Goal: Task Accomplishment & Management: Use online tool/utility

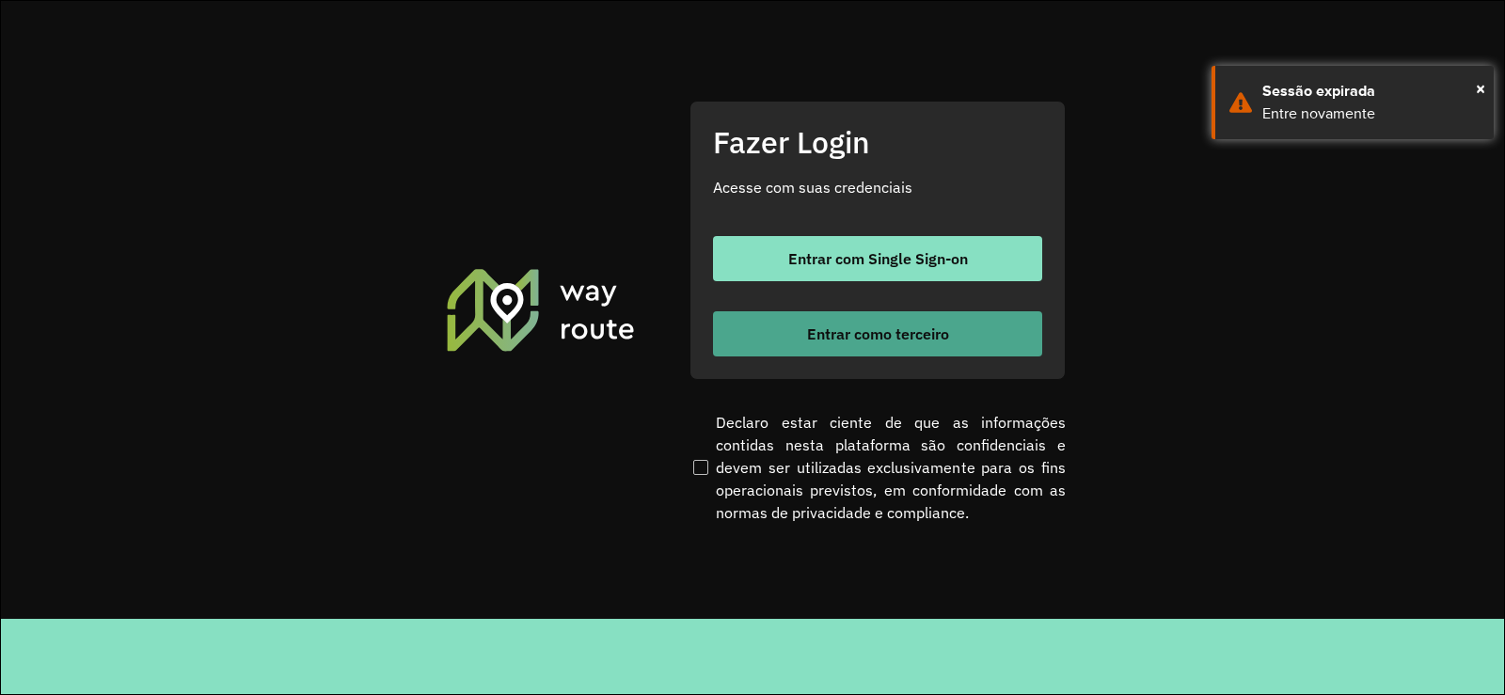
click at [899, 321] on button "Entrar como terceiro" at bounding box center [877, 333] width 329 height 45
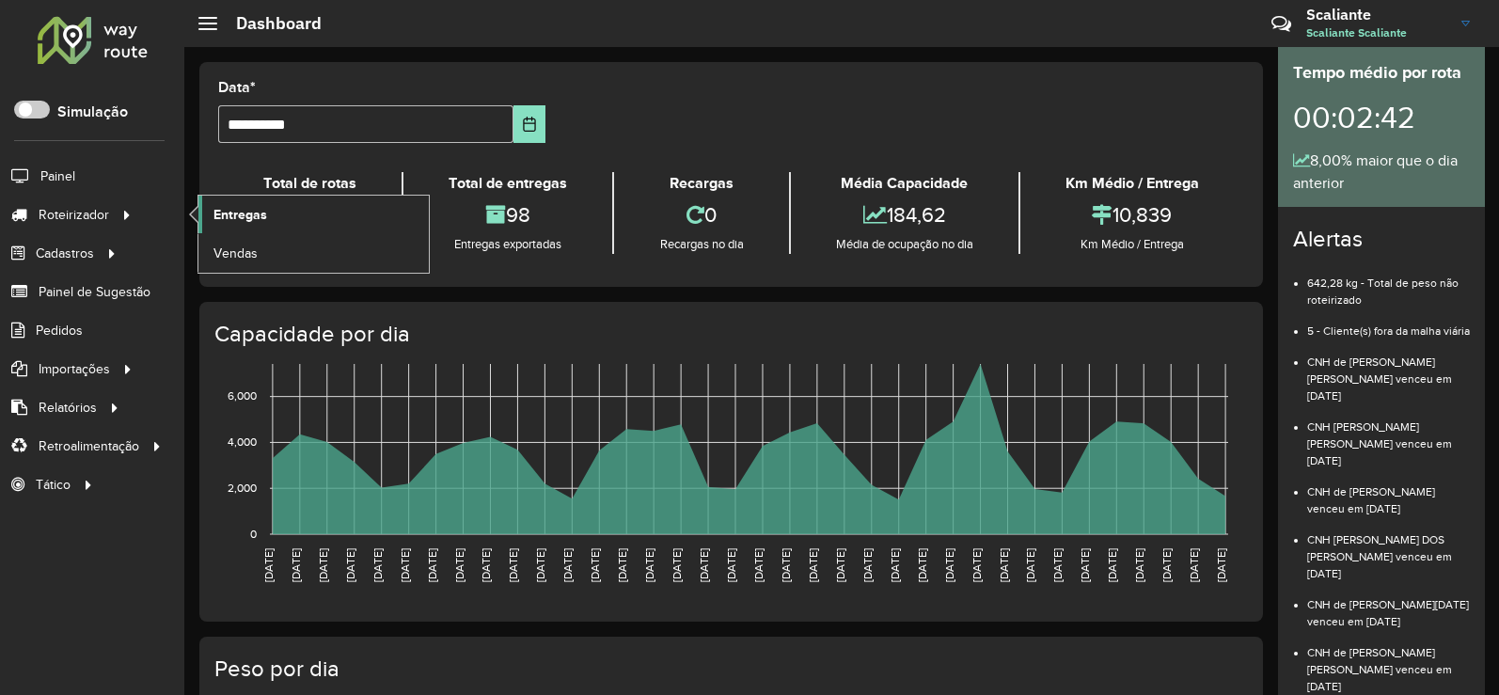
click at [285, 222] on link "Entregas" at bounding box center [313, 215] width 230 height 38
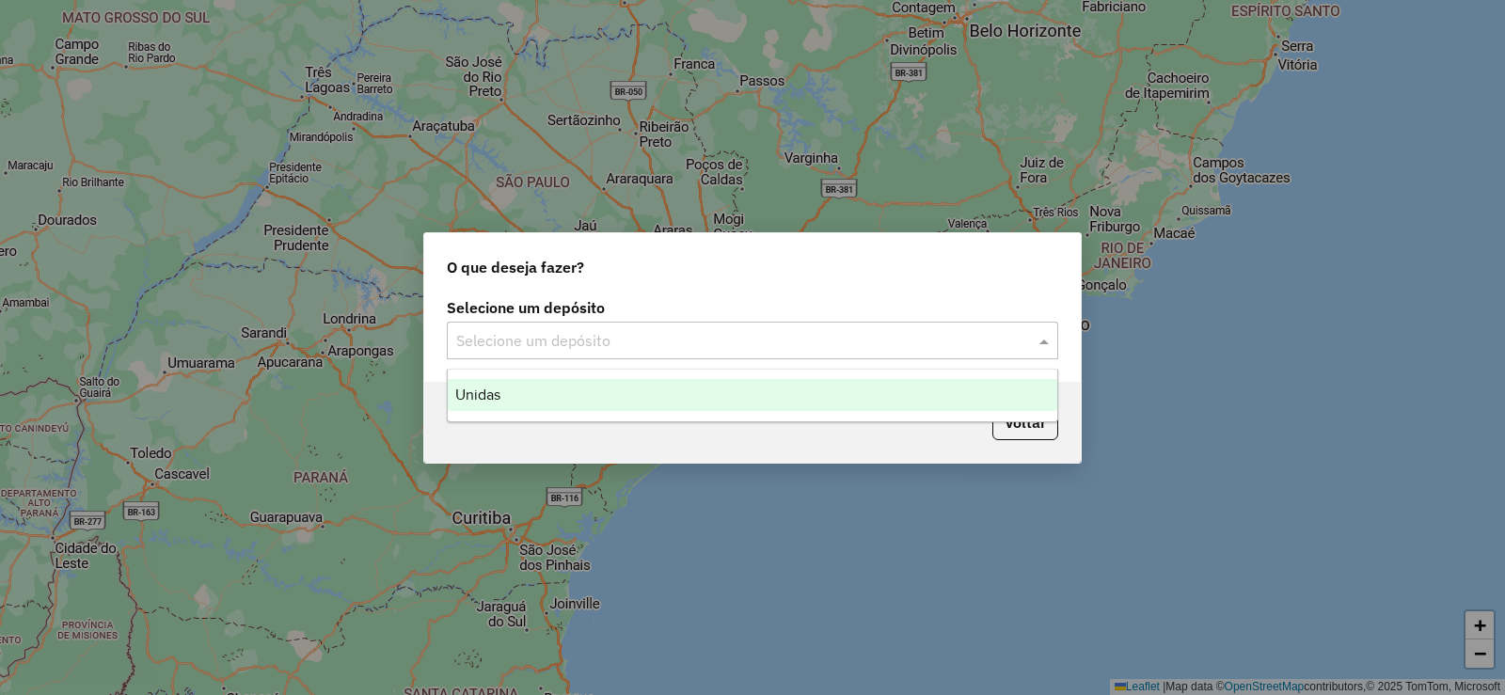
click at [682, 372] on body "Aguarde... Pop-up bloqueado! Seu navegador bloqueou automáticamente a abertura …" at bounding box center [752, 347] width 1505 height 695
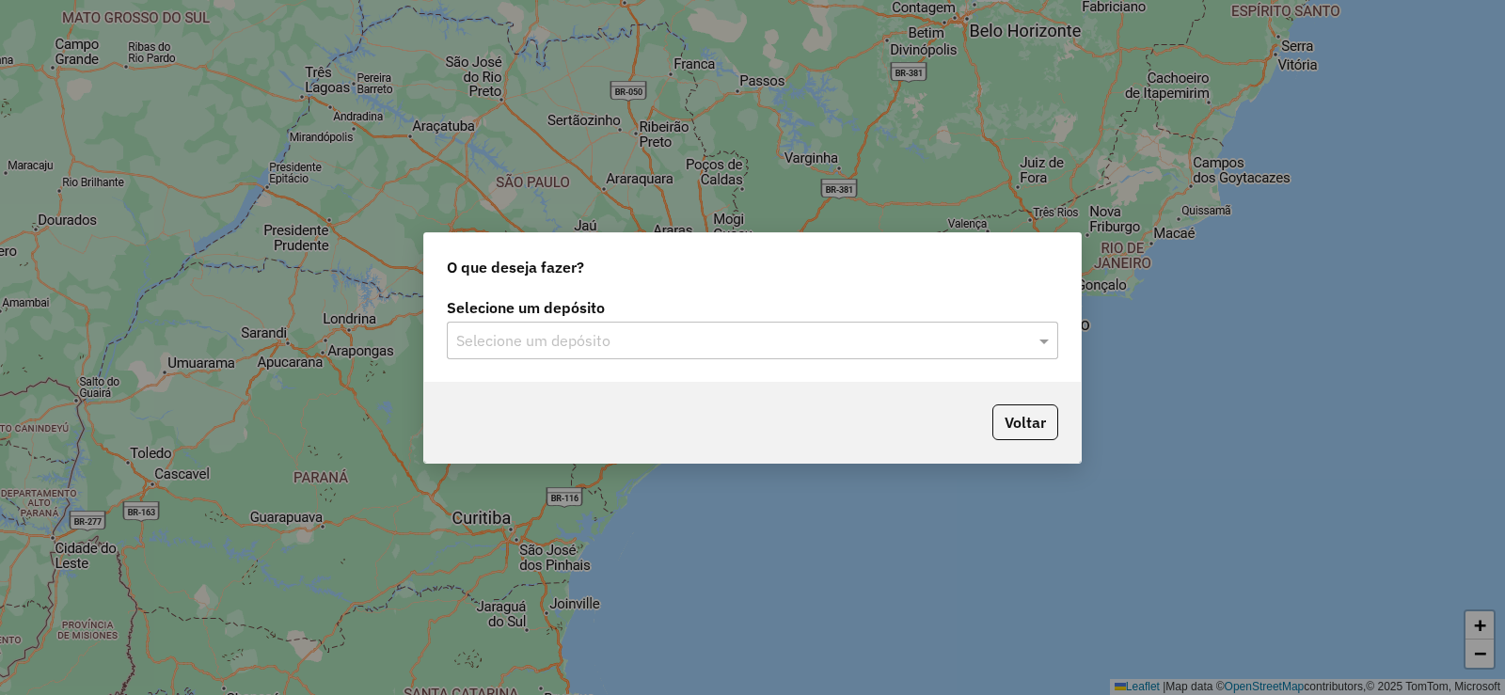
click at [574, 325] on div "Selecione um depósito" at bounding box center [752, 341] width 611 height 38
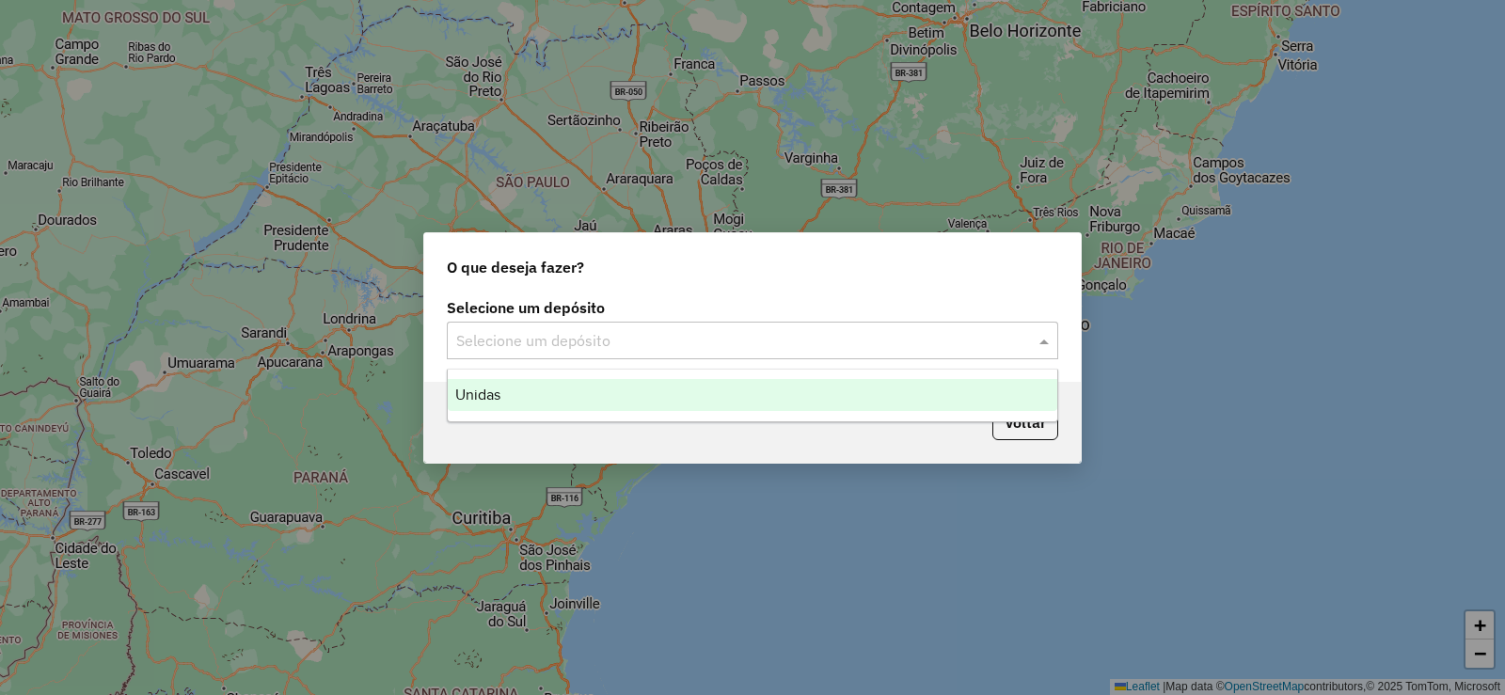
click at [576, 377] on ng-dropdown-panel "Unidas" at bounding box center [752, 396] width 611 height 54
click at [528, 404] on div "Unidas" at bounding box center [753, 395] width 610 height 32
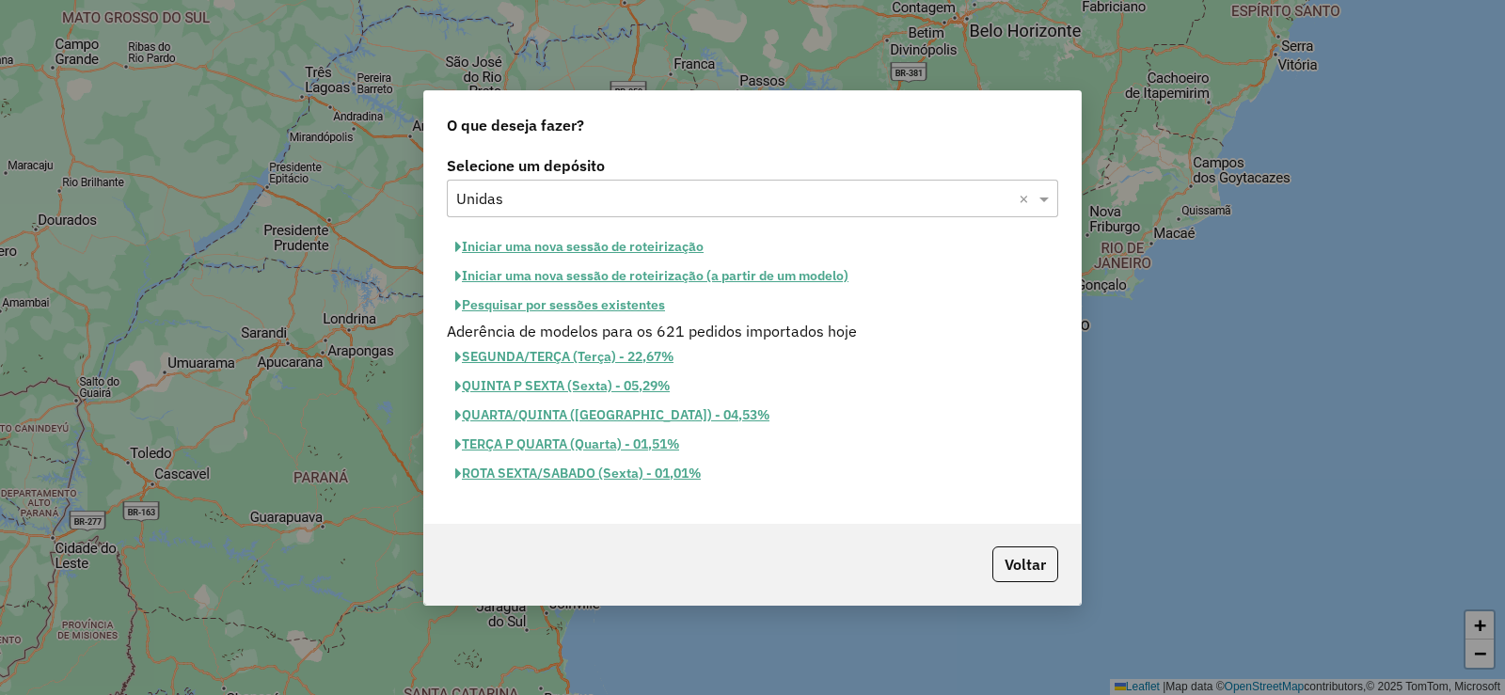
click at [626, 245] on button "Iniciar uma nova sessão de roteirização" at bounding box center [579, 246] width 265 height 29
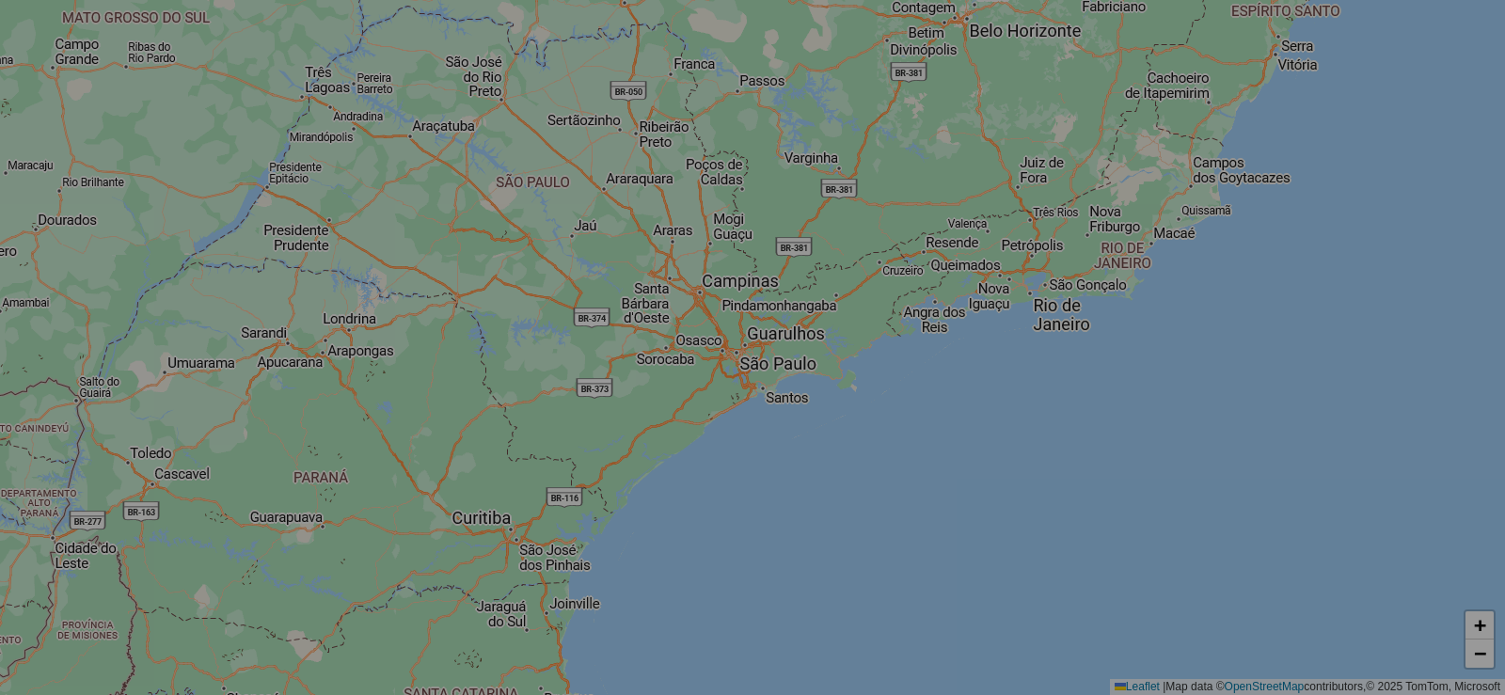
select select "*"
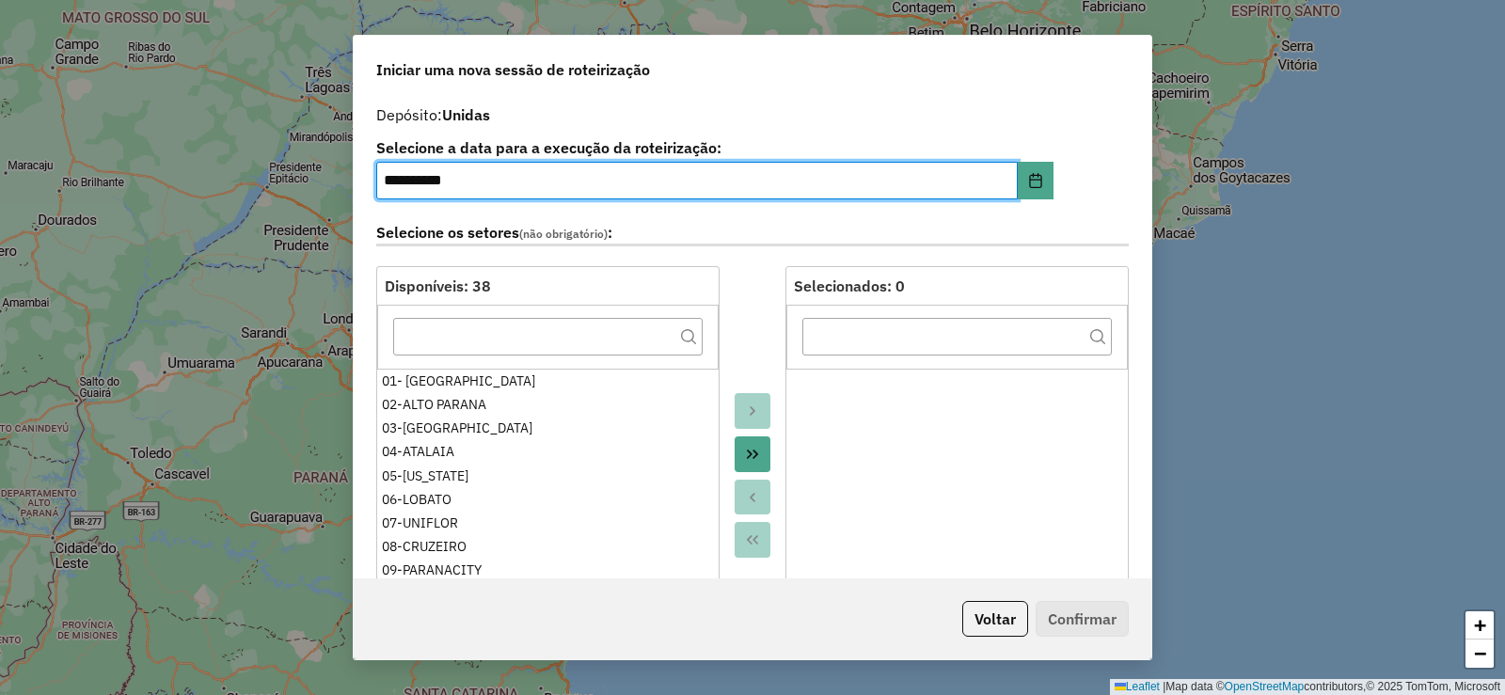
click at [745, 457] on icon "Move All to Target" at bounding box center [752, 454] width 15 height 15
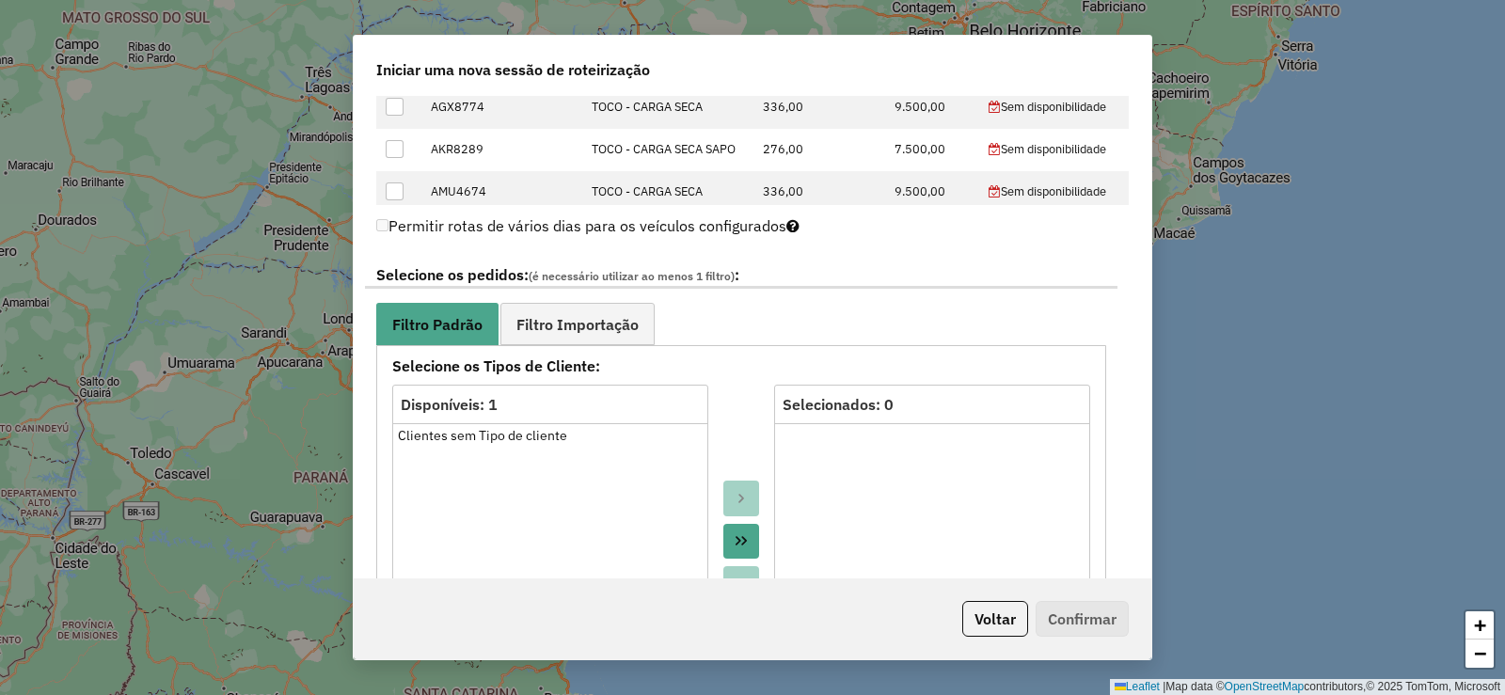
scroll to position [941, 0]
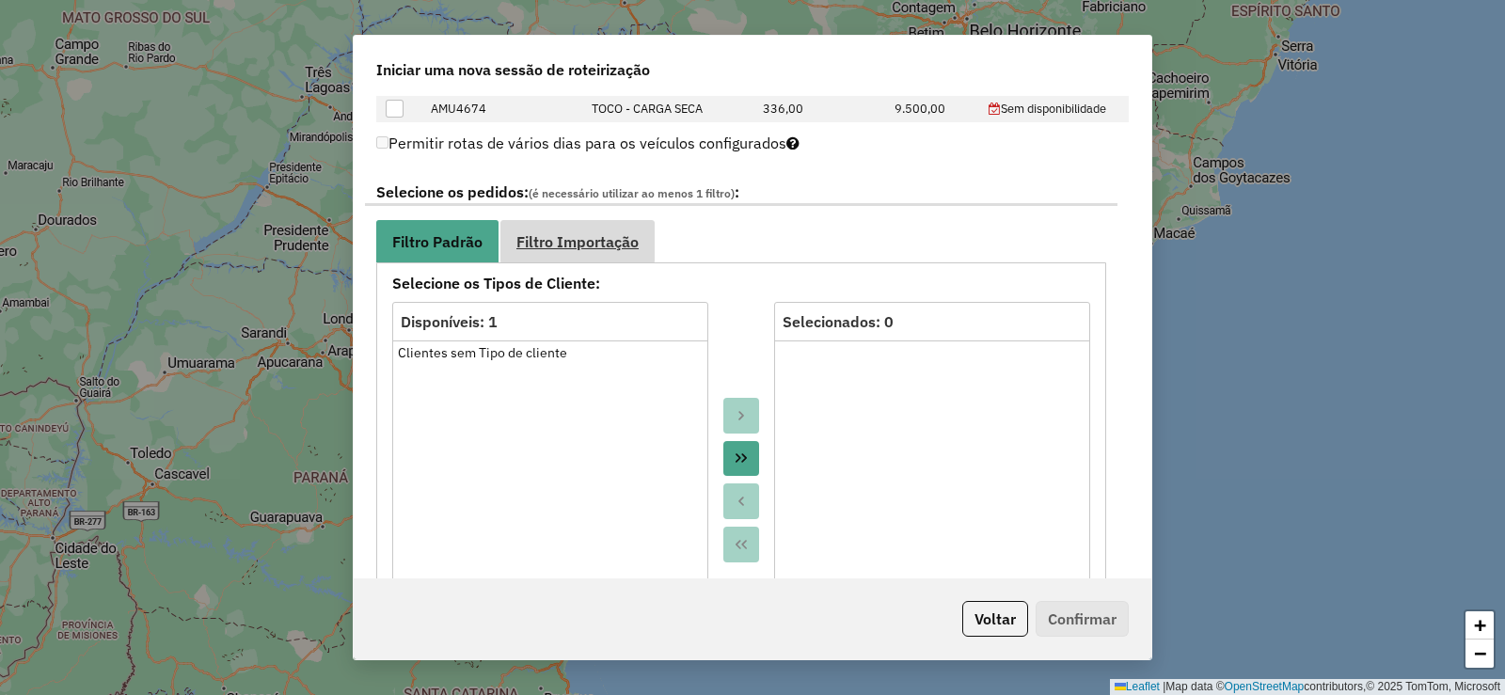
drag, startPoint x: 605, startPoint y: 241, endPoint x: 702, endPoint y: 369, distance: 160.5
click at [605, 240] on span "Filtro Importação" at bounding box center [577, 241] width 122 height 15
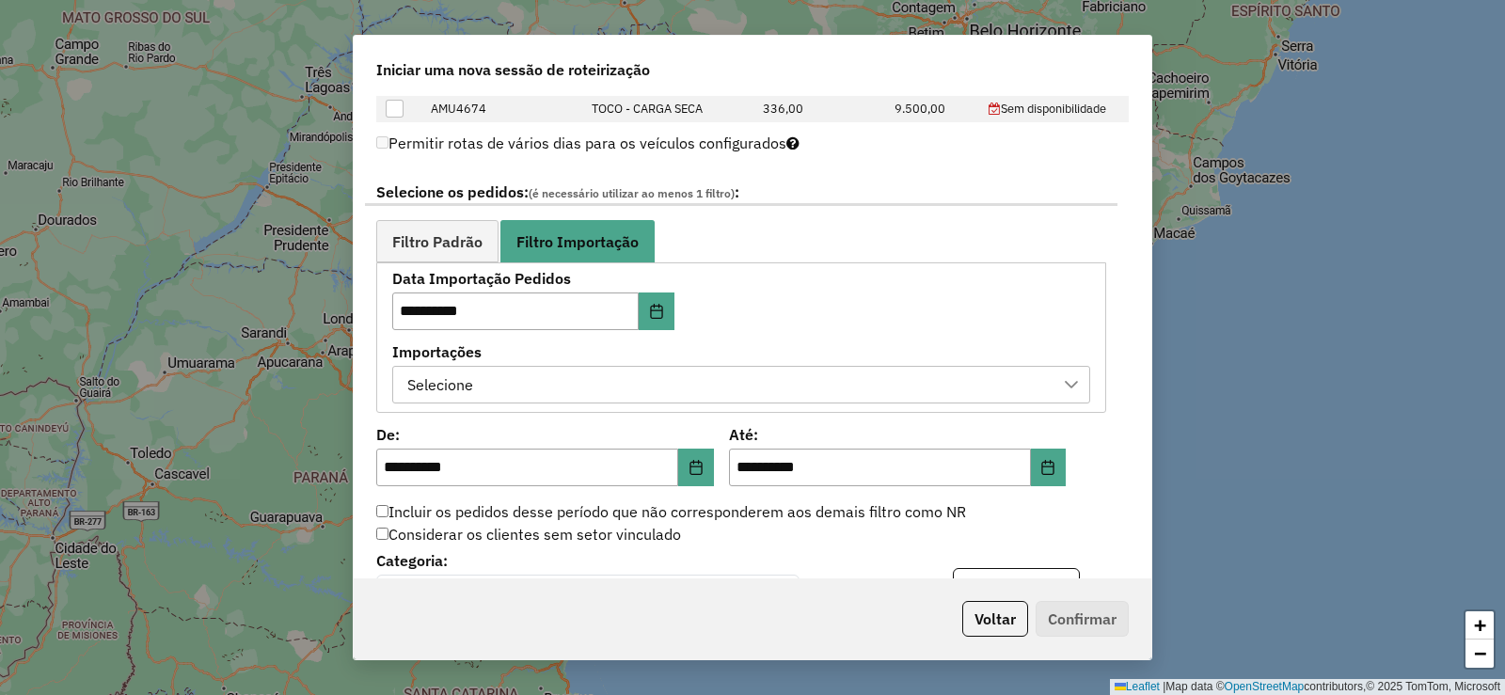
click at [762, 388] on div "Selecione" at bounding box center [727, 385] width 653 height 36
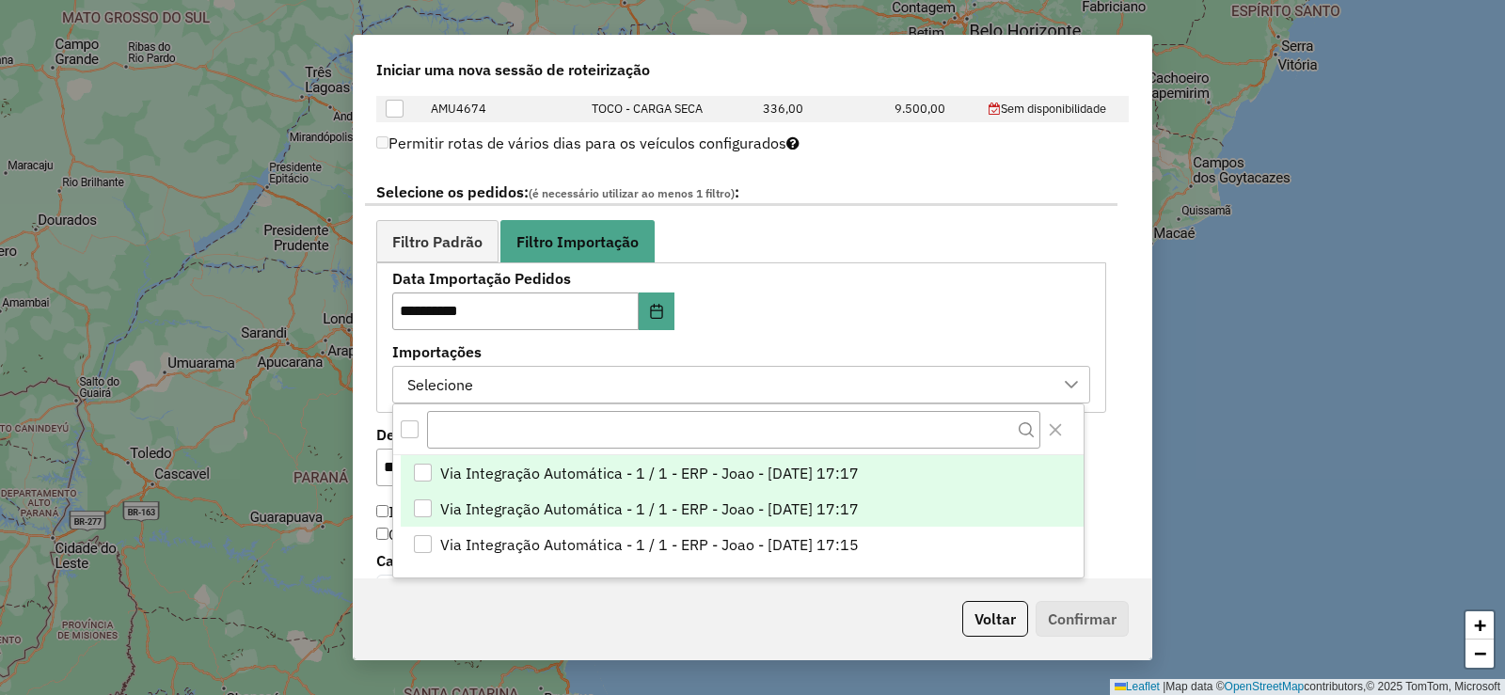
click at [898, 507] on li "Via Integração Automática - 1 / 1 - ERP - Joao - [DATE] 17:17" at bounding box center [742, 509] width 683 height 36
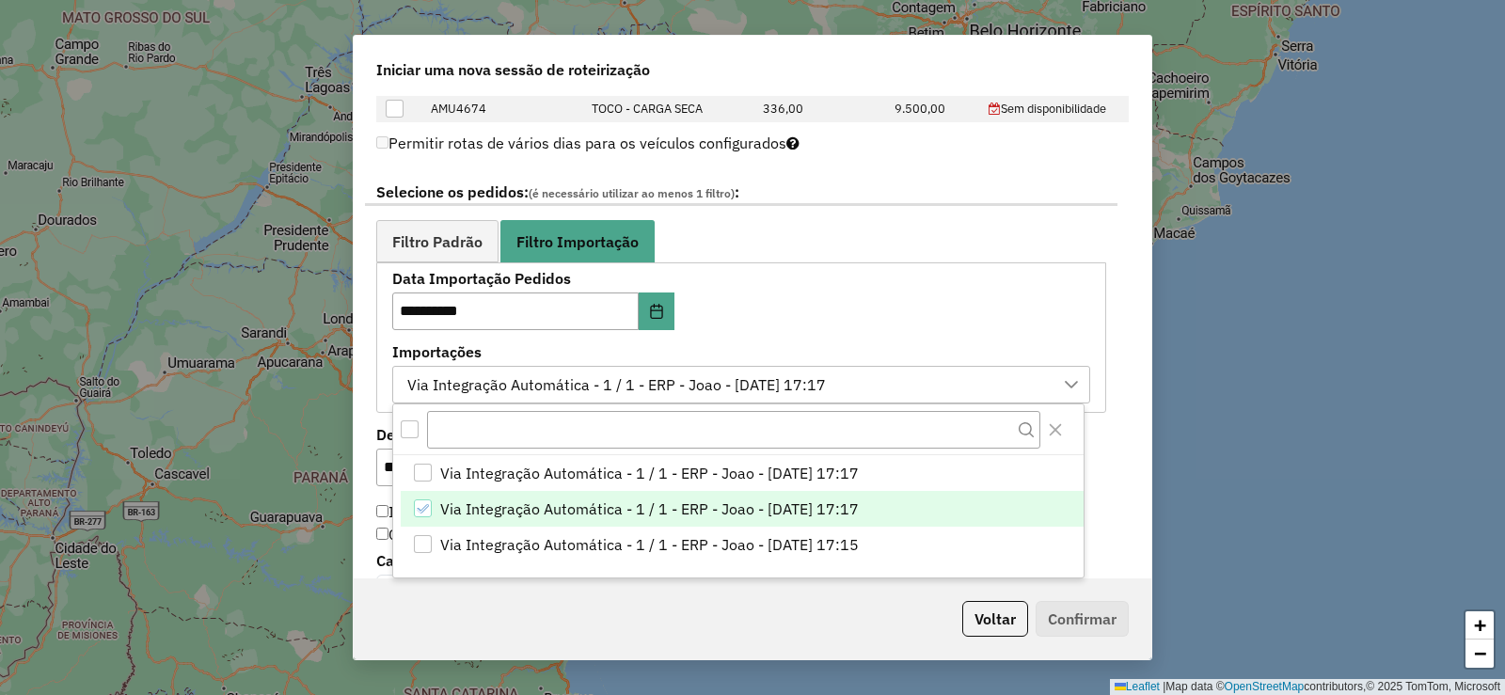
click at [1127, 444] on div "**********" at bounding box center [753, 337] width 798 height 483
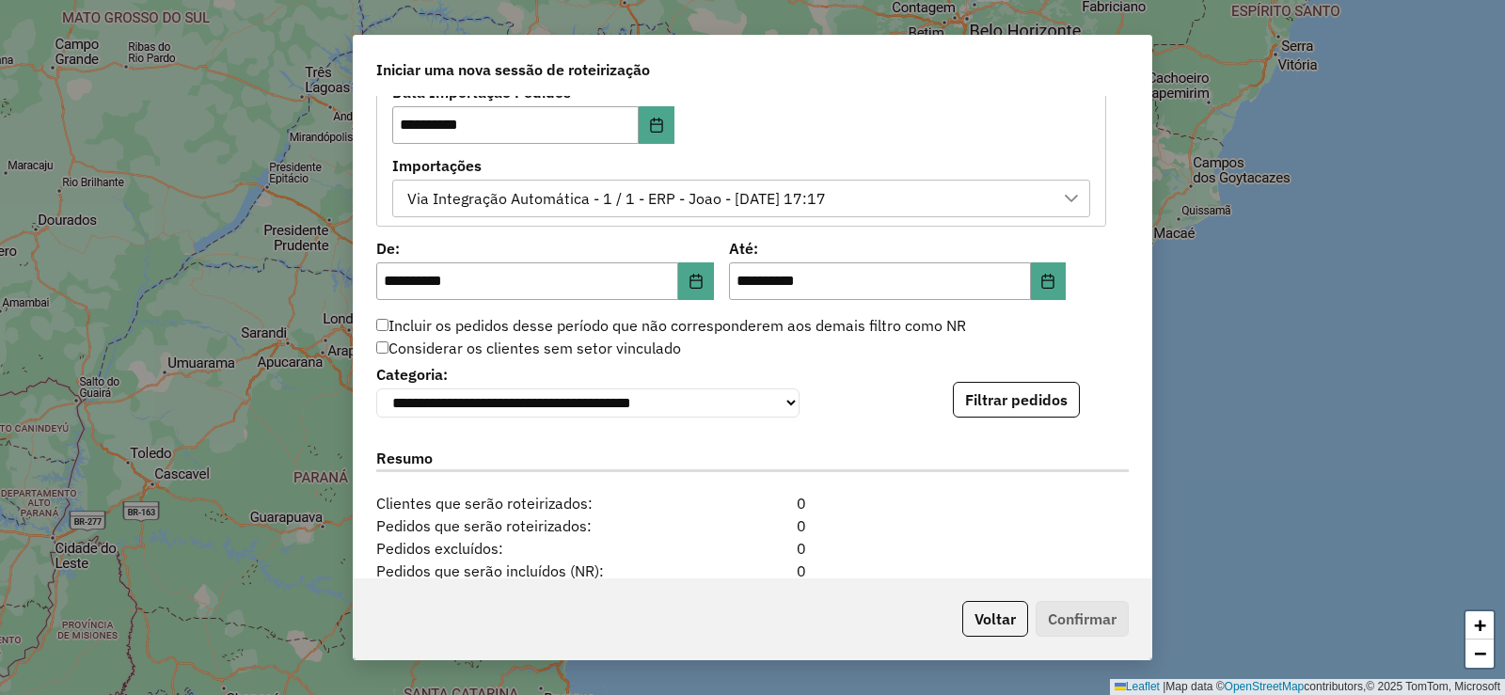
scroll to position [1129, 0]
click at [1052, 411] on button "Filtrar pedidos" at bounding box center [1016, 398] width 127 height 36
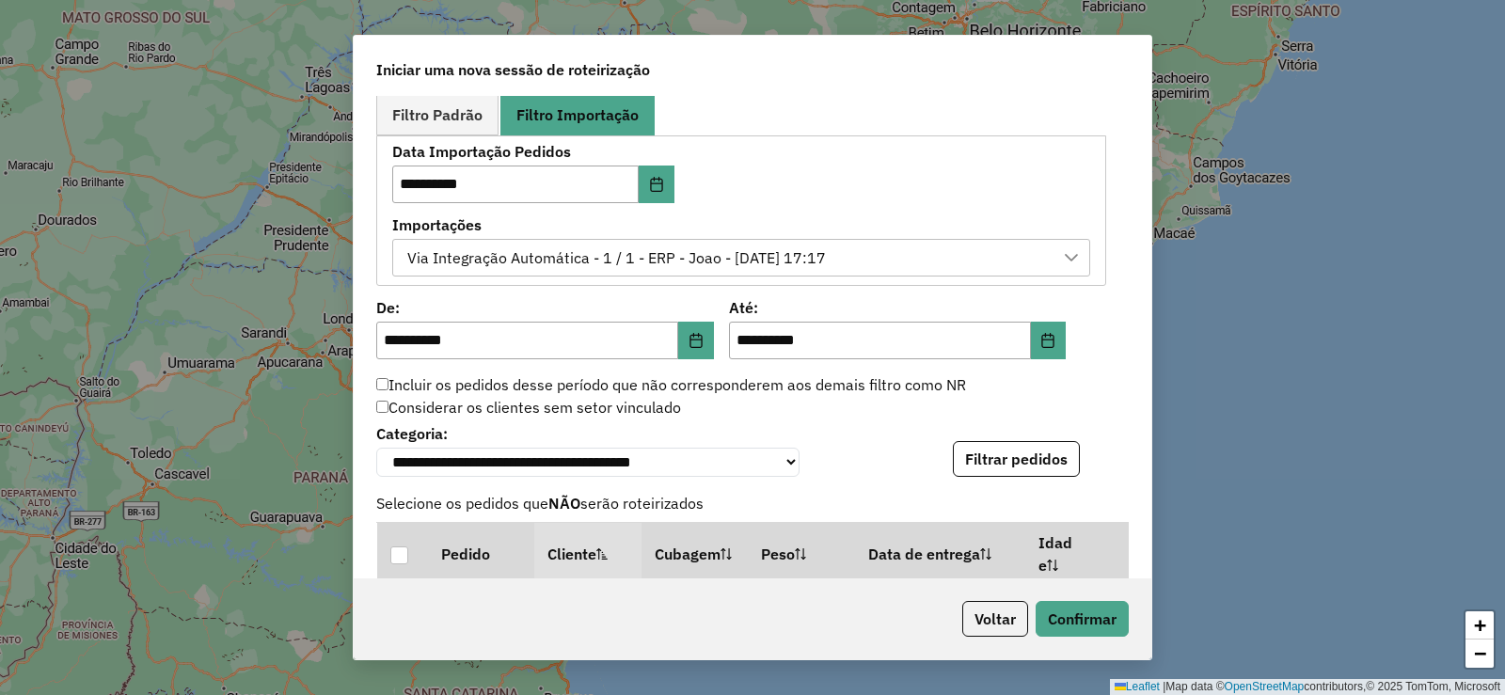
scroll to position [990, 0]
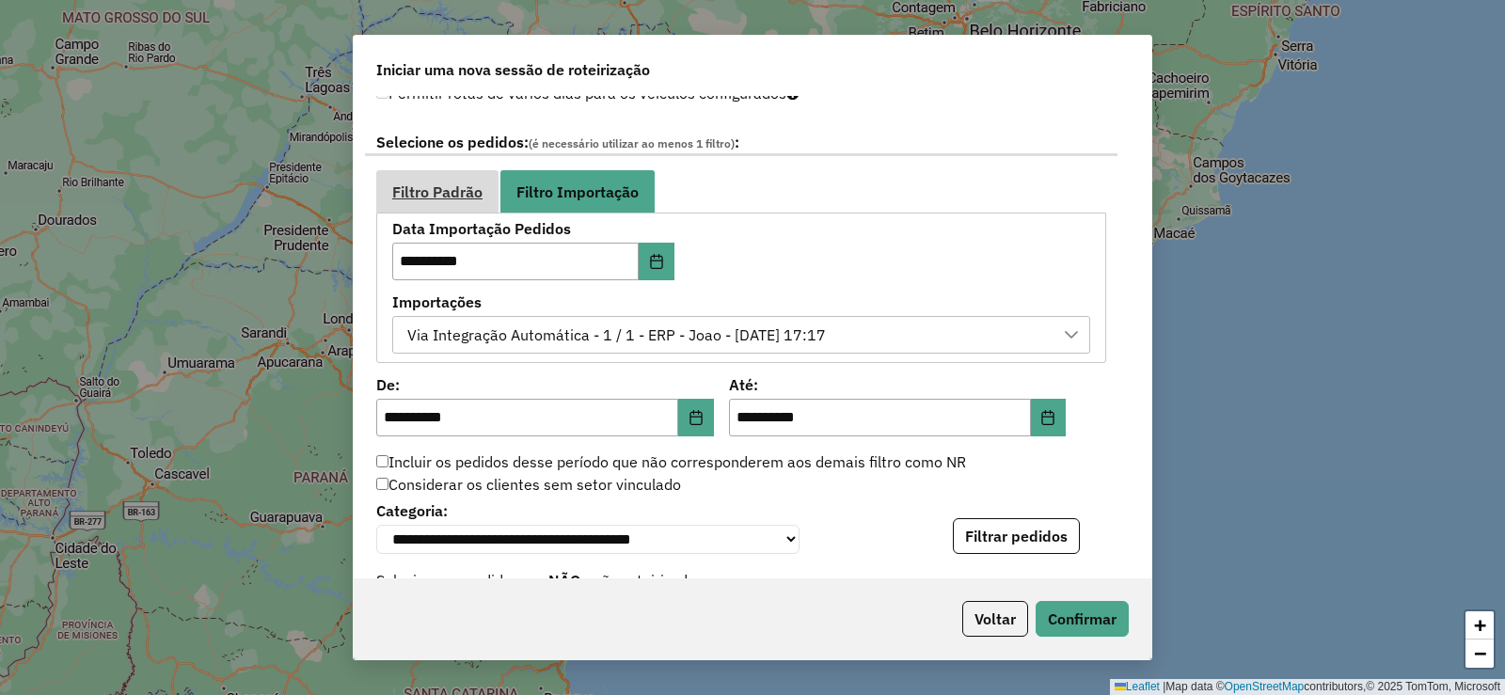
click at [460, 194] on span "Filtro Padrão" at bounding box center [437, 191] width 90 height 15
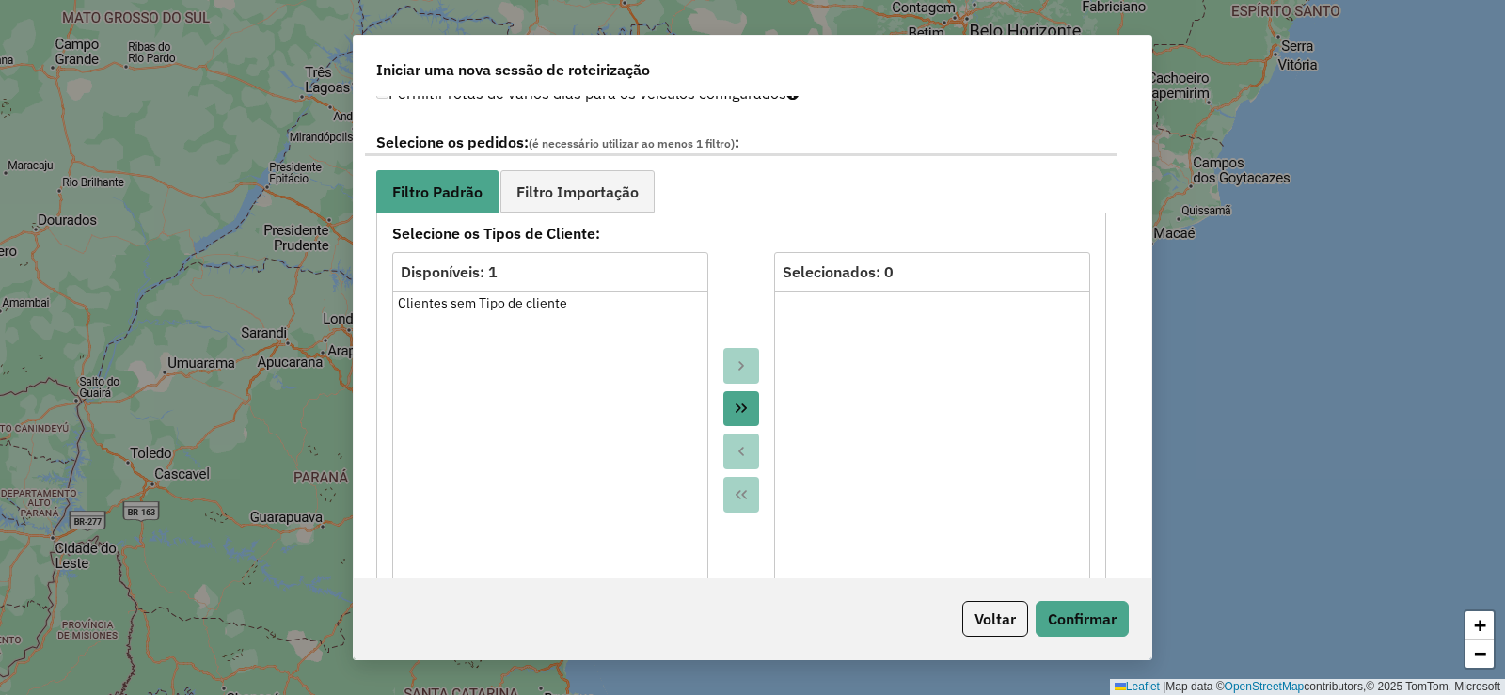
drag, startPoint x: 744, startPoint y: 410, endPoint x: 1176, endPoint y: 506, distance: 442.3
click at [745, 411] on icon "Move All to Target" at bounding box center [741, 408] width 15 height 15
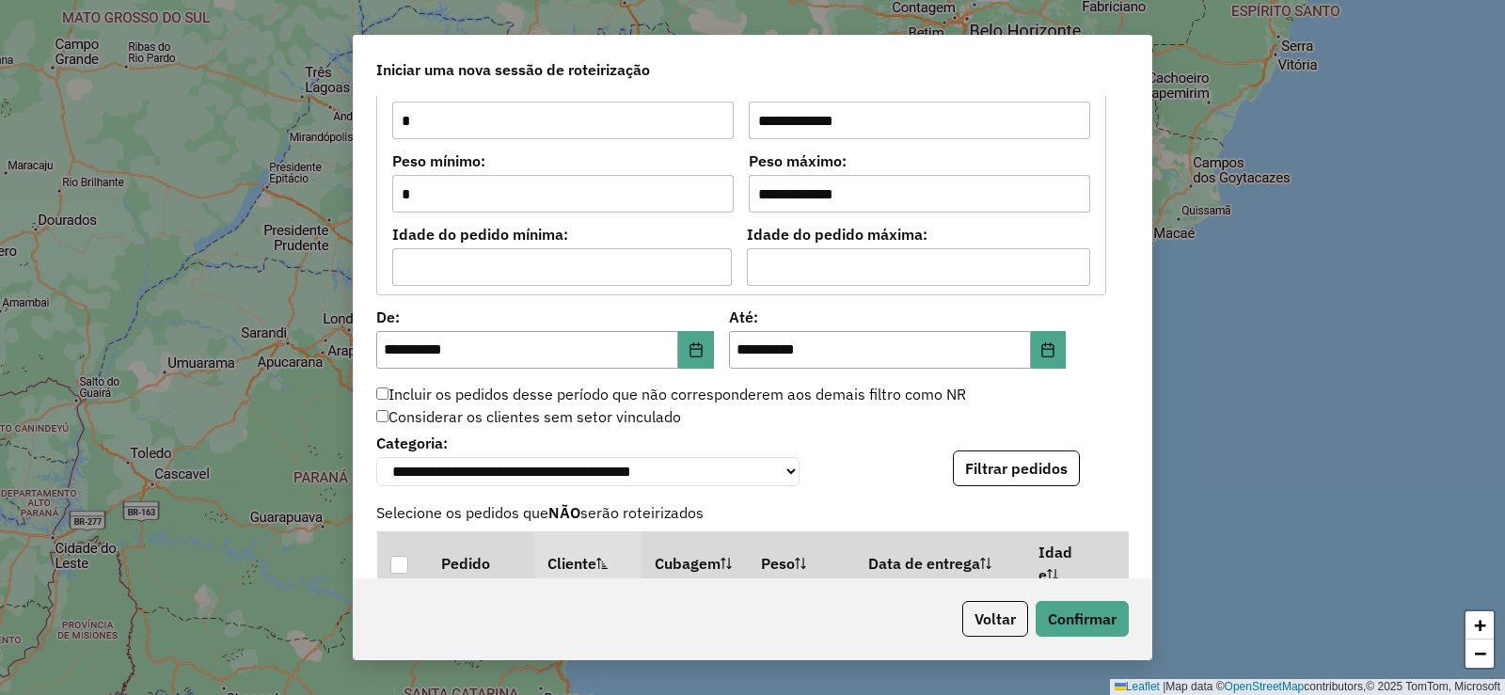
scroll to position [1743, 0]
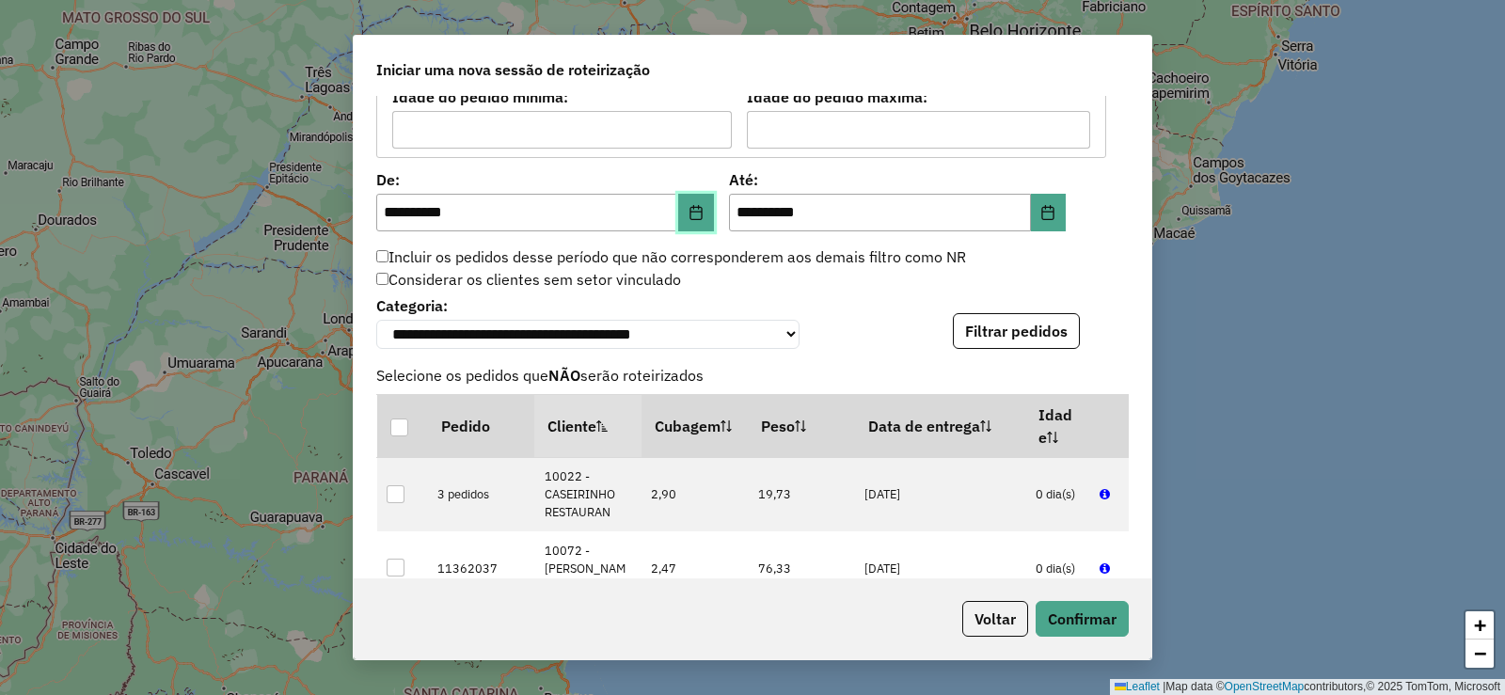
click at [678, 194] on button "Choose Date" at bounding box center [696, 213] width 36 height 38
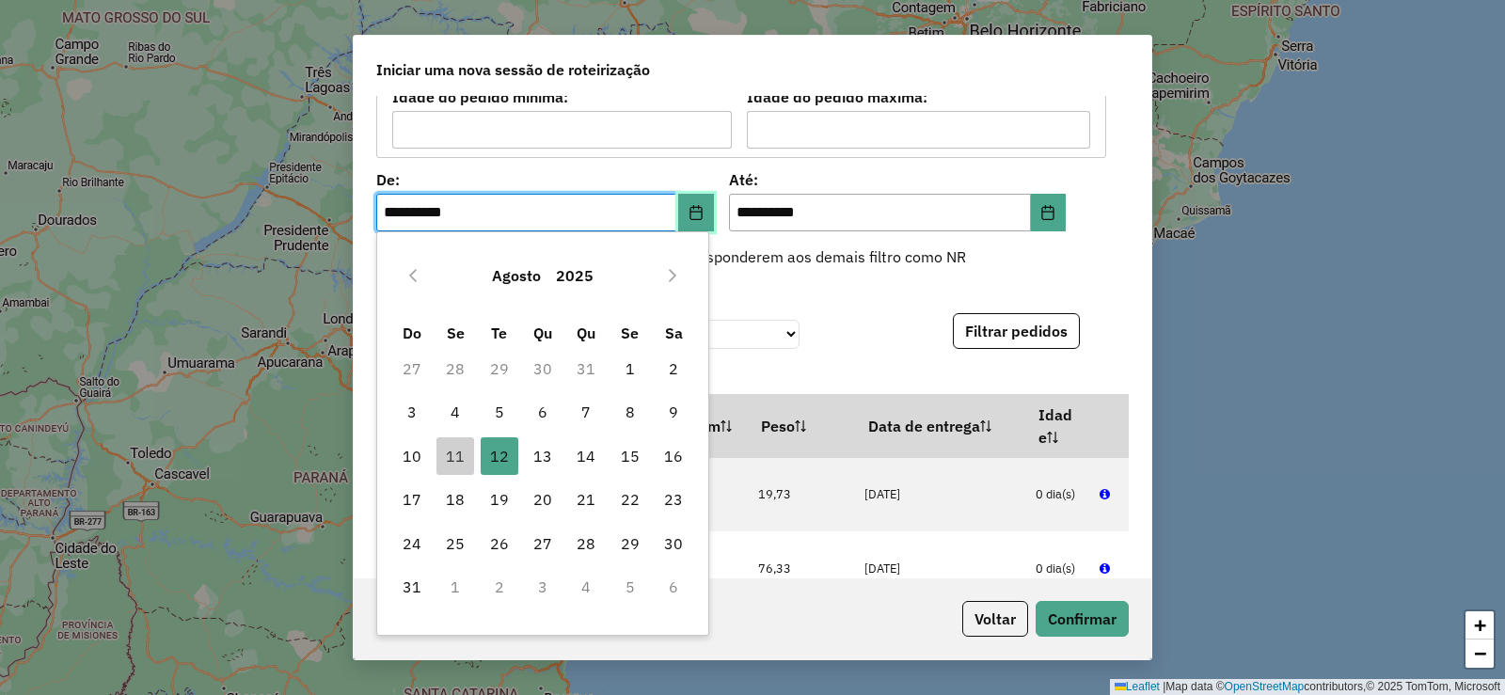
click at [700, 209] on icon "Choose Date" at bounding box center [696, 212] width 15 height 15
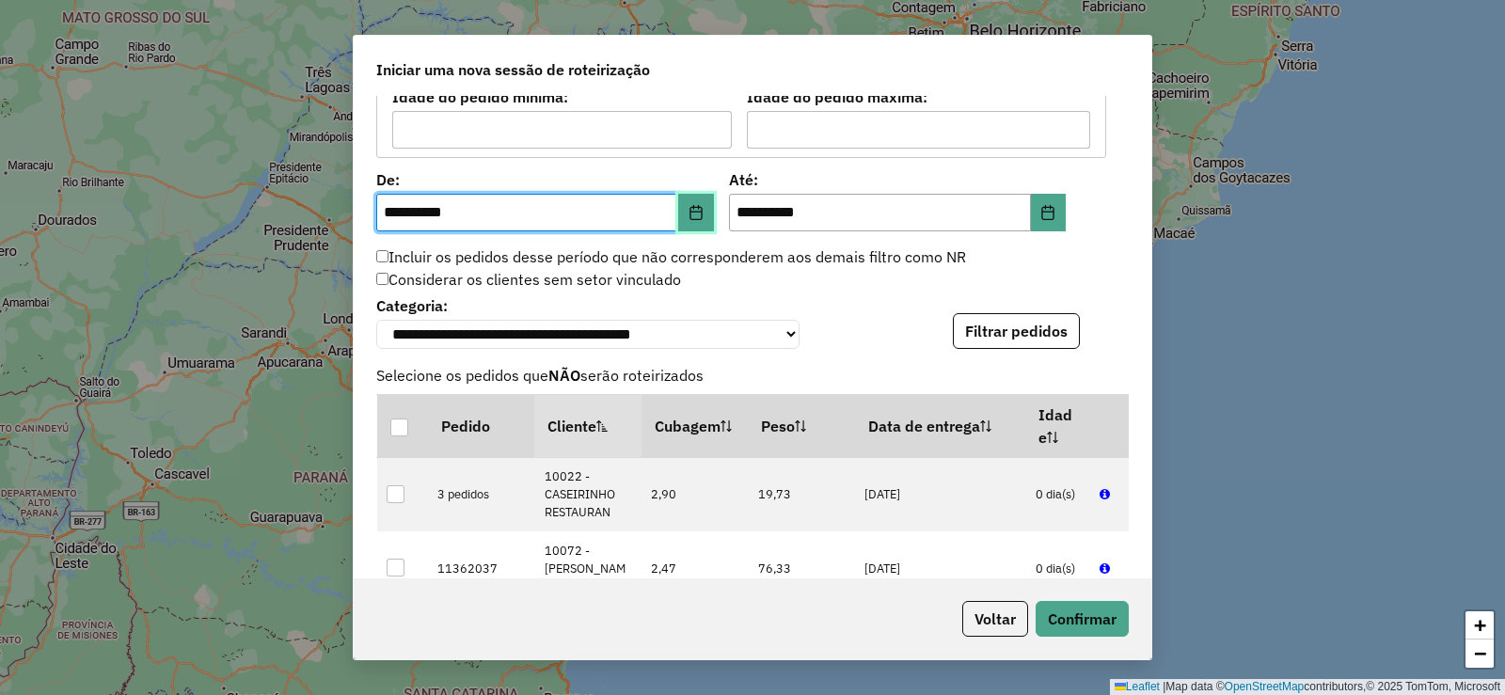
click at [700, 209] on icon "Choose Date" at bounding box center [696, 212] width 15 height 15
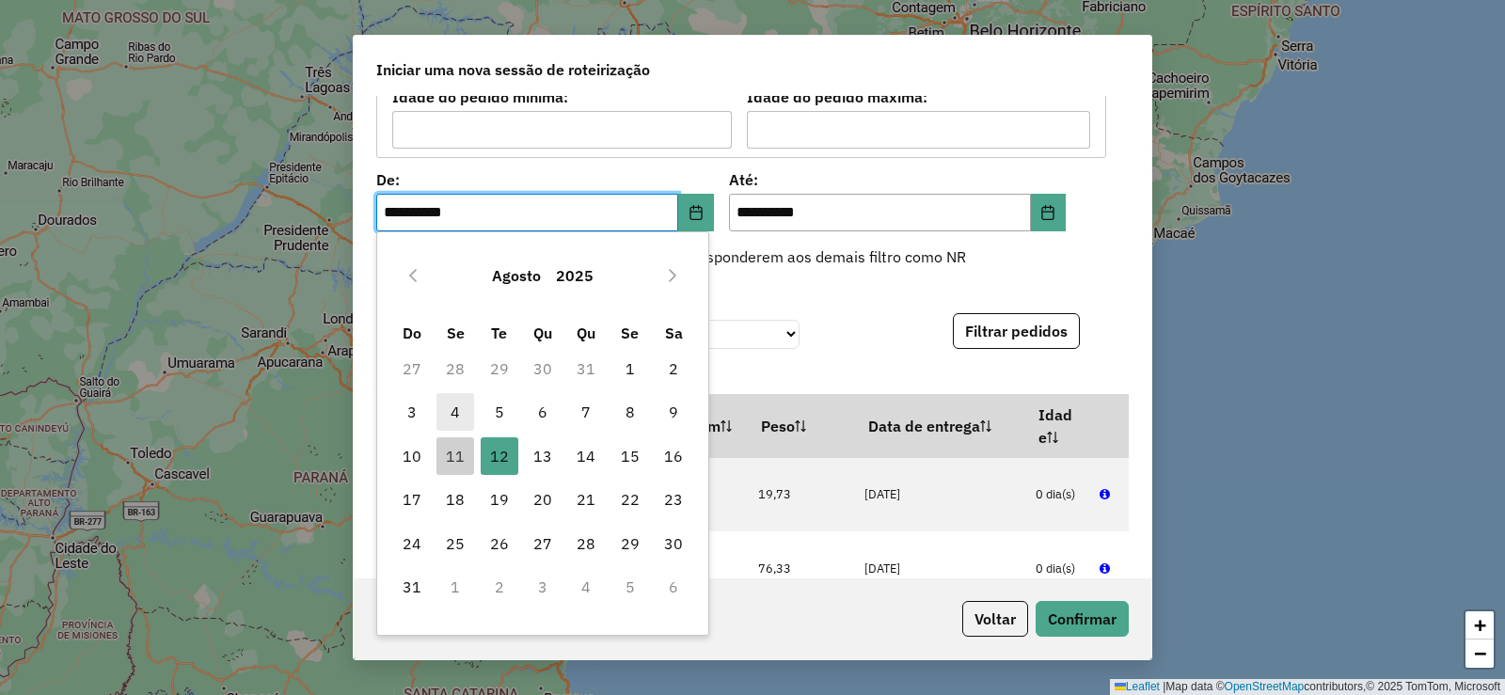
drag, startPoint x: 459, startPoint y: 404, endPoint x: 470, endPoint y: 399, distance: 12.2
click at [458, 404] on span "4" at bounding box center [455, 412] width 38 height 38
type input "**********"
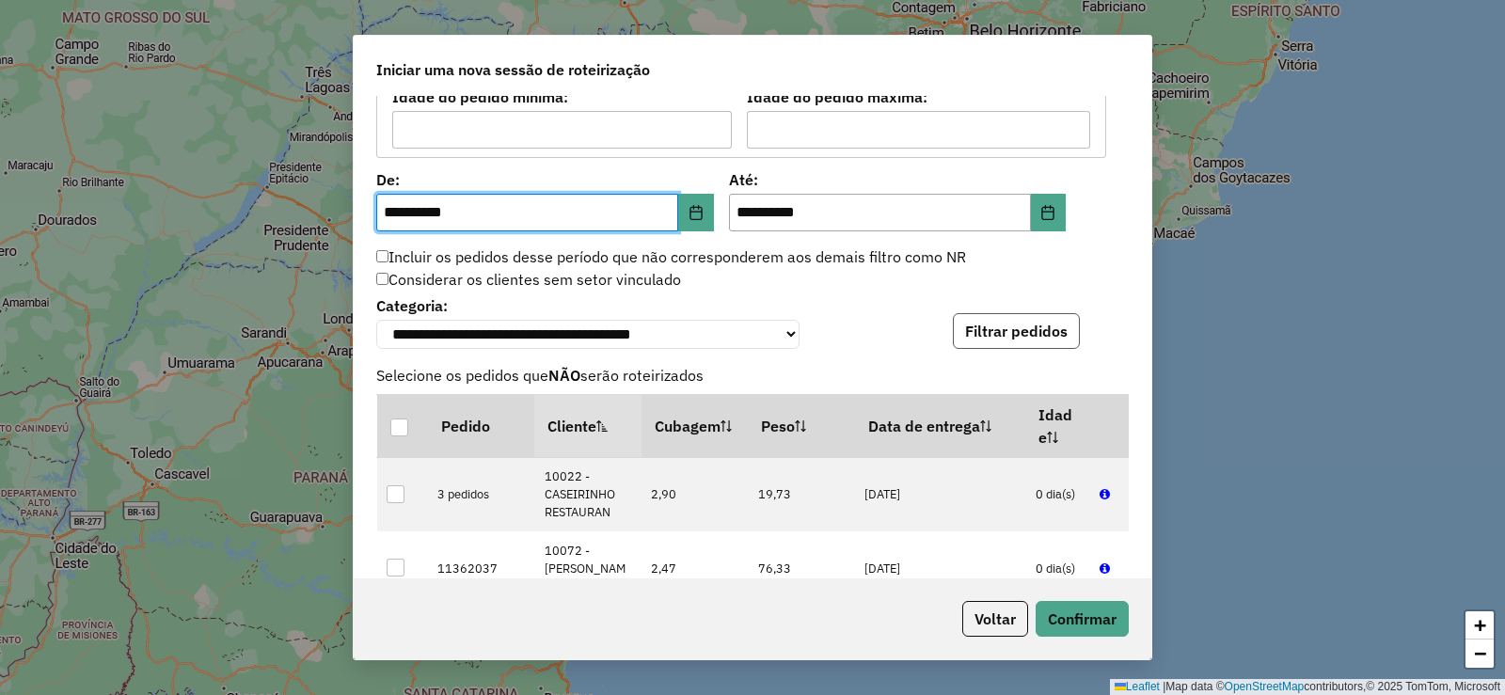
click at [1018, 327] on button "Filtrar pedidos" at bounding box center [1016, 331] width 127 height 36
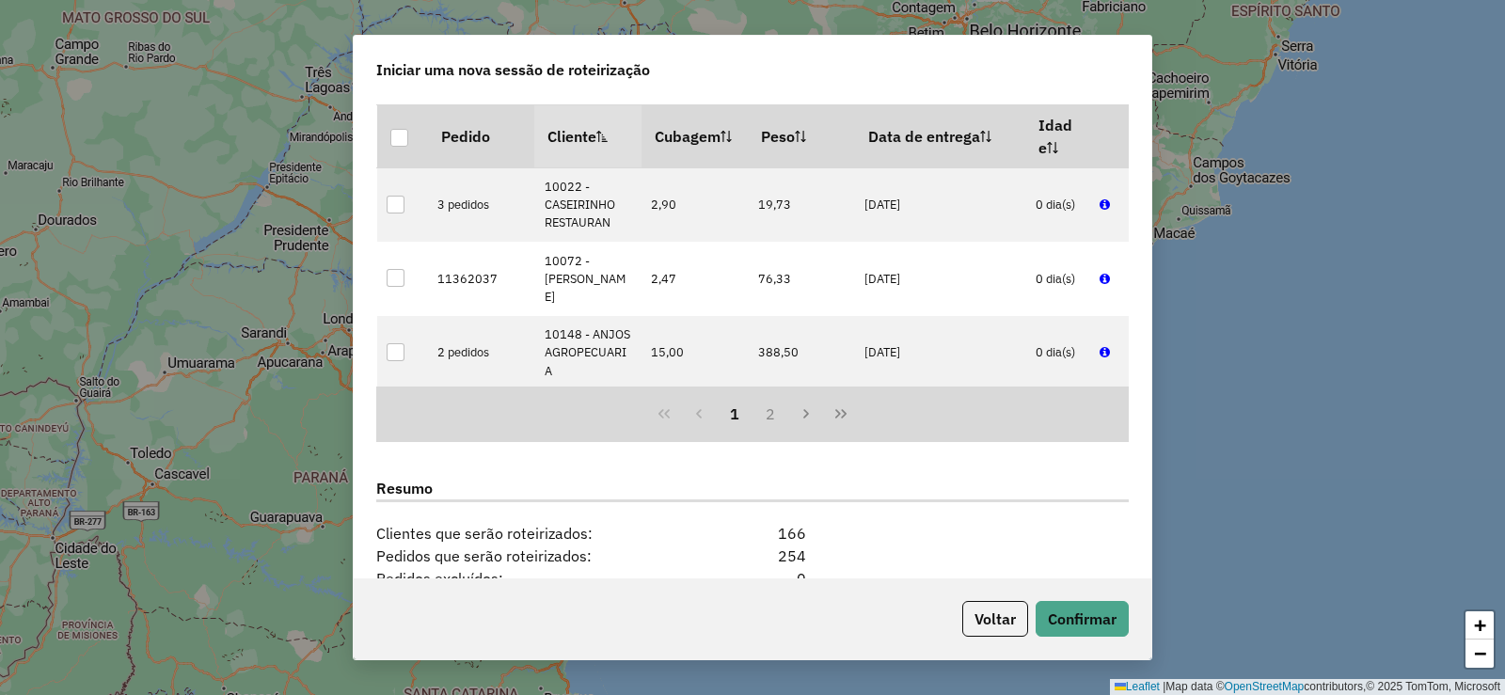
scroll to position [2291, 0]
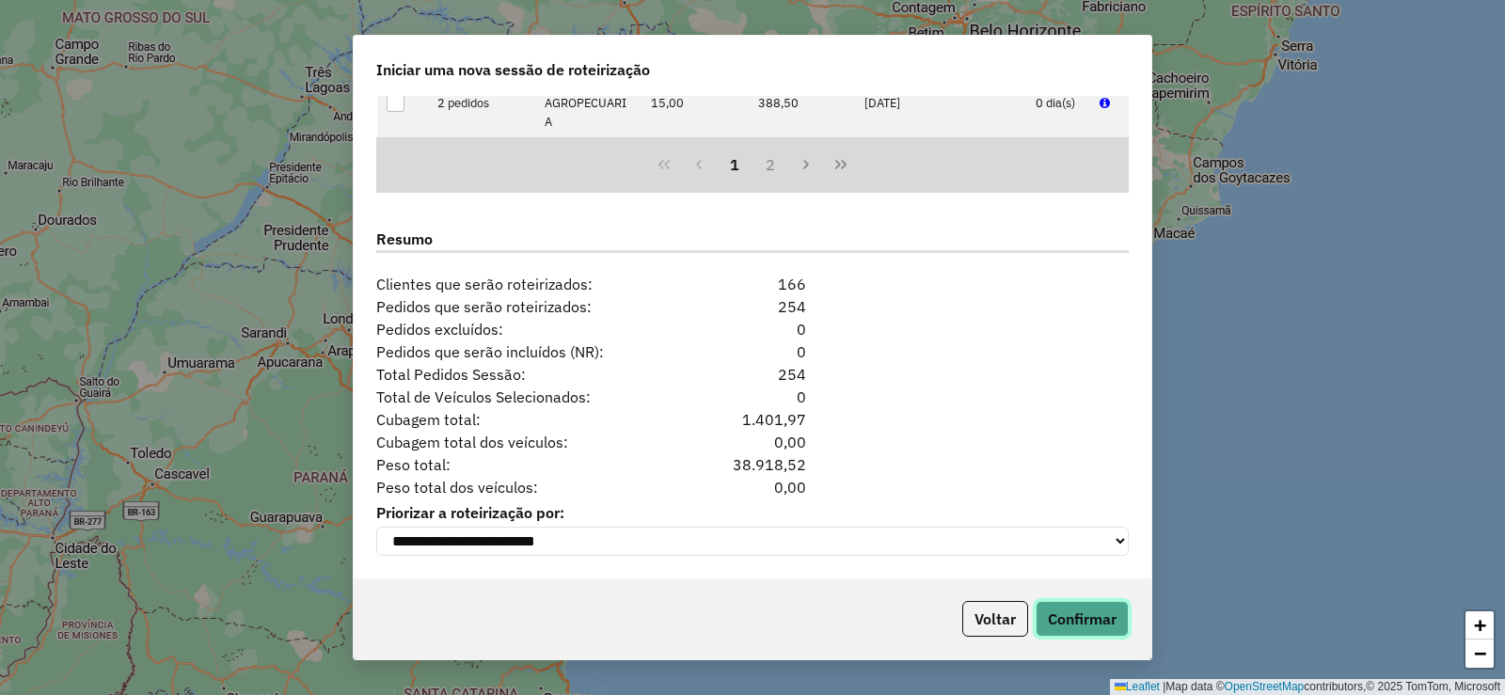
click at [1098, 610] on button "Confirmar" at bounding box center [1082, 619] width 93 height 36
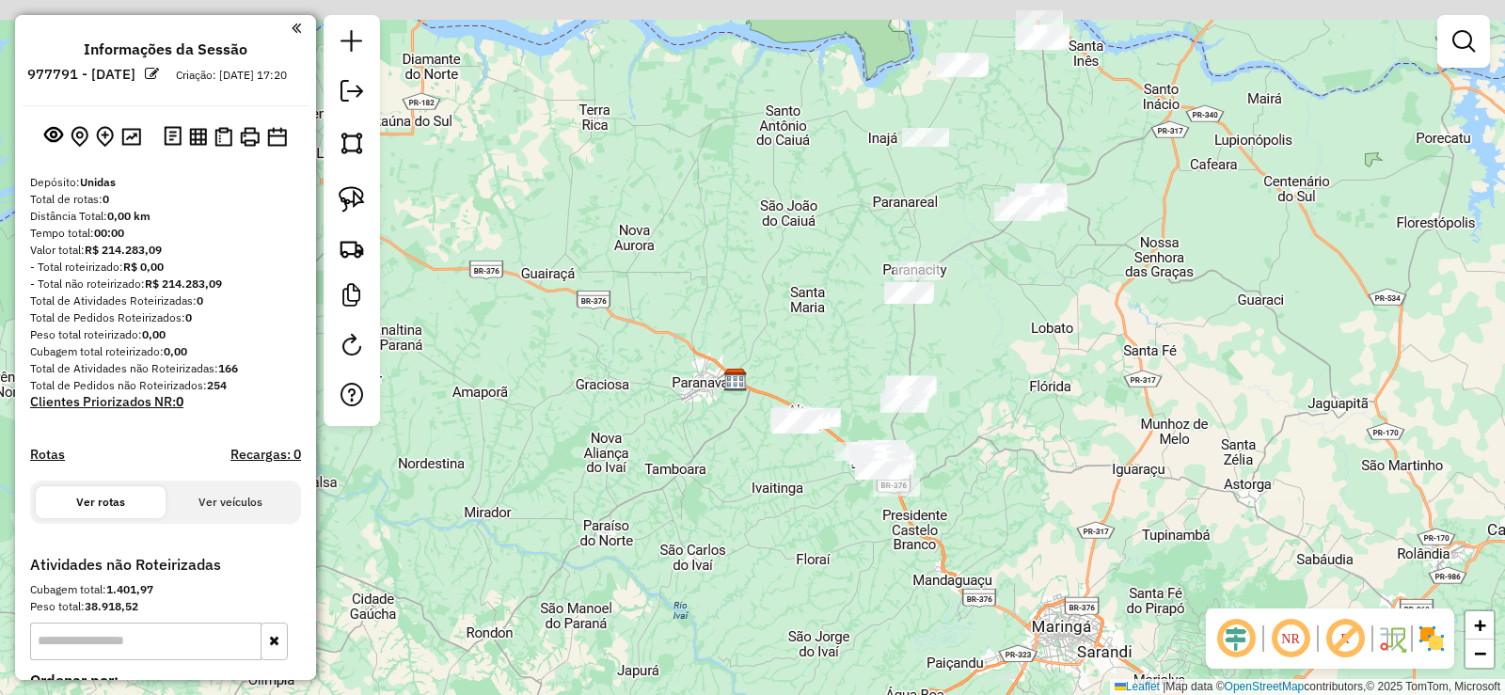
drag, startPoint x: 1127, startPoint y: 146, endPoint x: 1086, endPoint y: 213, distance: 78.1
click at [1095, 207] on div "Janela de atendimento Grade de atendimento Capacidade Transportadoras Veículos …" at bounding box center [752, 347] width 1505 height 695
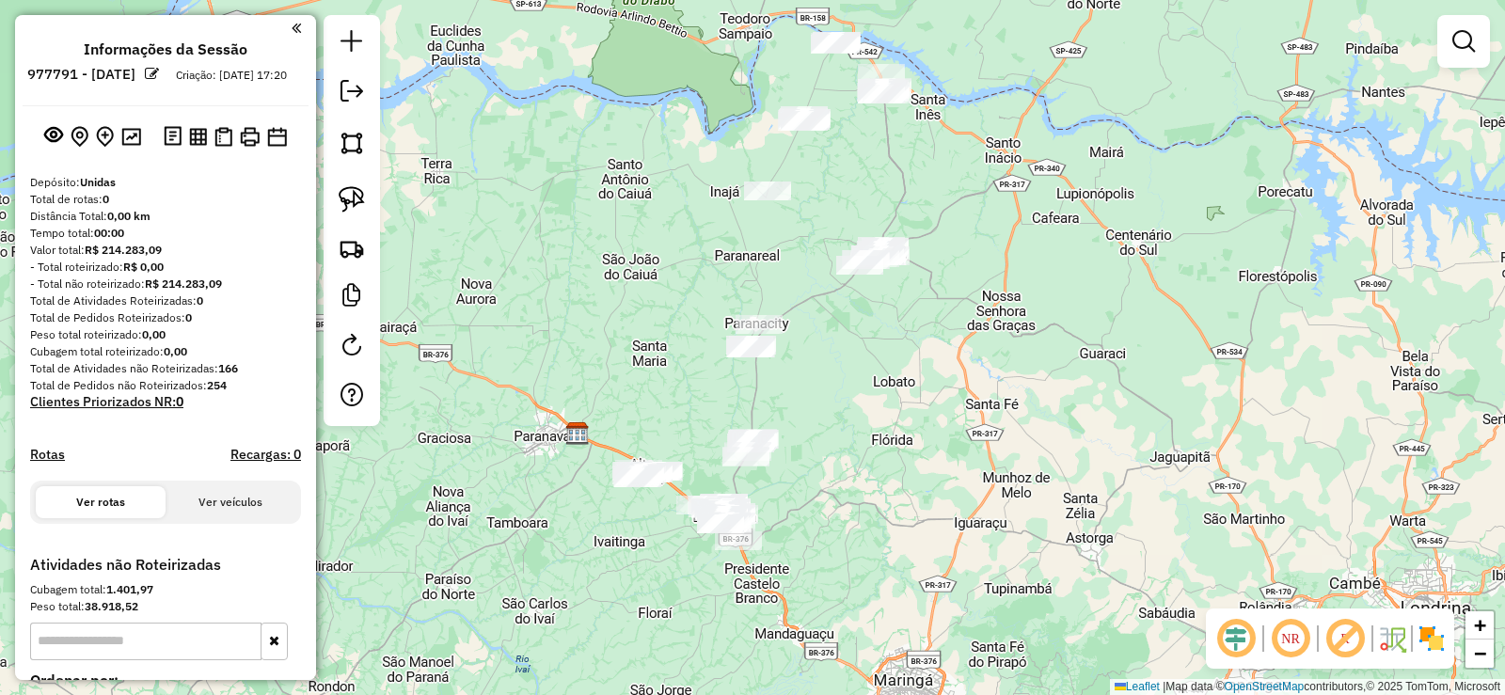
drag, startPoint x: 1088, startPoint y: 50, endPoint x: 970, endPoint y: 55, distance: 118.6
click at [970, 55] on div "Janela de atendimento Grade de atendimento Capacidade Transportadoras Veículos …" at bounding box center [752, 347] width 1505 height 695
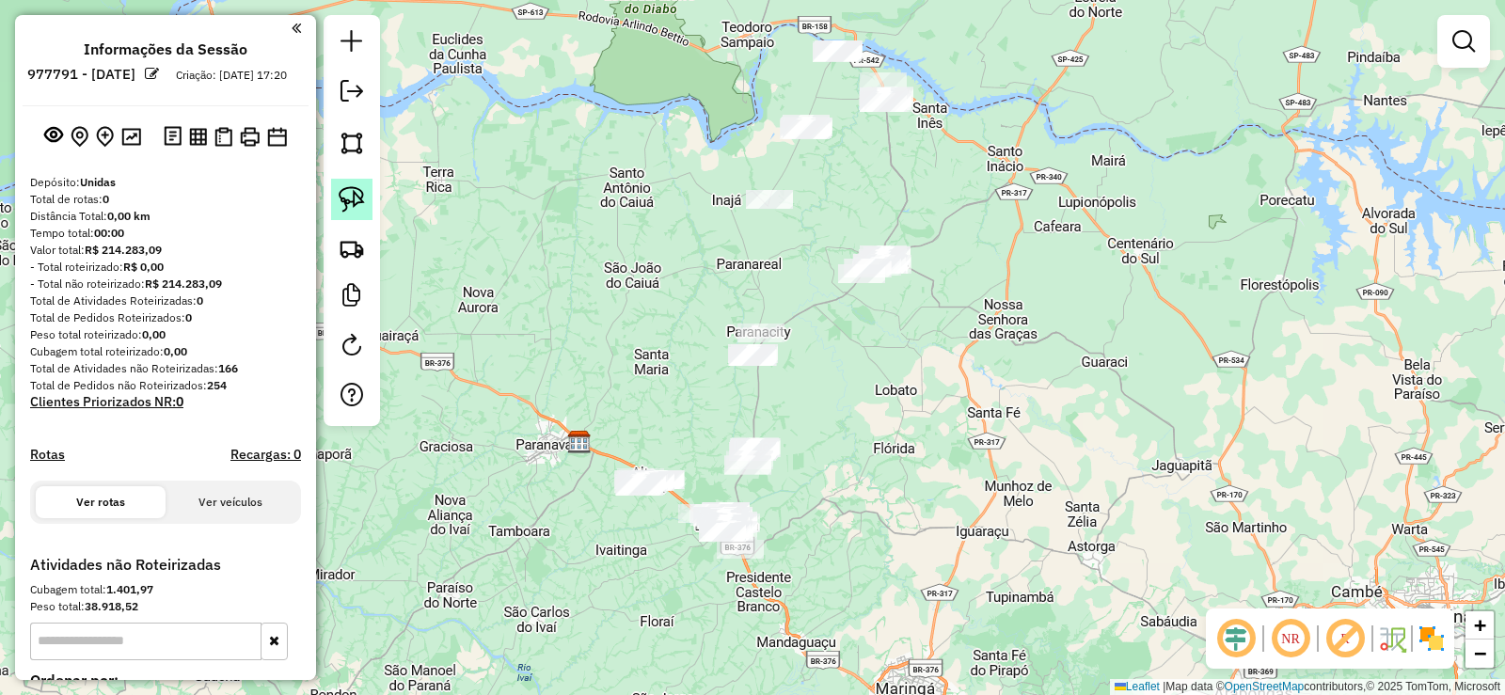
click at [338, 192] on link at bounding box center [351, 199] width 41 height 41
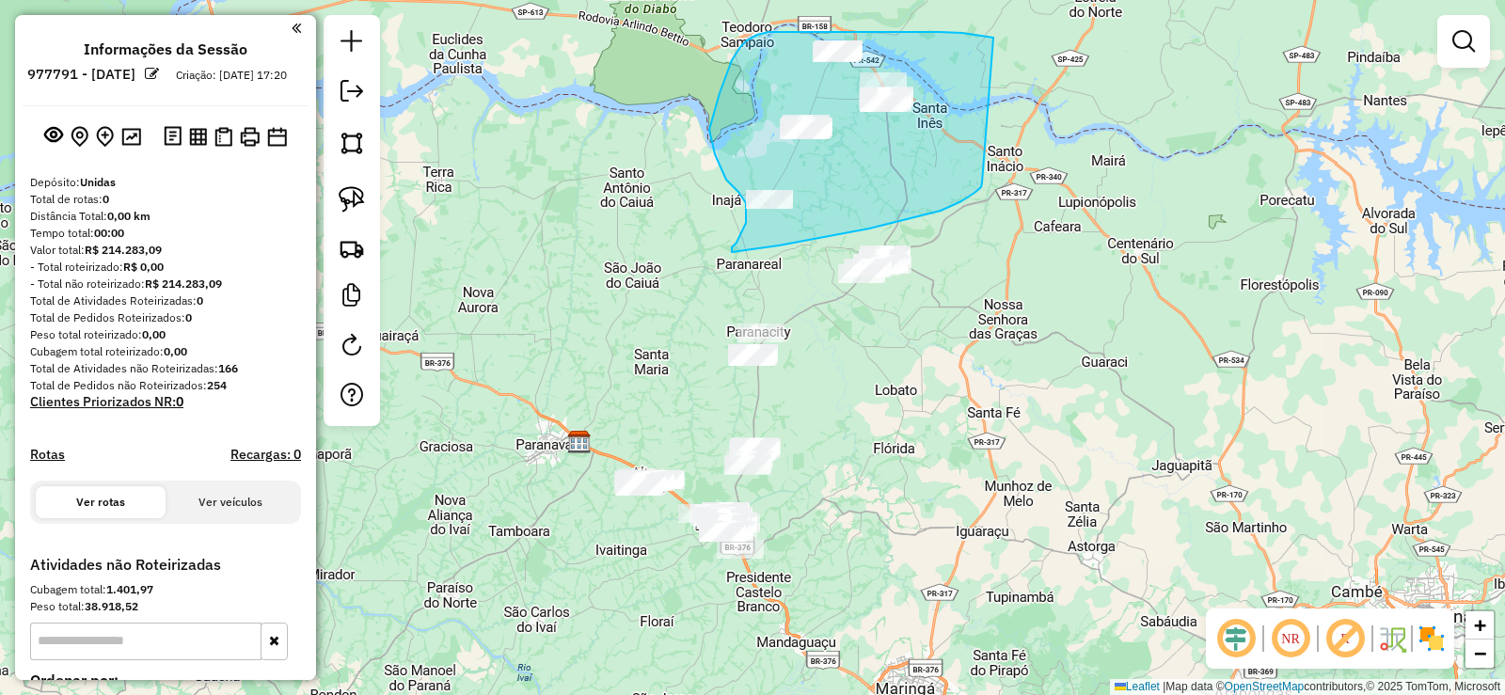
drag, startPoint x: 881, startPoint y: 32, endPoint x: 982, endPoint y: 182, distance: 181.1
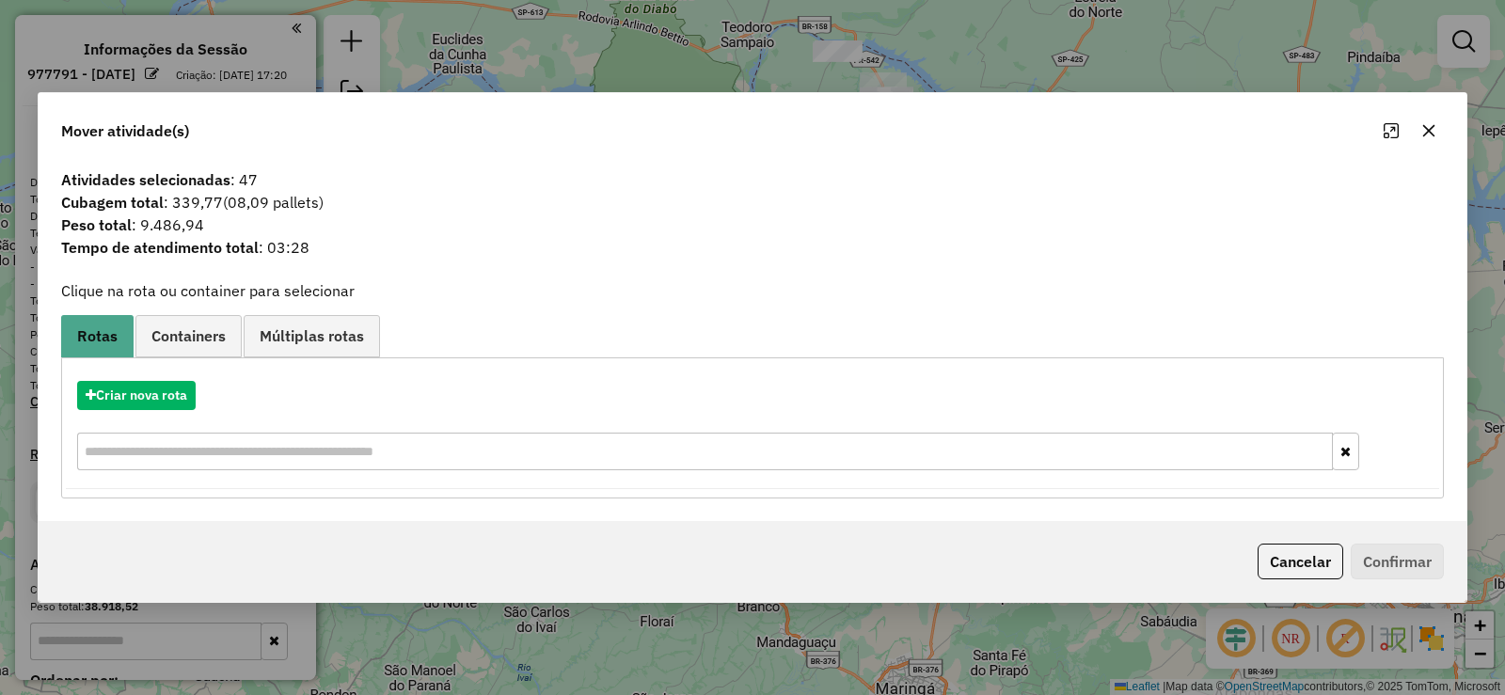
click at [1441, 132] on button "button" at bounding box center [1429, 131] width 30 height 30
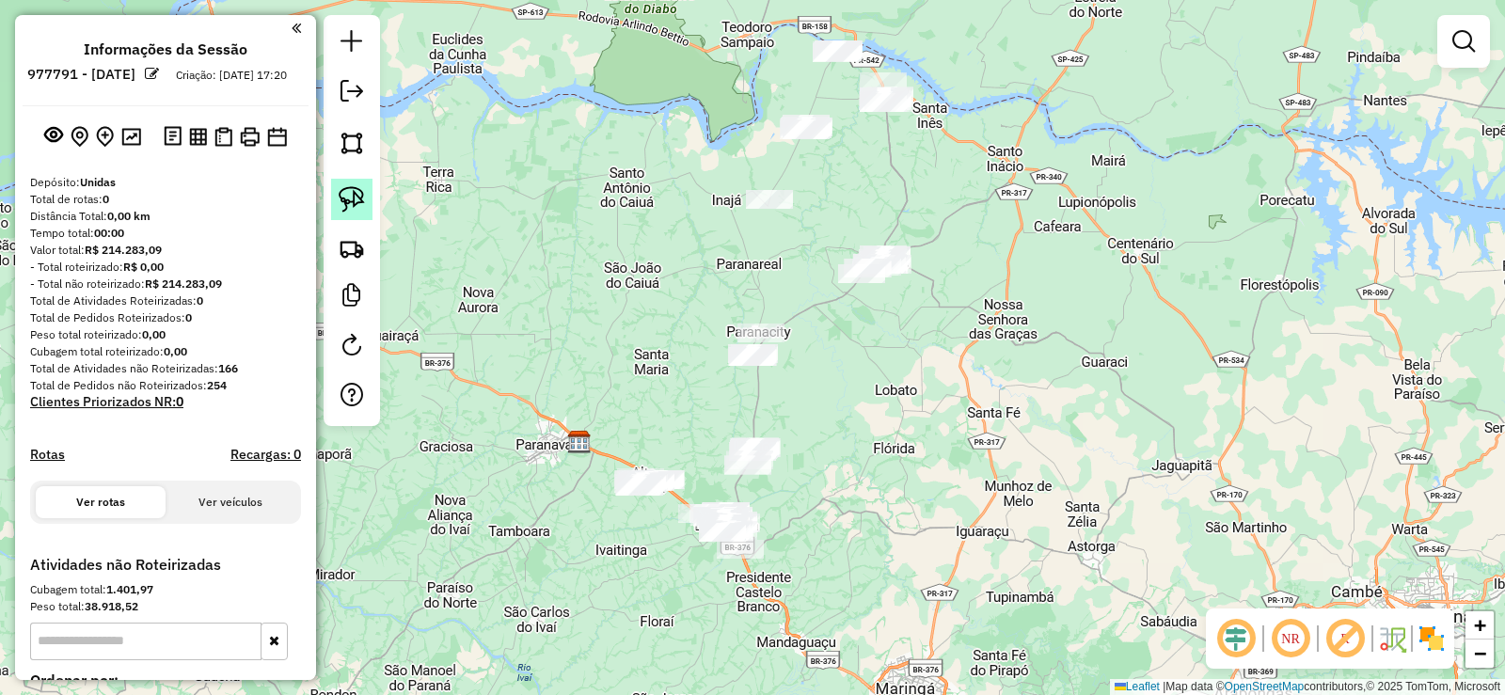
click at [332, 198] on link at bounding box center [351, 199] width 41 height 41
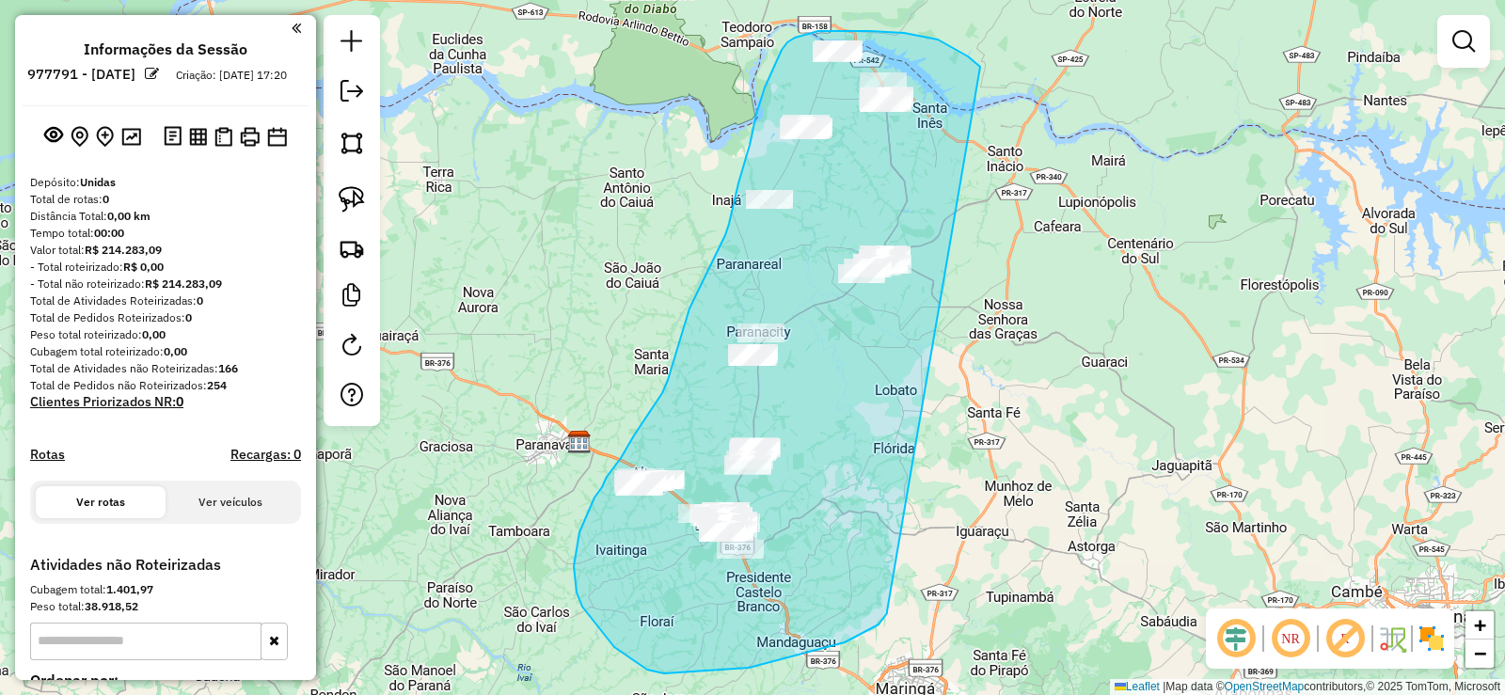
drag, startPoint x: 980, startPoint y: 67, endPoint x: 887, endPoint y: 611, distance: 552.5
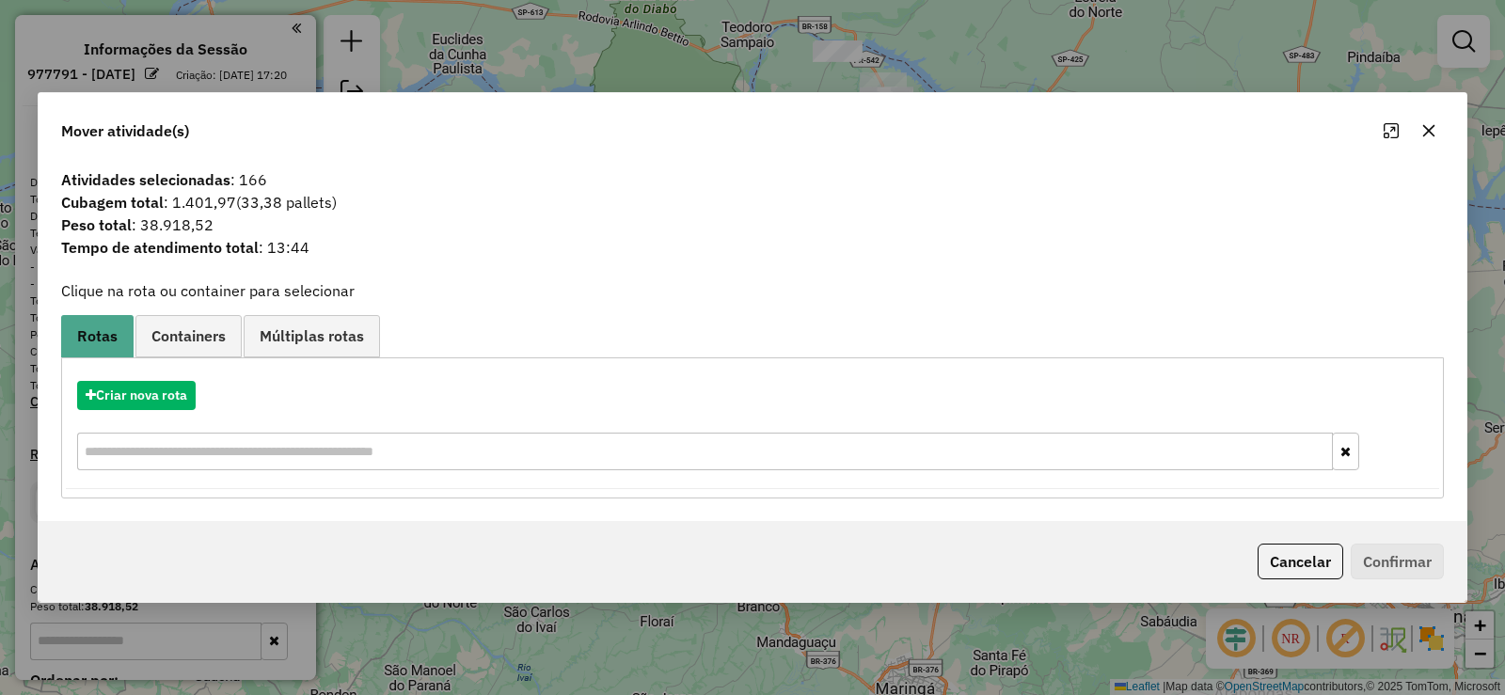
click at [1420, 130] on button "button" at bounding box center [1429, 131] width 30 height 30
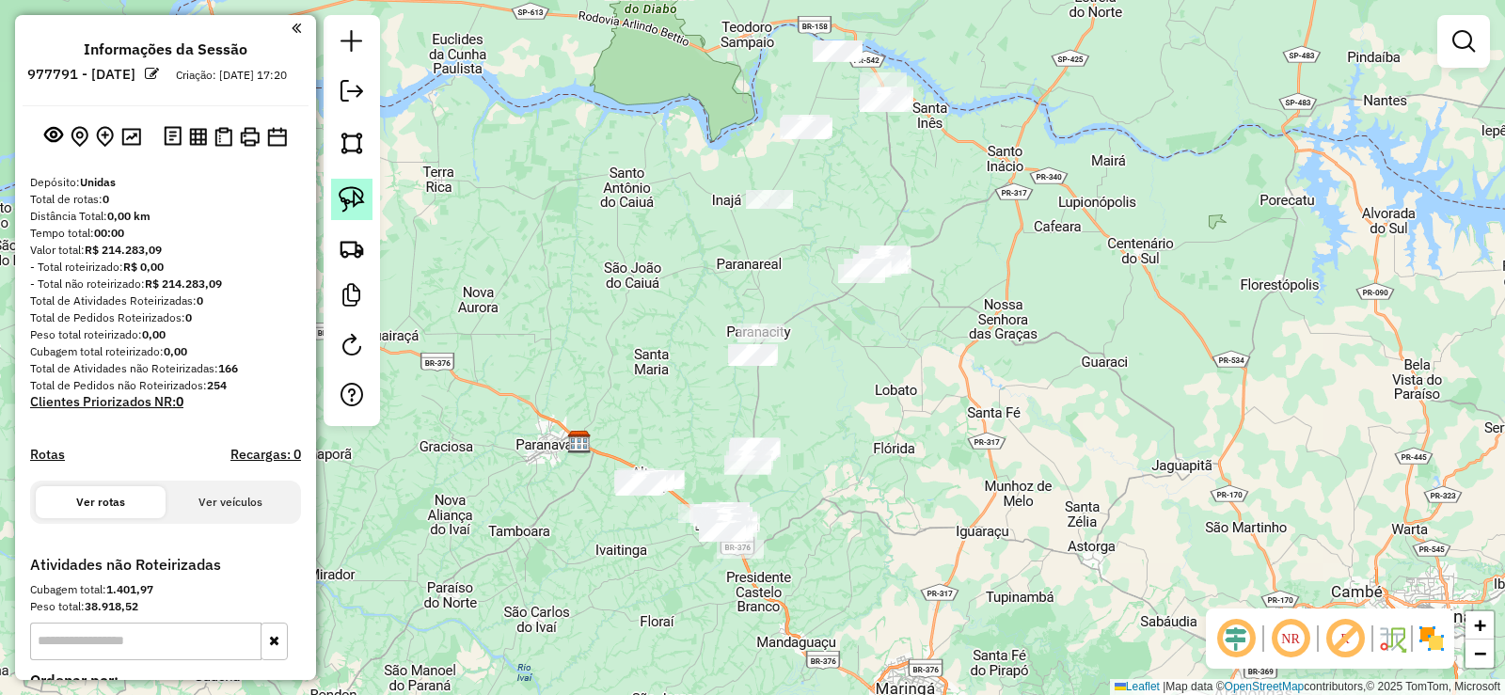
click at [364, 187] on img at bounding box center [352, 199] width 26 height 26
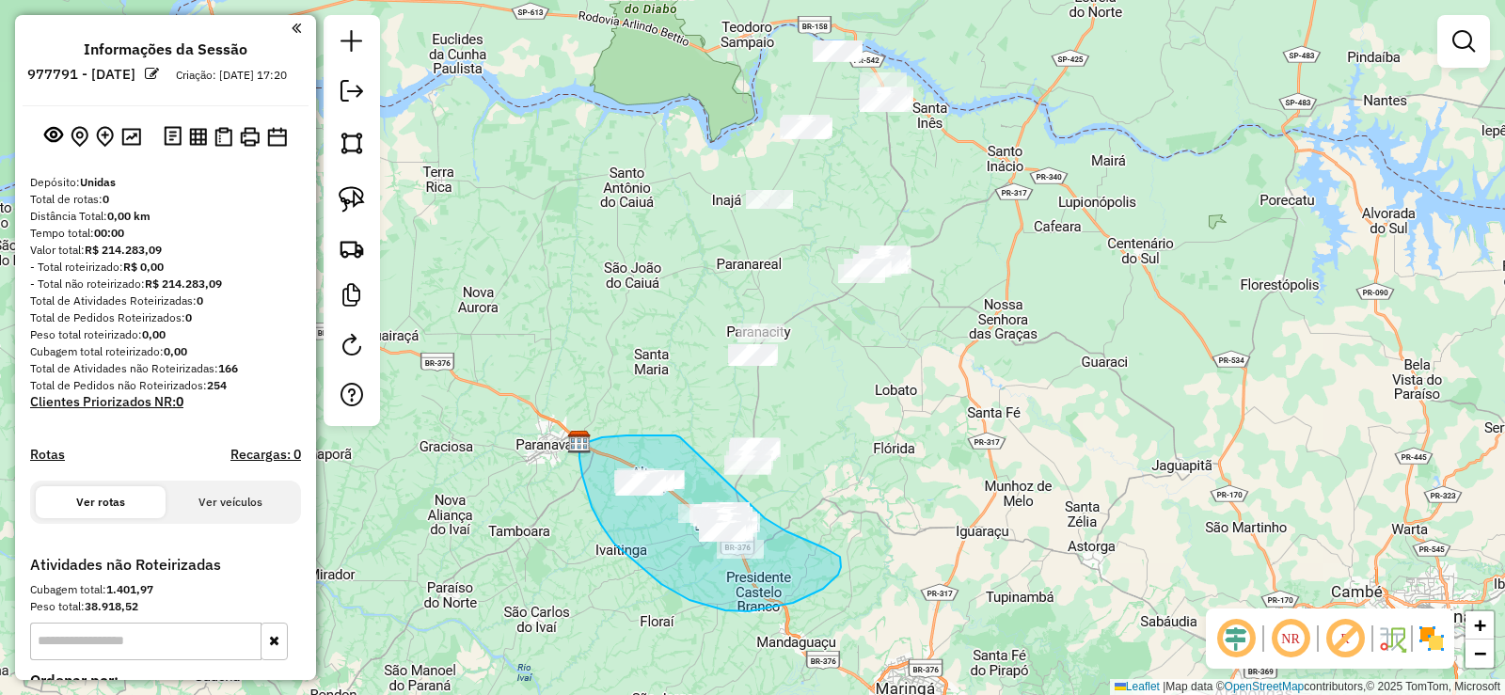
drag, startPoint x: 675, startPoint y: 436, endPoint x: 735, endPoint y: 498, distance: 85.8
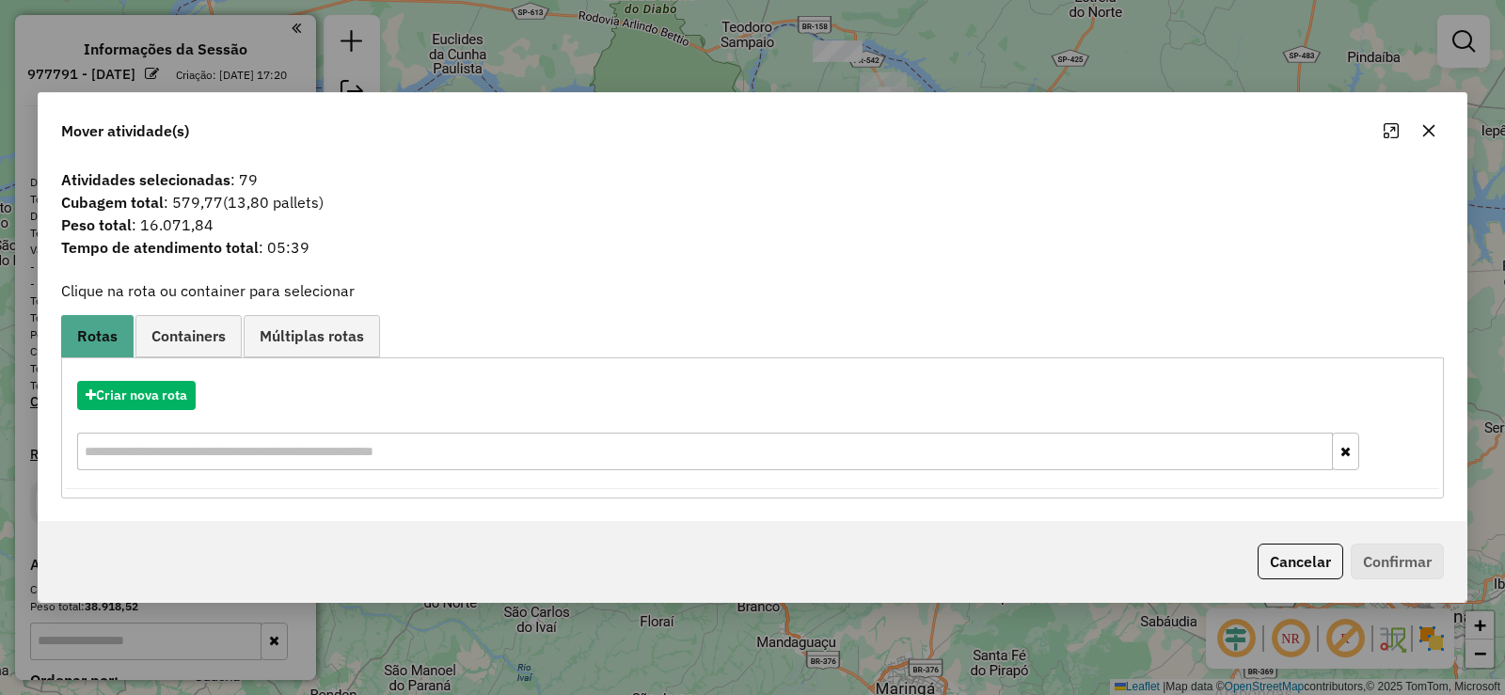
click at [1425, 127] on icon "button" at bounding box center [1428, 130] width 15 height 15
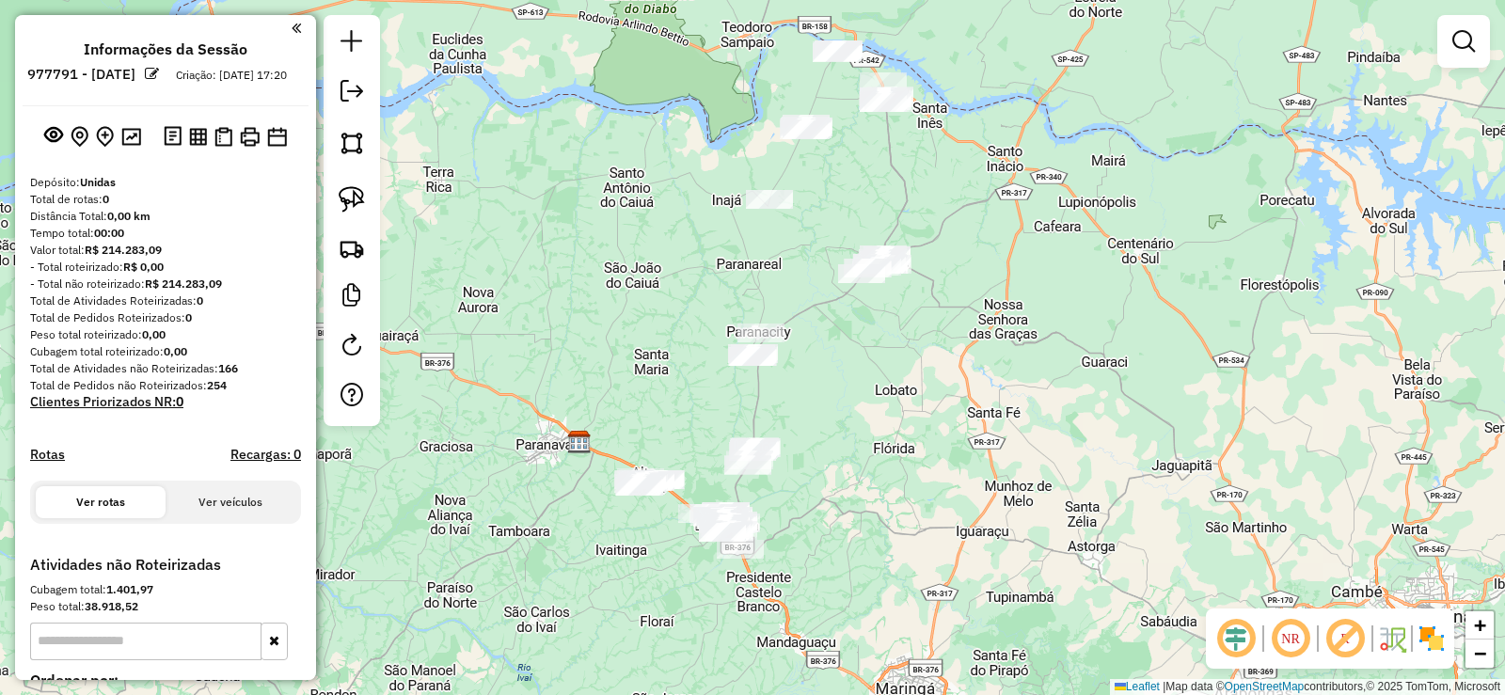
drag, startPoint x: 364, startPoint y: 197, endPoint x: 394, endPoint y: 195, distance: 30.2
click at [365, 196] on link at bounding box center [351, 199] width 41 height 41
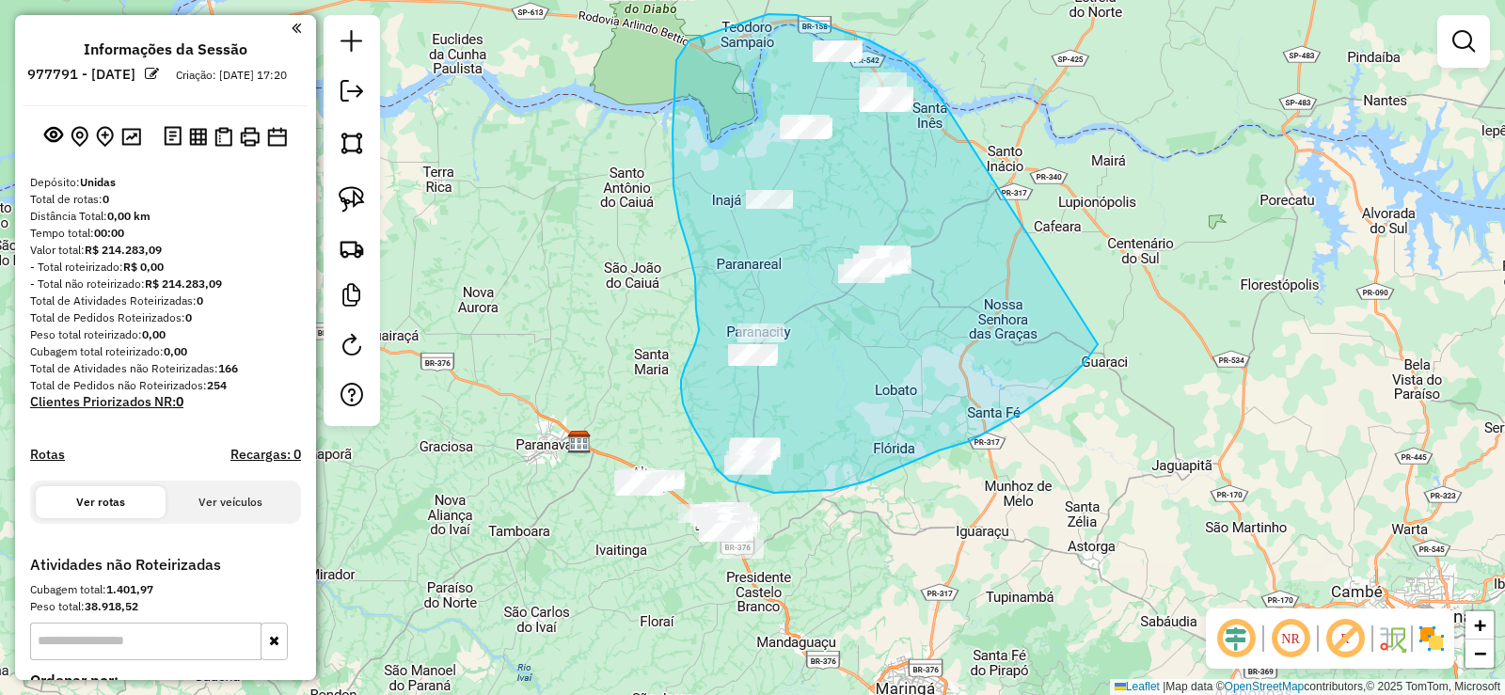
drag, startPoint x: 935, startPoint y: 88, endPoint x: 1097, endPoint y: 338, distance: 297.2
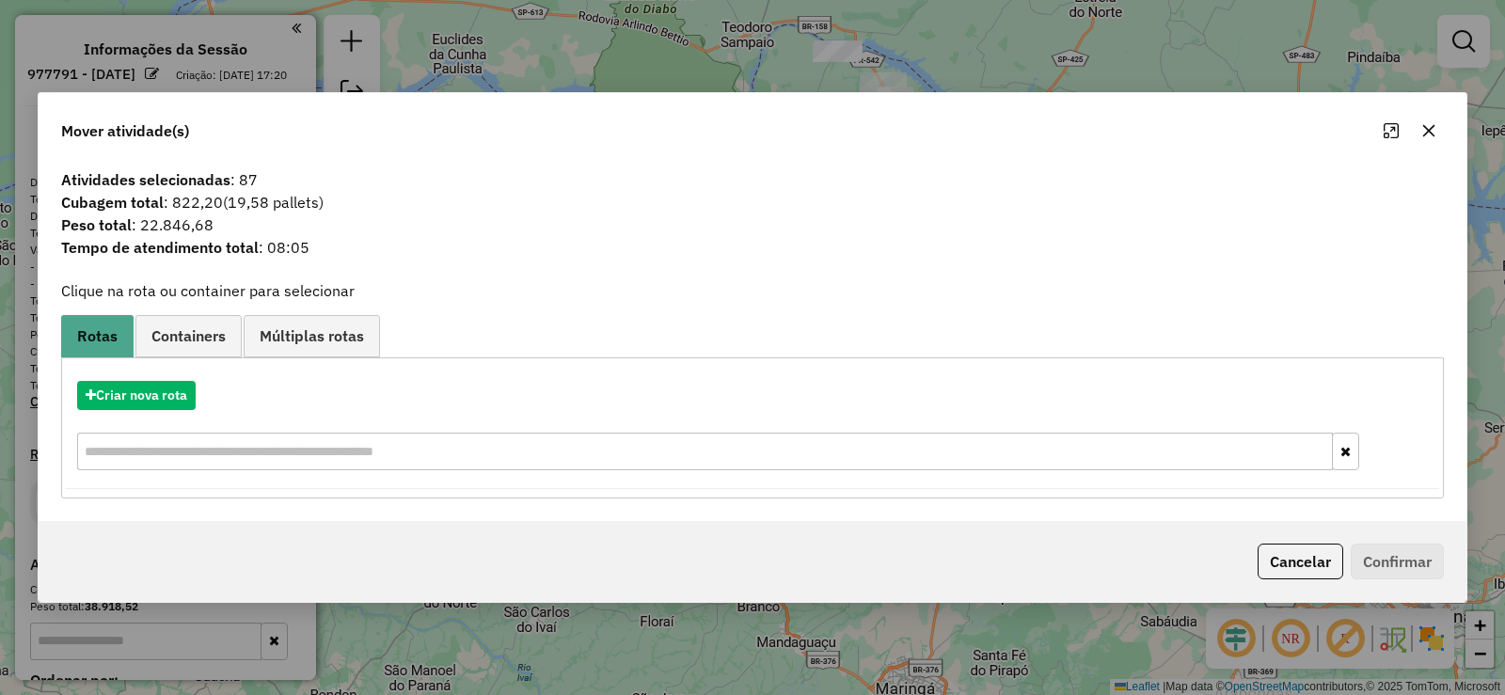
click at [1427, 127] on icon "button" at bounding box center [1428, 130] width 15 height 15
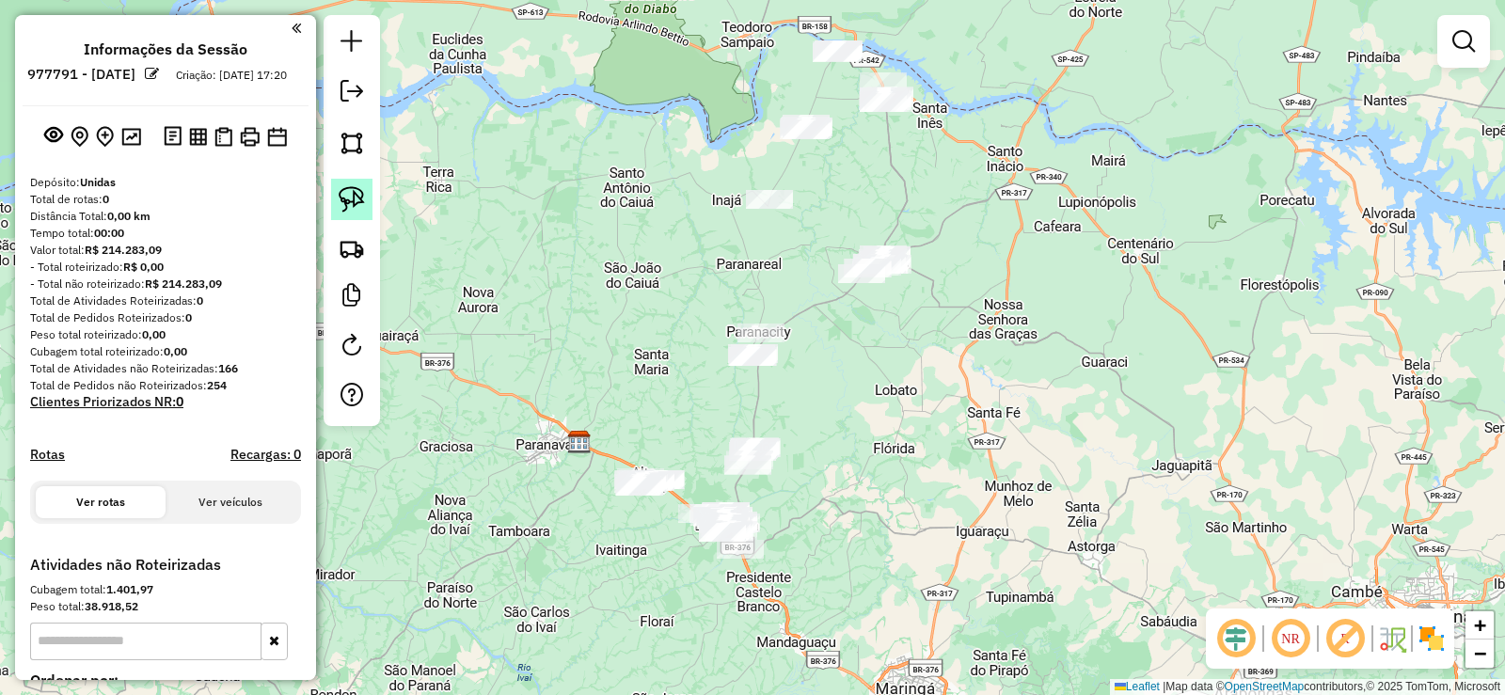
click at [367, 192] on link at bounding box center [351, 199] width 41 height 41
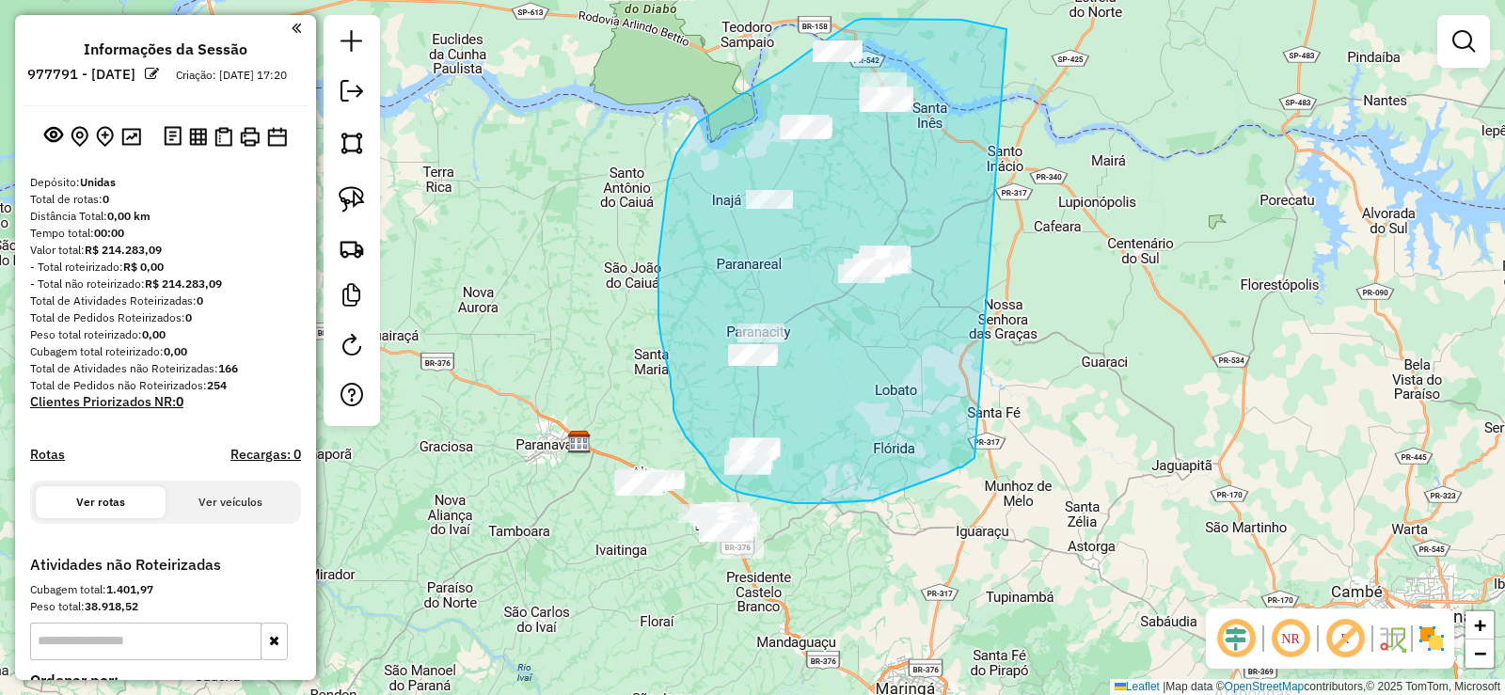
drag, startPoint x: 999, startPoint y: 27, endPoint x: 974, endPoint y: 458, distance: 431.5
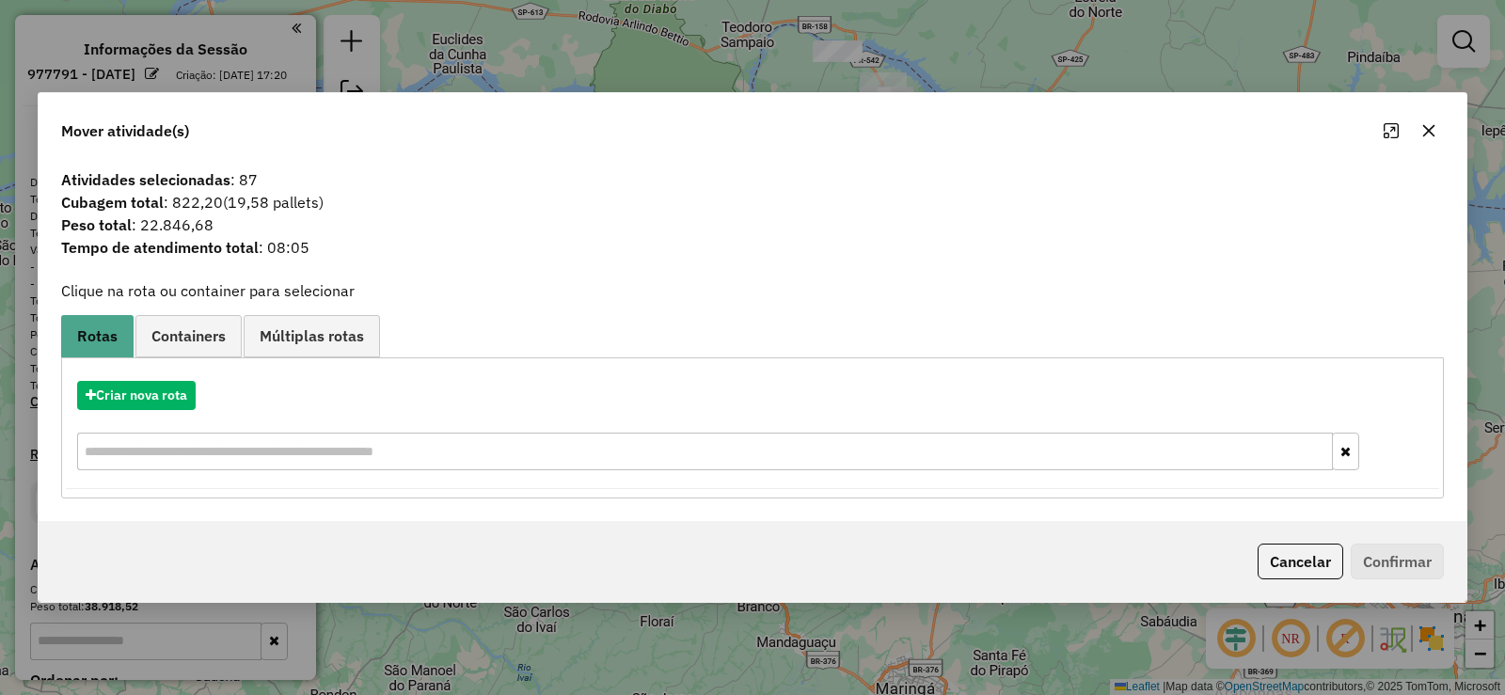
click at [1417, 136] on button "button" at bounding box center [1429, 131] width 30 height 30
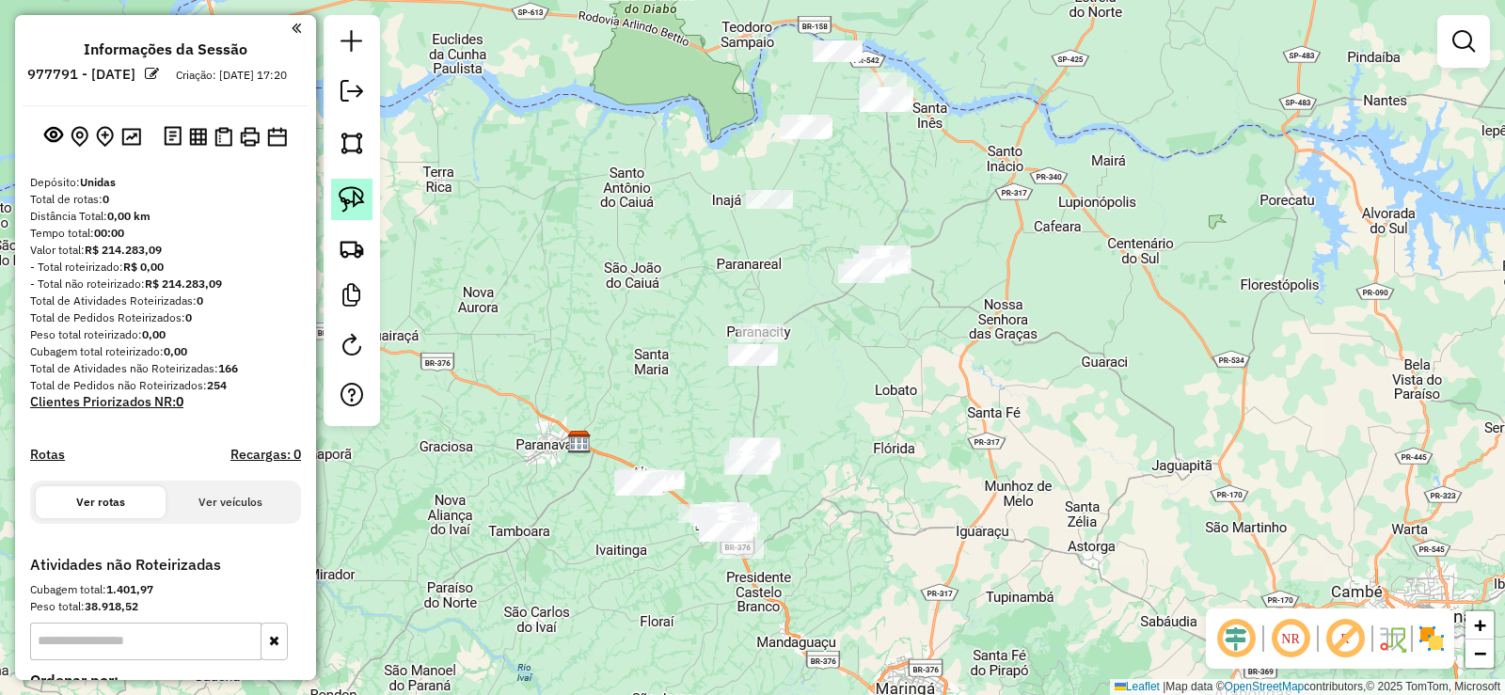
click at [351, 206] on img at bounding box center [352, 199] width 26 height 26
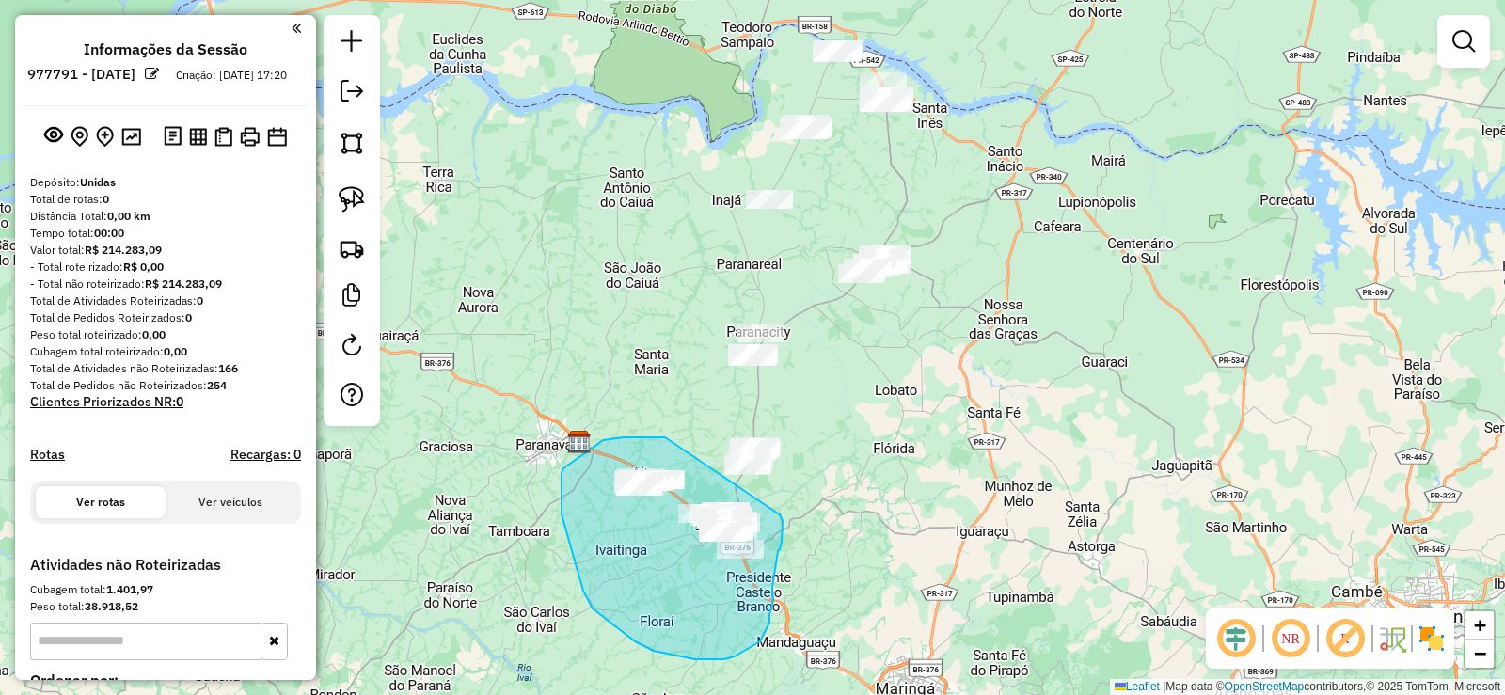
drag, startPoint x: 661, startPoint y: 437, endPoint x: 778, endPoint y: 514, distance: 139.3
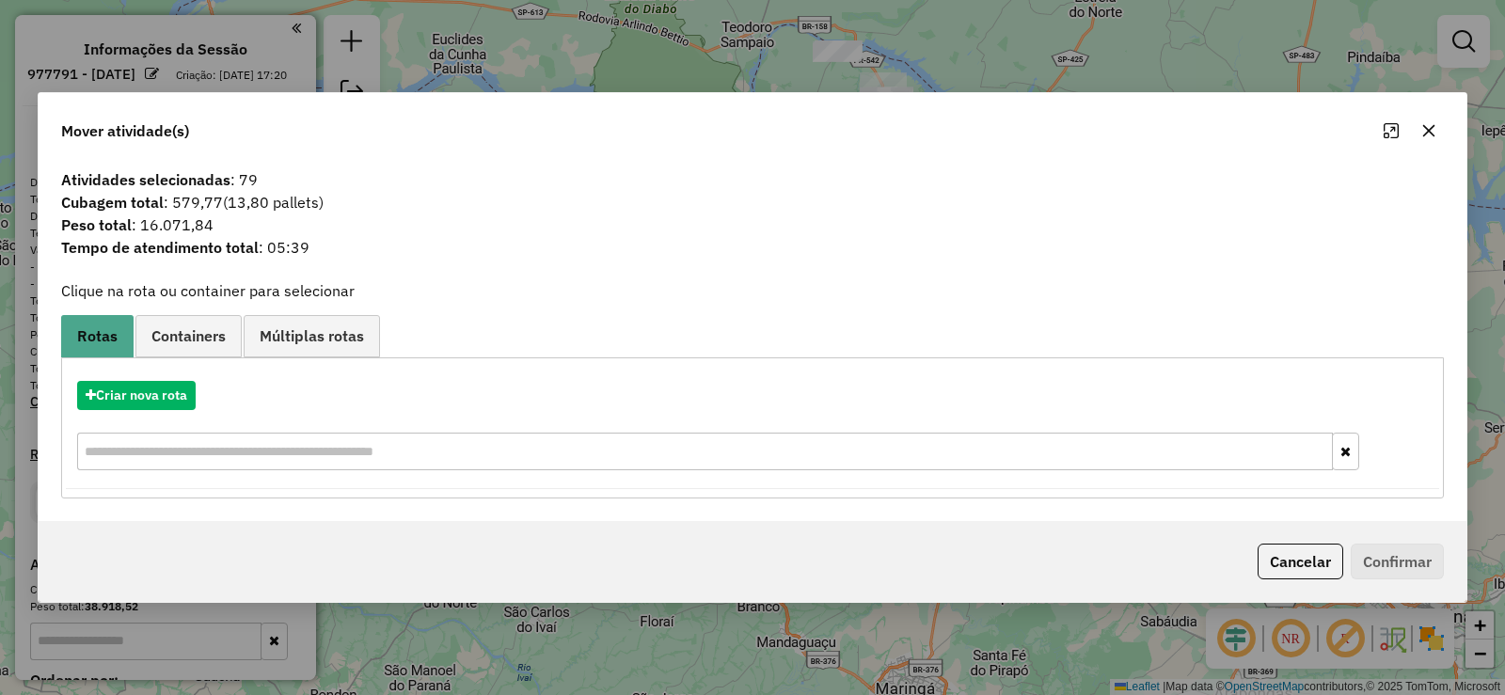
click at [1421, 123] on icon "button" at bounding box center [1428, 130] width 15 height 15
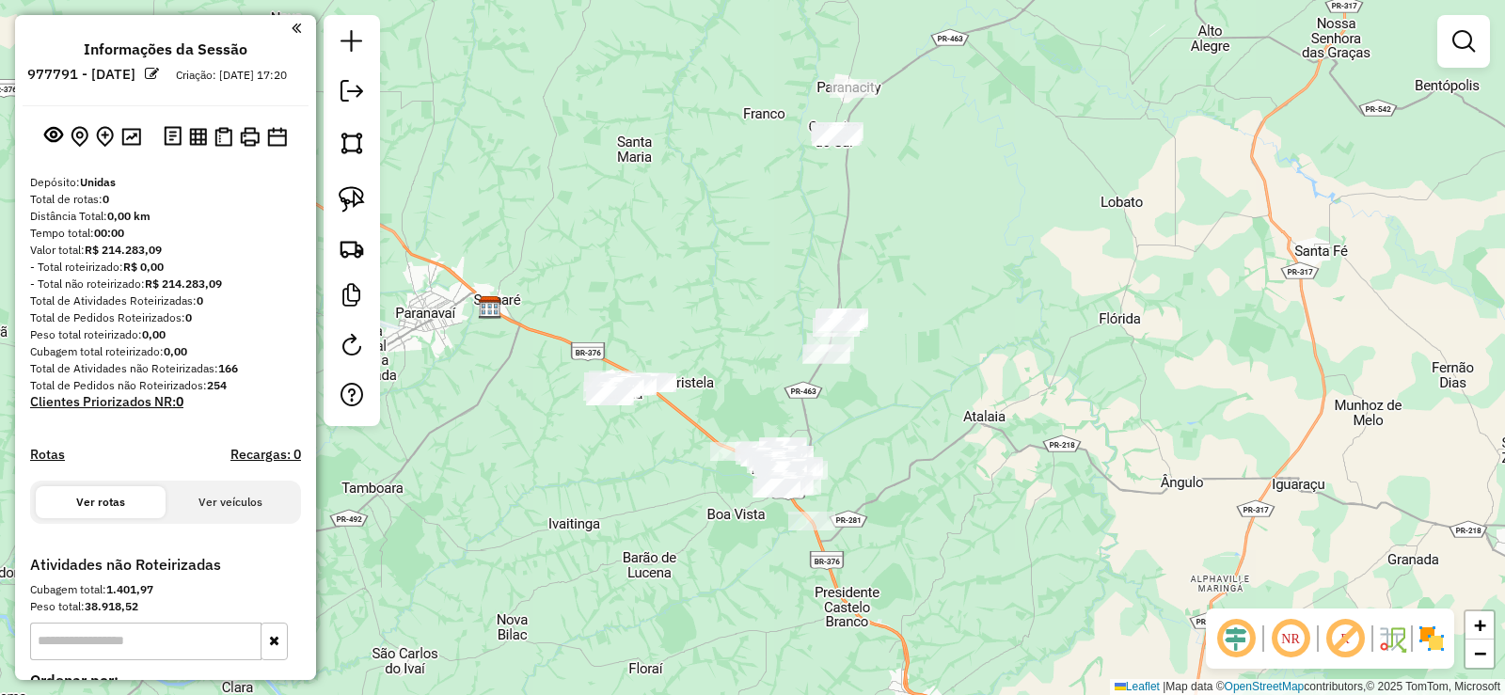
drag, startPoint x: 700, startPoint y: 536, endPoint x: 656, endPoint y: 498, distance: 58.7
click at [656, 498] on div "Janela de atendimento Grade de atendimento Capacidade Transportadoras Veículos …" at bounding box center [752, 347] width 1505 height 695
click at [342, 201] on img at bounding box center [352, 199] width 26 height 26
drag, startPoint x: 844, startPoint y: 455, endPoint x: 878, endPoint y: 562, distance: 111.6
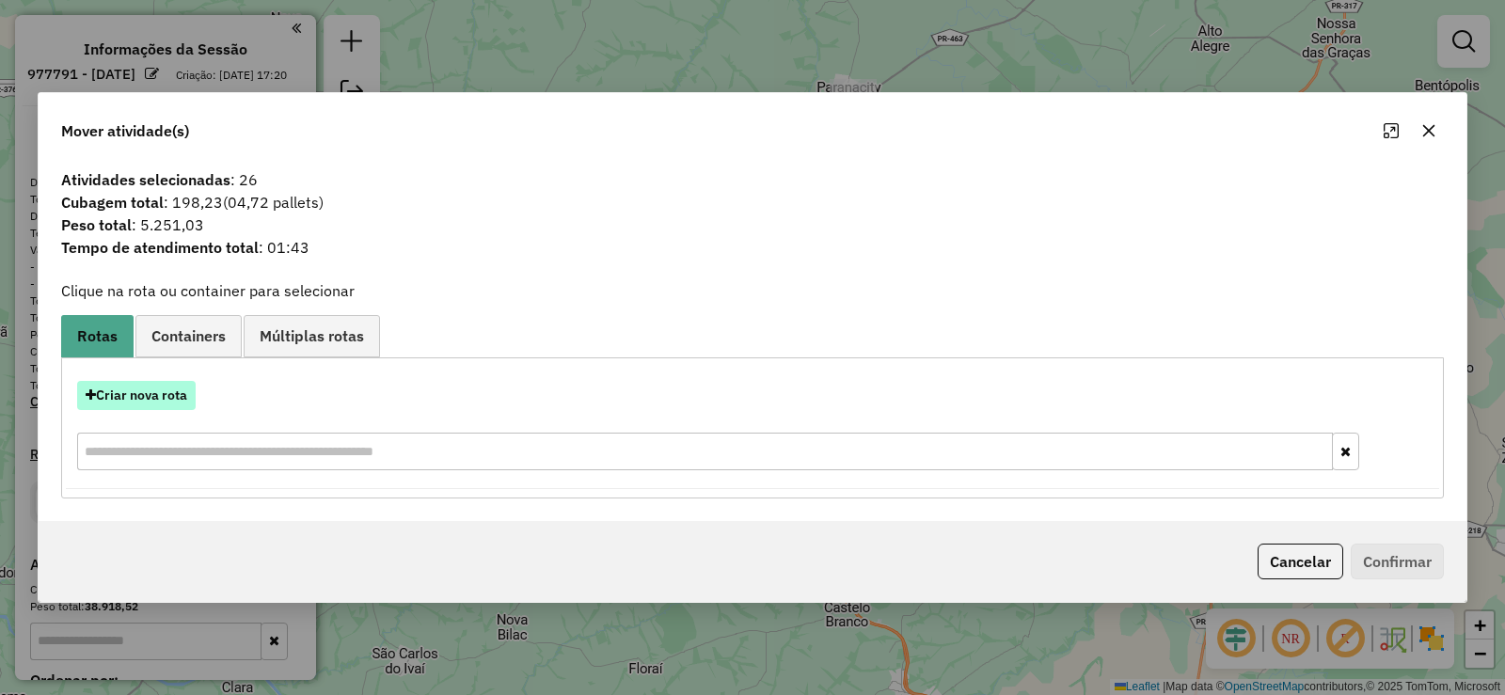
click at [163, 397] on button "Criar nova rota" at bounding box center [136, 395] width 119 height 29
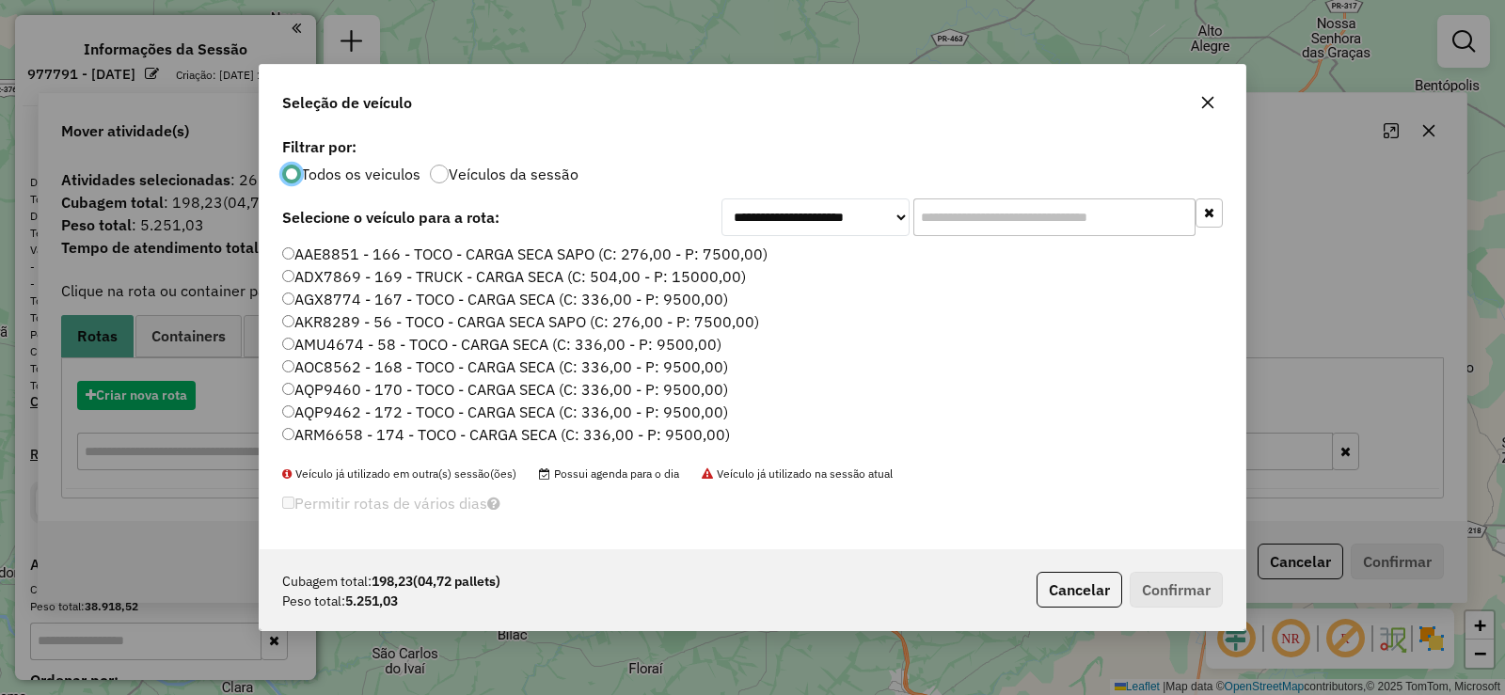
scroll to position [10, 6]
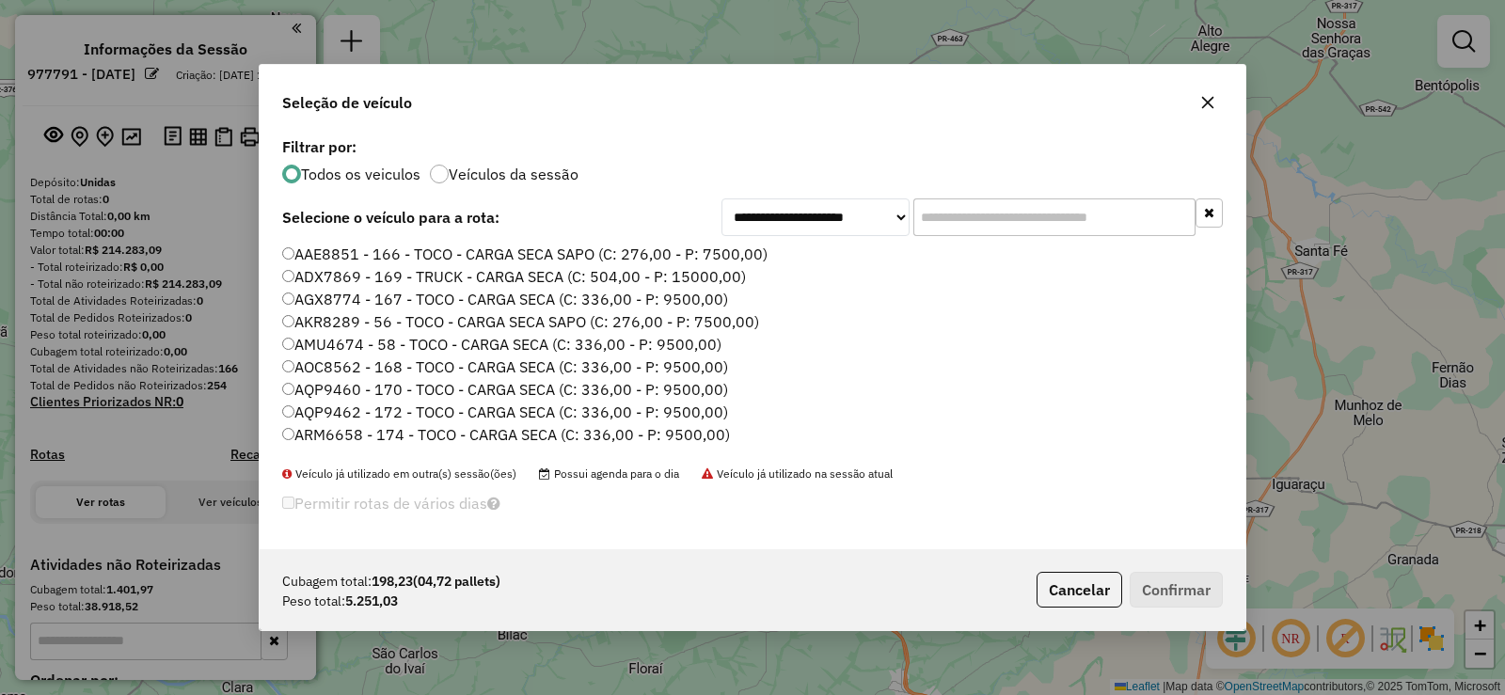
click at [955, 218] on input "text" at bounding box center [1054, 217] width 282 height 38
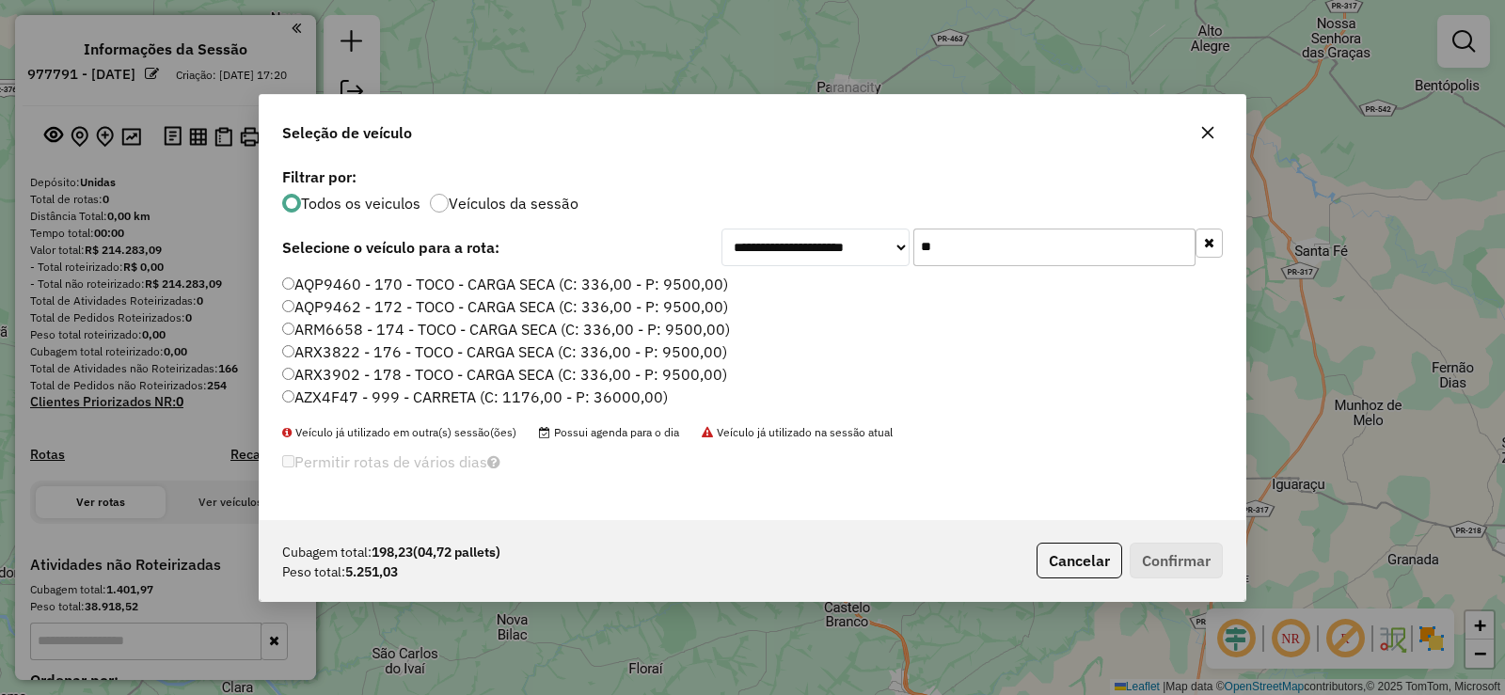
click at [977, 259] on input "**" at bounding box center [1054, 248] width 282 height 38
click at [978, 259] on input "**" at bounding box center [1054, 248] width 282 height 38
drag, startPoint x: 927, startPoint y: 359, endPoint x: 940, endPoint y: 300, distance: 60.5
click at [923, 355] on li "ARX3822 - 176 - TOCO - CARGA SECA (C: 336,00 - P: 9500,00)" at bounding box center [752, 352] width 941 height 23
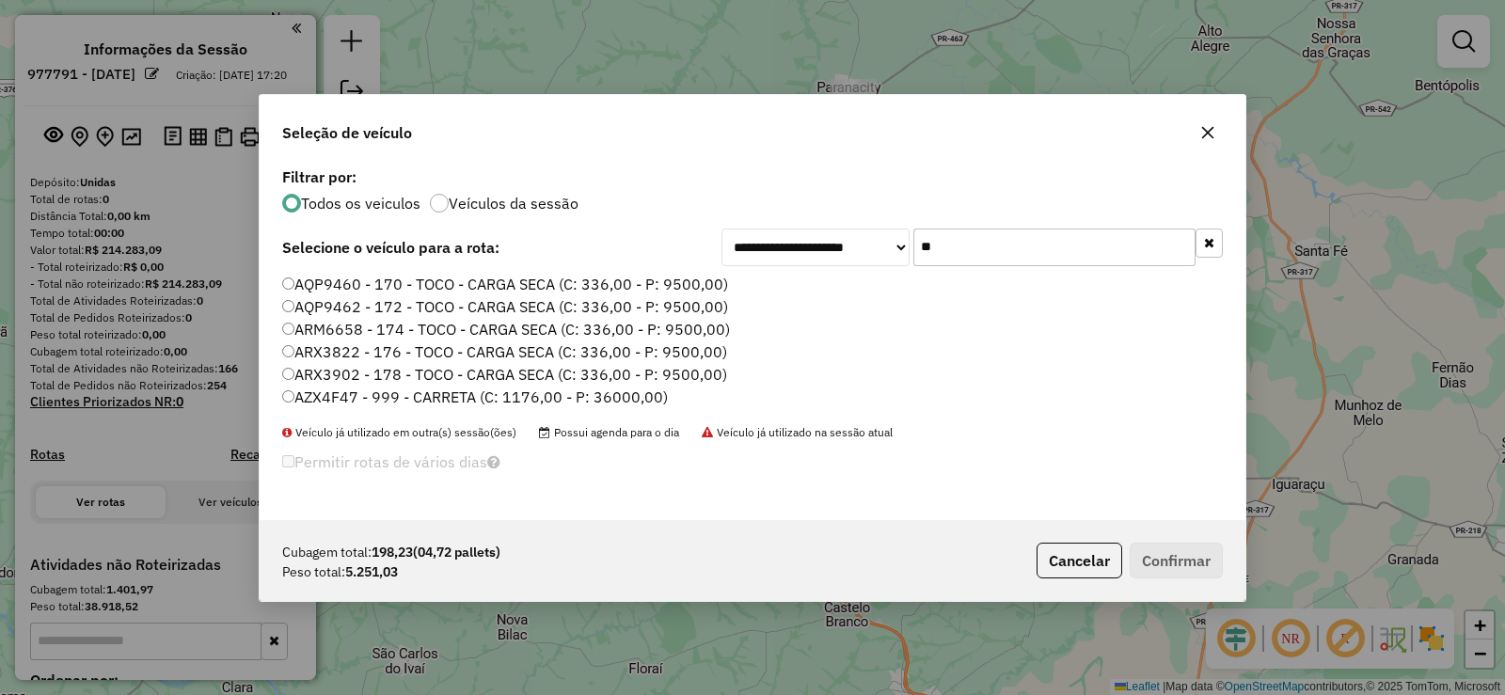
click at [961, 247] on input "**" at bounding box center [1054, 248] width 282 height 38
click at [995, 252] on input "**" at bounding box center [1054, 248] width 282 height 38
type input "***"
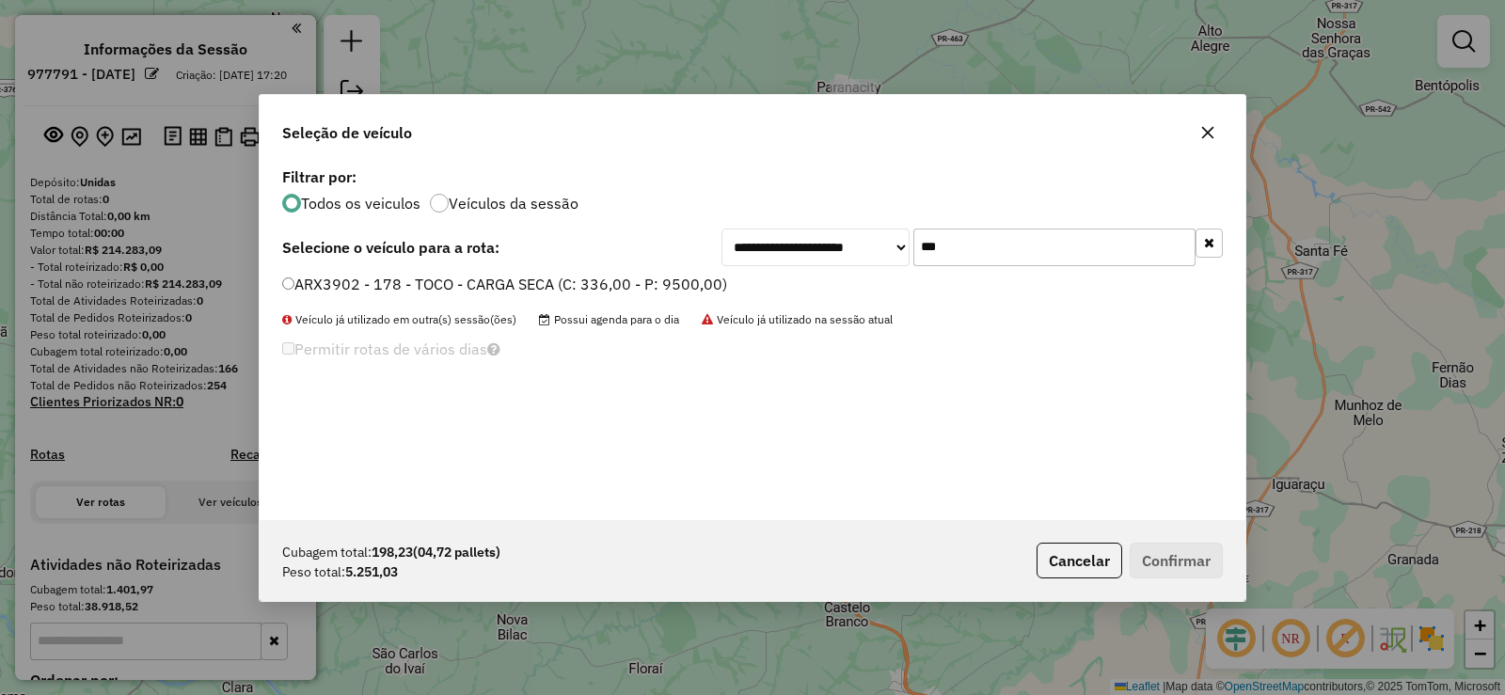
click at [413, 282] on label "ARX3902 - 178 - TOCO - CARGA SECA (C: 336,00 - P: 9500,00)" at bounding box center [504, 284] width 445 height 23
click at [1202, 555] on button "Confirmar" at bounding box center [1176, 561] width 93 height 36
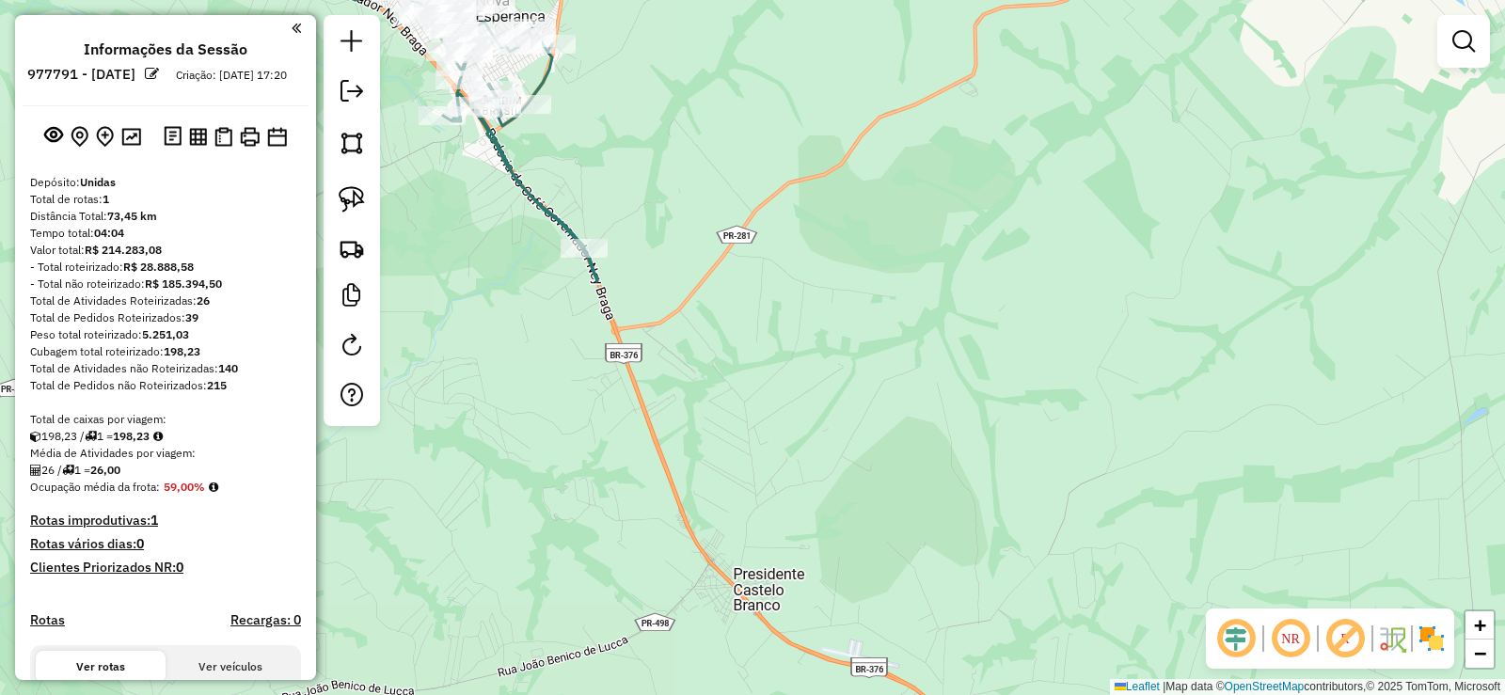
drag, startPoint x: 1232, startPoint y: 641, endPoint x: 1083, endPoint y: 490, distance: 212.8
click at [1231, 640] on em at bounding box center [1235, 638] width 45 height 45
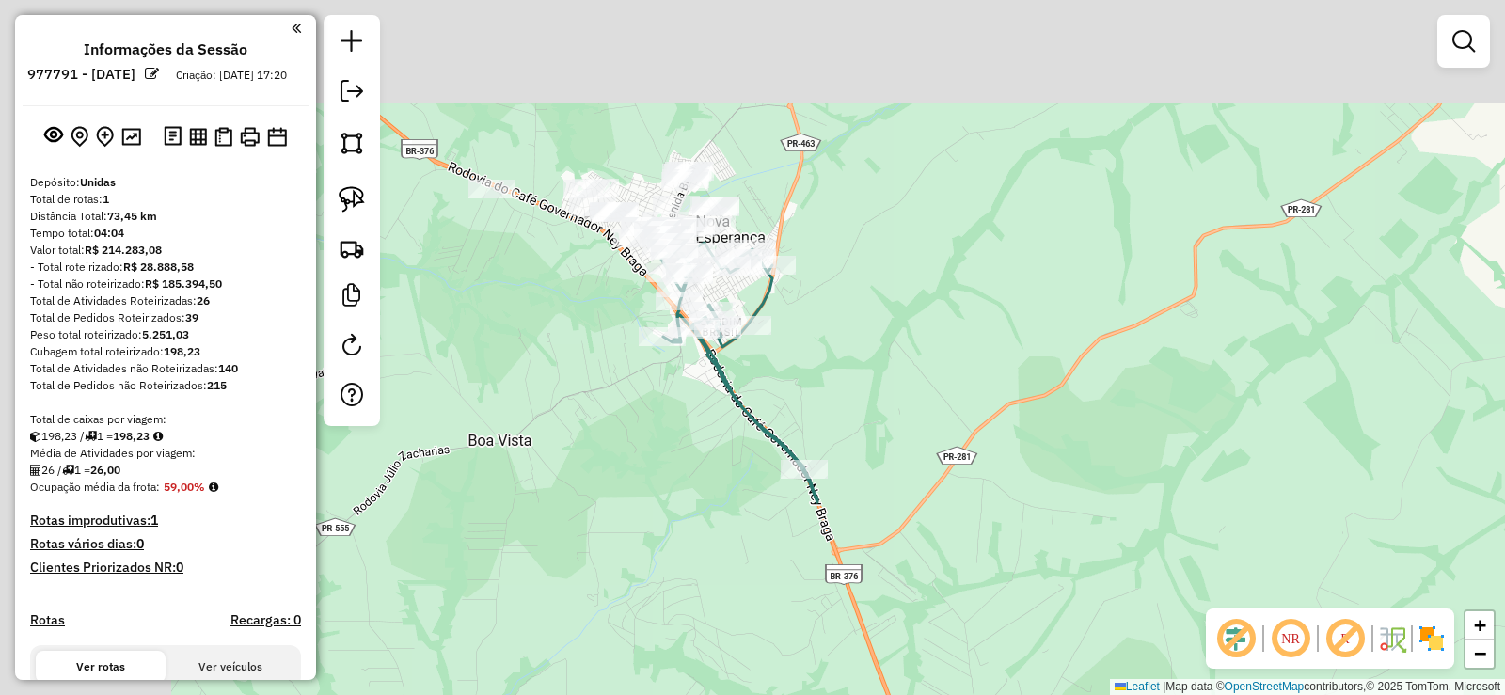
drag, startPoint x: 766, startPoint y: 209, endPoint x: 944, endPoint y: 390, distance: 254.7
click at [978, 415] on div "Janela de atendimento Grade de atendimento Capacidade Transportadoras Veículos …" at bounding box center [752, 347] width 1505 height 695
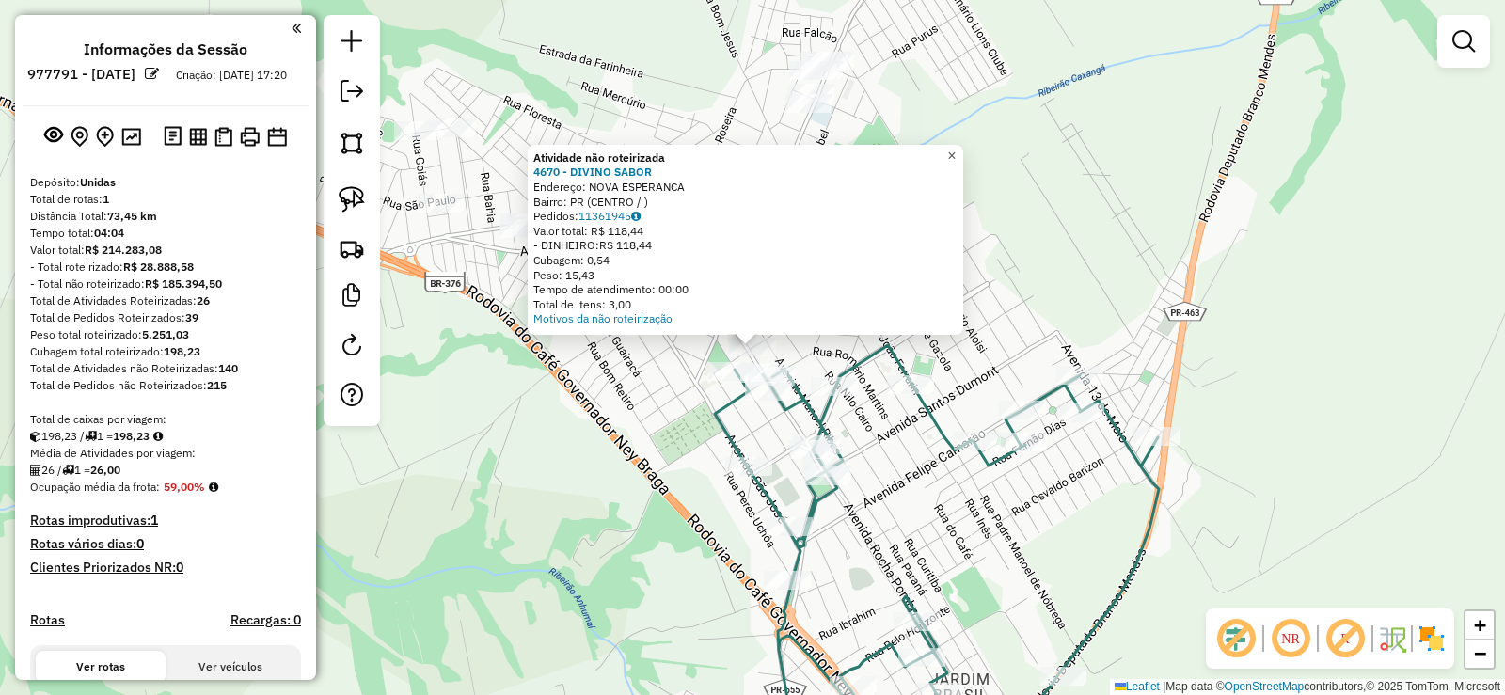
click at [956, 157] on span "×" at bounding box center [951, 156] width 8 height 16
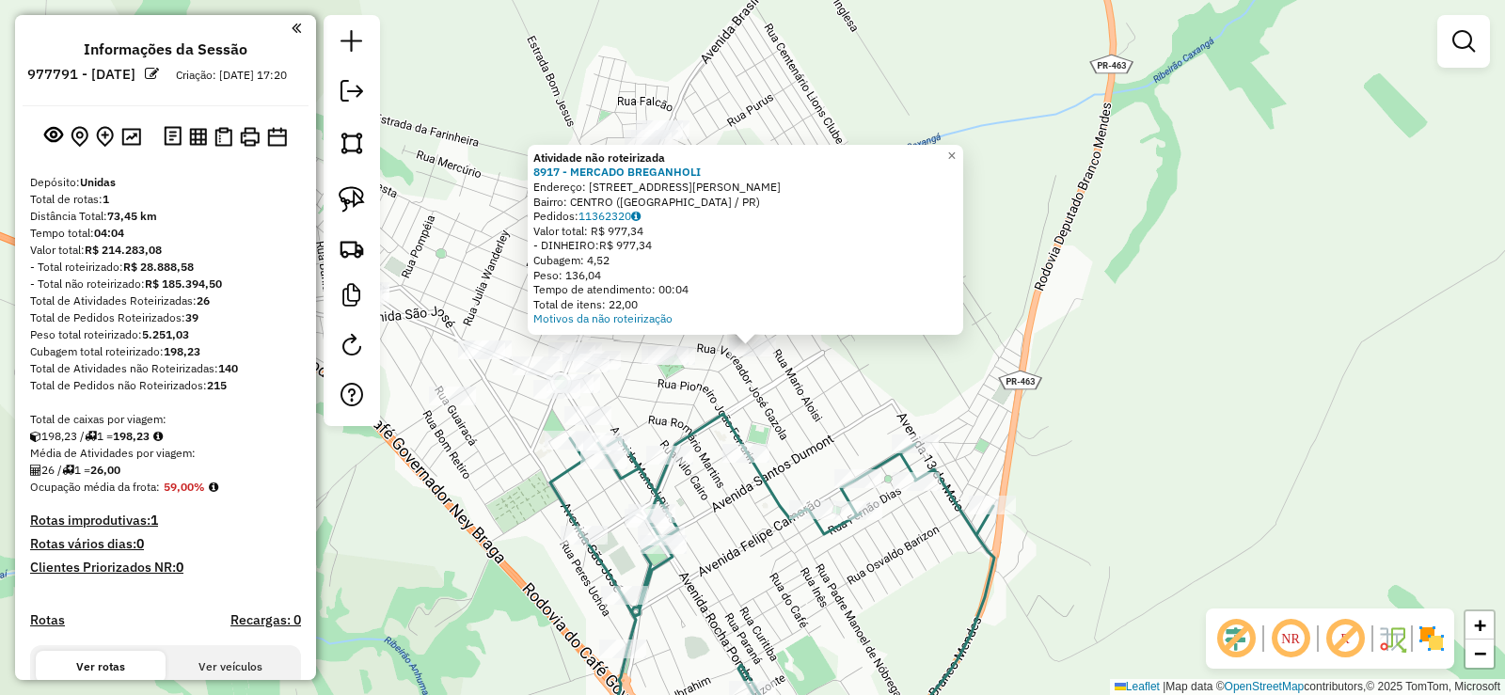
click at [737, 428] on icon at bounding box center [772, 589] width 444 height 351
select select "**********"
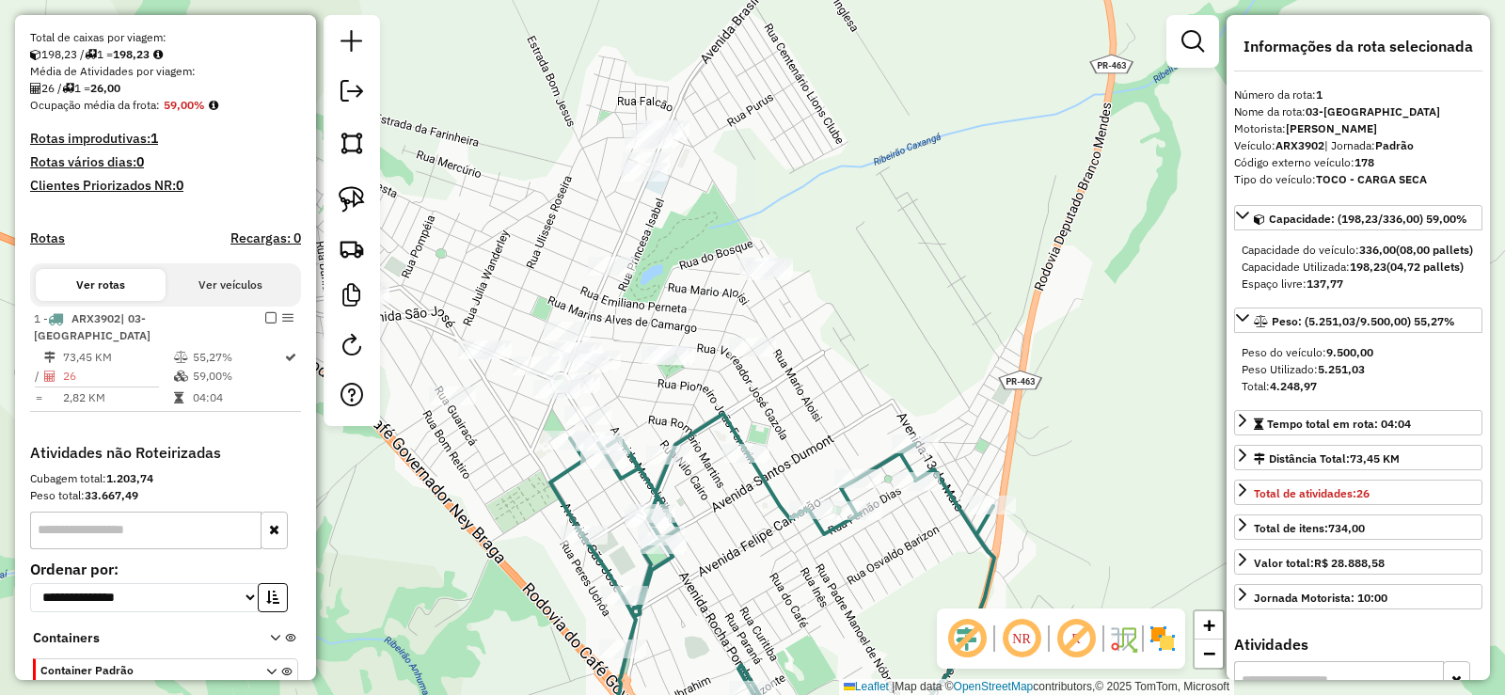
scroll to position [501, 0]
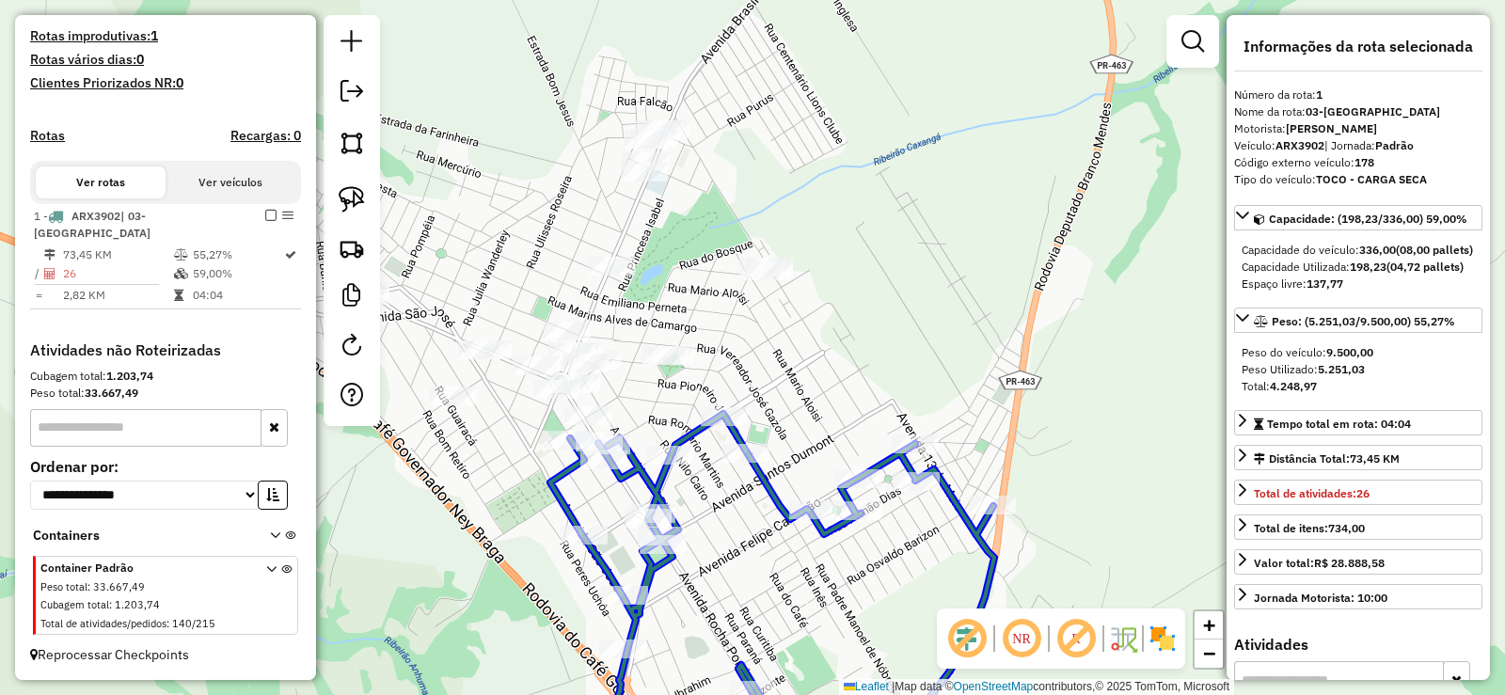
click at [728, 426] on div at bounding box center [724, 416] width 47 height 19
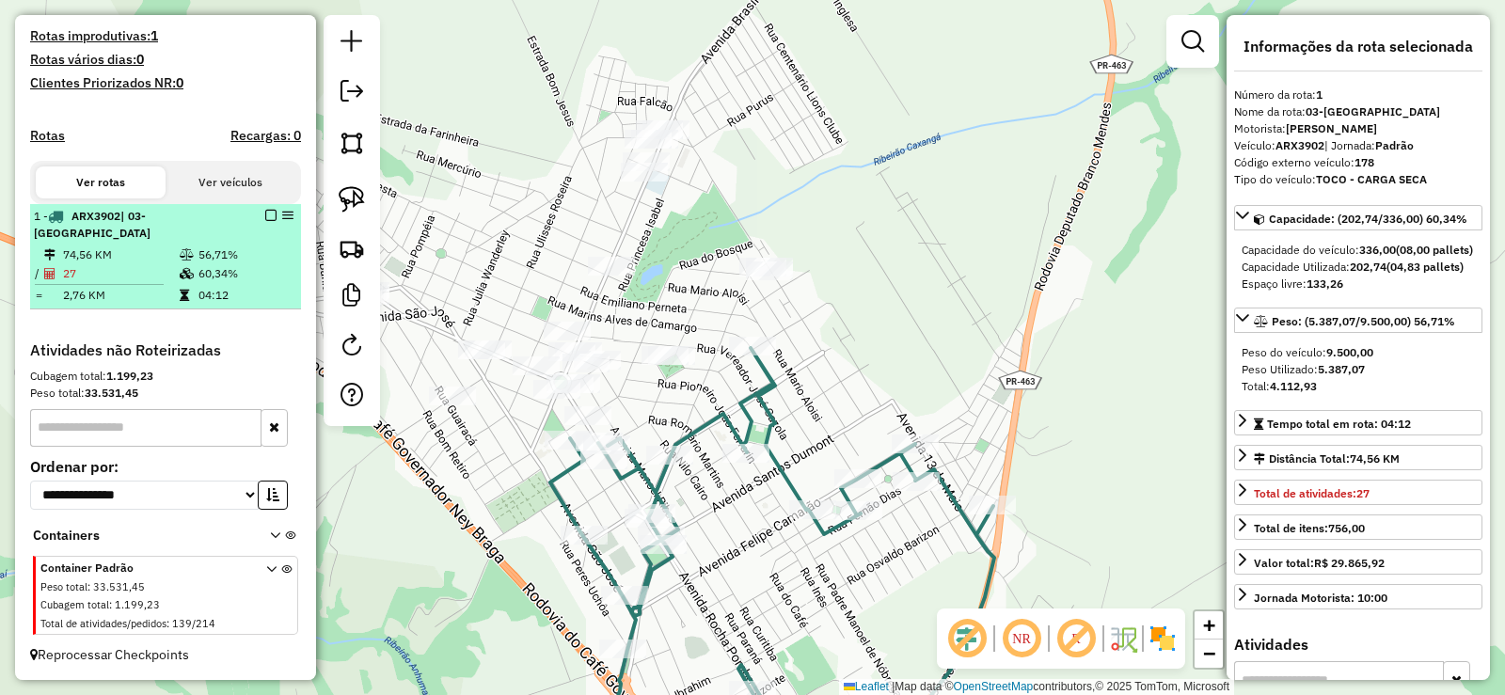
click at [267, 217] on em at bounding box center [270, 215] width 11 height 11
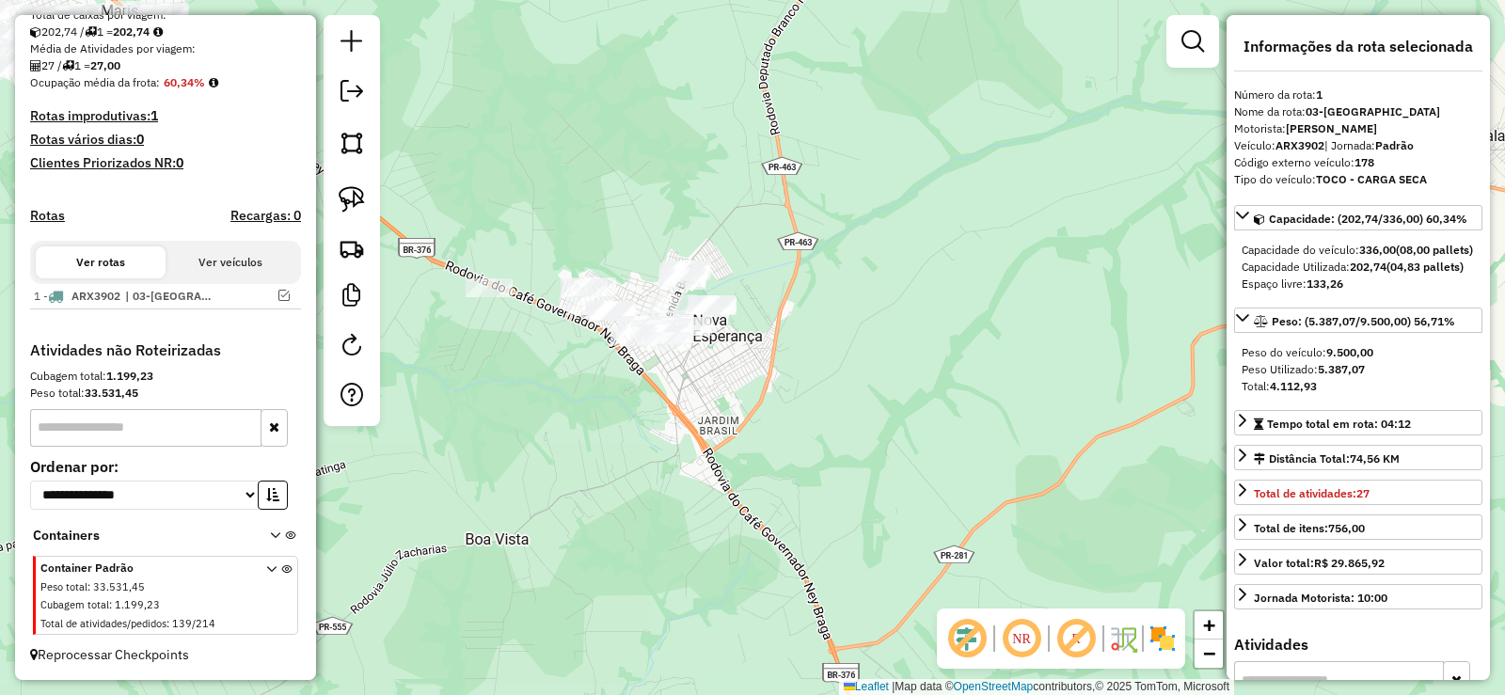
drag, startPoint x: 596, startPoint y: 200, endPoint x: 556, endPoint y: 208, distance: 41.1
click at [608, 198] on div "Janela de atendimento Grade de atendimento Capacidade Transportadoras Veículos …" at bounding box center [752, 347] width 1505 height 695
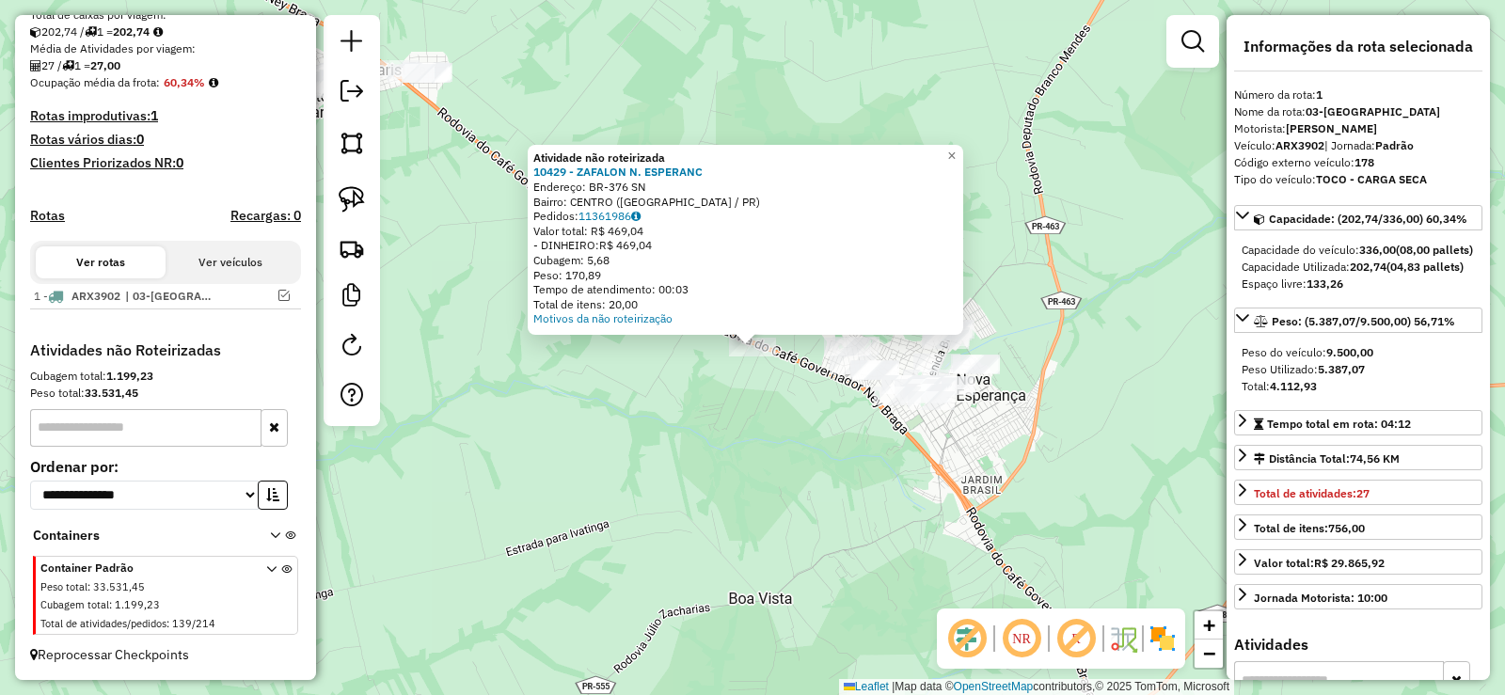
click at [777, 515] on div "Atividade não roteirizada 10429 - ZAFALON N. ESPERANC Endereço: BR-376 SN Bairr…" at bounding box center [752, 347] width 1505 height 695
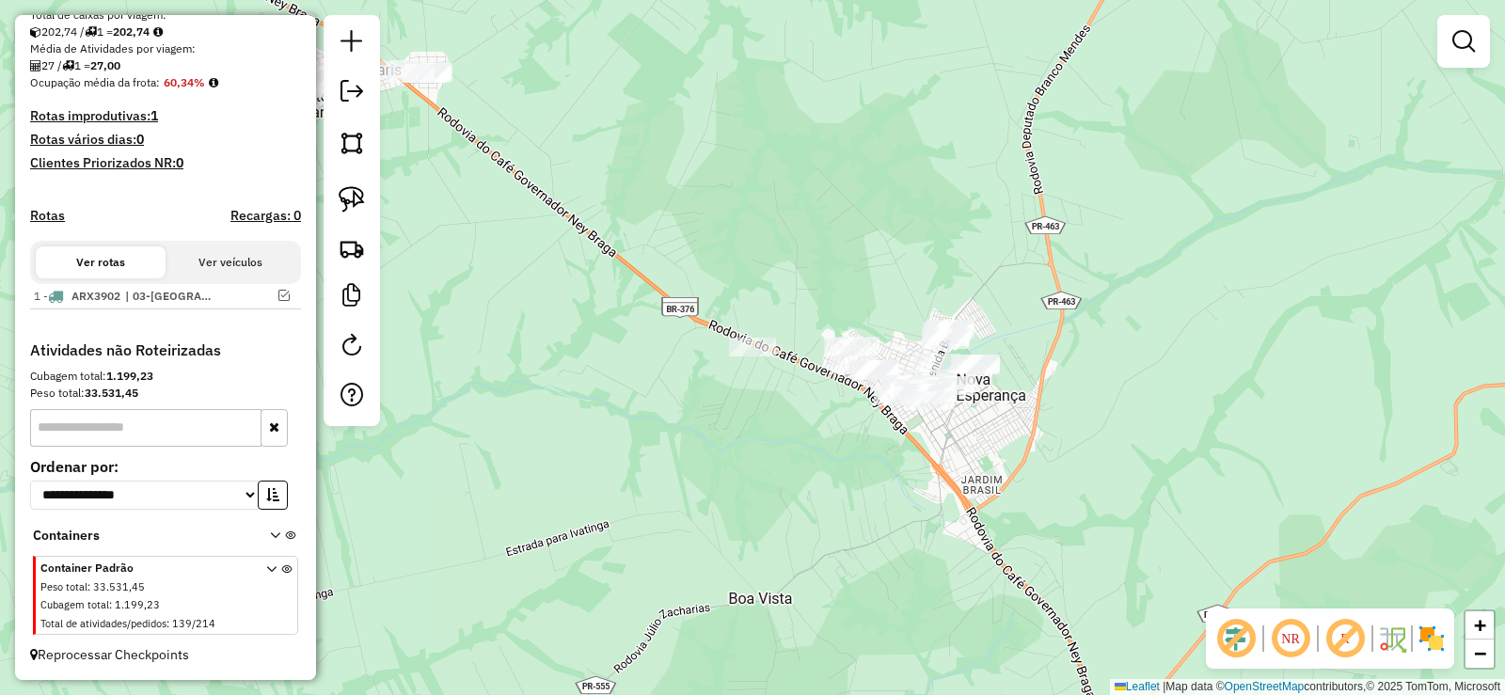
drag, startPoint x: 789, startPoint y: 525, endPoint x: 693, endPoint y: 477, distance: 107.3
click at [693, 477] on div "Atividade não roteirizada 10429 - ZAFALON N. ESPERANC Endereço: BR-376 SN Bairr…" at bounding box center [752, 347] width 1505 height 695
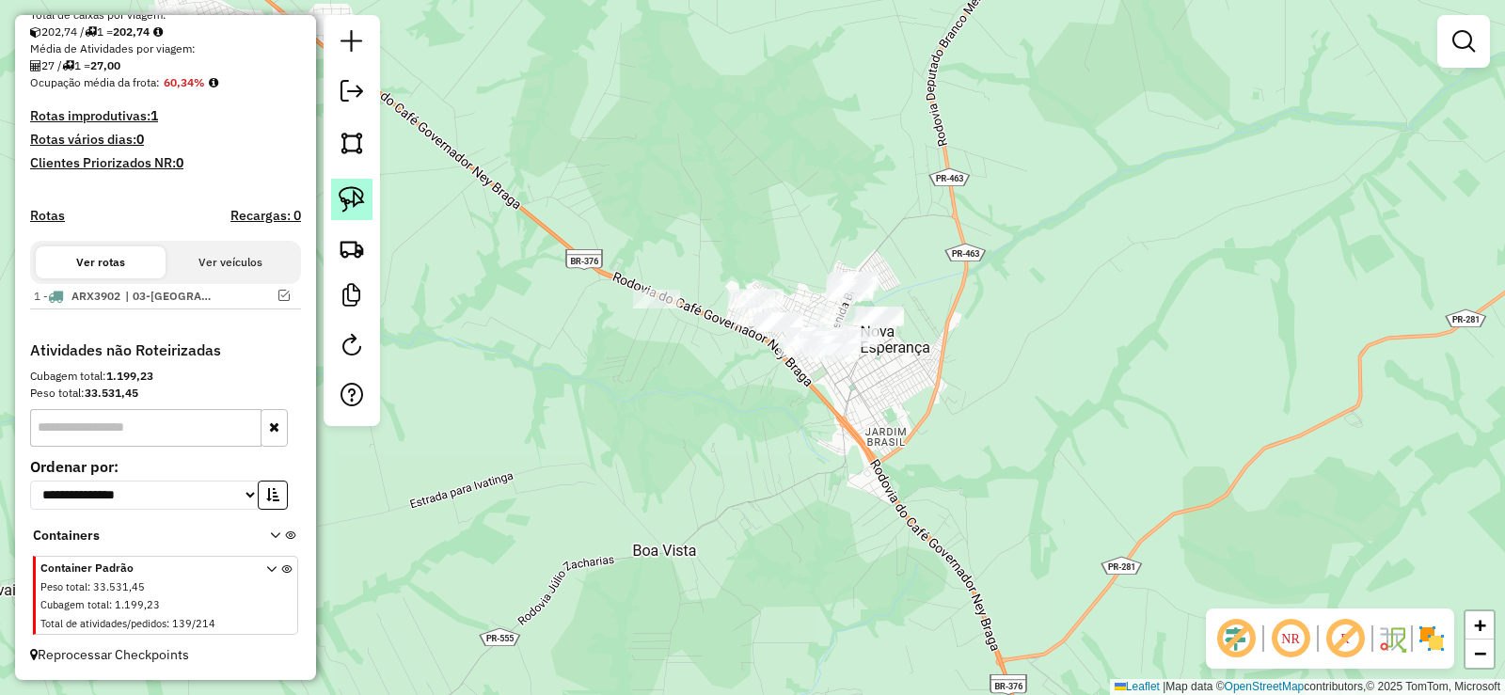
click at [365, 203] on link at bounding box center [351, 199] width 41 height 41
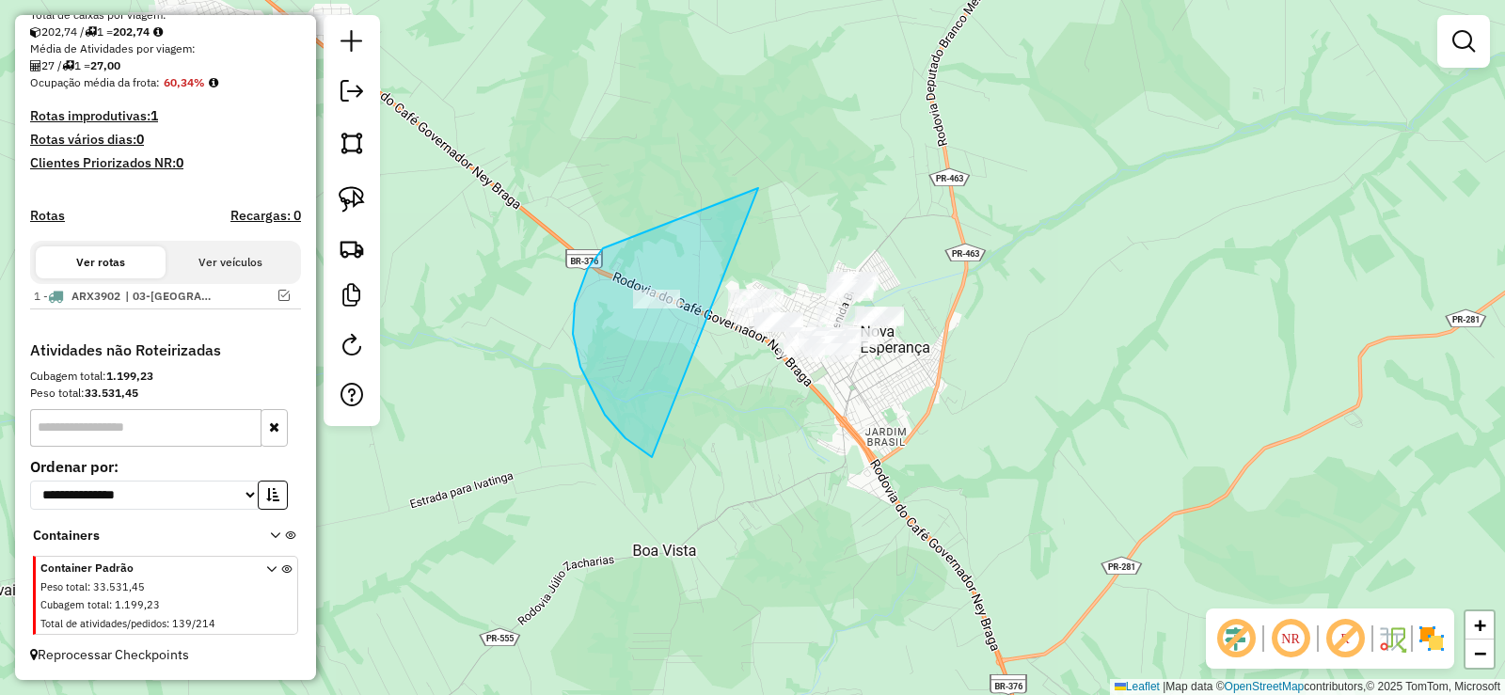
drag, startPoint x: 588, startPoint y: 268, endPoint x: 1227, endPoint y: 272, distance: 639.6
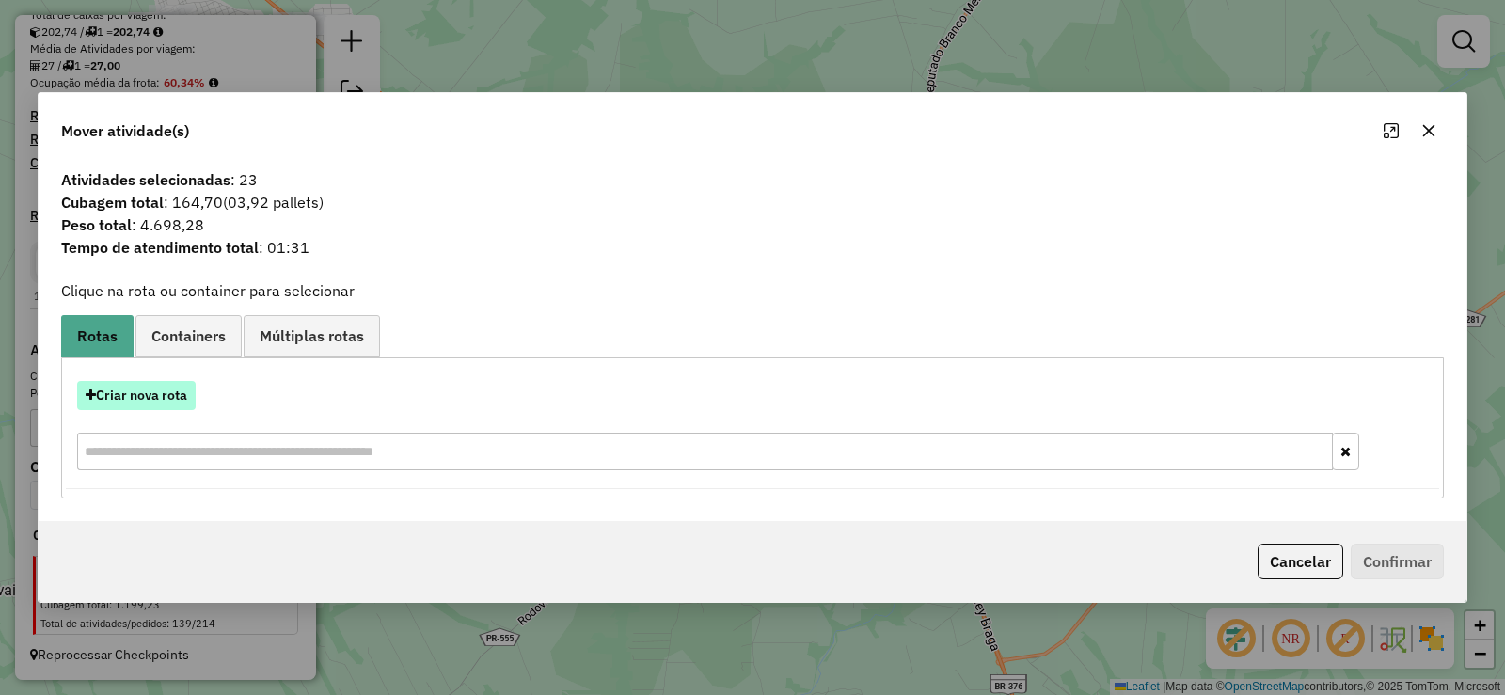
click at [166, 396] on button "Criar nova rota" at bounding box center [136, 395] width 119 height 29
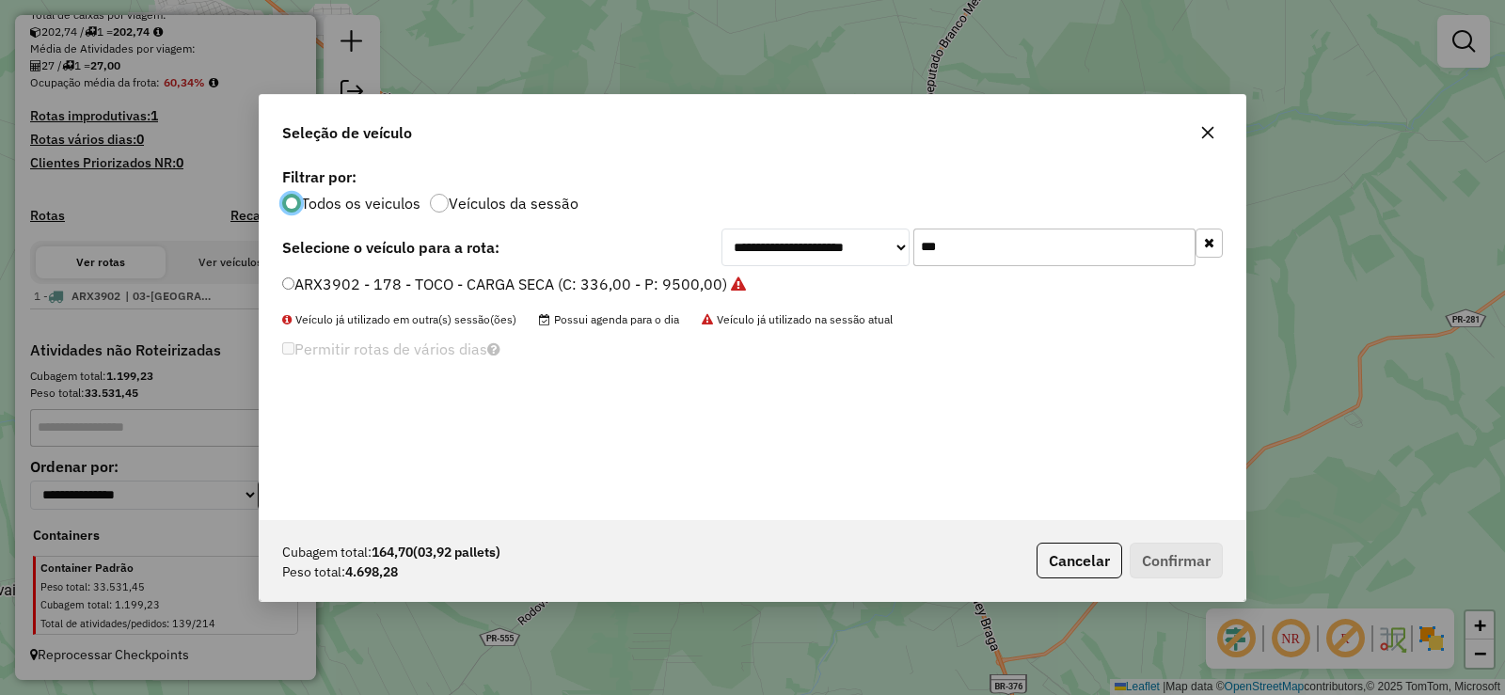
scroll to position [10, 6]
click at [1093, 242] on input "***" at bounding box center [1054, 248] width 282 height 38
type input "***"
click at [689, 283] on label "AUE1258 - 186 - TOCO - CARGA SECA (C: 336,00 - P: 9500,00)" at bounding box center [504, 284] width 445 height 23
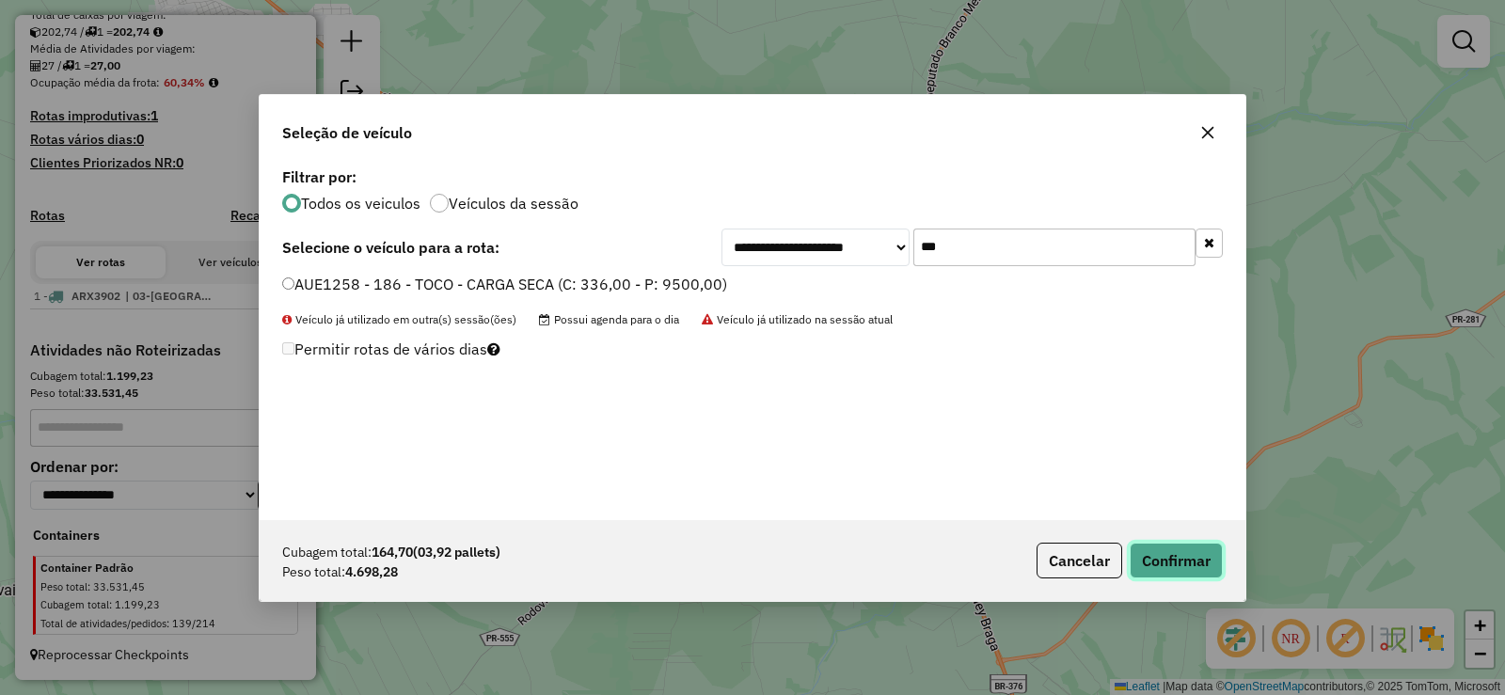
click at [1175, 568] on button "Confirmar" at bounding box center [1176, 561] width 93 height 36
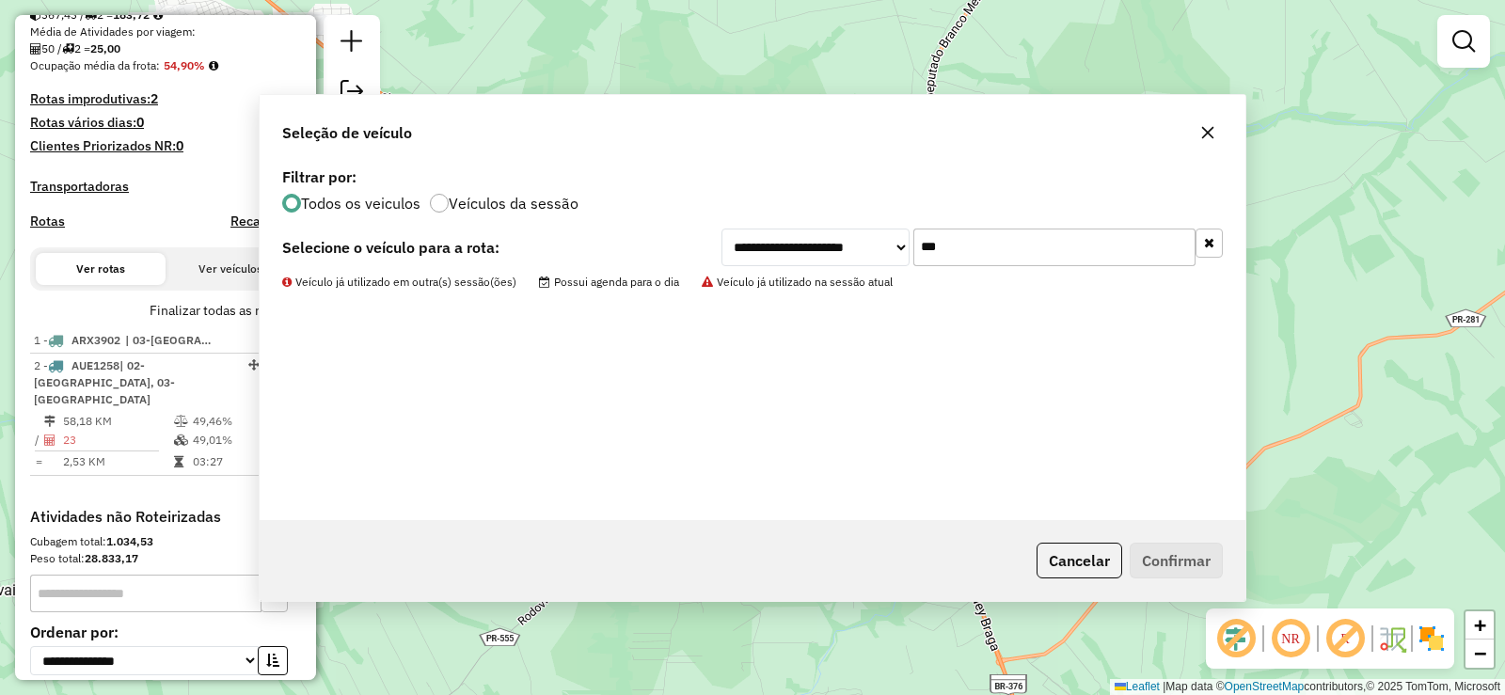
scroll to position [501, 0]
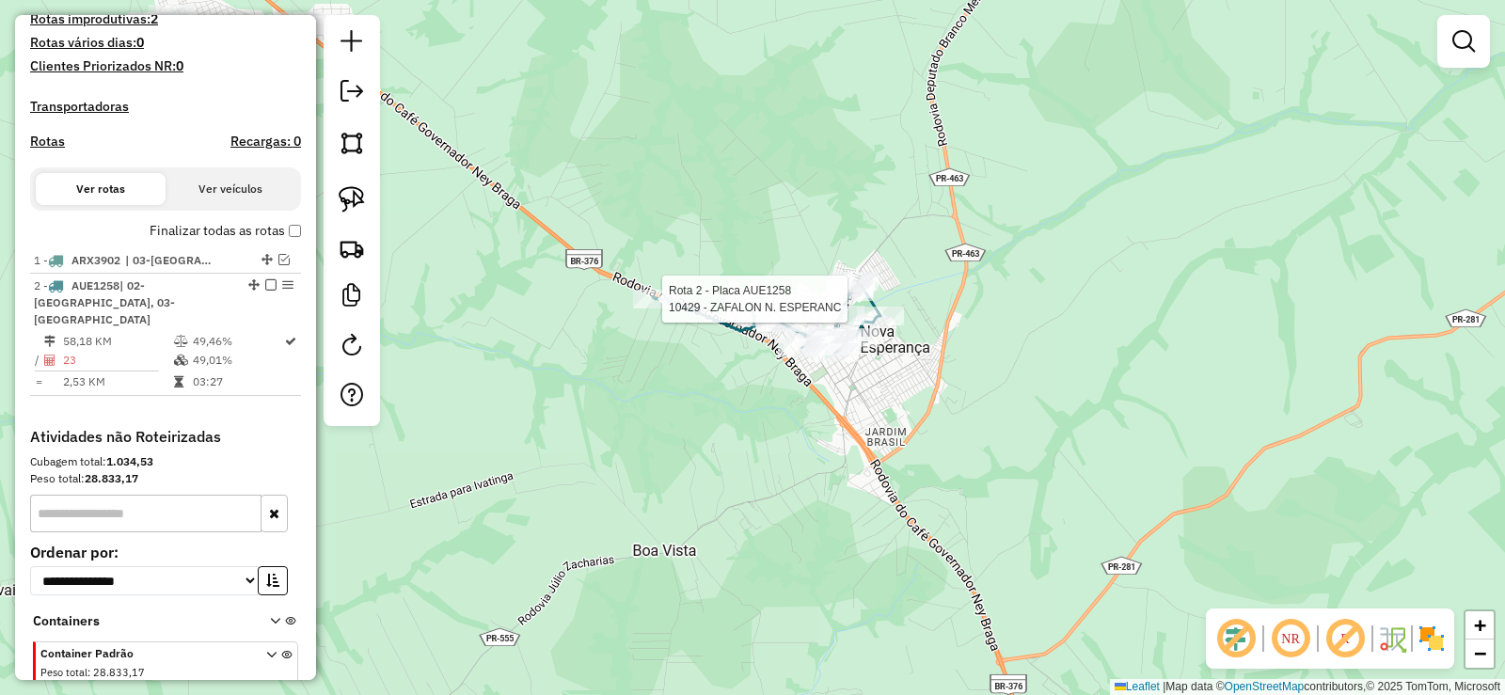
select select "**********"
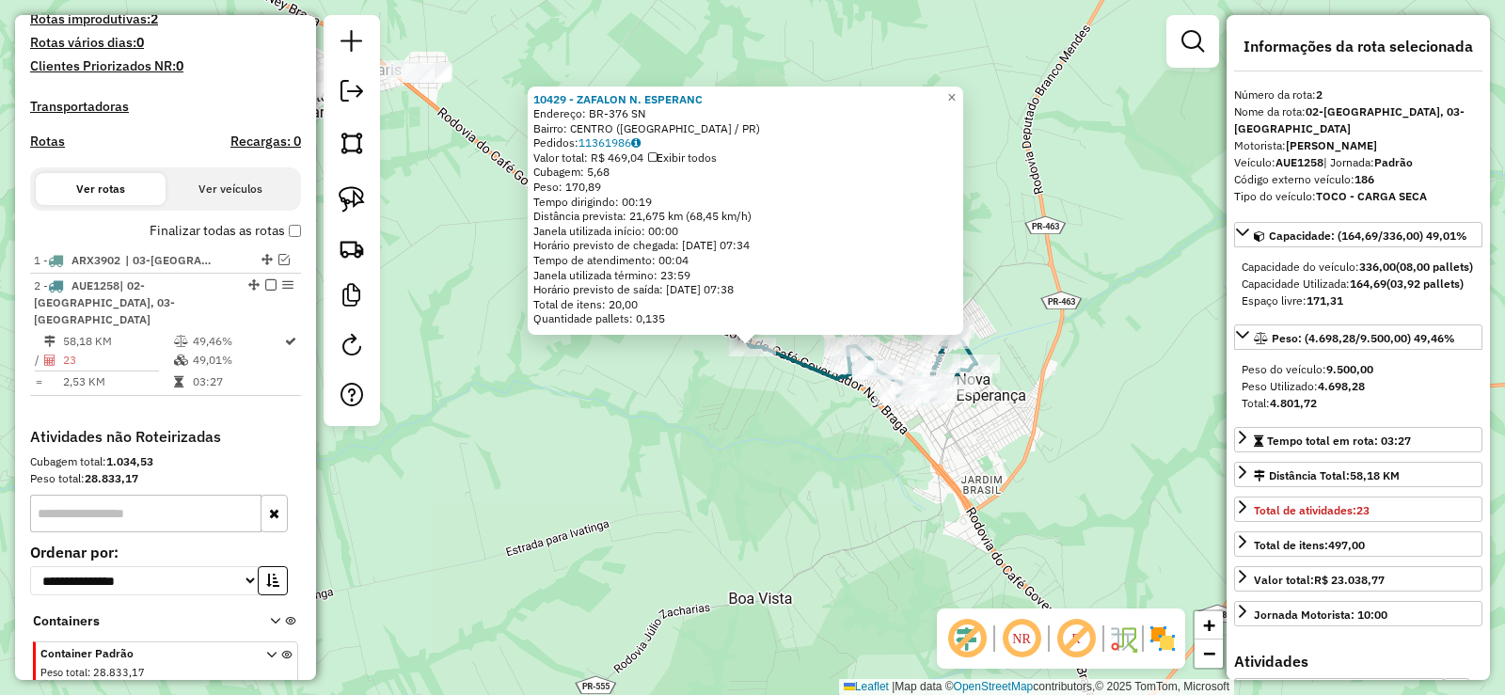
scroll to position [588, 0]
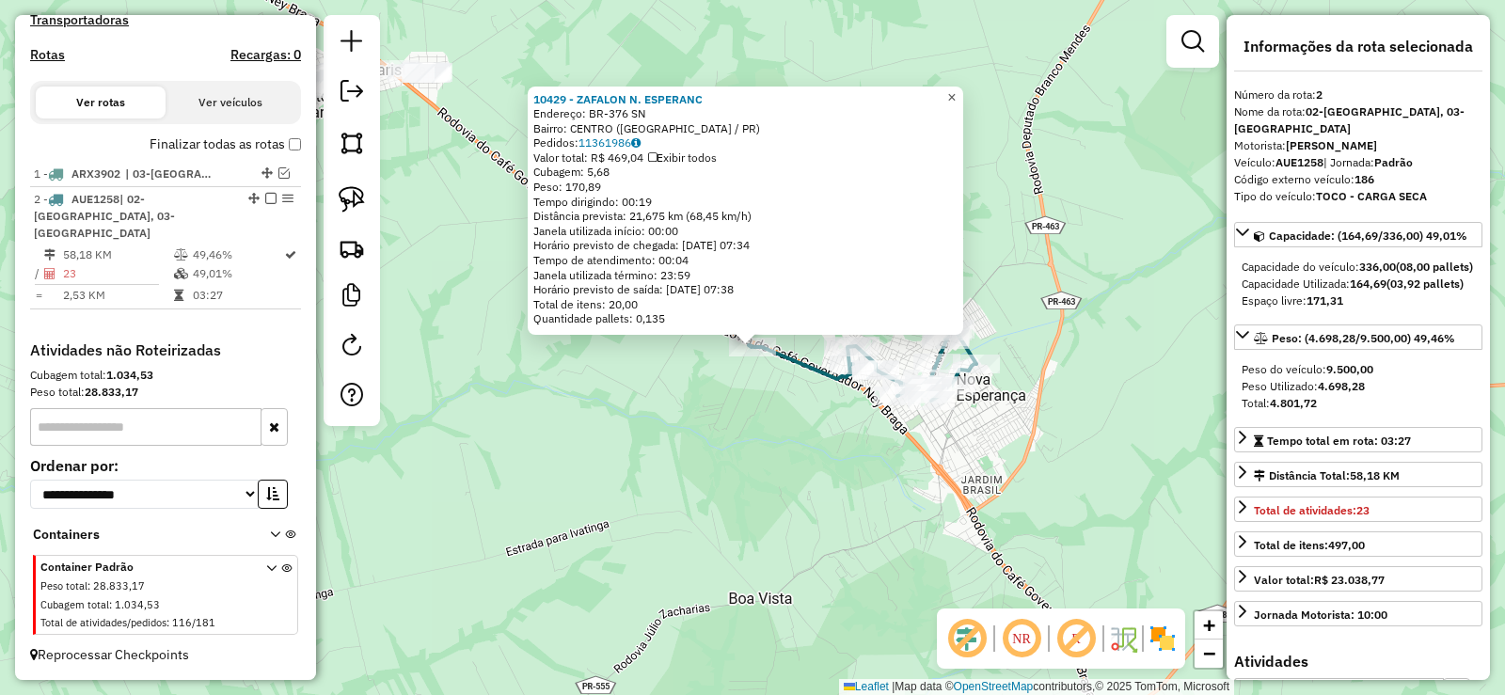
click at [963, 92] on link "×" at bounding box center [952, 98] width 23 height 23
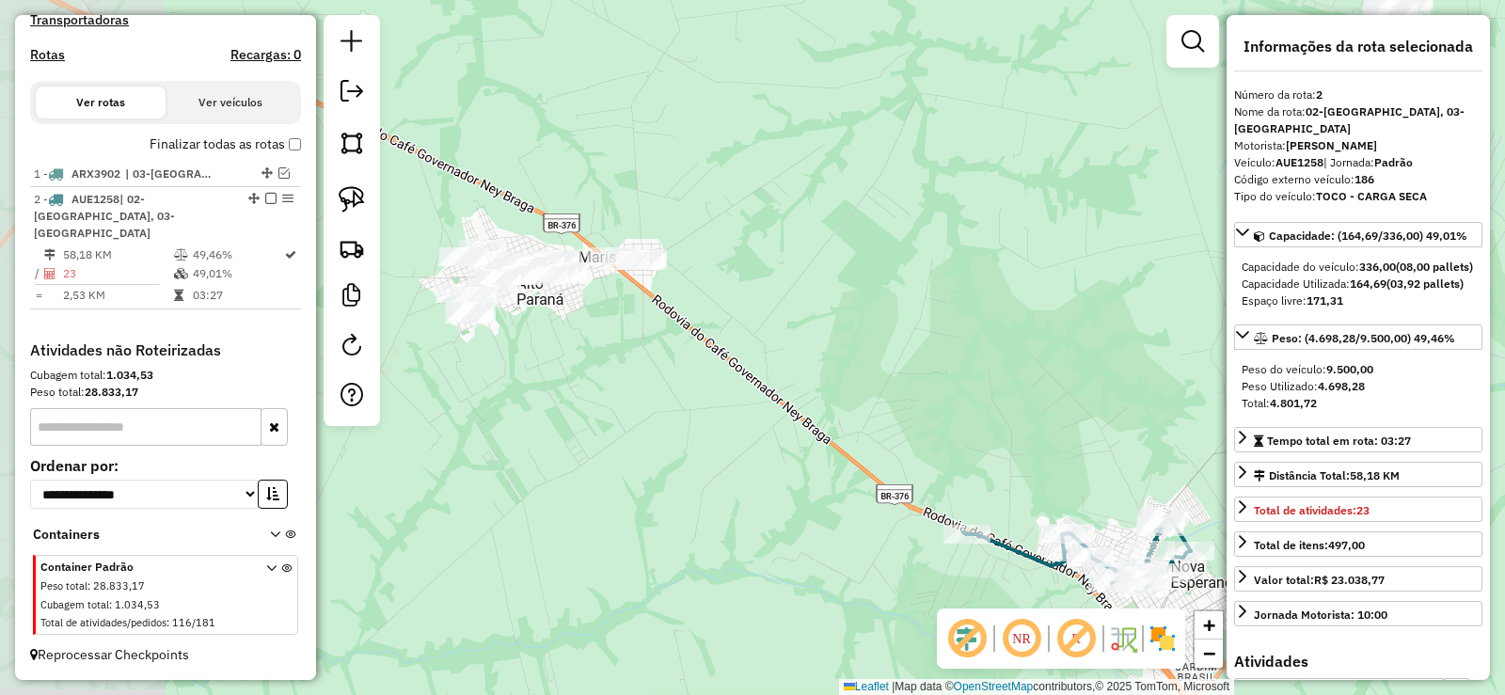
drag, startPoint x: 542, startPoint y: 157, endPoint x: 749, endPoint y: 333, distance: 271.6
click at [749, 333] on div "Janela de atendimento Grade de atendimento Capacidade Transportadoras Veículos …" at bounding box center [752, 347] width 1505 height 695
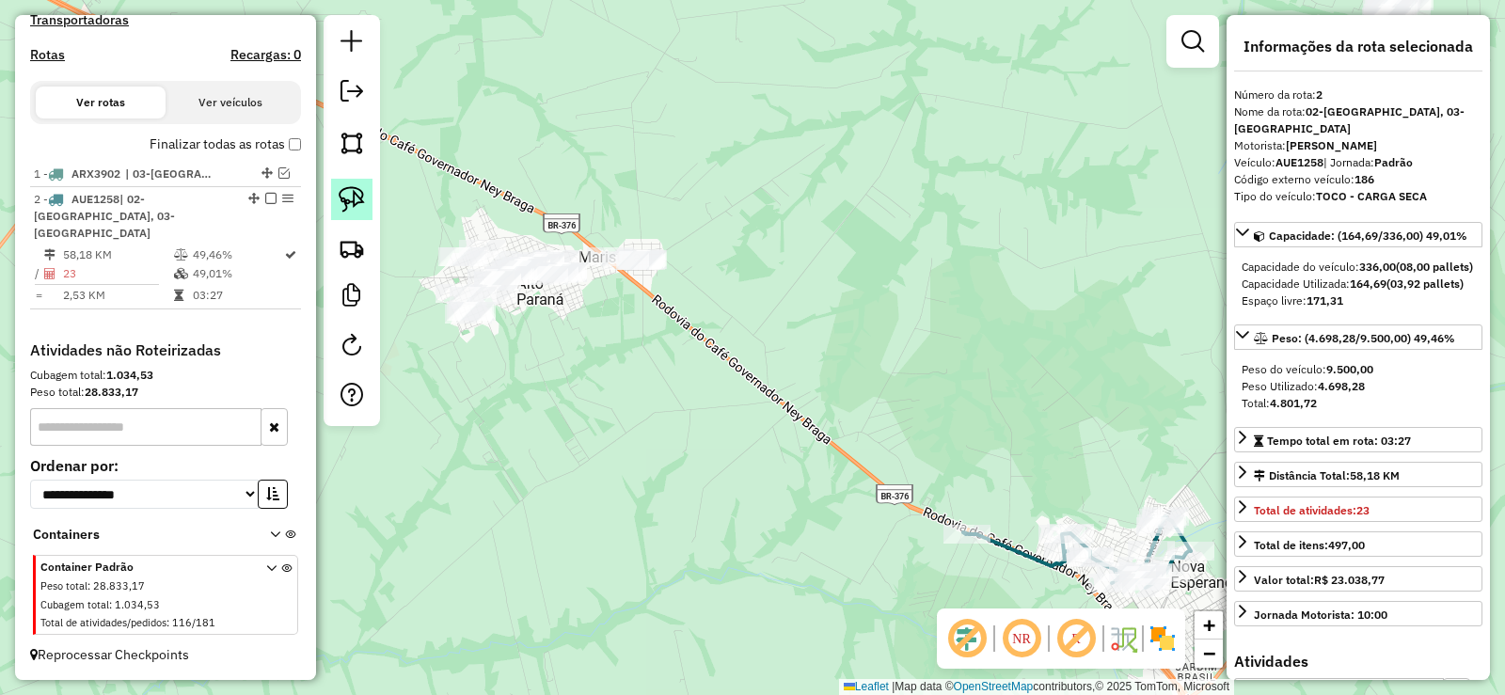
click at [363, 198] on img at bounding box center [352, 199] width 26 height 26
drag, startPoint x: 597, startPoint y: 239, endPoint x: 745, endPoint y: 261, distance: 149.4
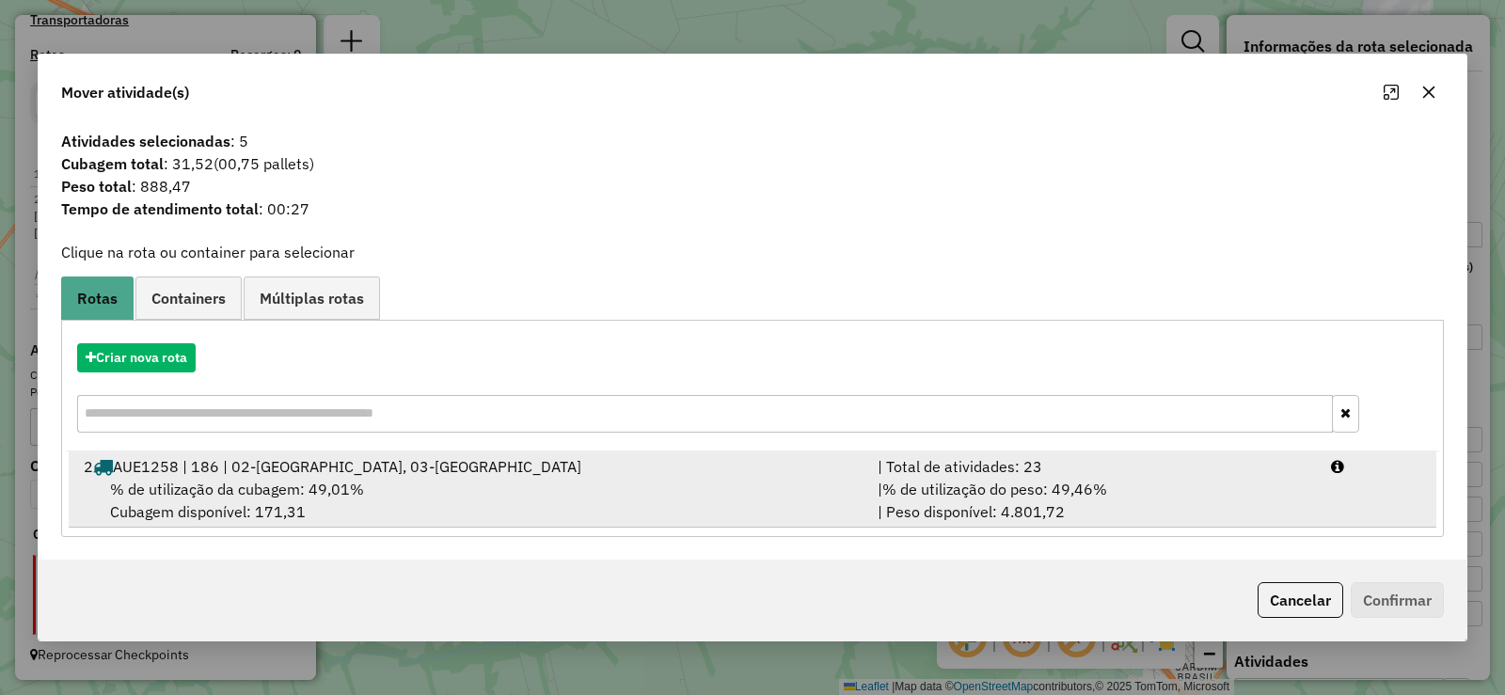
click at [1356, 487] on li "2 AUE1258 | 186 | 02-ALTO PARANA, 03-[GEOGRAPHIC_DATA] | Total de atividades: 2…" at bounding box center [753, 489] width 1368 height 76
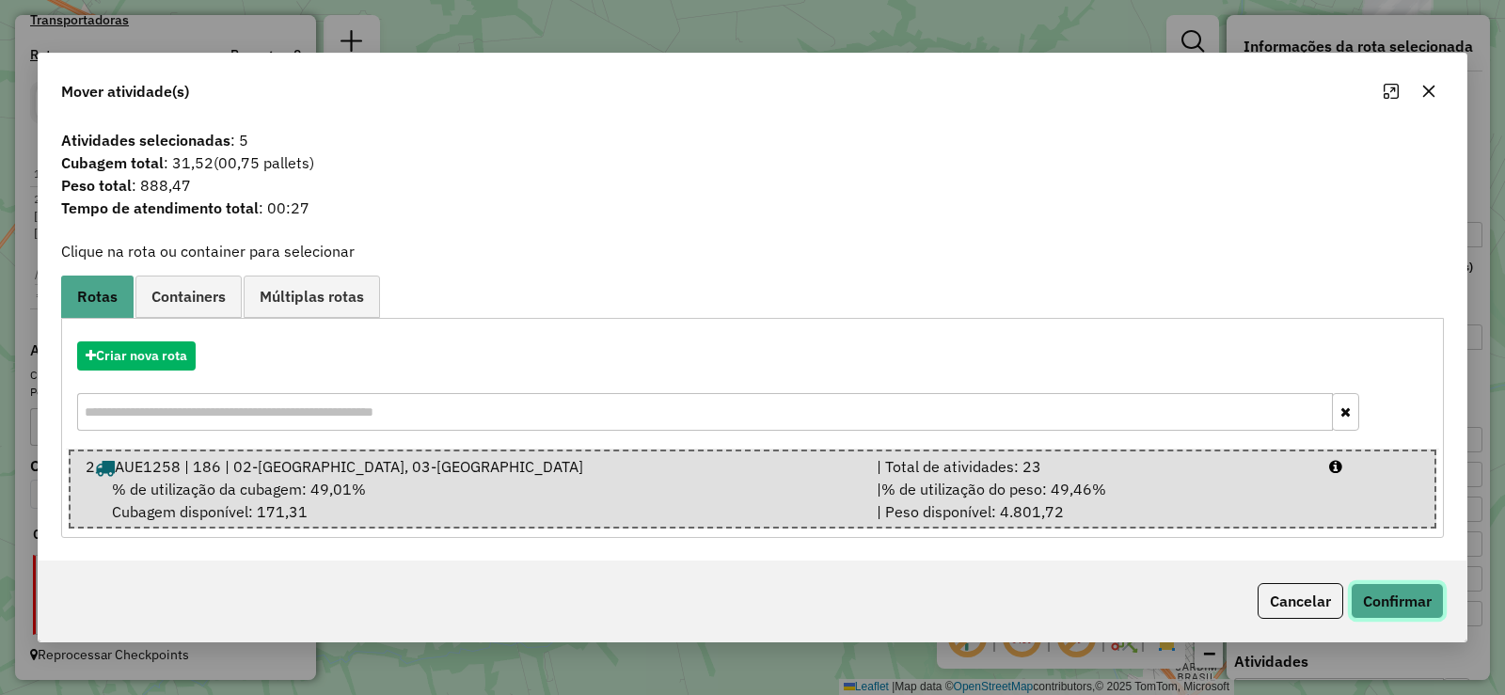
click at [1406, 593] on button "Confirmar" at bounding box center [1397, 601] width 93 height 36
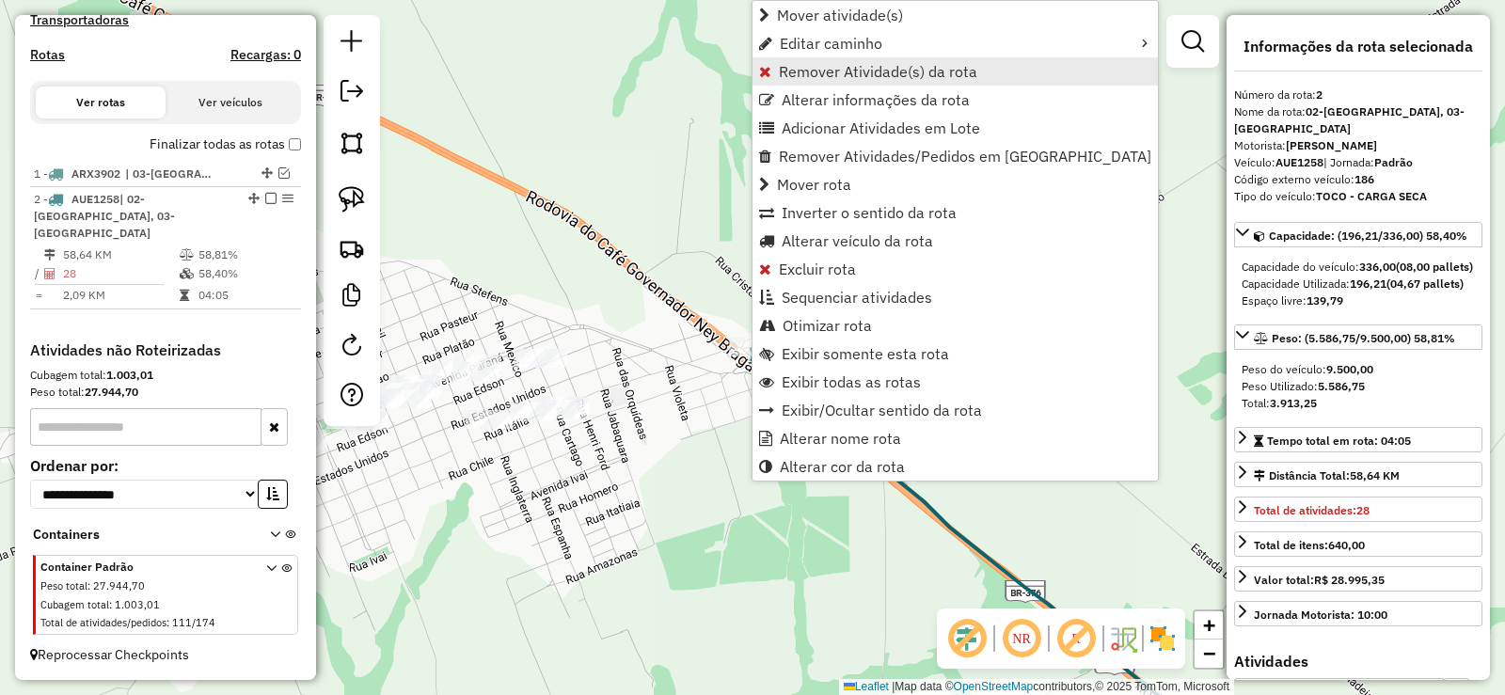
click at [828, 70] on span "Remover Atividade(s) da rota" at bounding box center [878, 71] width 198 height 15
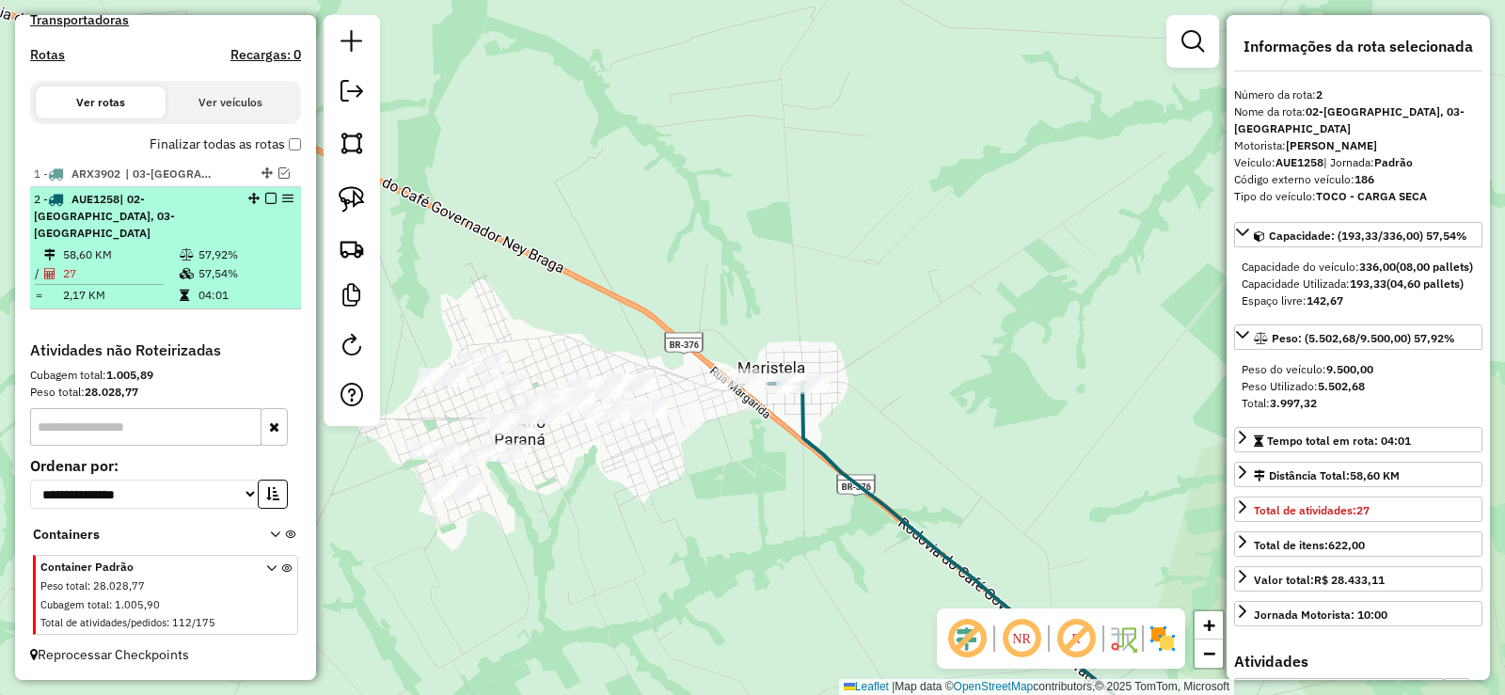
click at [269, 204] on em at bounding box center [270, 198] width 11 height 11
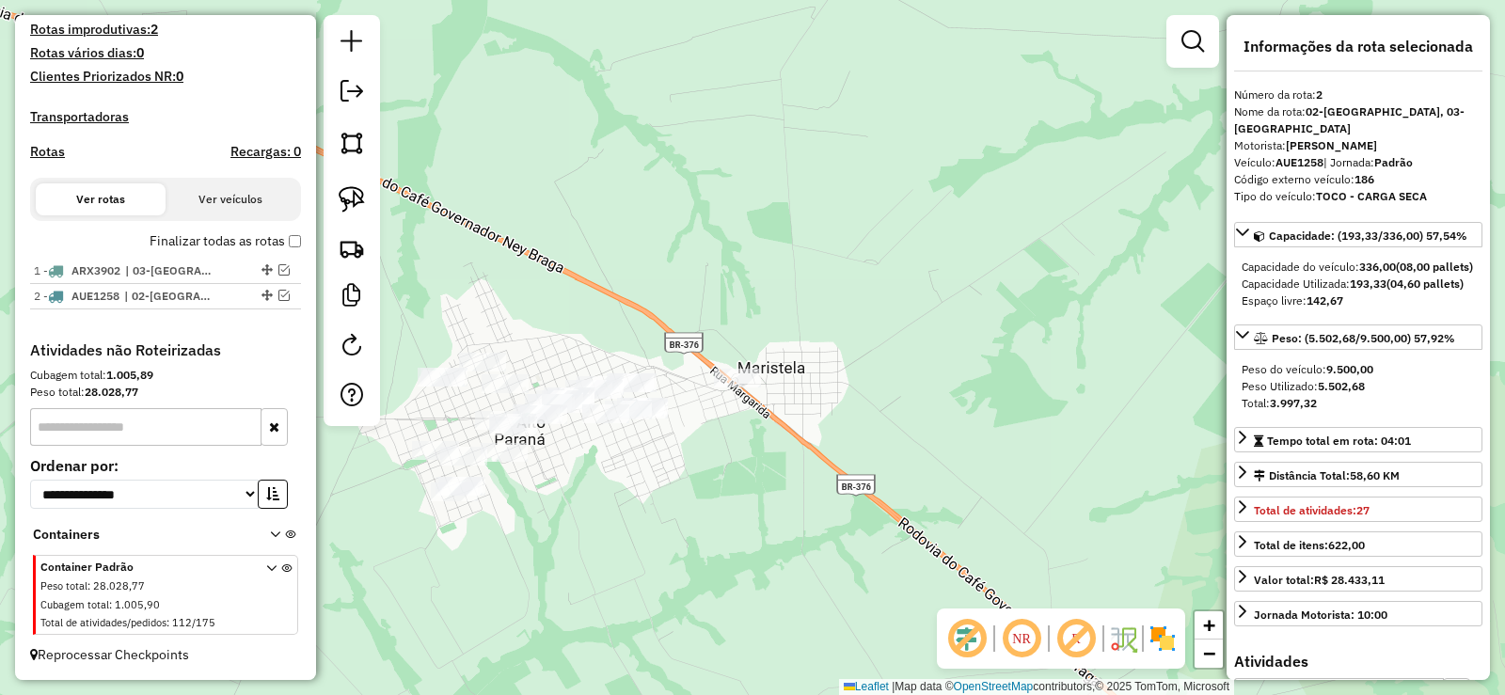
scroll to position [508, 0]
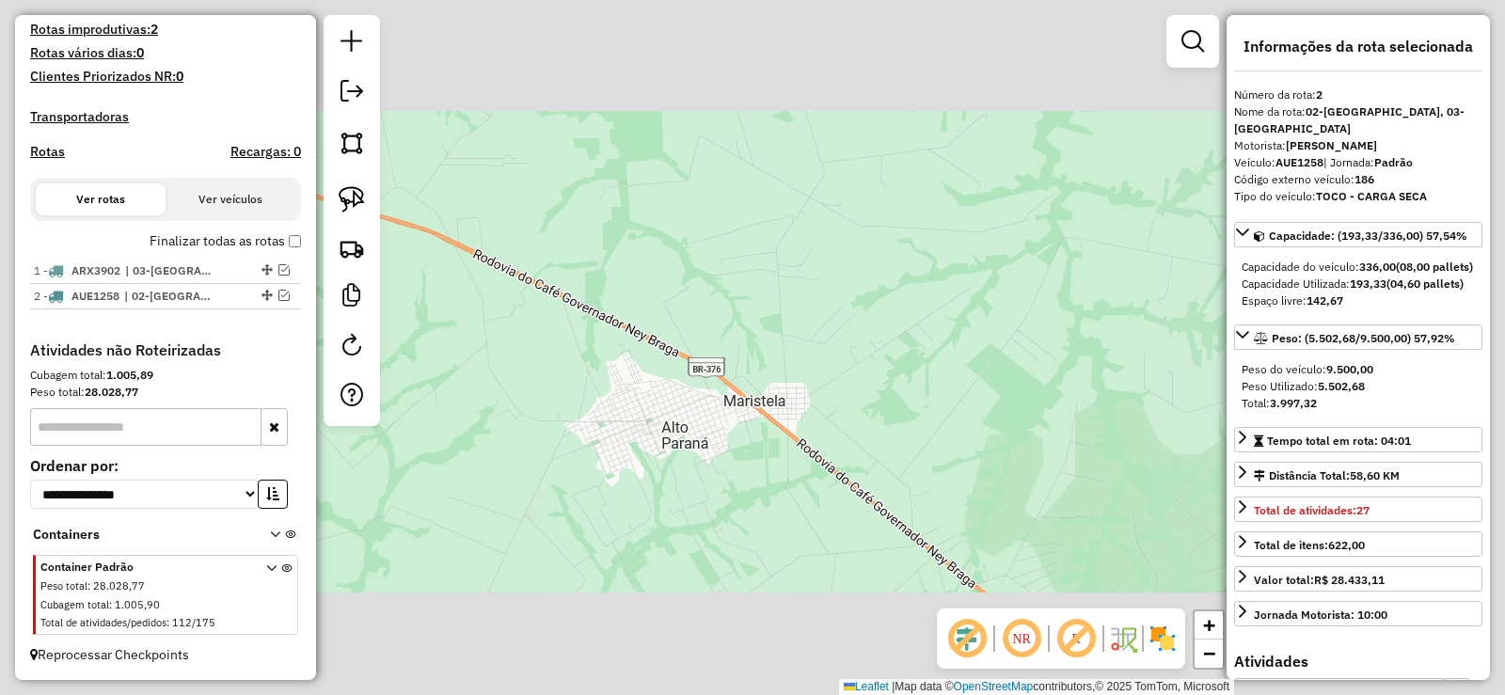
click at [688, 531] on div "Janela de atendimento Grade de atendimento Capacidade Transportadoras Veículos …" at bounding box center [752, 347] width 1505 height 695
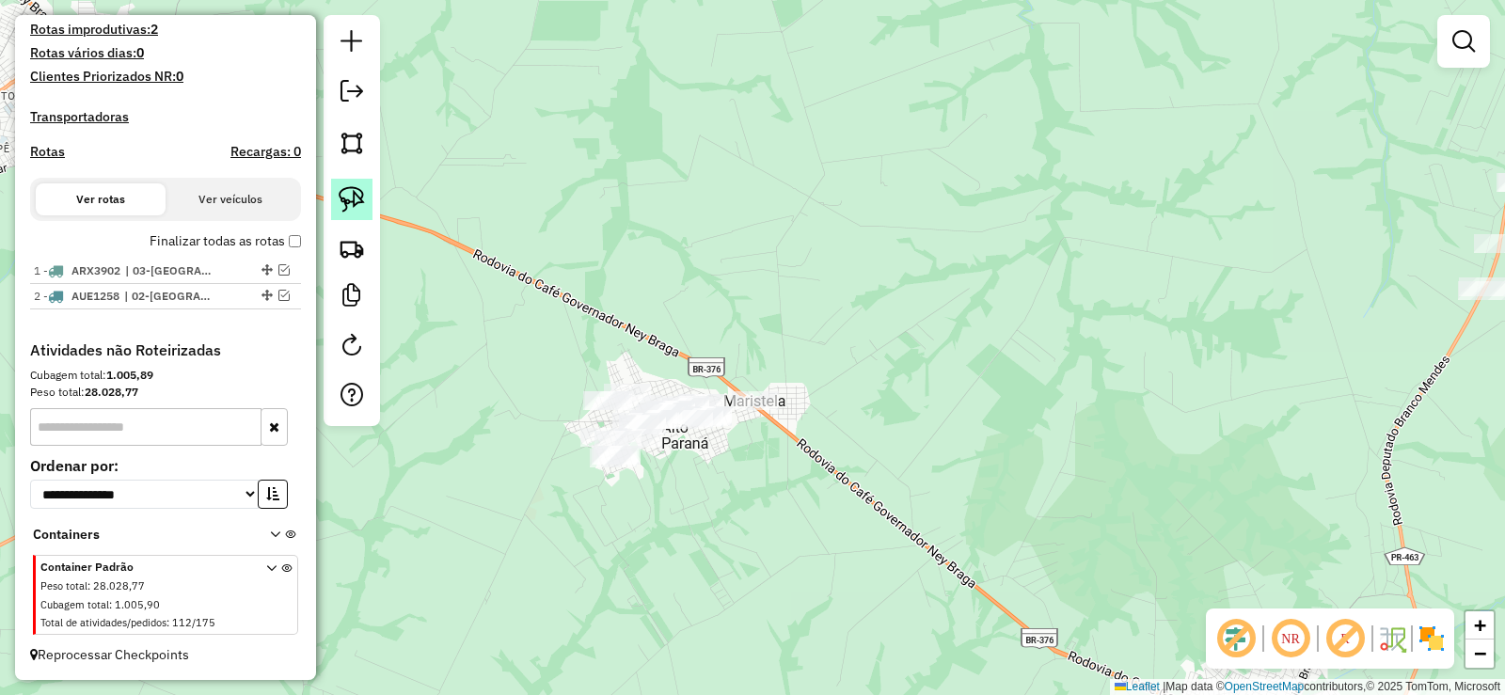
click at [358, 201] on img at bounding box center [352, 199] width 26 height 26
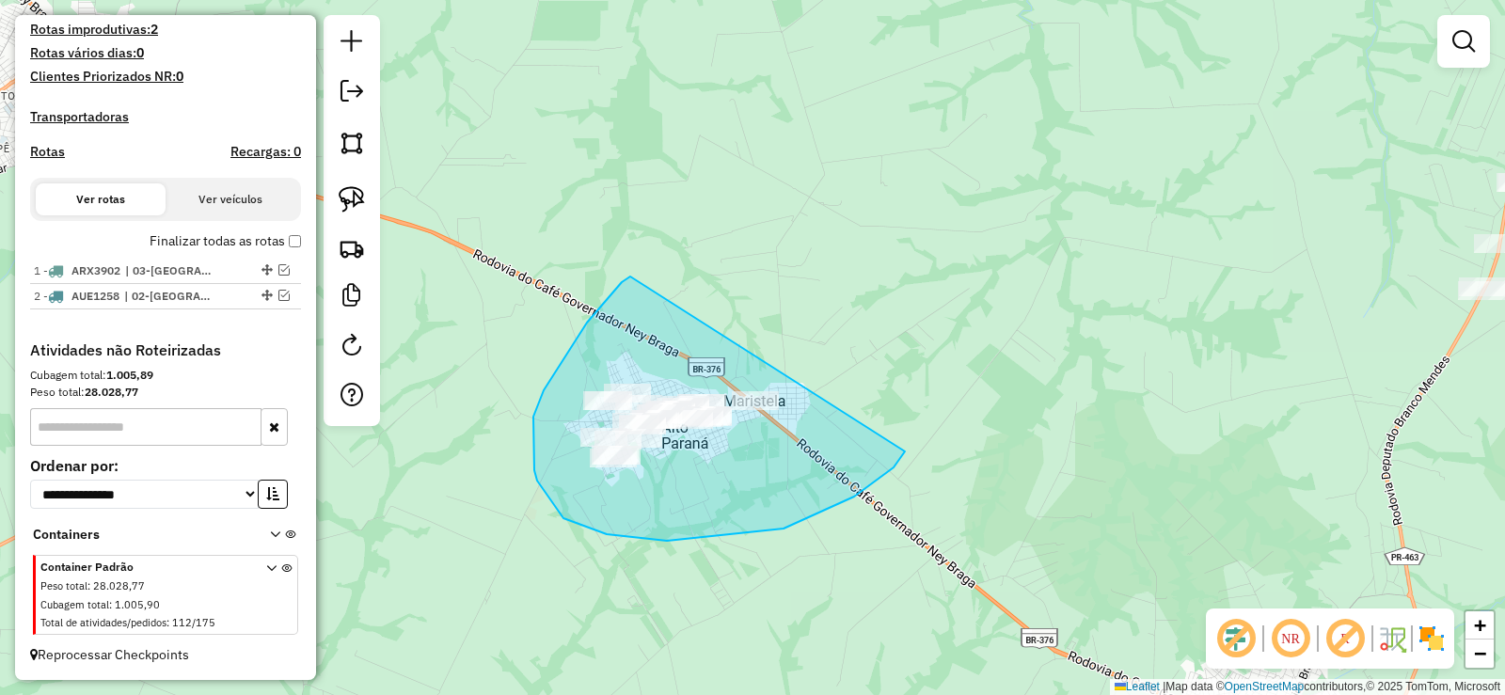
drag, startPoint x: 562, startPoint y: 359, endPoint x: 930, endPoint y: 383, distance: 368.5
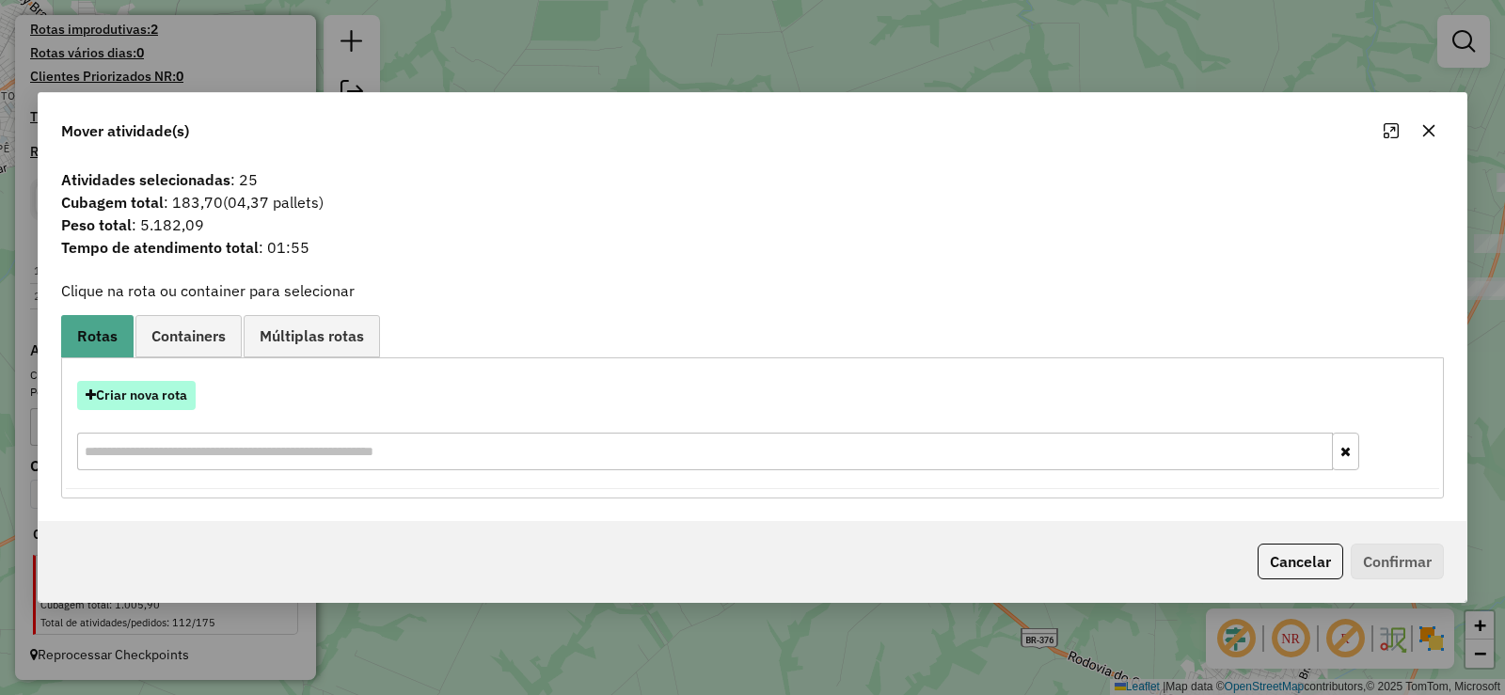
click at [171, 404] on button "Criar nova rota" at bounding box center [136, 395] width 119 height 29
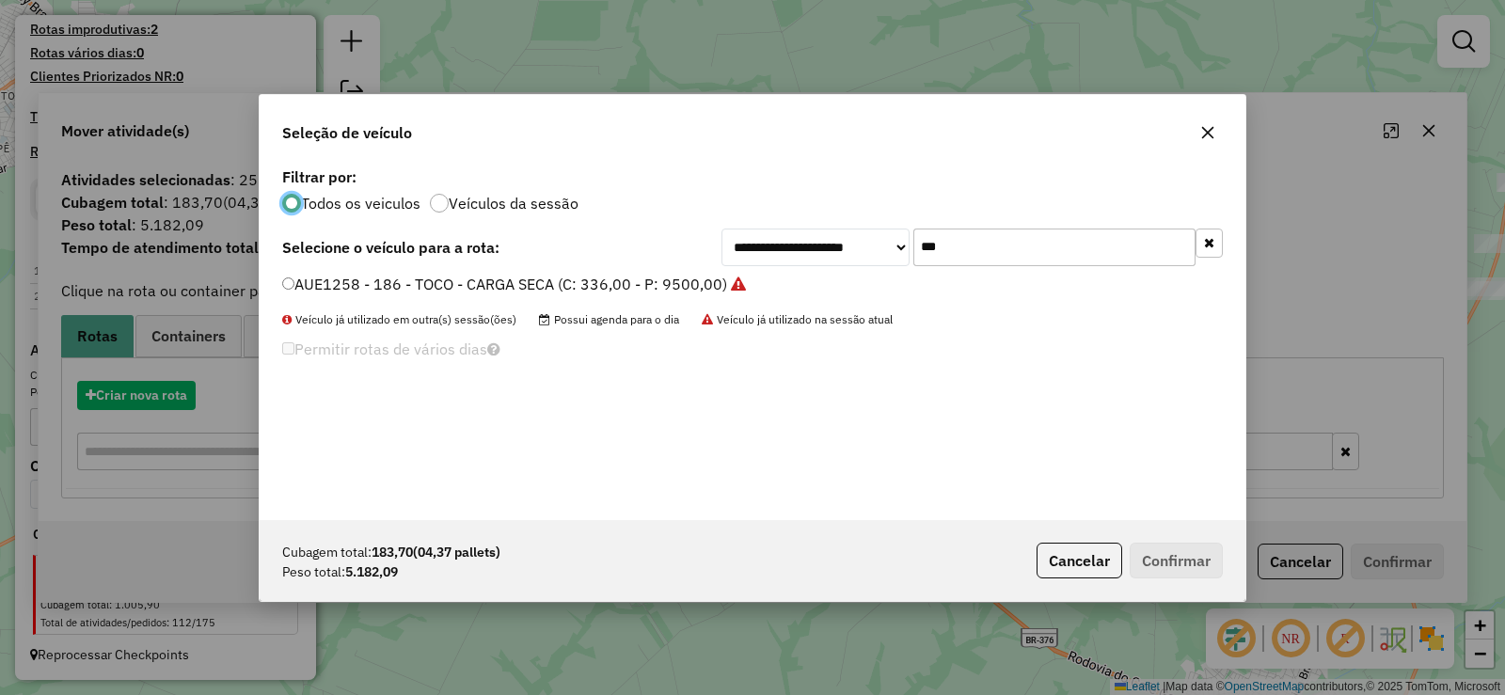
scroll to position [10, 6]
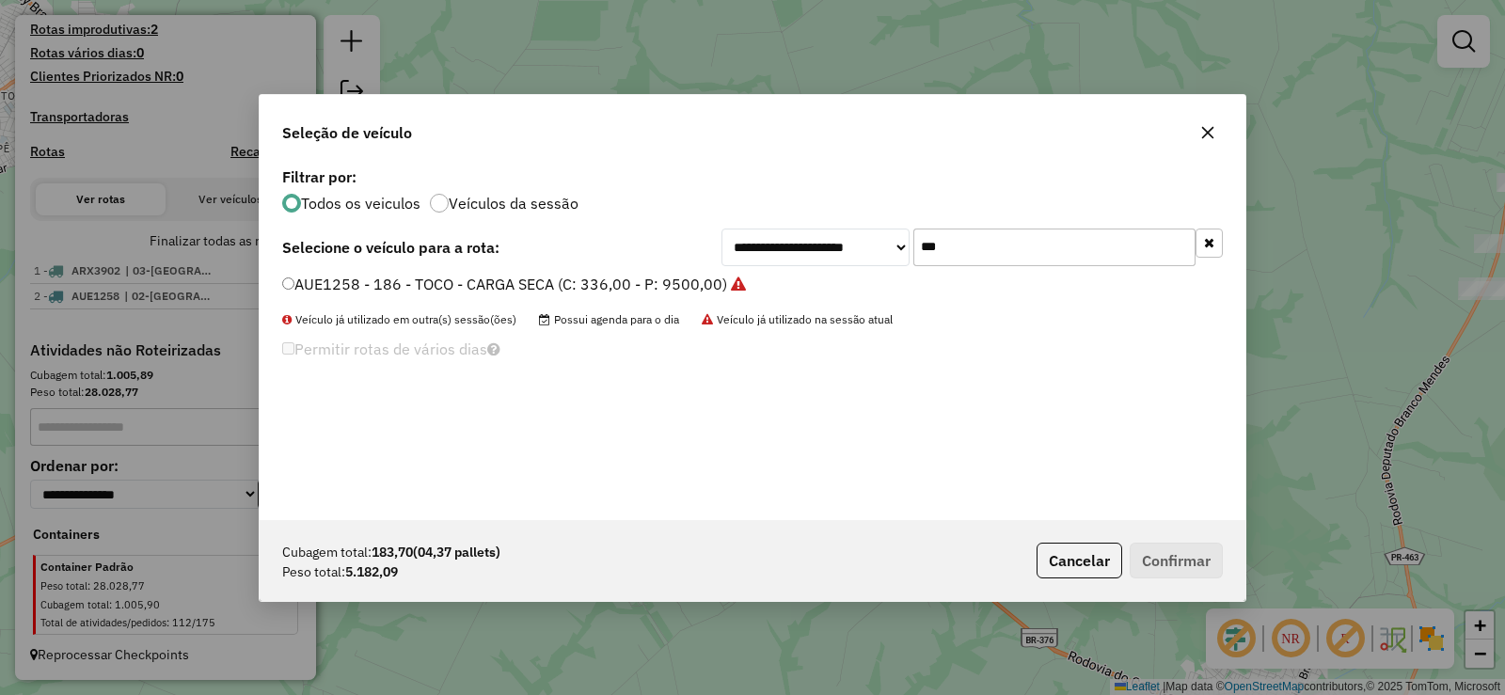
click at [989, 249] on input "***" at bounding box center [1054, 248] width 282 height 38
type input "***"
drag, startPoint x: 698, startPoint y: 280, endPoint x: 730, endPoint y: 286, distance: 32.5
click at [699, 280] on label "SEQ3B09 - 210 - TOCO - CARGA SECA (C: 336,00 - P: 9500,00)" at bounding box center [504, 284] width 444 height 23
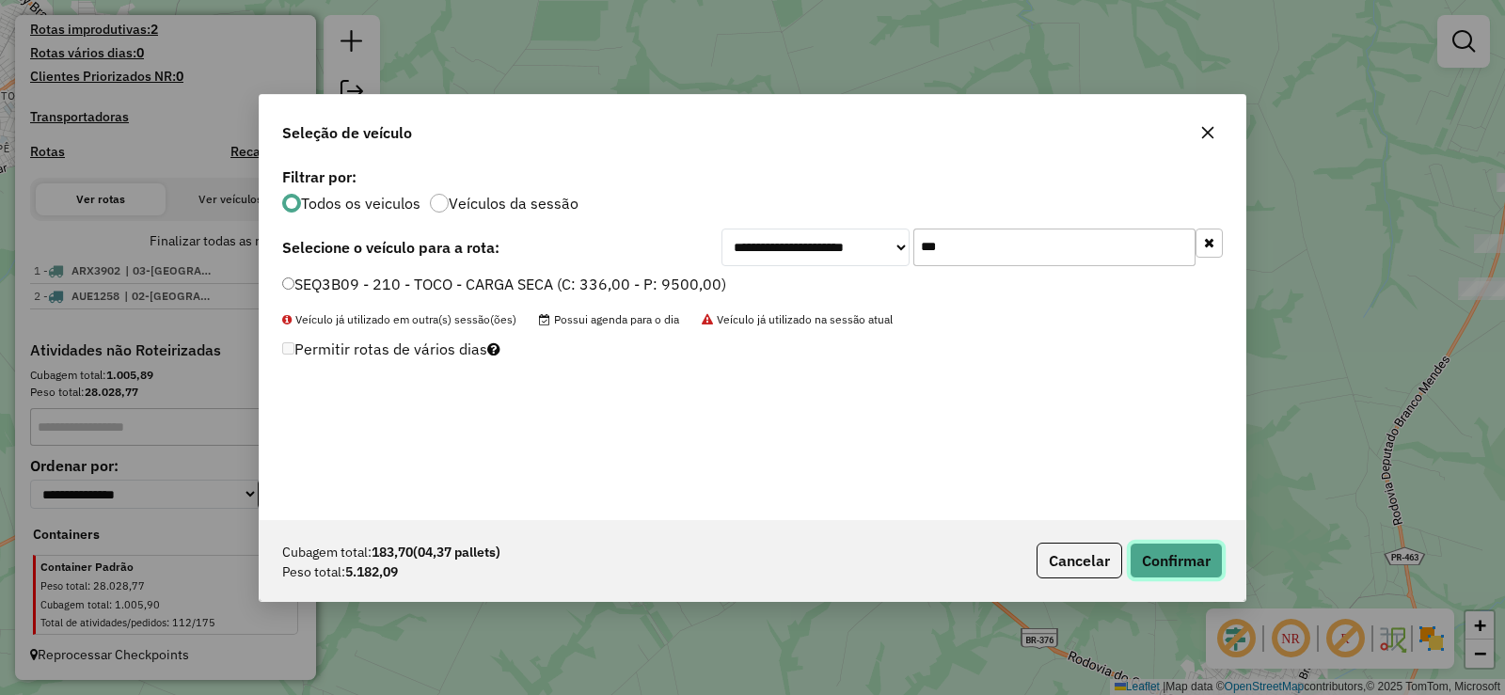
click at [1212, 559] on button "Confirmar" at bounding box center [1176, 561] width 93 height 36
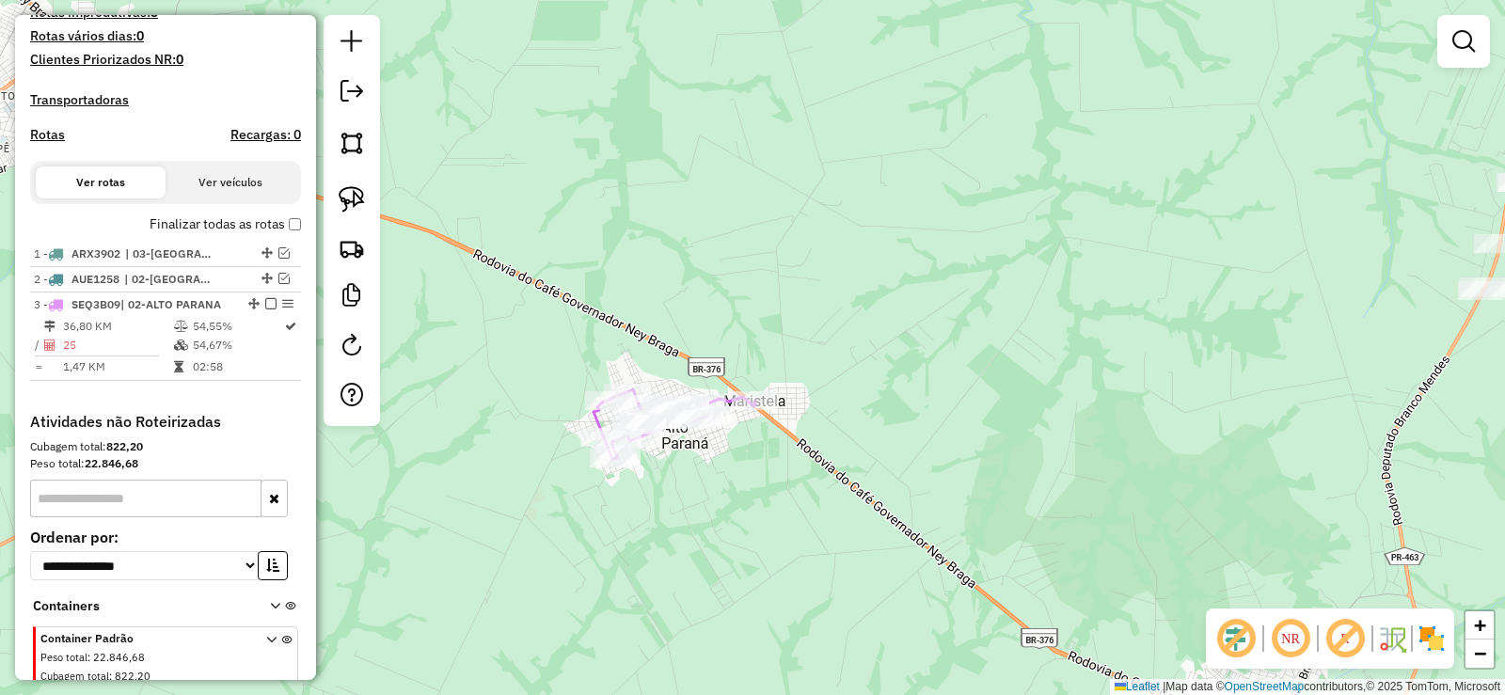
scroll to position [588, 0]
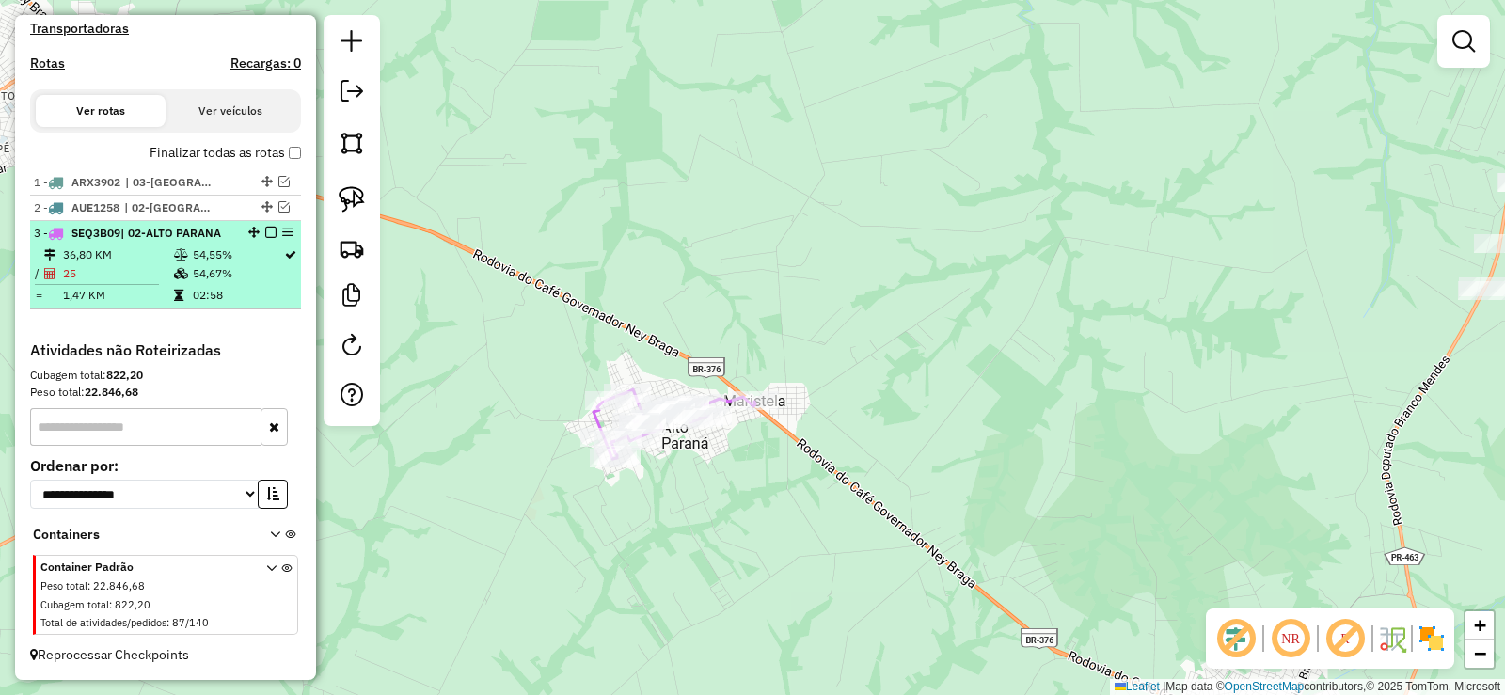
click at [265, 238] on em at bounding box center [270, 232] width 11 height 11
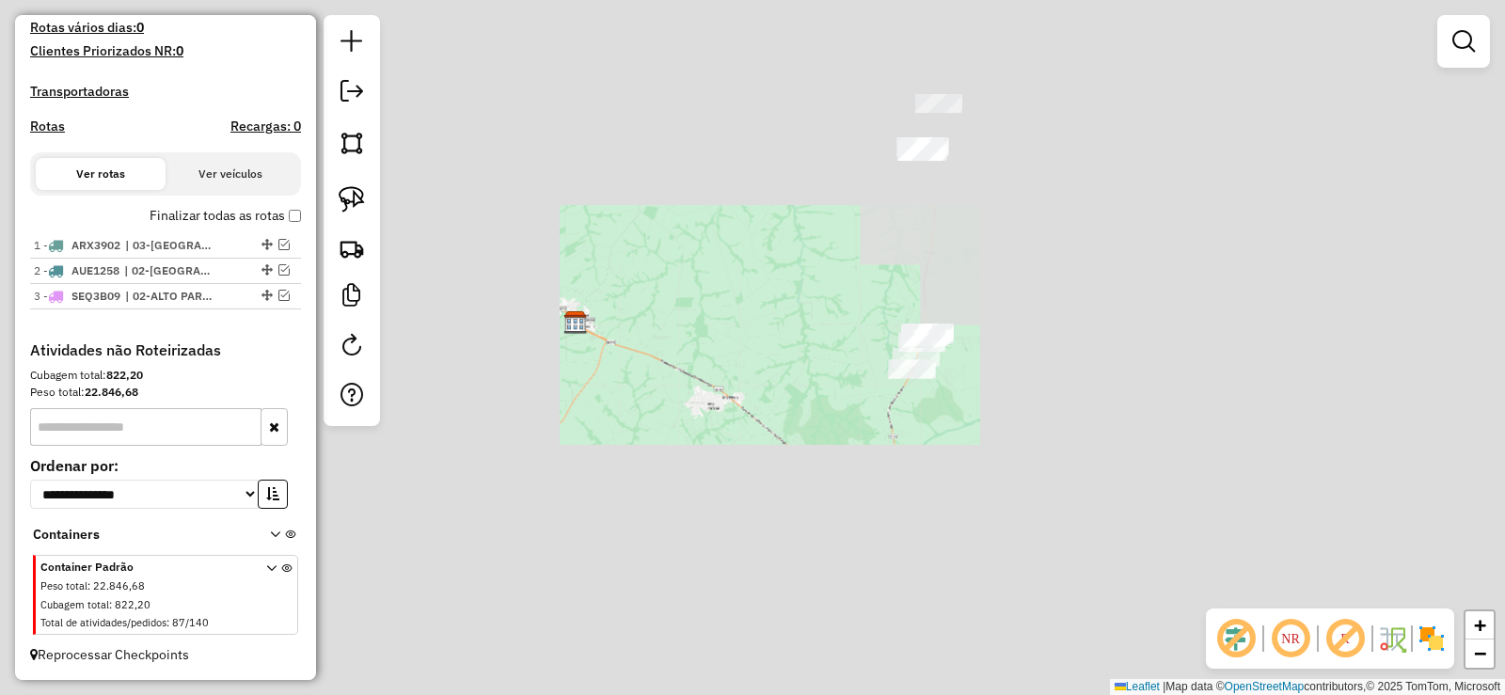
click at [820, 422] on div "Janela de atendimento Grade de atendimento Capacidade Transportadoras Veículos …" at bounding box center [752, 347] width 1505 height 695
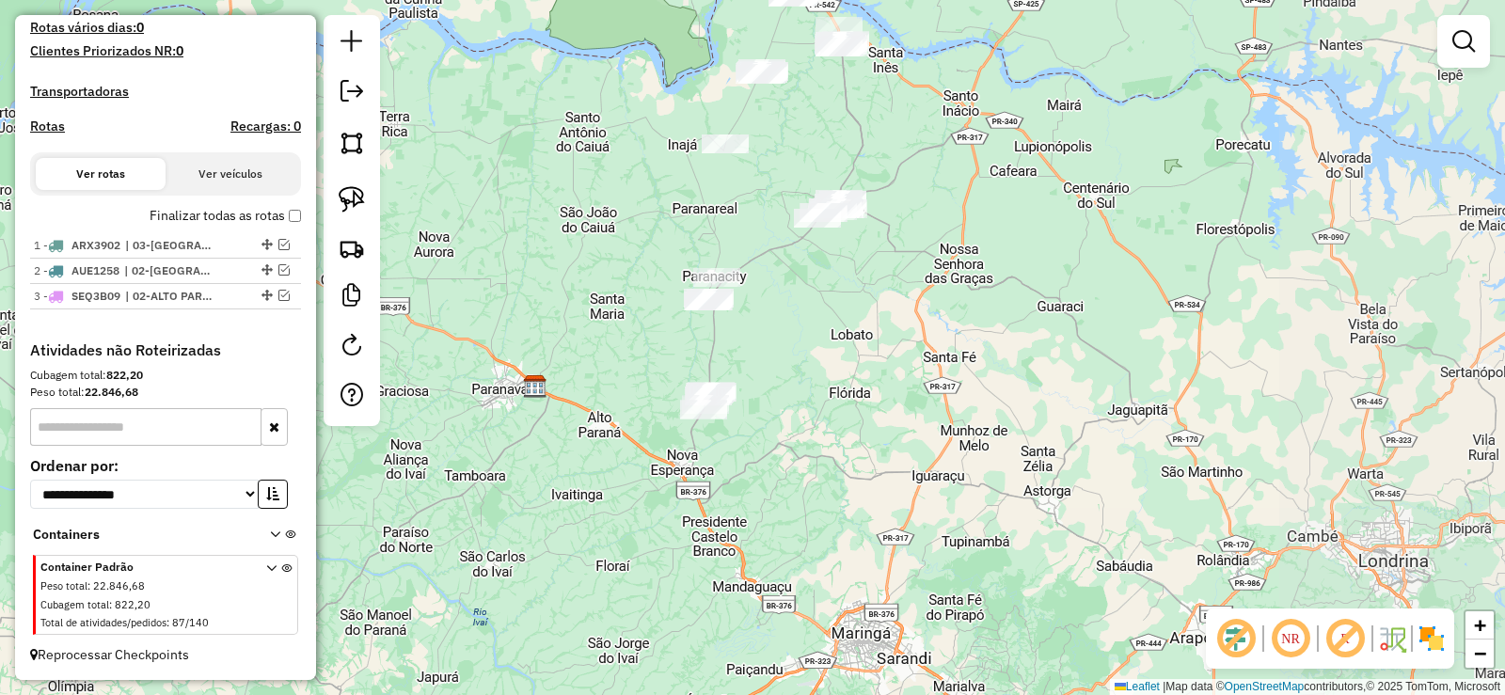
drag, startPoint x: 1200, startPoint y: 468, endPoint x: 910, endPoint y: 472, distance: 290.7
click at [911, 472] on div "Janela de atendimento Grade de atendimento Capacidade Transportadoras Veículos …" at bounding box center [752, 347] width 1505 height 695
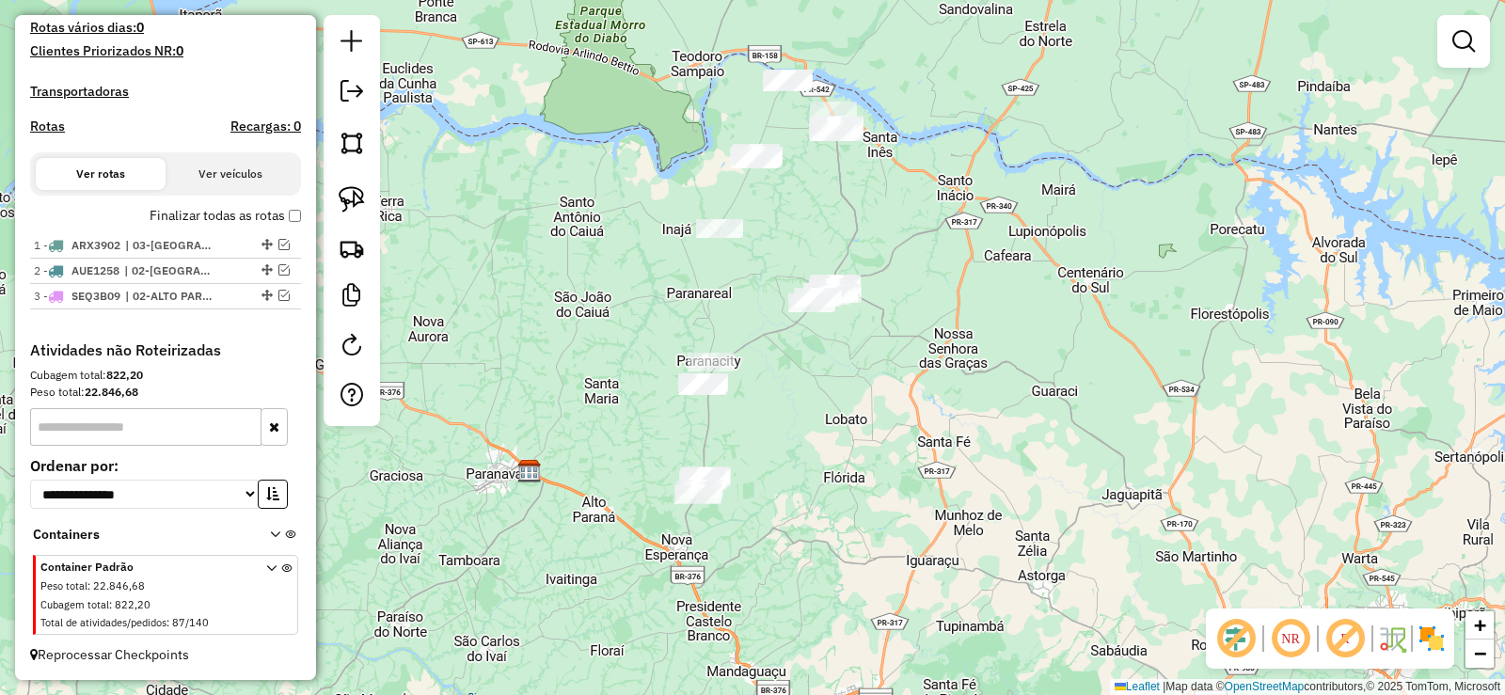
drag, startPoint x: 554, startPoint y: 279, endPoint x: 551, endPoint y: 358, distance: 79.1
click at [551, 358] on div "Janela de atendimento Grade de atendimento Capacidade Transportadoras Veículos …" at bounding box center [752, 347] width 1505 height 695
click at [342, 195] on img at bounding box center [352, 199] width 26 height 26
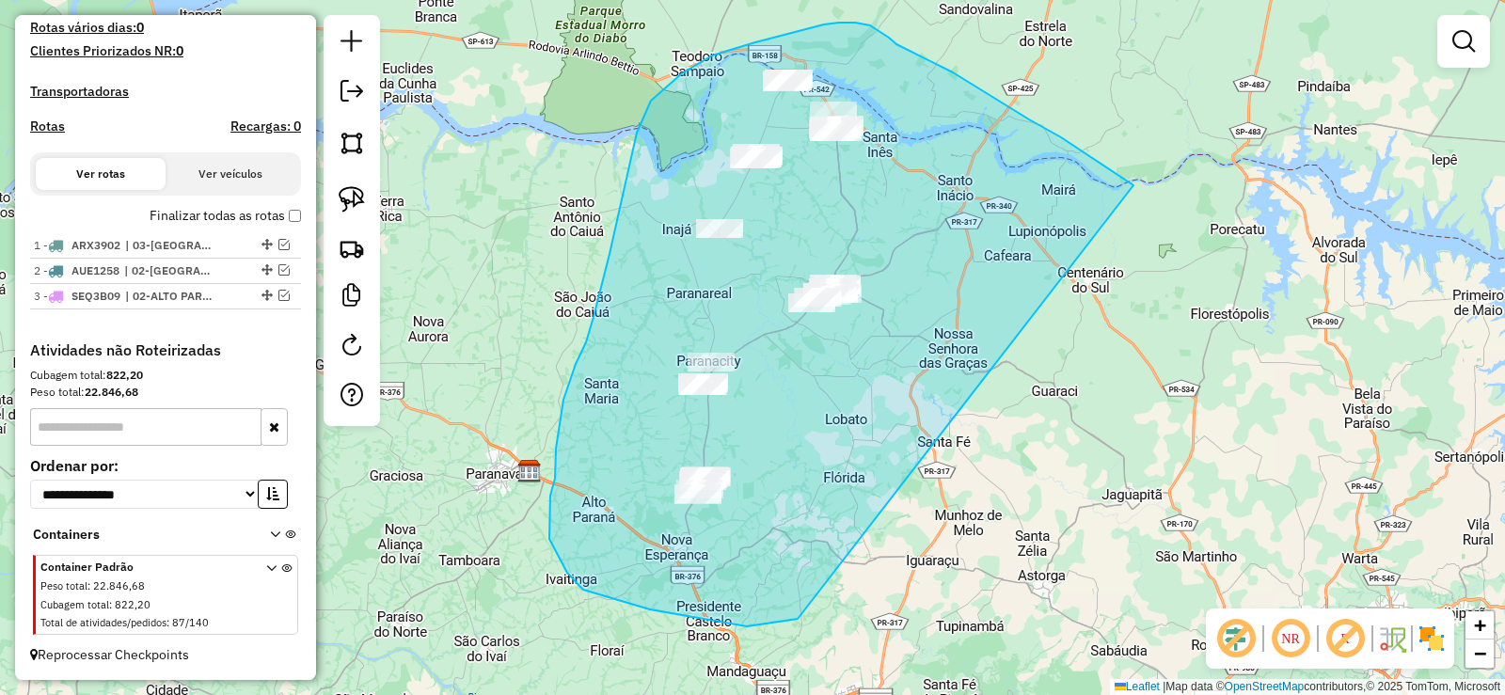
drag, startPoint x: 1124, startPoint y: 179, endPoint x: 852, endPoint y: 606, distance: 506.2
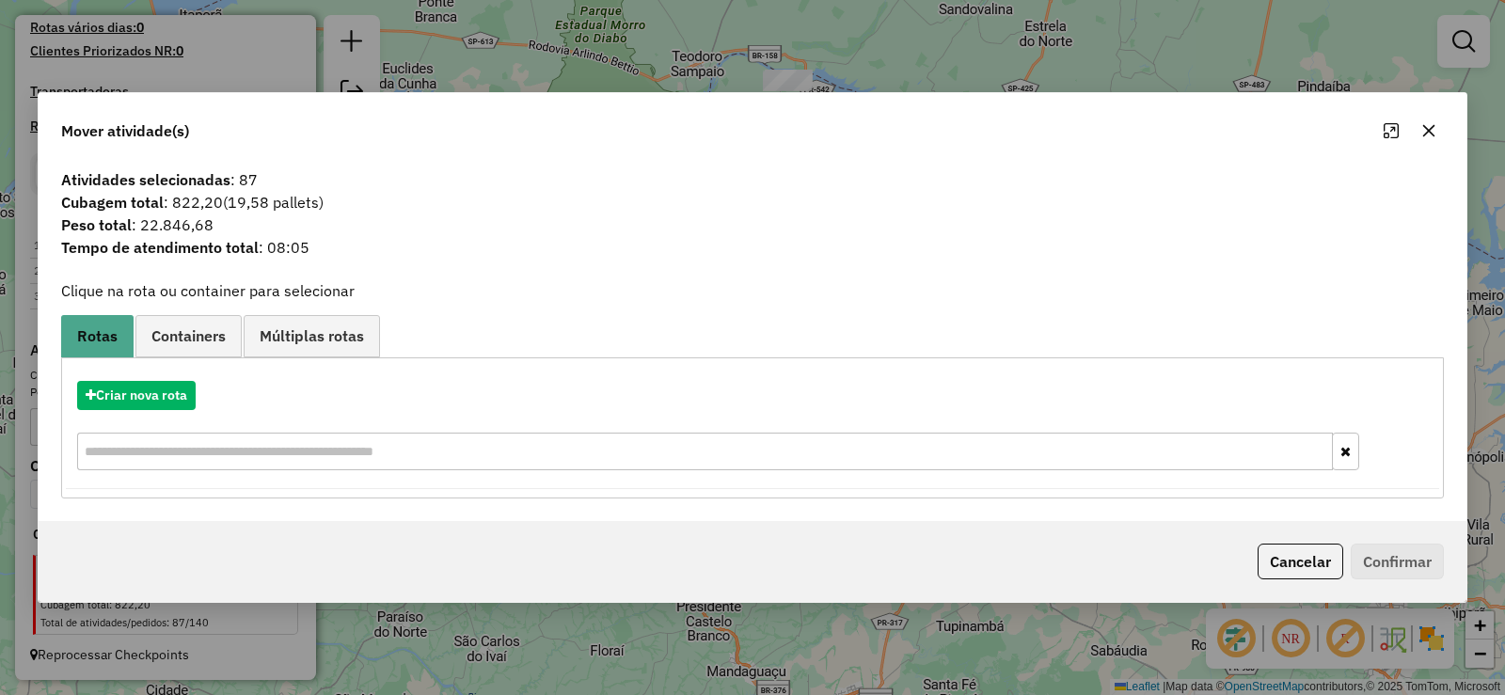
click at [1419, 127] on button "button" at bounding box center [1429, 131] width 30 height 30
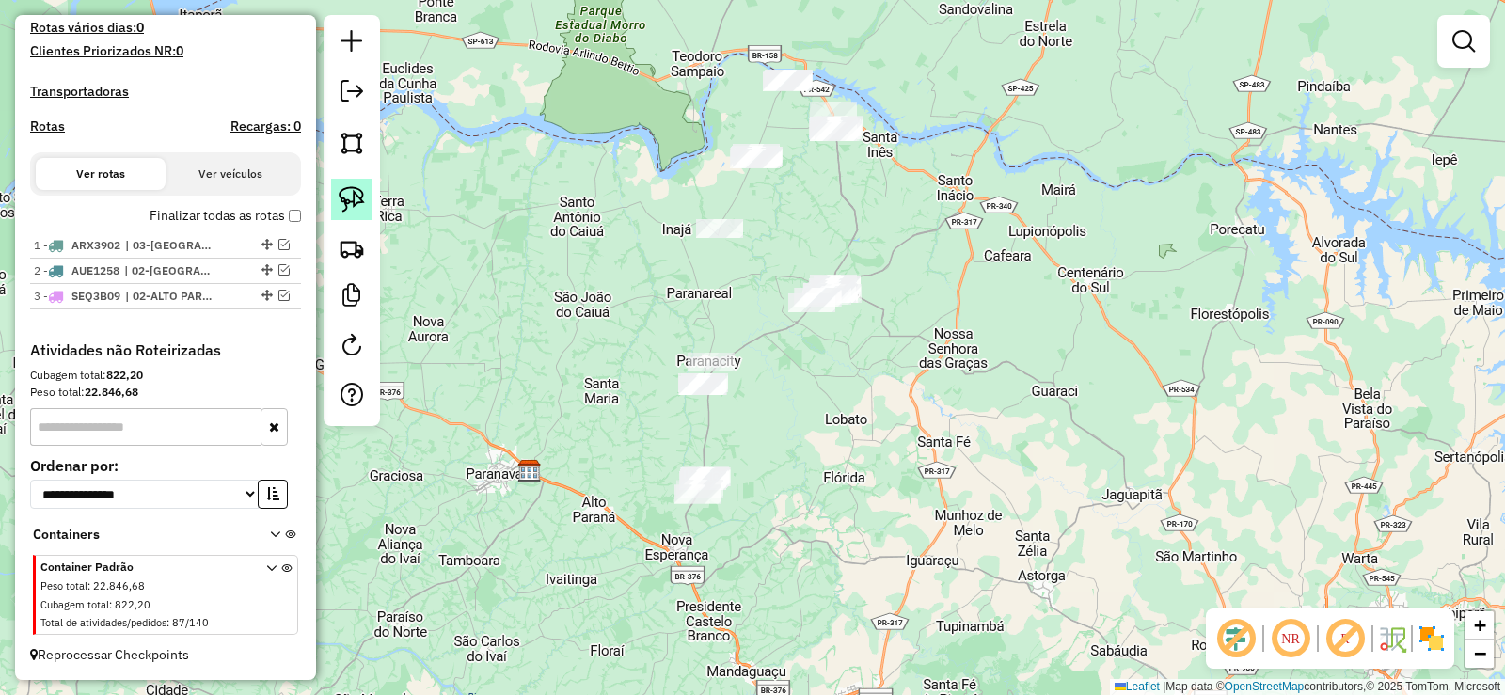
click at [361, 195] on img at bounding box center [352, 199] width 26 height 26
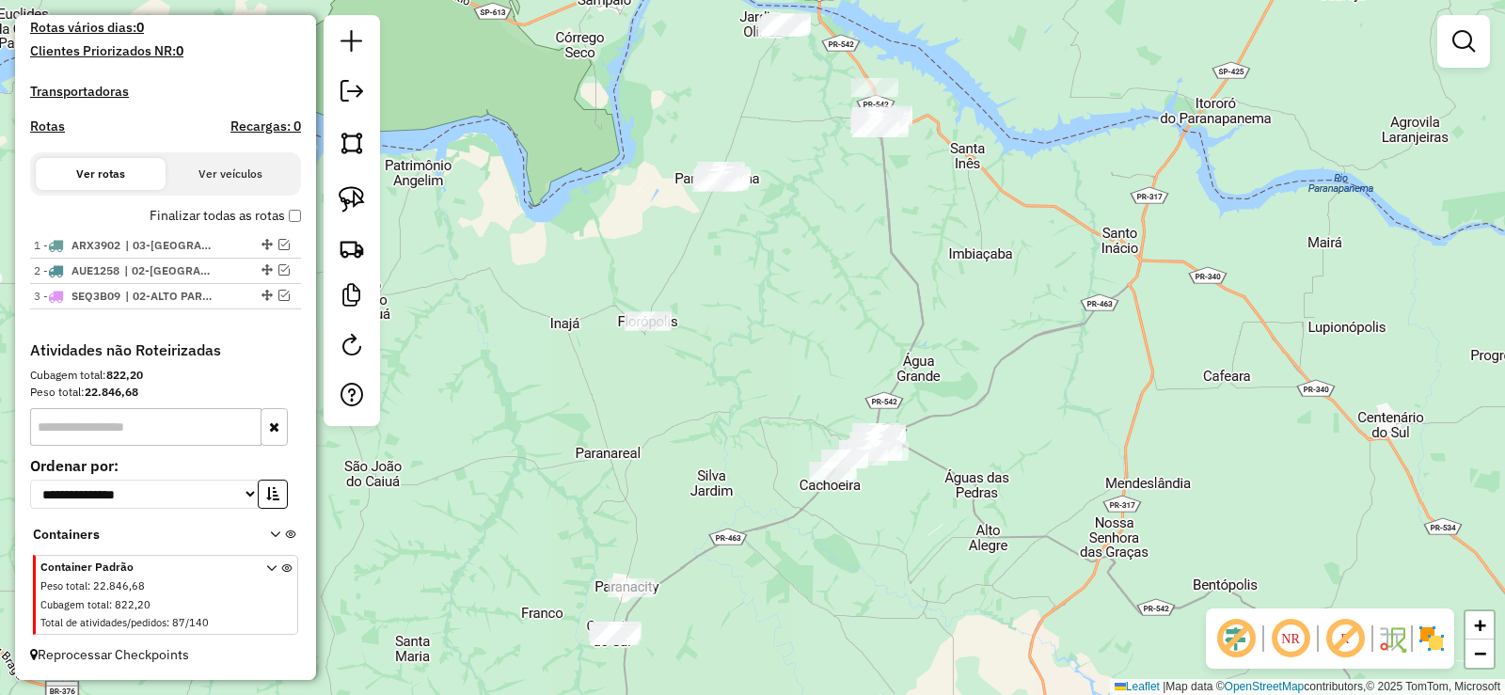
drag, startPoint x: 749, startPoint y: 64, endPoint x: 774, endPoint y: 211, distance: 148.9
click at [777, 211] on div "Janela de atendimento Grade de atendimento Capacidade Transportadoras Veículos …" at bounding box center [752, 347] width 1505 height 695
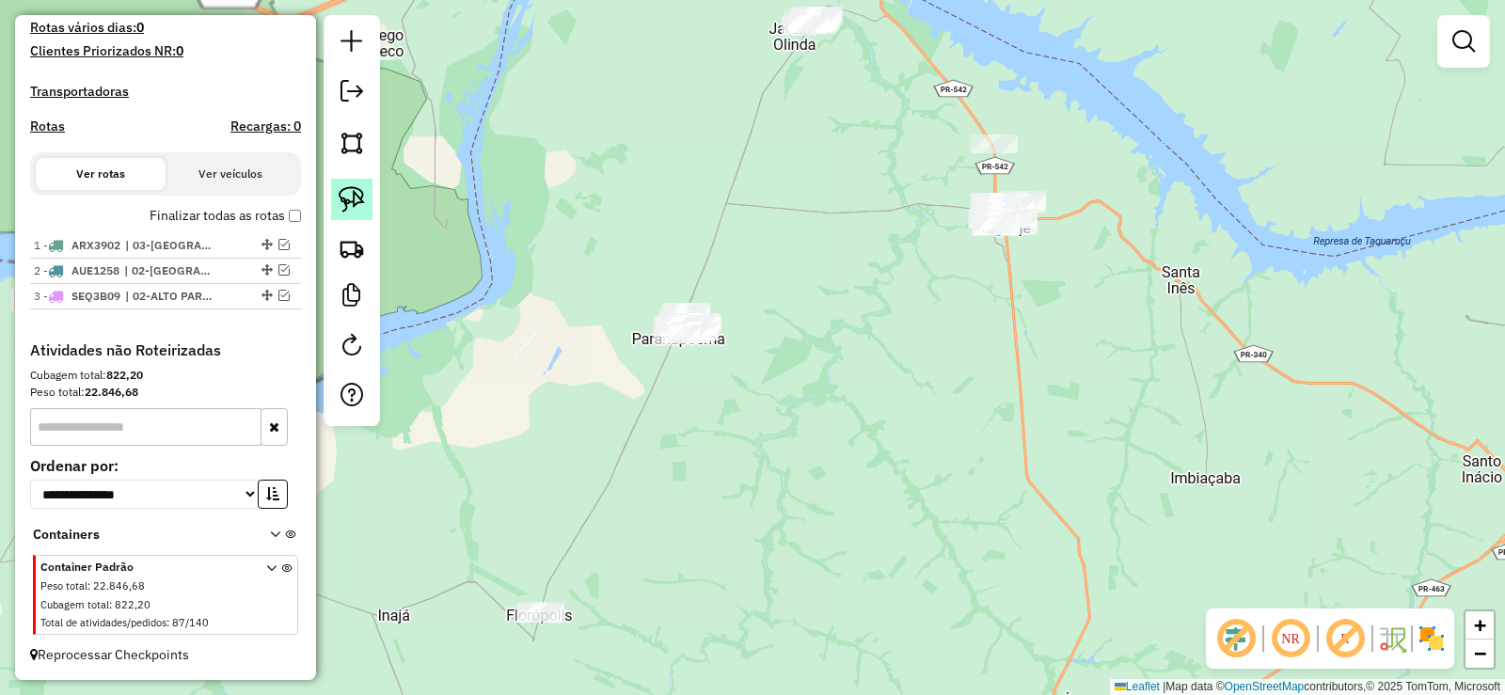
click at [356, 198] on img at bounding box center [352, 199] width 26 height 26
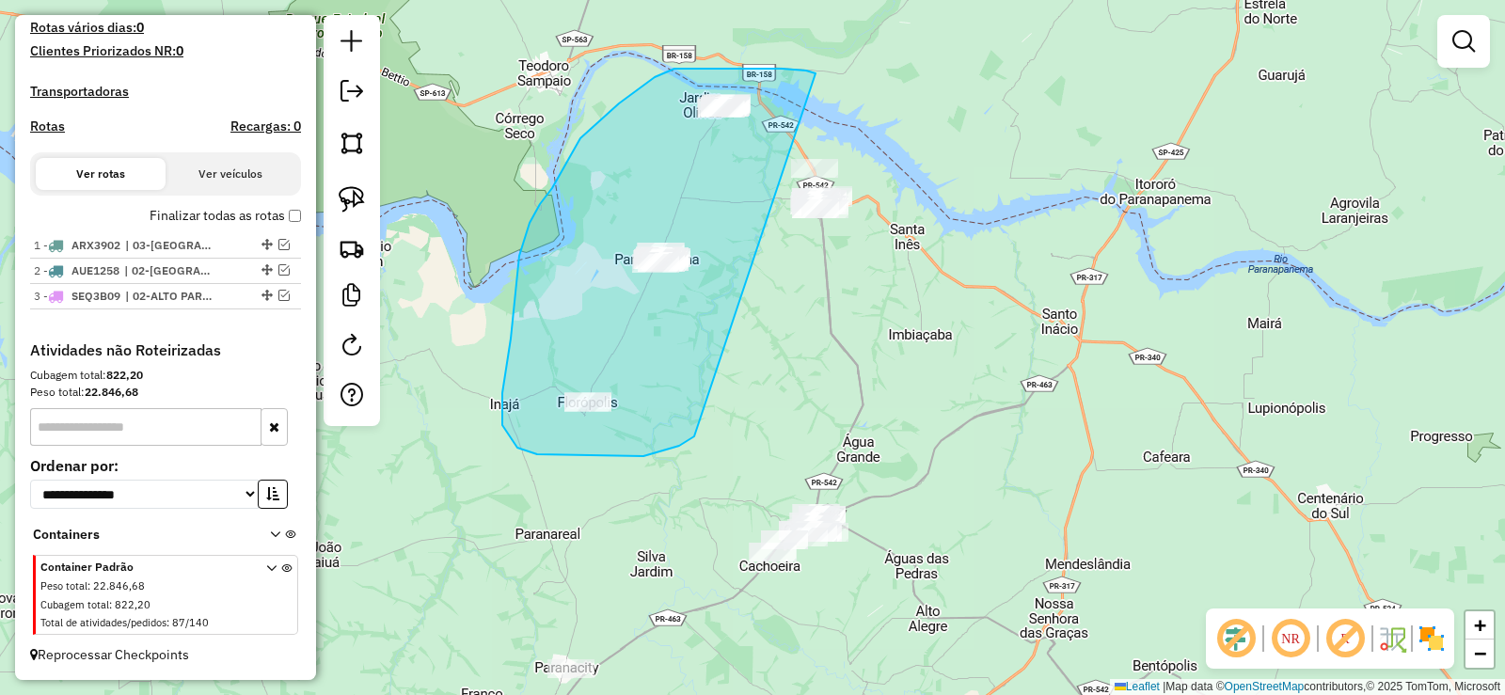
drag, startPoint x: 734, startPoint y: 69, endPoint x: 694, endPoint y: 436, distance: 369.9
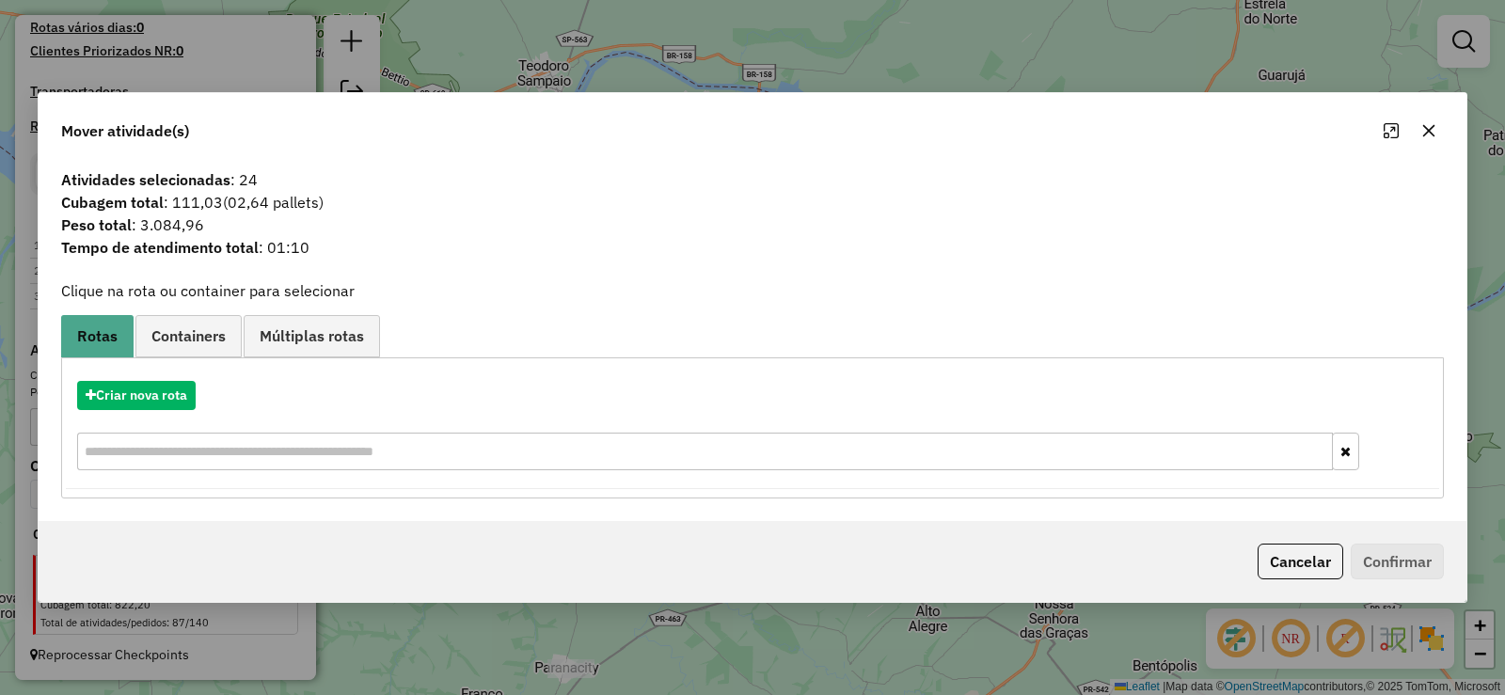
click at [1420, 132] on button "button" at bounding box center [1429, 131] width 30 height 30
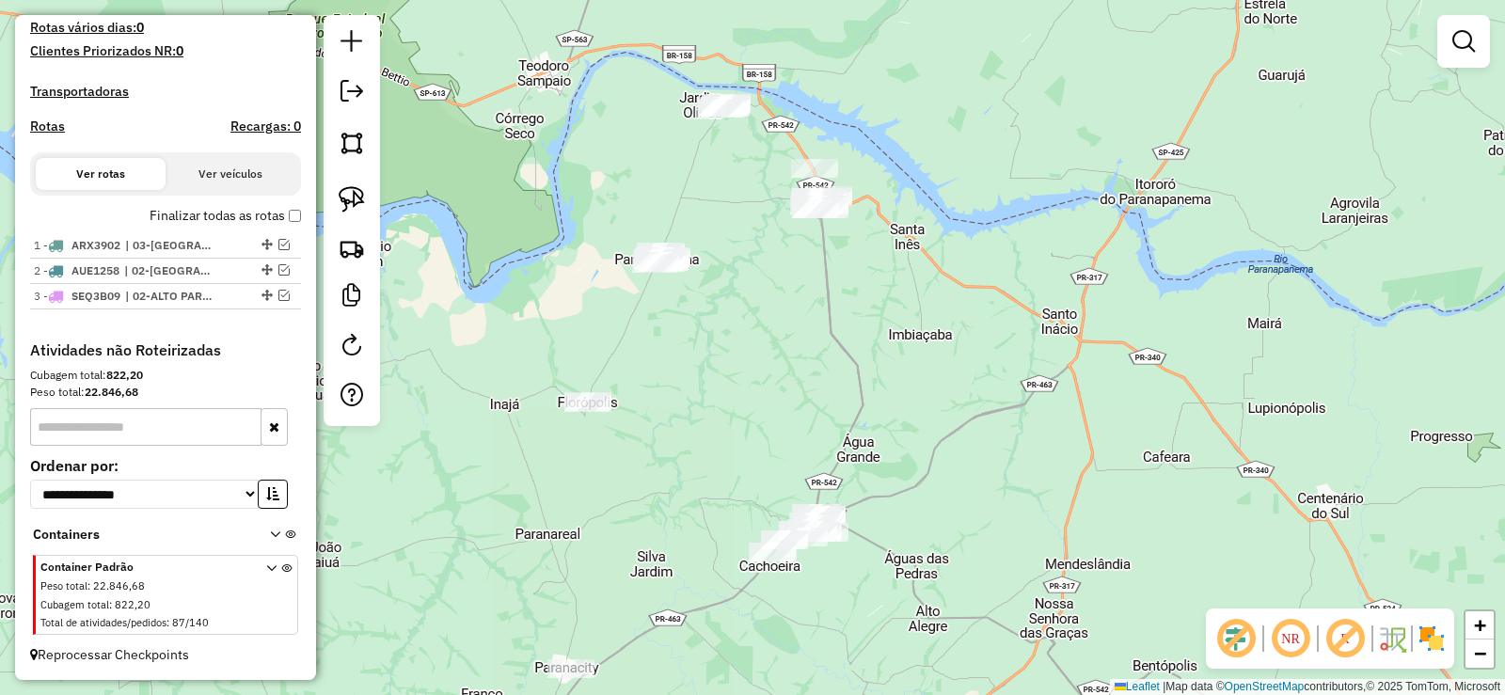
drag, startPoint x: 346, startPoint y: 210, endPoint x: 548, endPoint y: 155, distance: 209.5
click at [346, 209] on img at bounding box center [352, 199] width 26 height 26
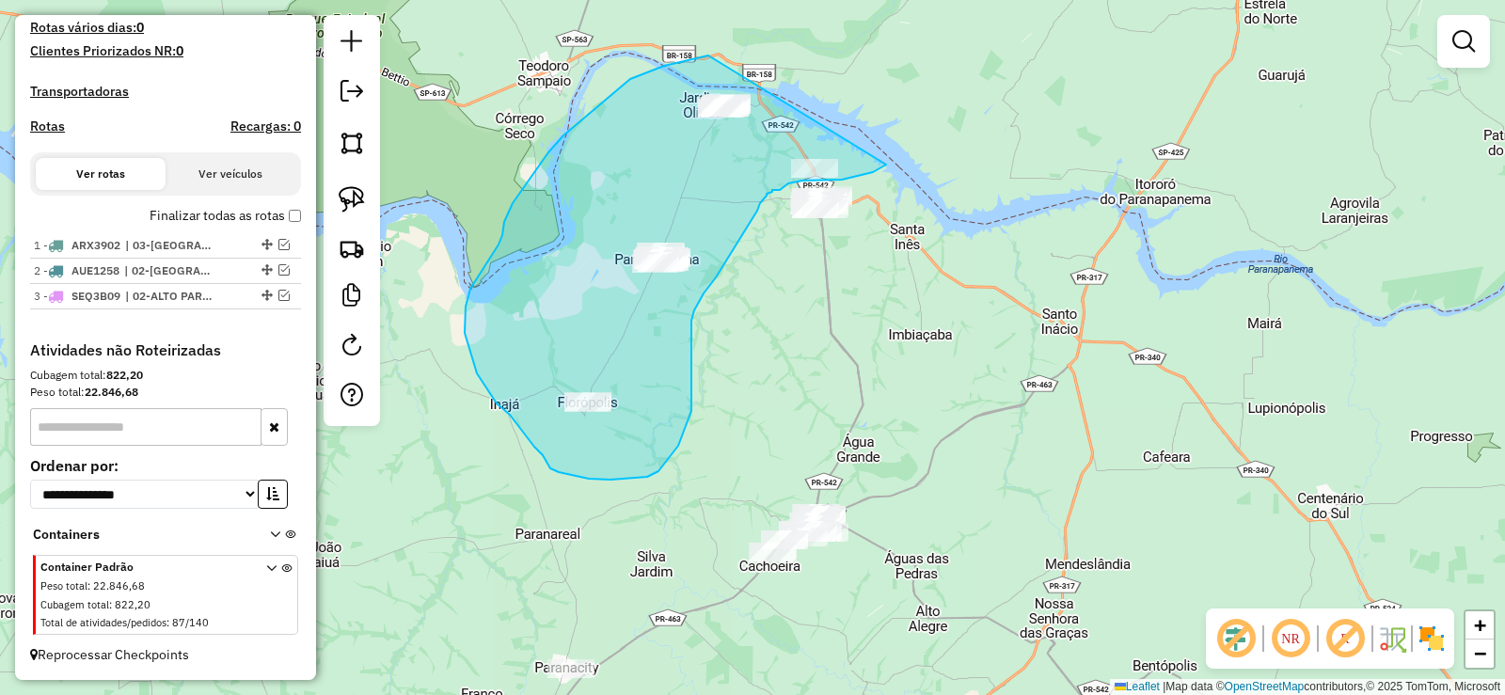
drag, startPoint x: 623, startPoint y: 85, endPoint x: 886, endPoint y: 165, distance: 275.2
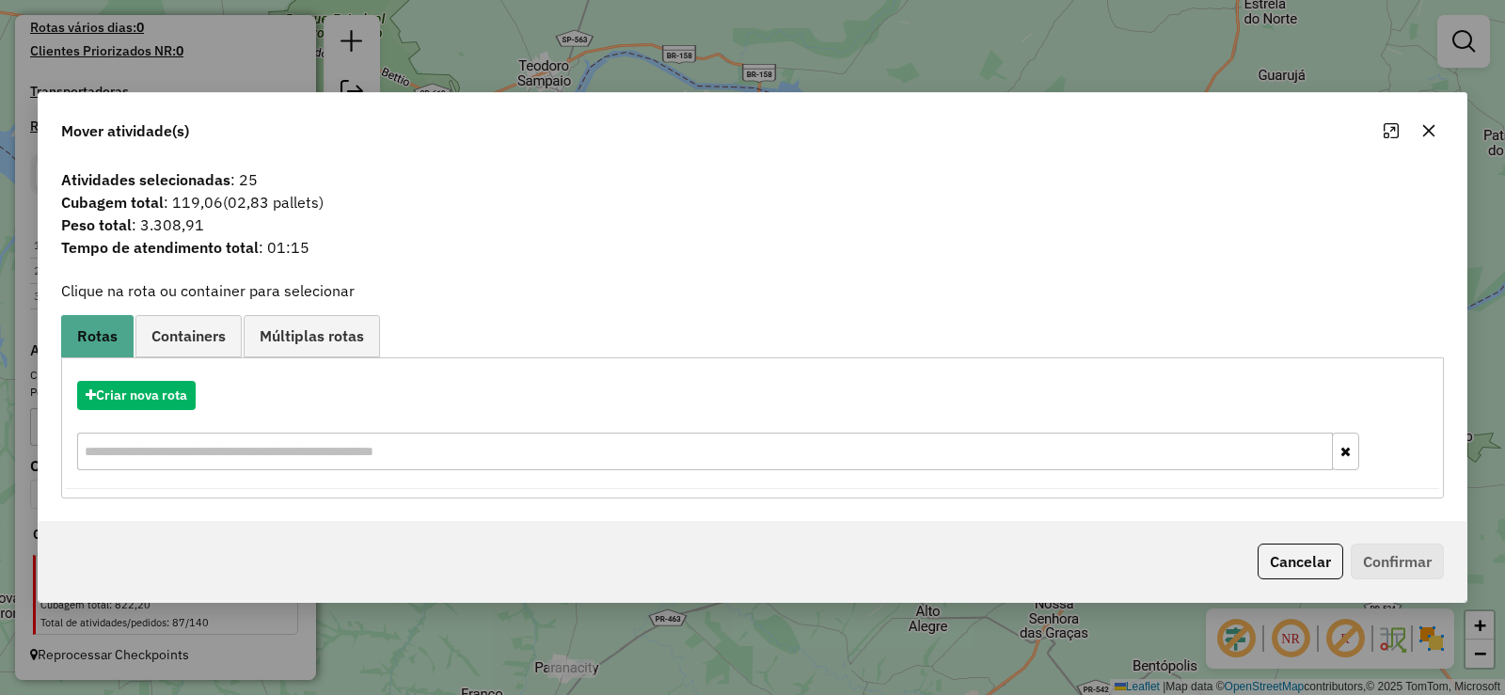
click at [180, 380] on div "Criar nova rota" at bounding box center [752, 428] width 1373 height 122
click at [179, 395] on button "Criar nova rota" at bounding box center [136, 395] width 119 height 29
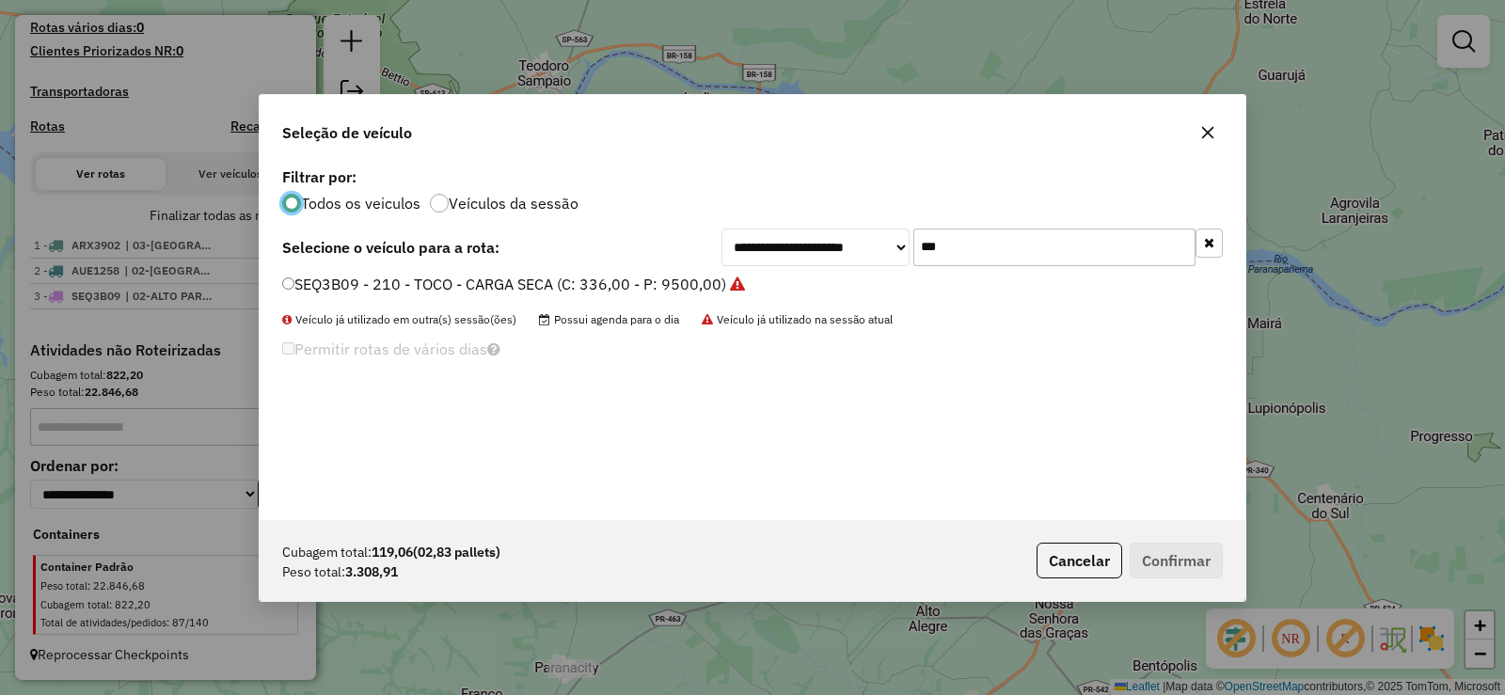
scroll to position [10, 6]
click at [1025, 260] on input "***" at bounding box center [1054, 248] width 282 height 38
type input "***"
drag, startPoint x: 650, startPoint y: 285, endPoint x: 663, endPoint y: 285, distance: 13.2
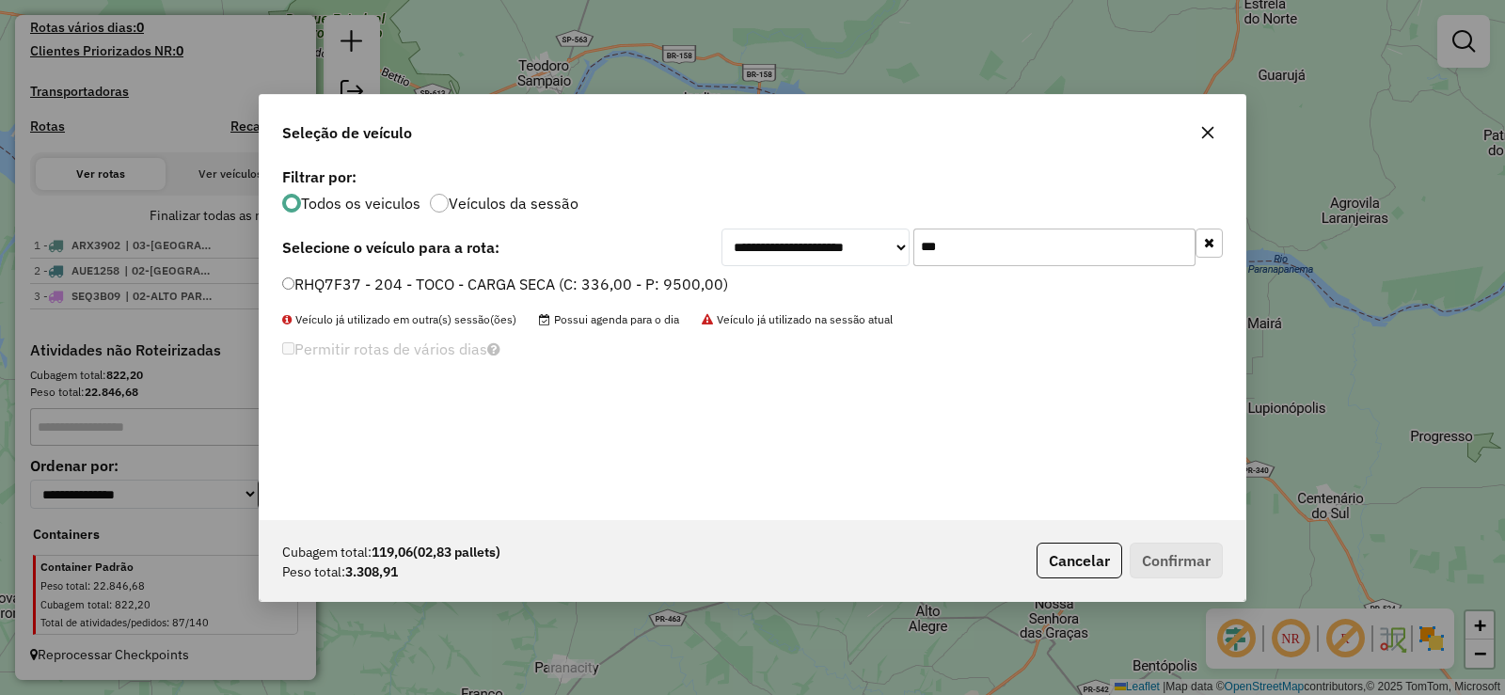
click at [651, 285] on label "RHQ7F37 - 204 - TOCO - CARGA SECA (C: 336,00 - P: 9500,00)" at bounding box center [505, 284] width 446 height 23
click at [1177, 562] on button "Confirmar" at bounding box center [1176, 561] width 93 height 36
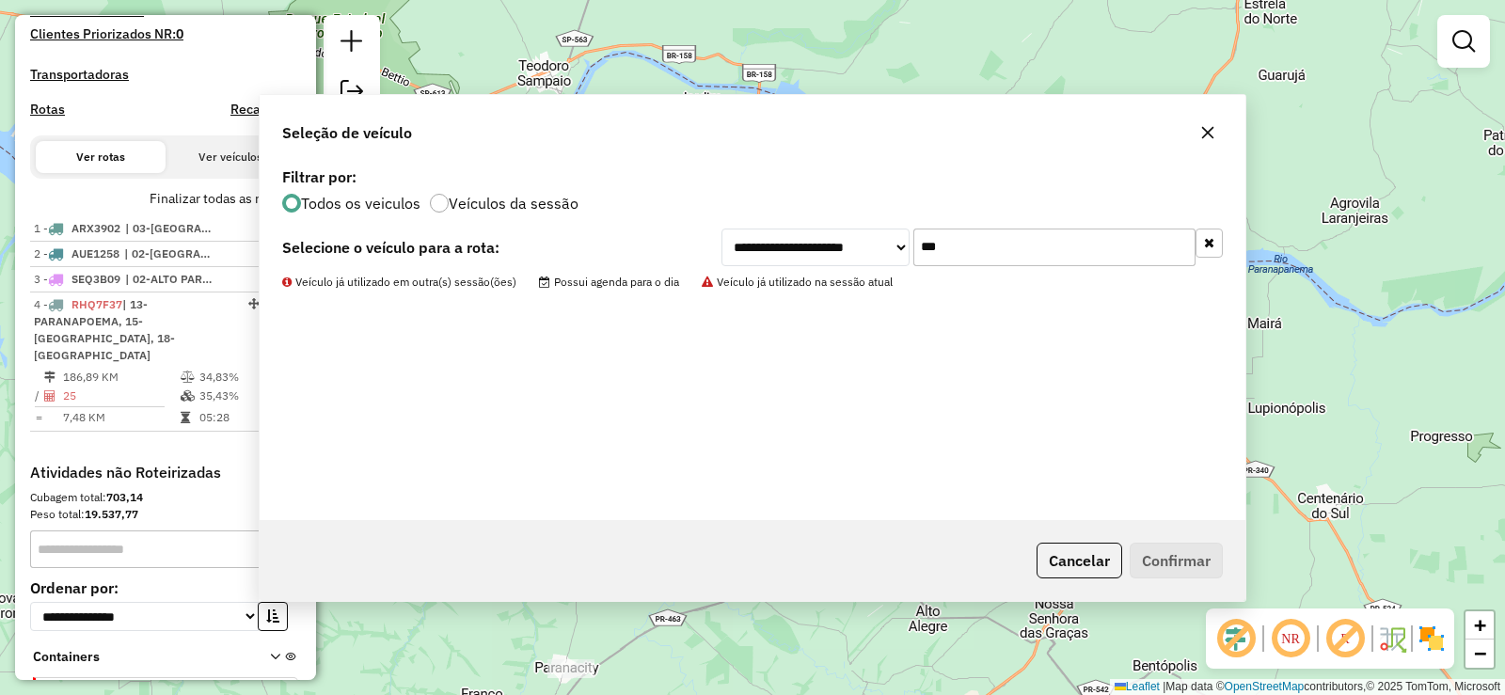
scroll to position [588, 0]
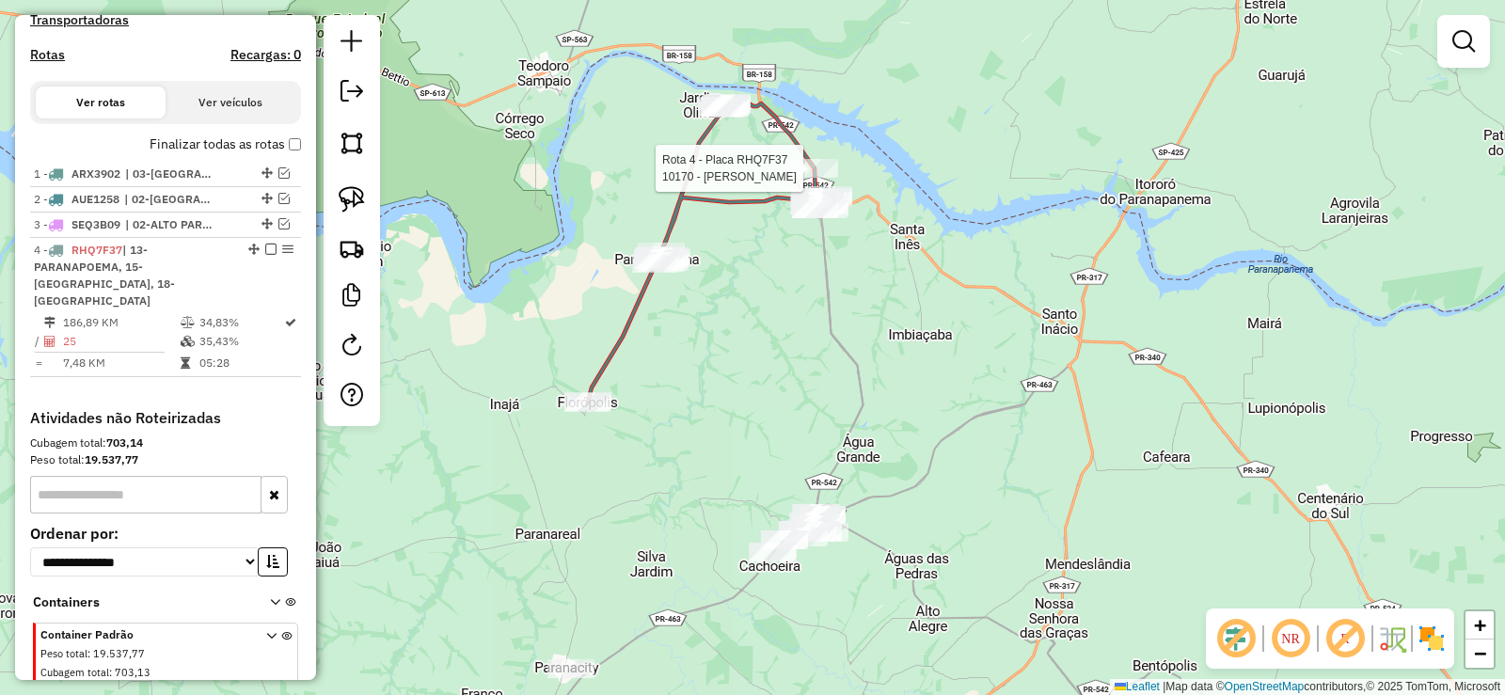
select select "**********"
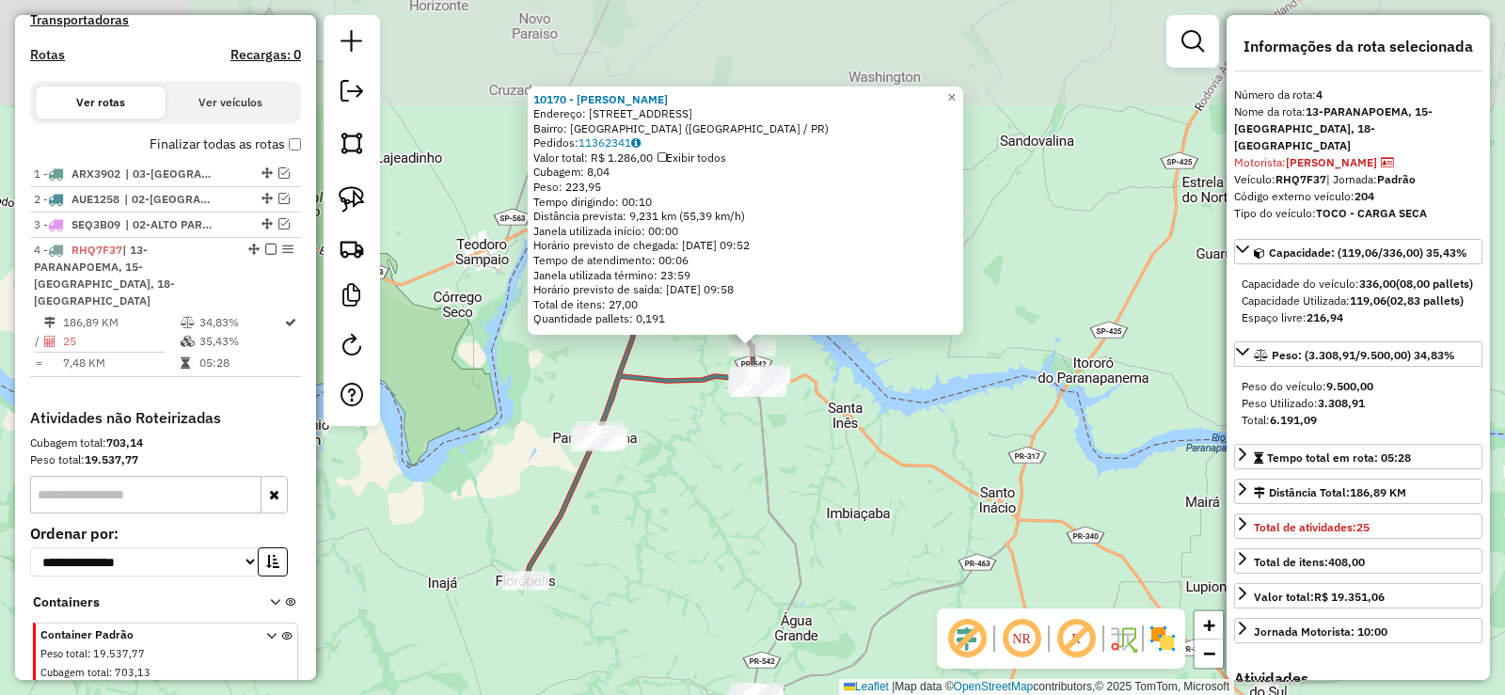
scroll to position [656, 0]
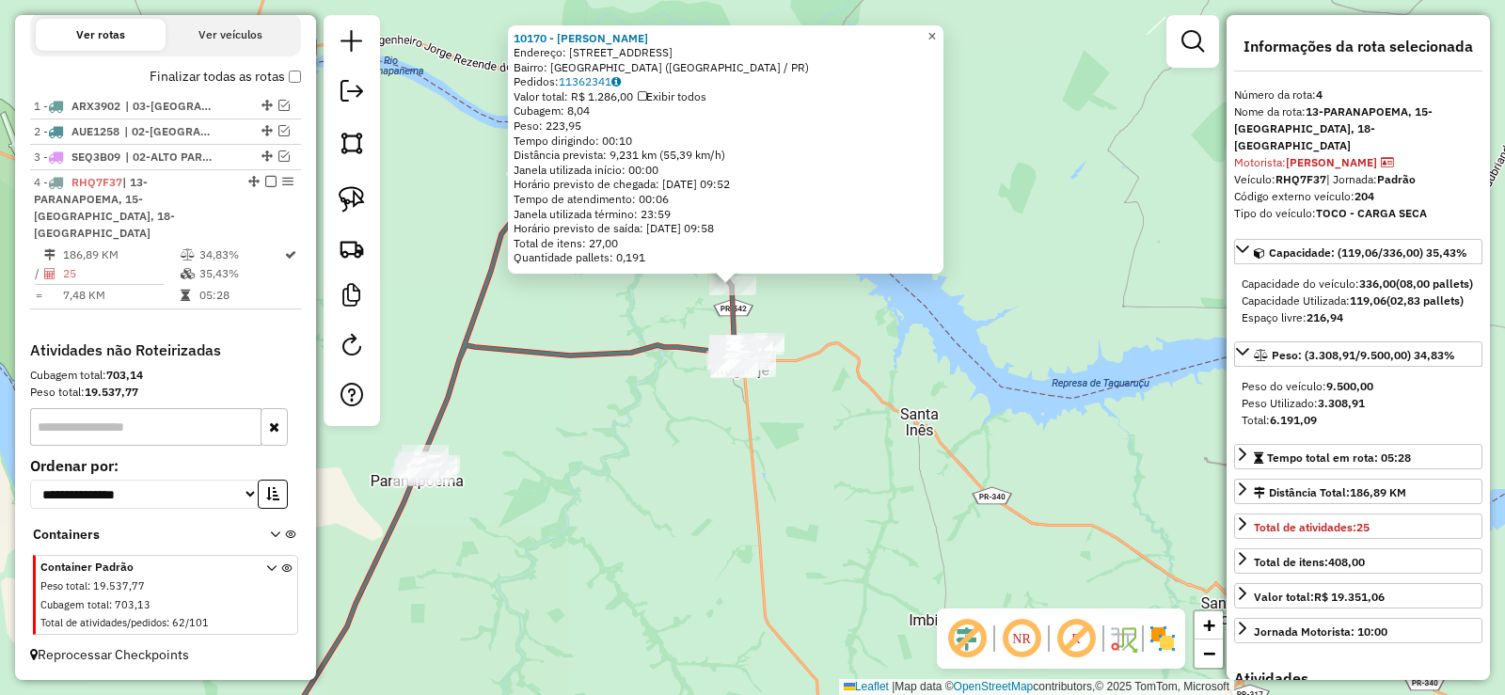
click at [943, 31] on link "×" at bounding box center [932, 36] width 23 height 23
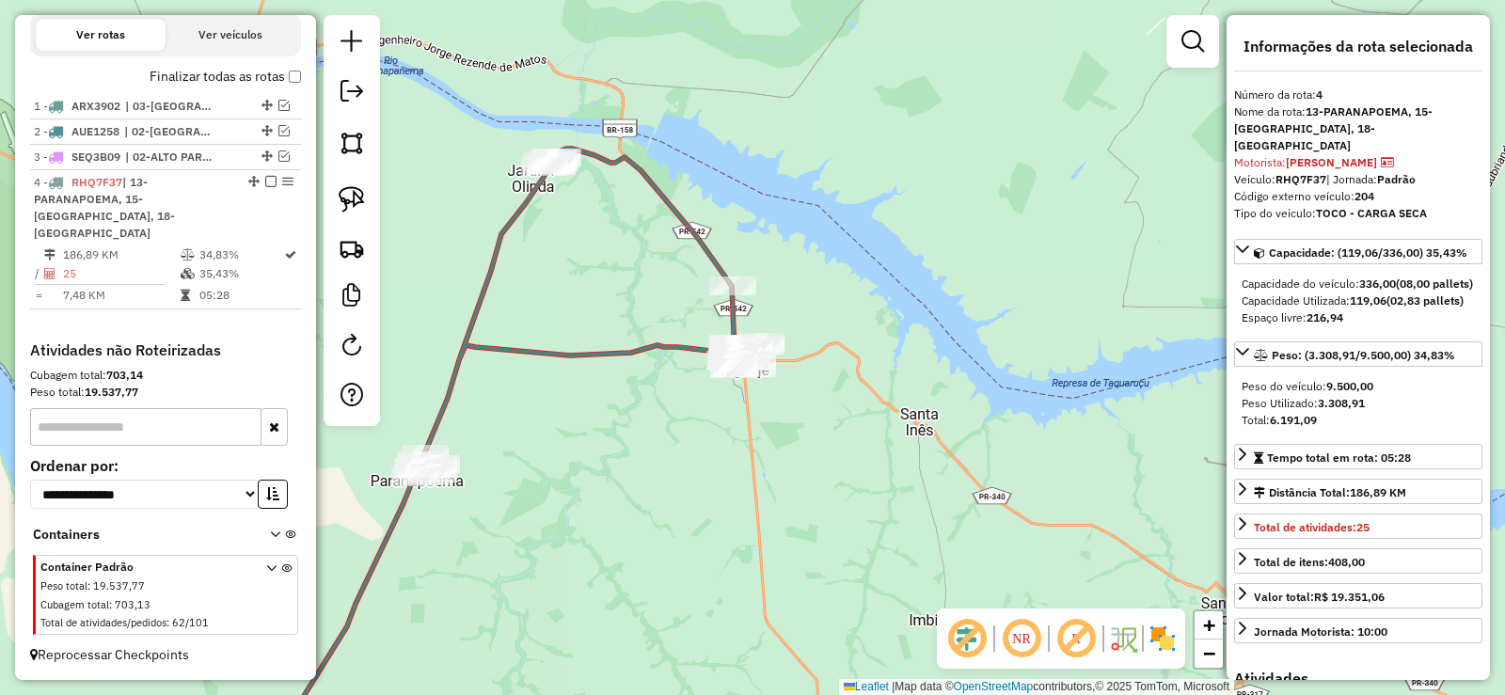
drag, startPoint x: 1143, startPoint y: 177, endPoint x: 1091, endPoint y: 268, distance: 104.9
click at [1091, 268] on div "Janela de atendimento Grade de atendimento Capacidade Transportadoras Veículos …" at bounding box center [752, 347] width 1505 height 695
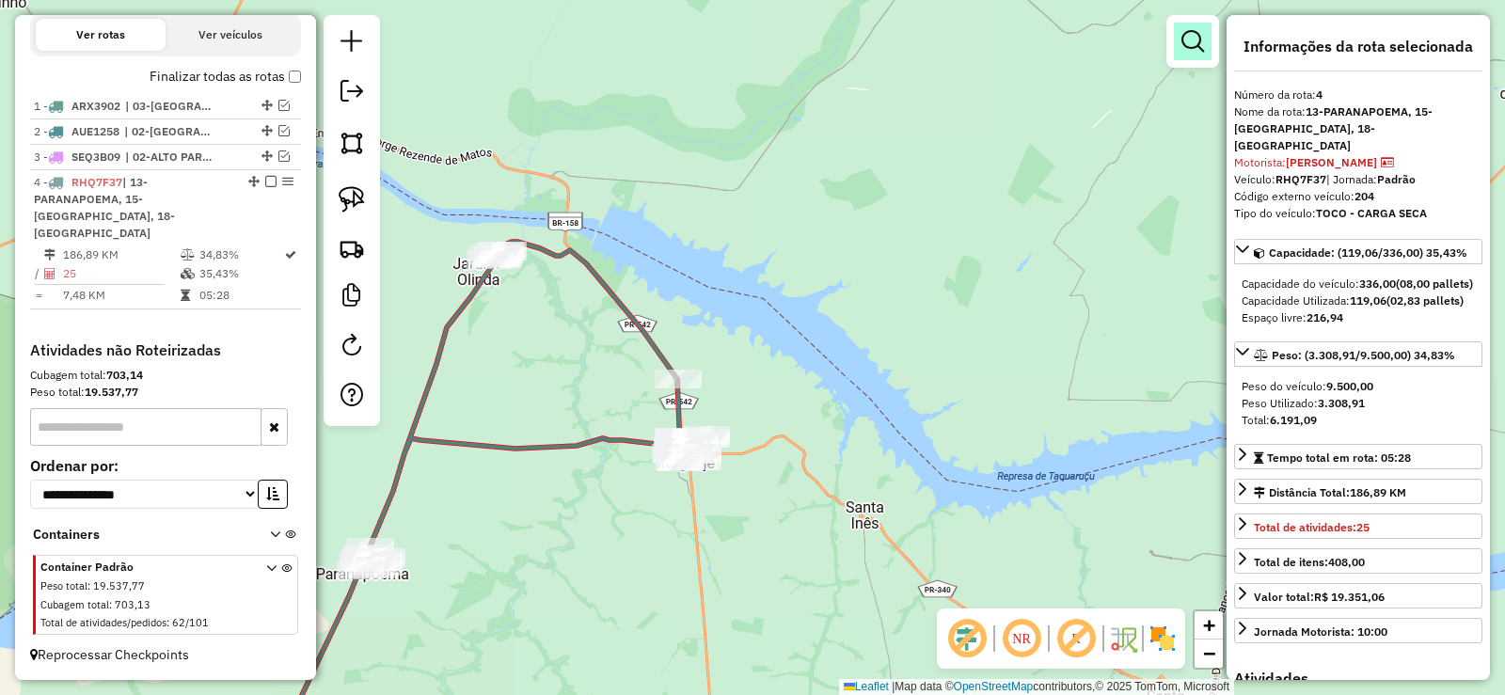
click at [1180, 53] on link at bounding box center [1193, 42] width 38 height 38
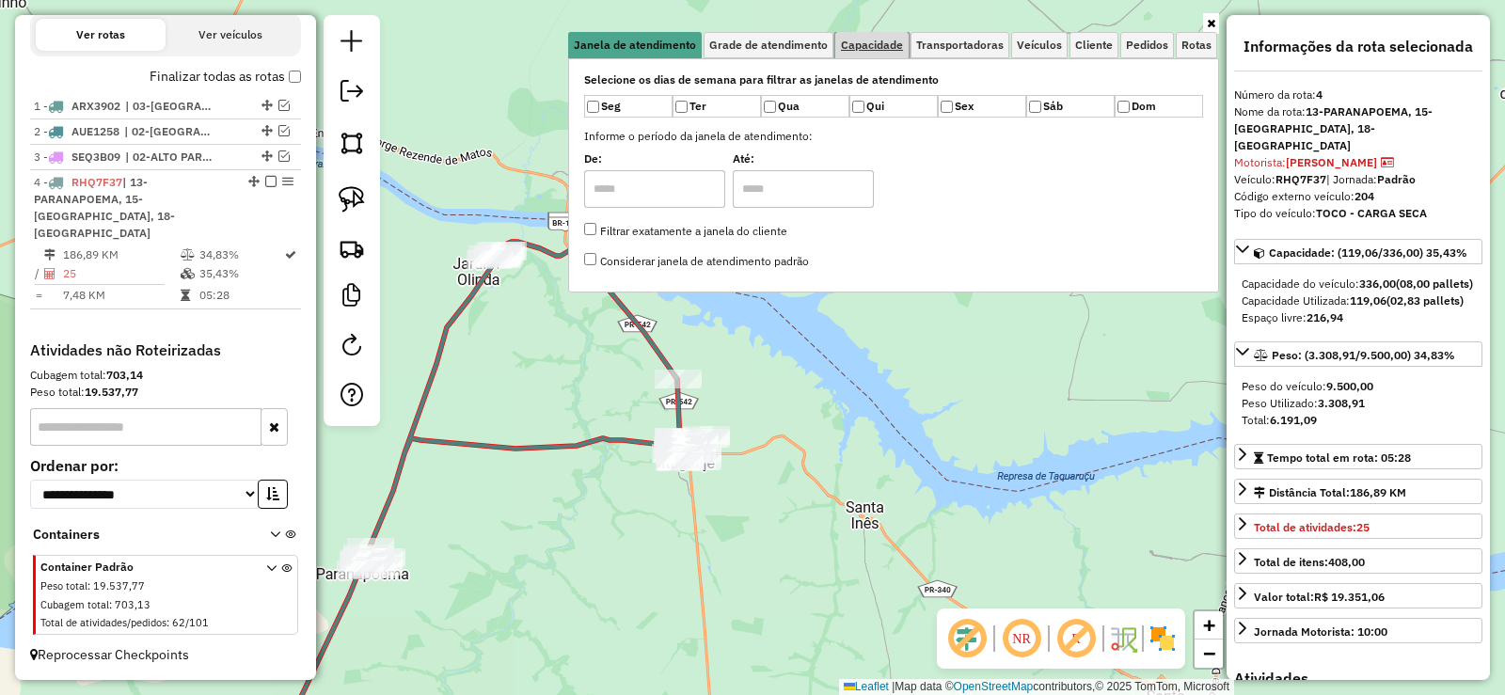
click at [897, 48] on span "Capacidade" at bounding box center [872, 45] width 62 height 11
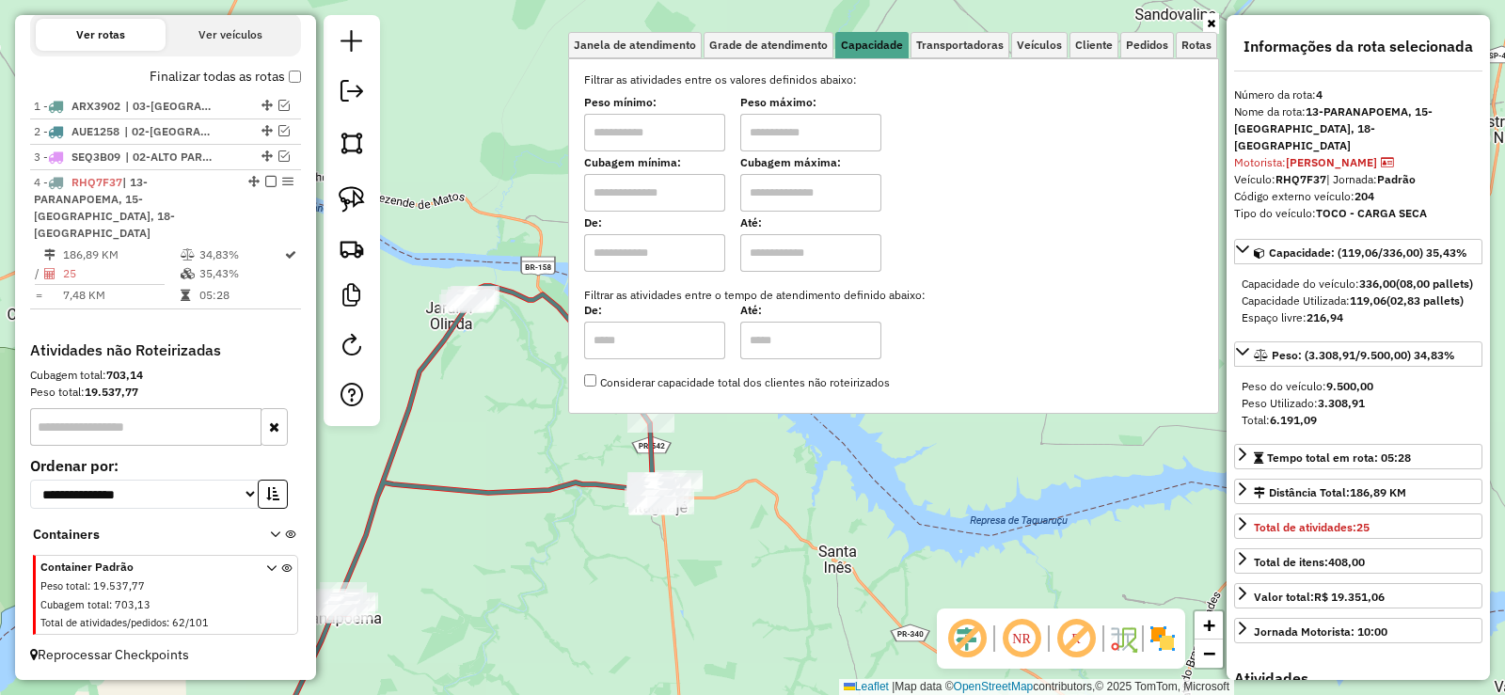
drag, startPoint x: 782, startPoint y: 495, endPoint x: 753, endPoint y: 548, distance: 60.6
click at [753, 548] on div "Janela de atendimento Grade de atendimento Capacidade Transportadoras Veículos …" at bounding box center [752, 347] width 1505 height 695
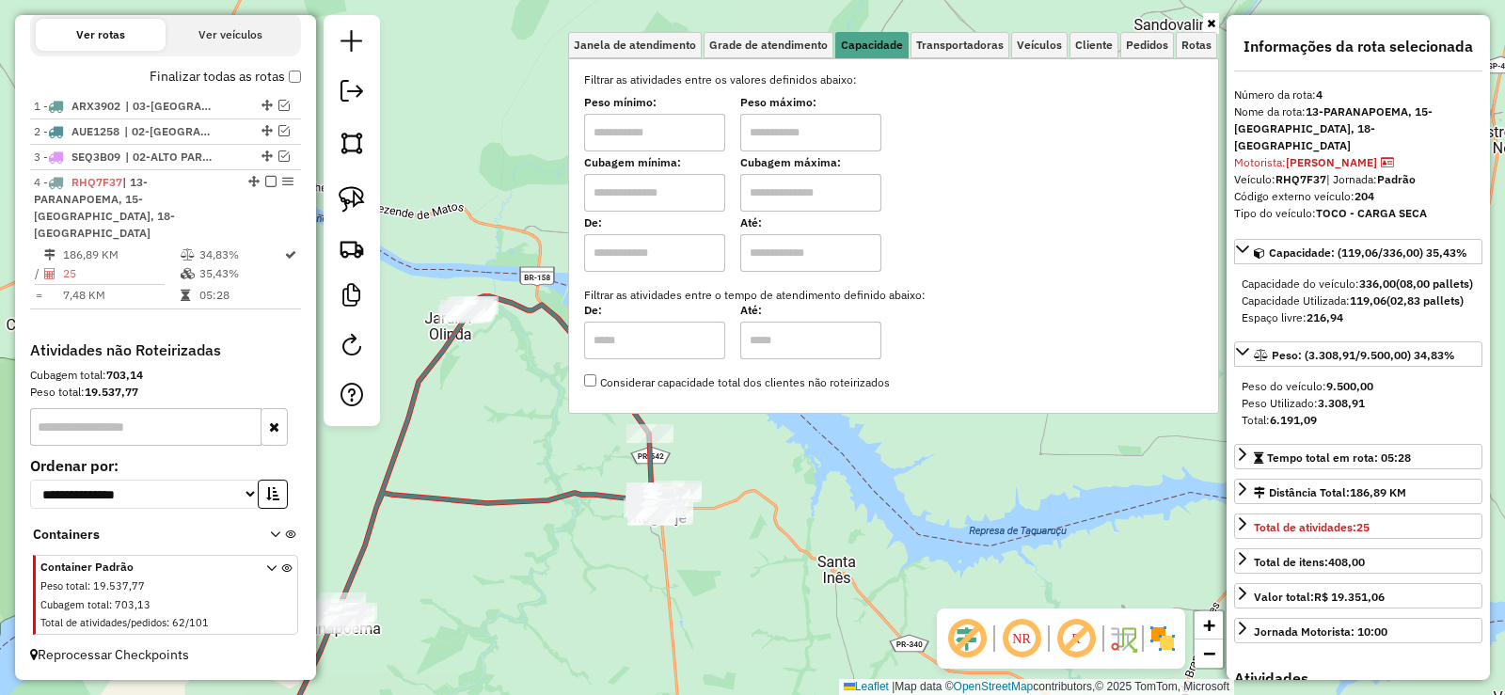
click at [697, 119] on input "text" at bounding box center [654, 133] width 141 height 38
type input "*******"
click at [804, 121] on input "text" at bounding box center [810, 133] width 141 height 38
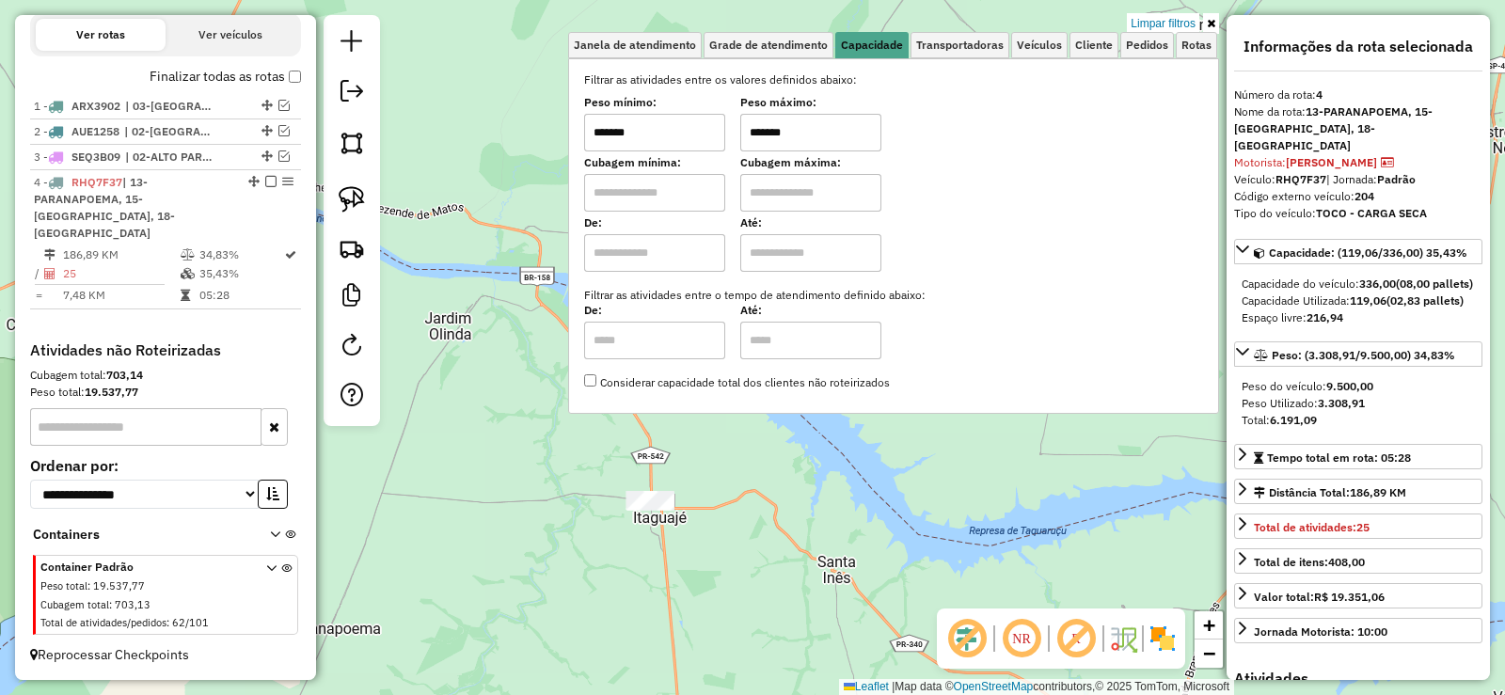
type input "*******"
click at [678, 142] on input "*******" at bounding box center [654, 133] width 141 height 38
click at [686, 142] on input "*******" at bounding box center [654, 133] width 141 height 38
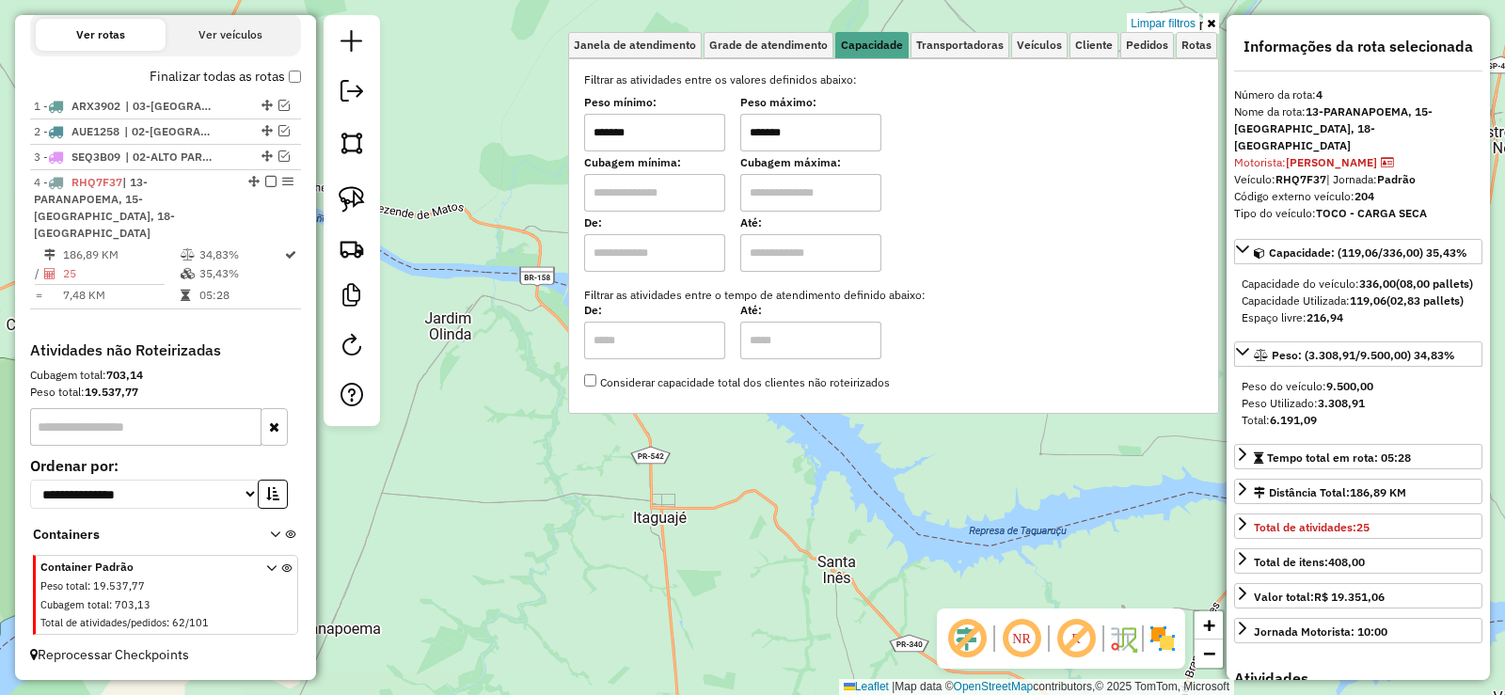
type input "*******"
click at [824, 150] on input "*******" at bounding box center [810, 133] width 141 height 38
click at [824, 135] on input "*******" at bounding box center [810, 133] width 141 height 38
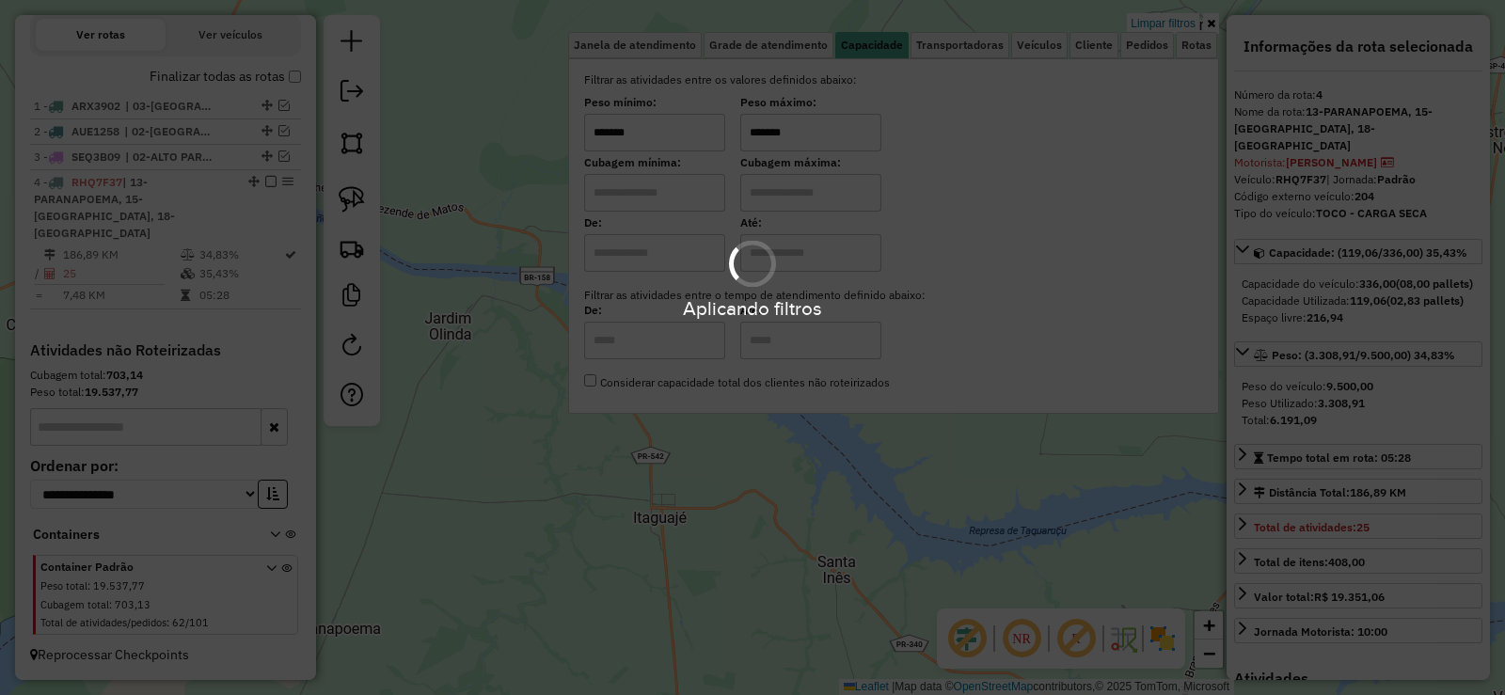
type input "*******"
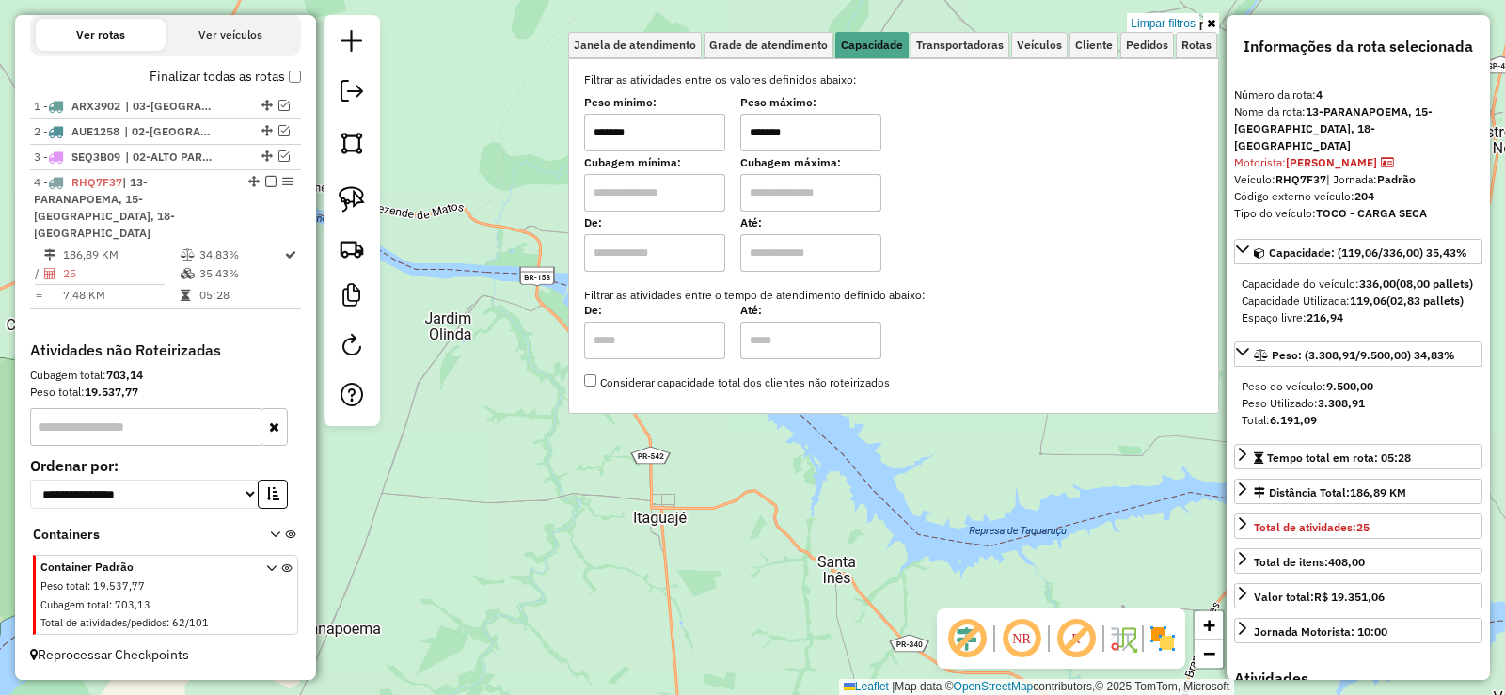
click at [687, 146] on input "*******" at bounding box center [654, 133] width 141 height 38
type input "*******"
click at [351, 192] on img at bounding box center [352, 199] width 26 height 26
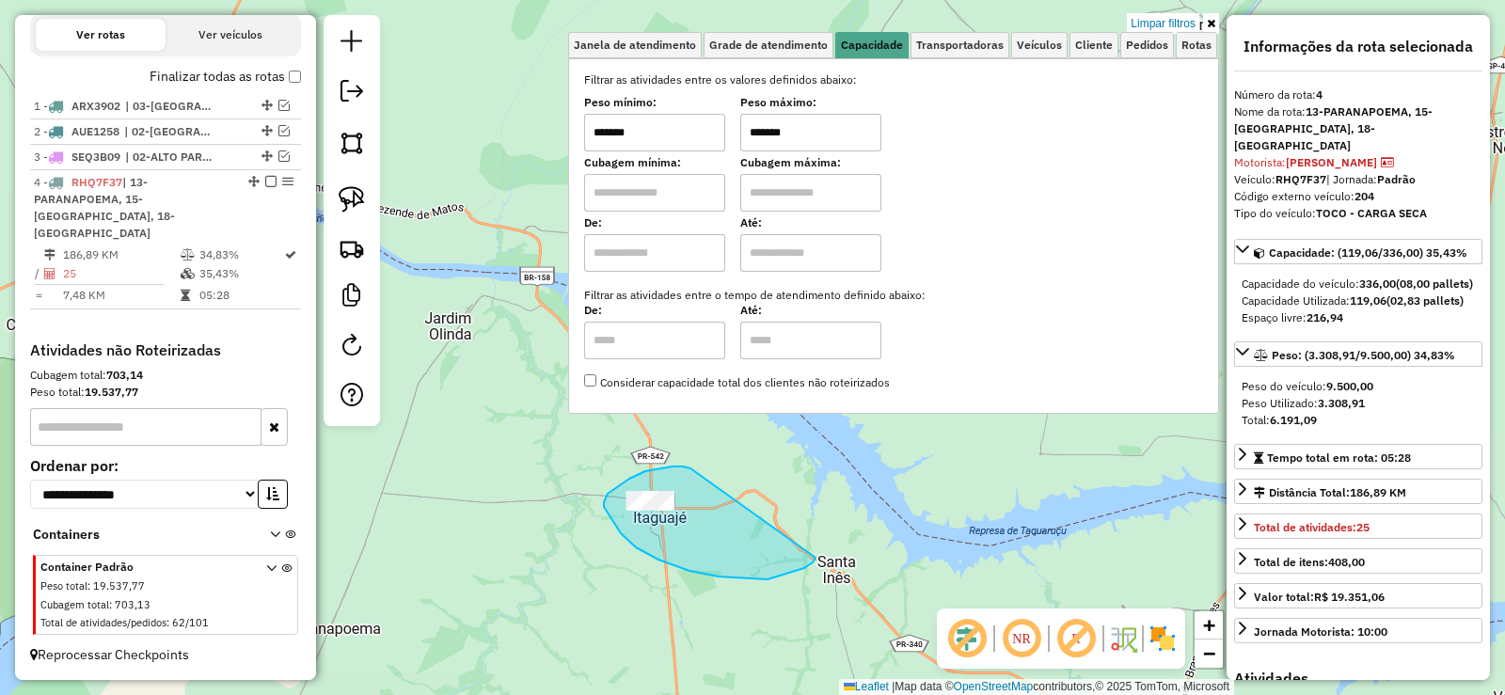
drag, startPoint x: 680, startPoint y: 467, endPoint x: 816, endPoint y: 558, distance: 163.3
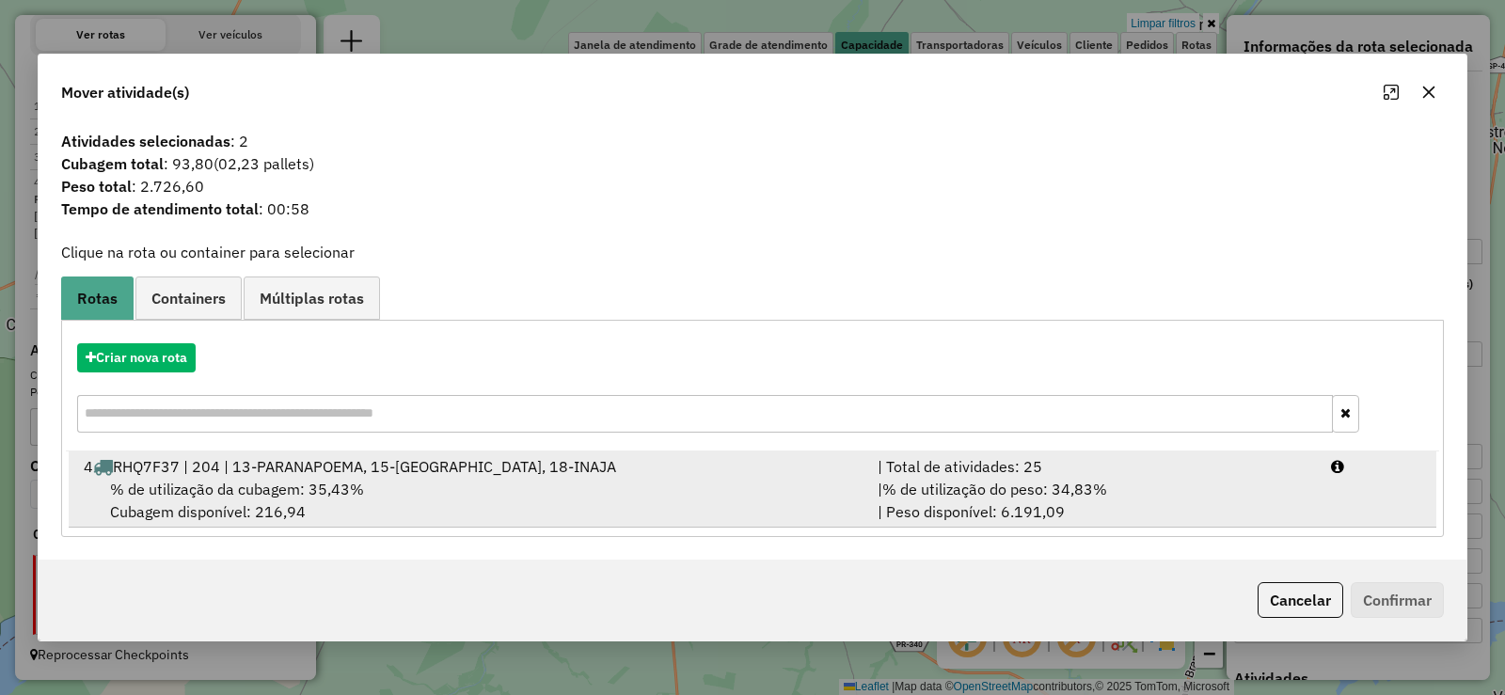
click at [1212, 501] on div "| % de utilização do peso: 34,83% | Peso disponível: 6.191,09" at bounding box center [1092, 500] width 453 height 45
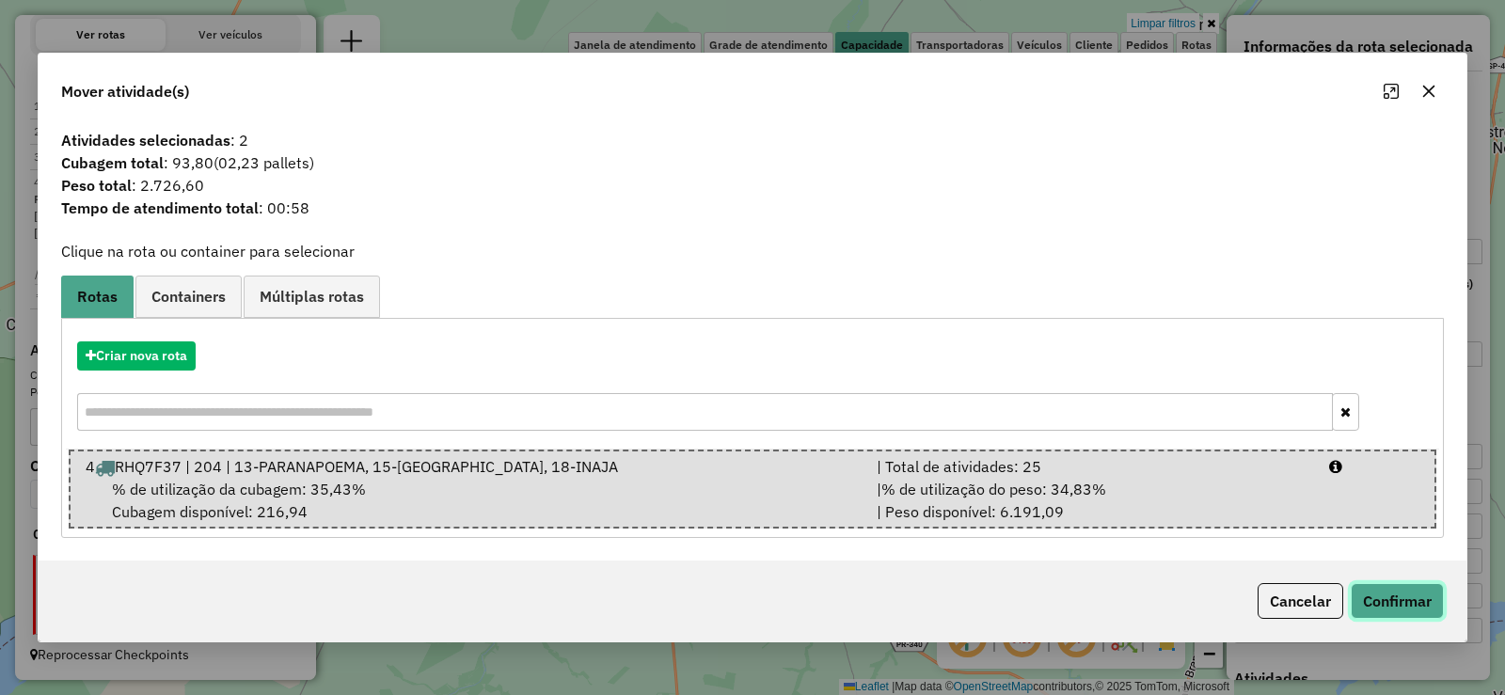
click at [1409, 597] on button "Confirmar" at bounding box center [1397, 601] width 93 height 36
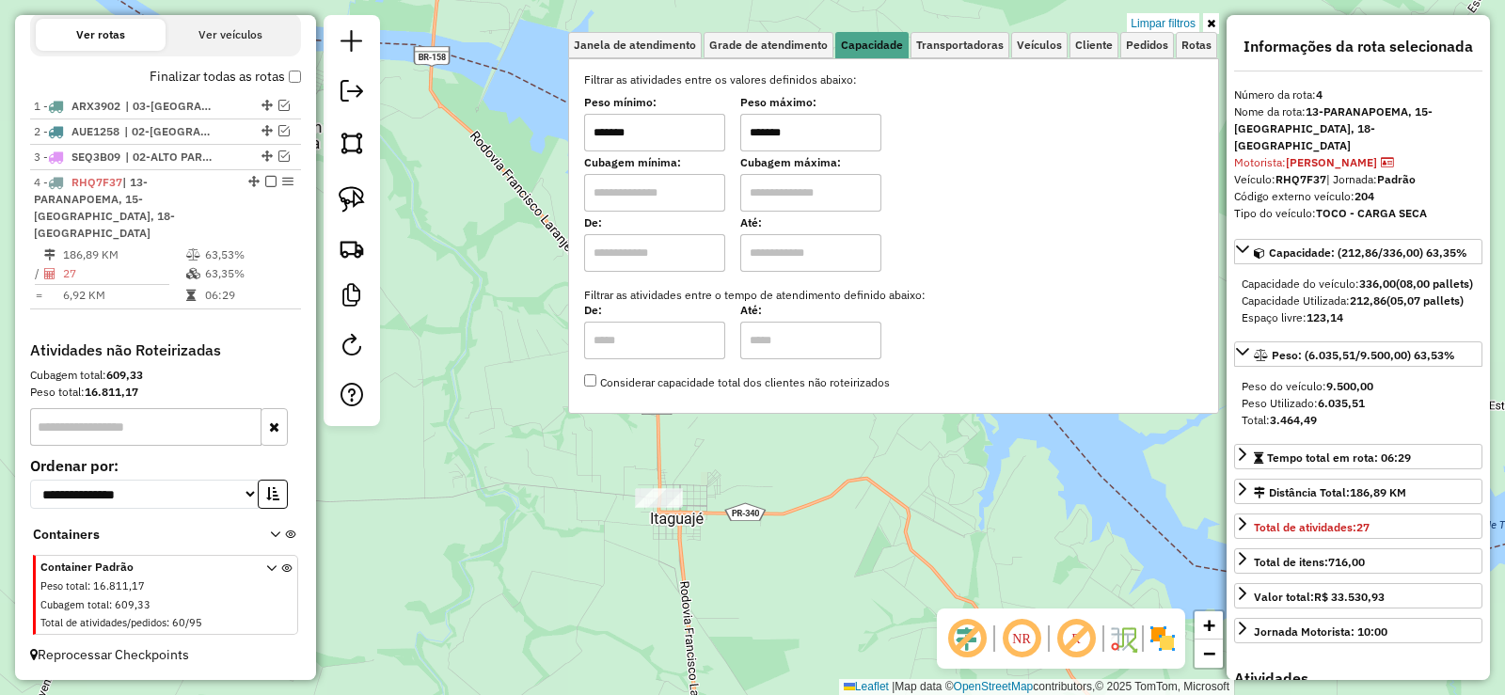
click at [1204, 15] on link at bounding box center [1211, 23] width 16 height 21
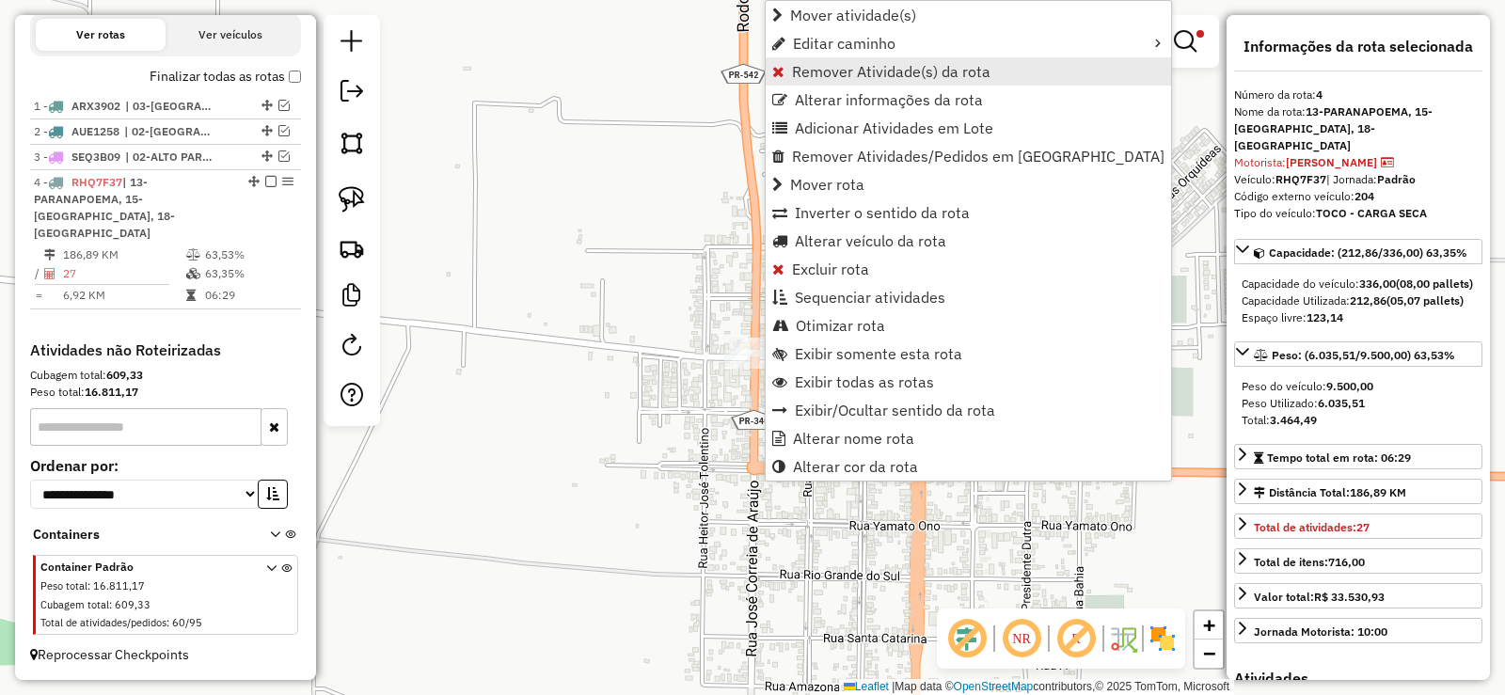
click at [796, 70] on span "Remover Atividade(s) da rota" at bounding box center [891, 71] width 198 height 15
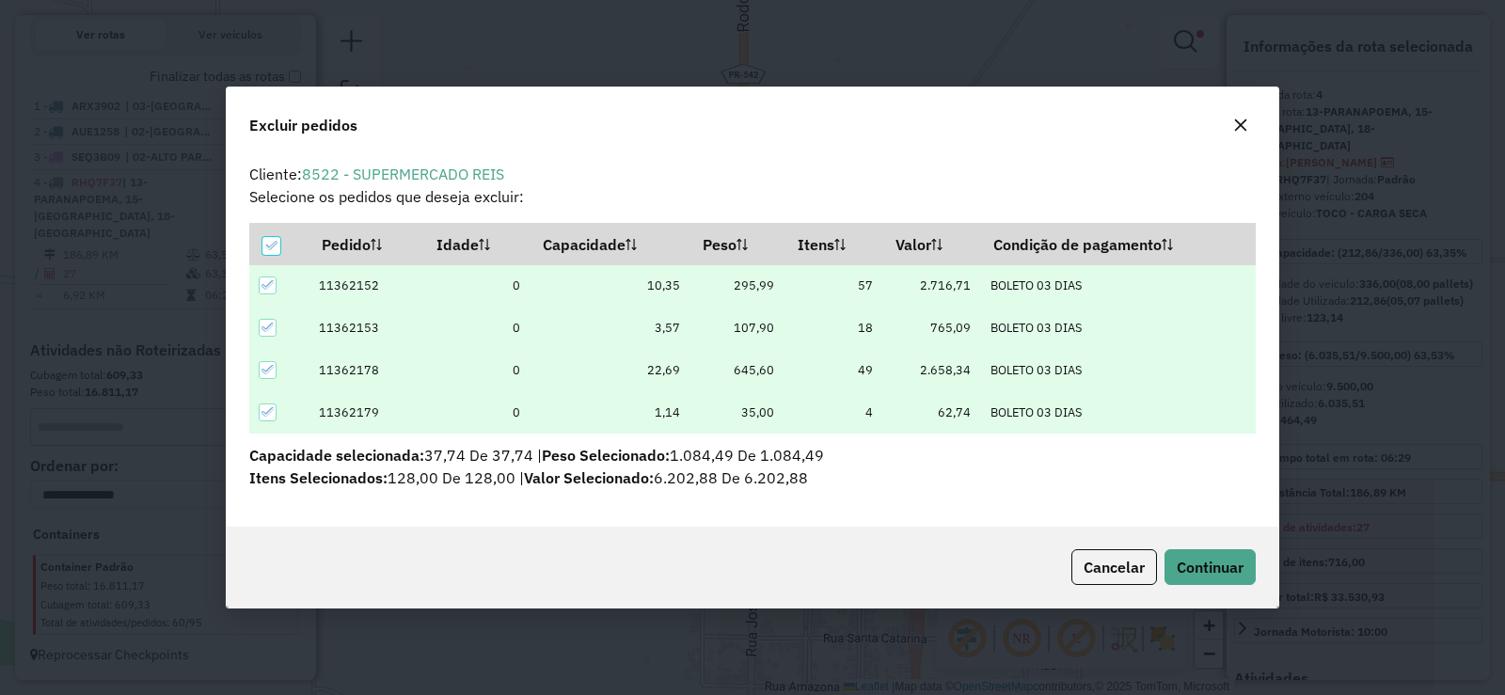
scroll to position [0, 0]
click at [1239, 120] on icon "button" at bounding box center [1240, 125] width 15 height 15
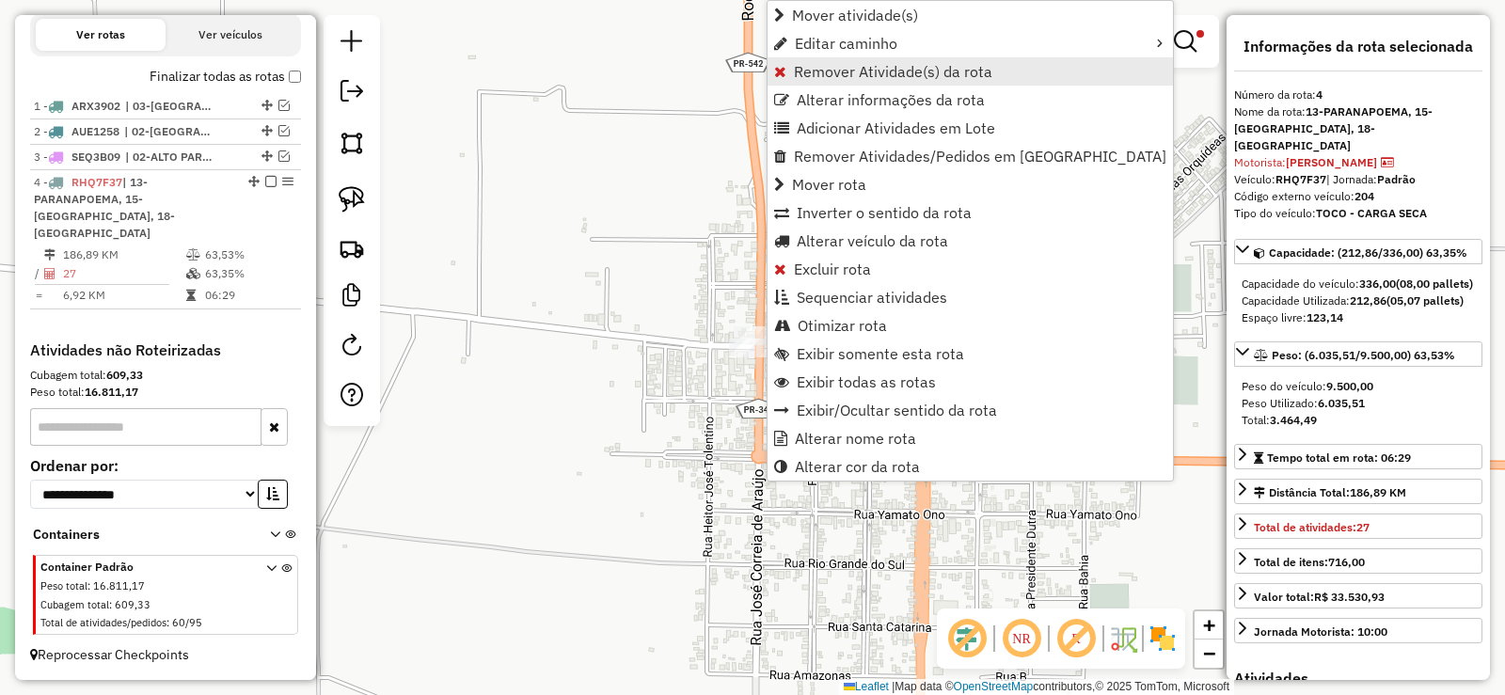
click at [825, 64] on span "Remover Atividade(s) da rota" at bounding box center [893, 71] width 198 height 15
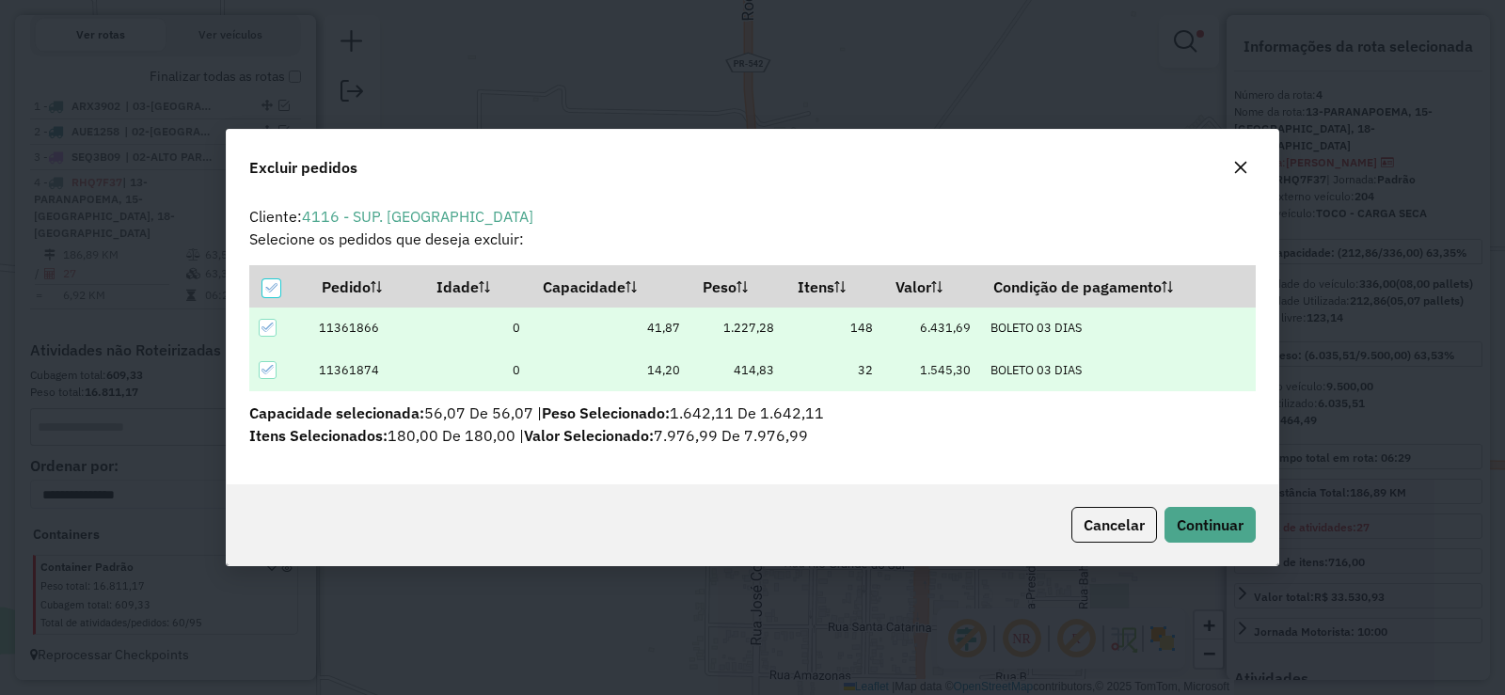
scroll to position [10, 6]
click at [262, 296] on div at bounding box center [271, 288] width 19 height 19
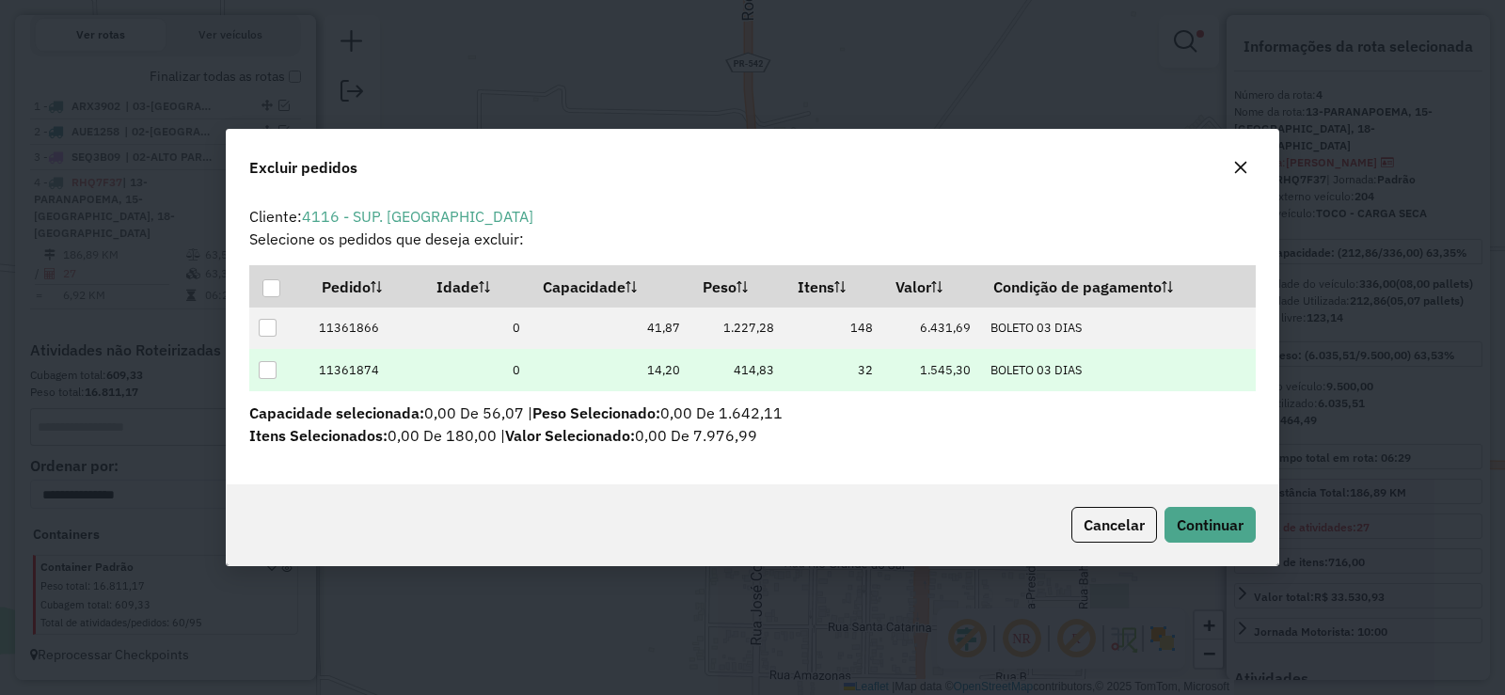
click at [276, 361] on div at bounding box center [268, 370] width 18 height 18
click at [1236, 525] on span "Continuar" at bounding box center [1210, 524] width 67 height 19
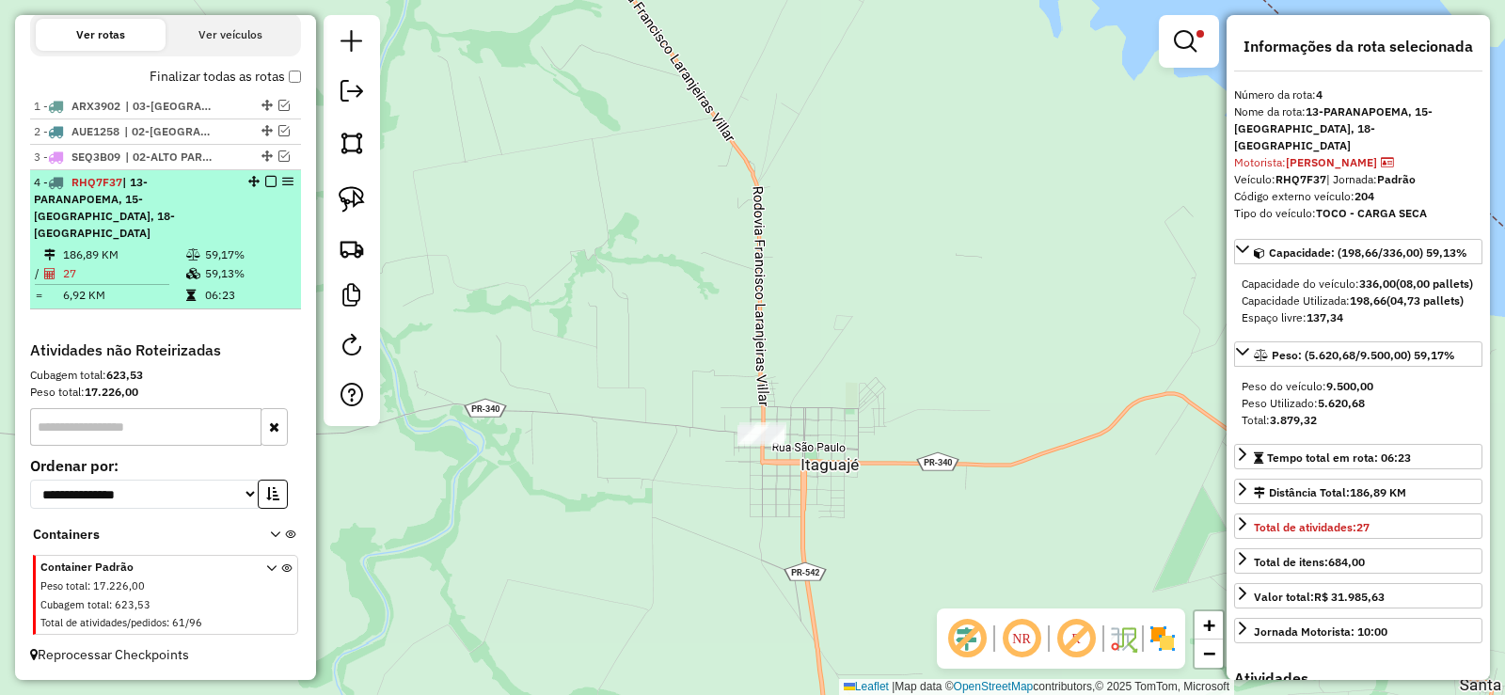
click at [265, 187] on em at bounding box center [270, 181] width 11 height 11
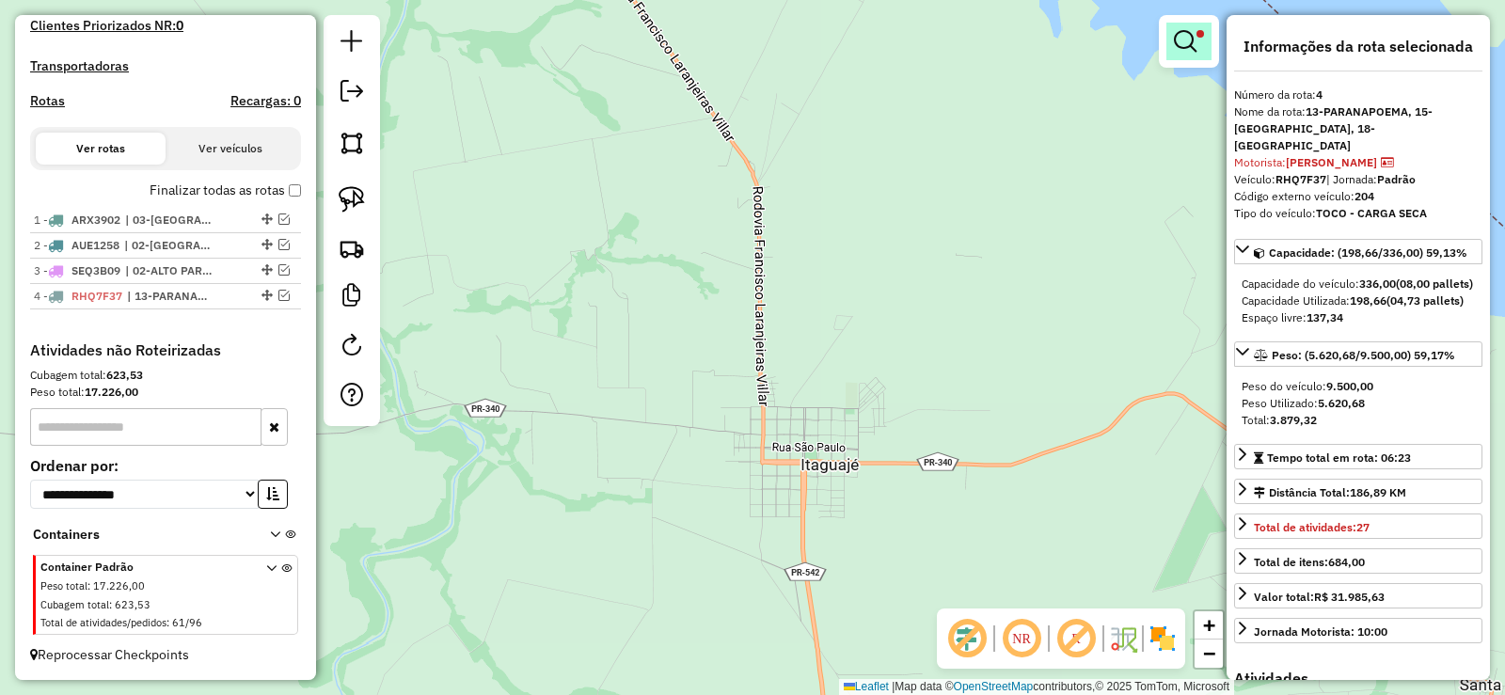
click at [1180, 55] on link at bounding box center [1188, 42] width 45 height 38
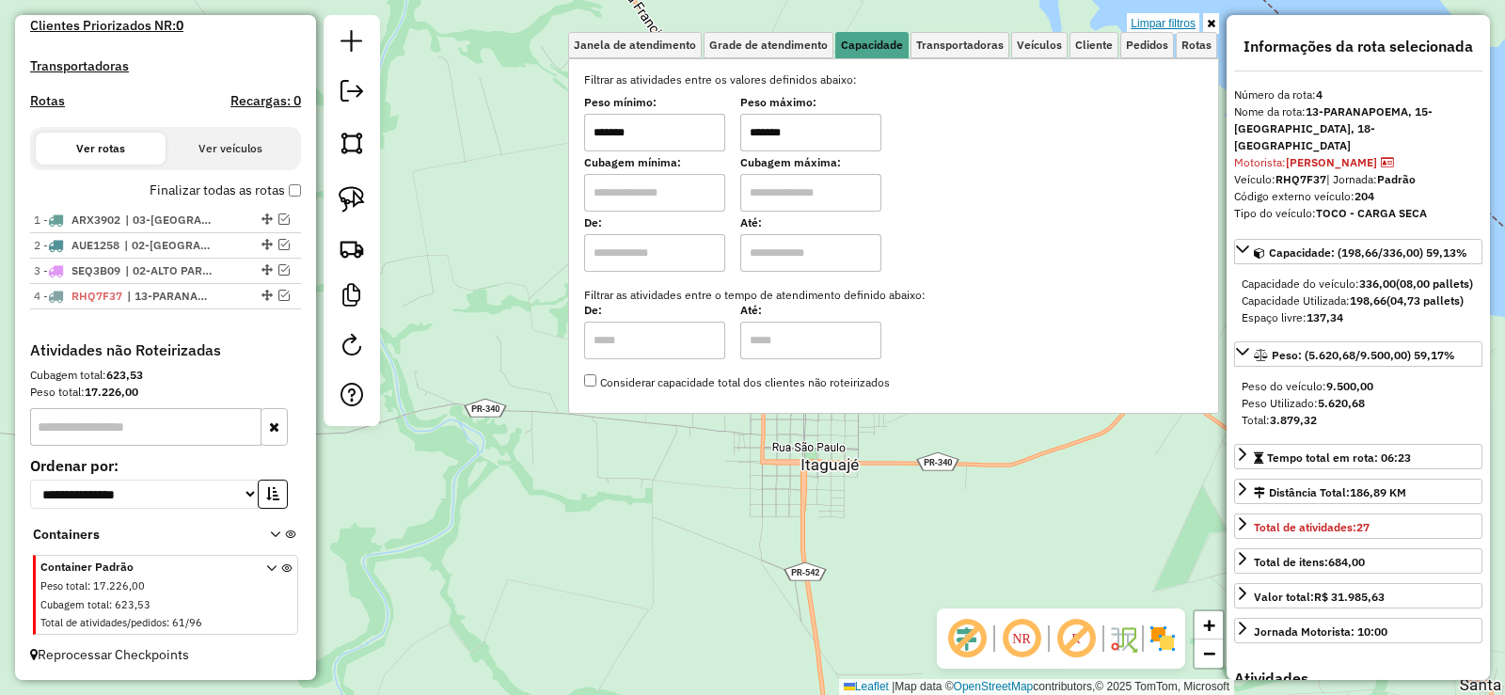
click at [1164, 30] on link "Limpar filtros" at bounding box center [1163, 23] width 72 height 21
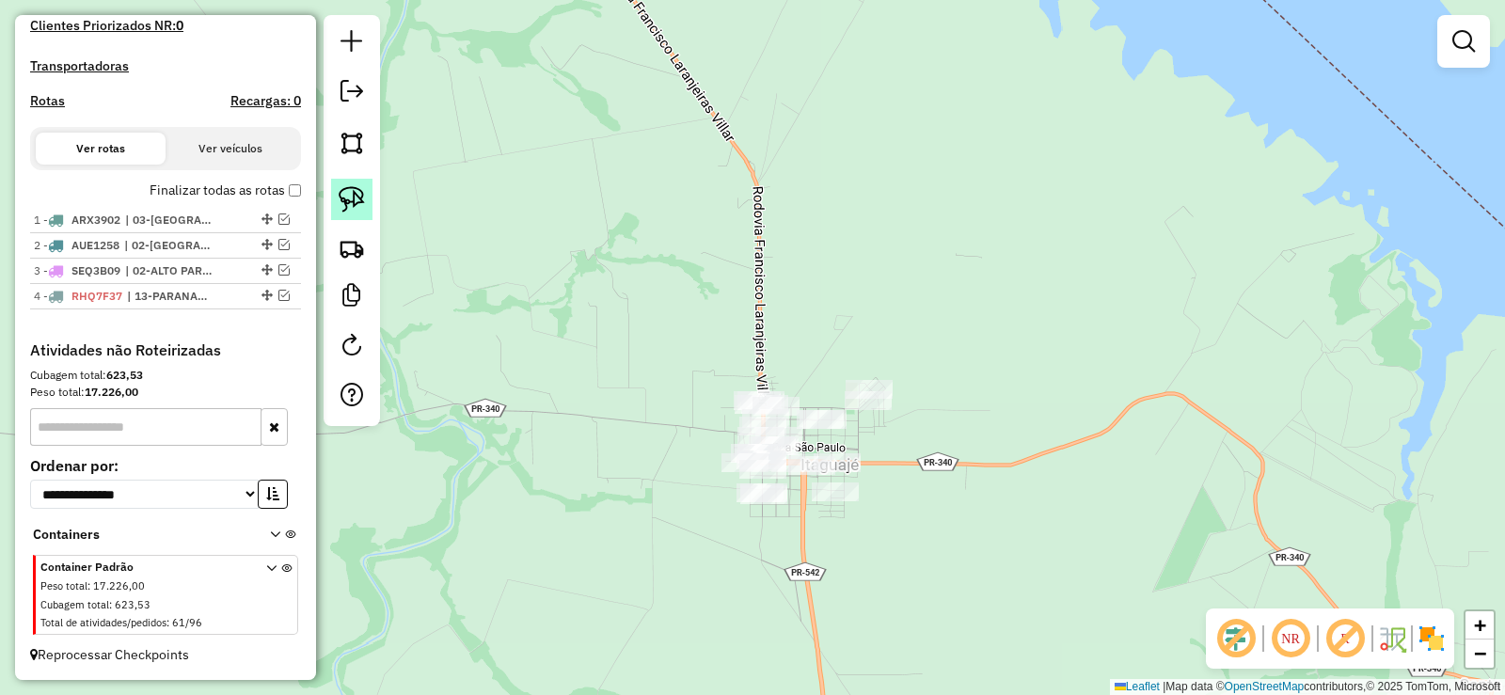
click at [354, 213] on link at bounding box center [351, 199] width 41 height 41
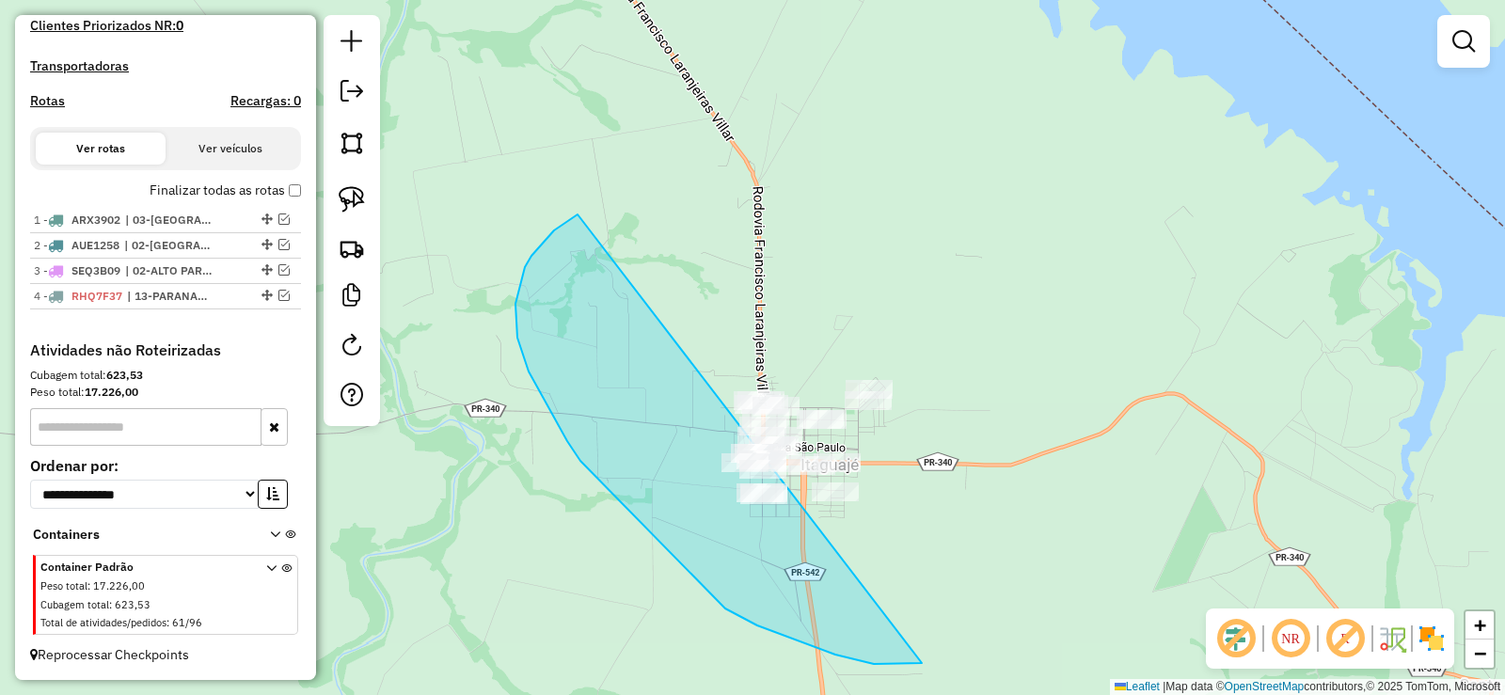
drag, startPoint x: 544, startPoint y: 241, endPoint x: 1178, endPoint y: 411, distance: 656.4
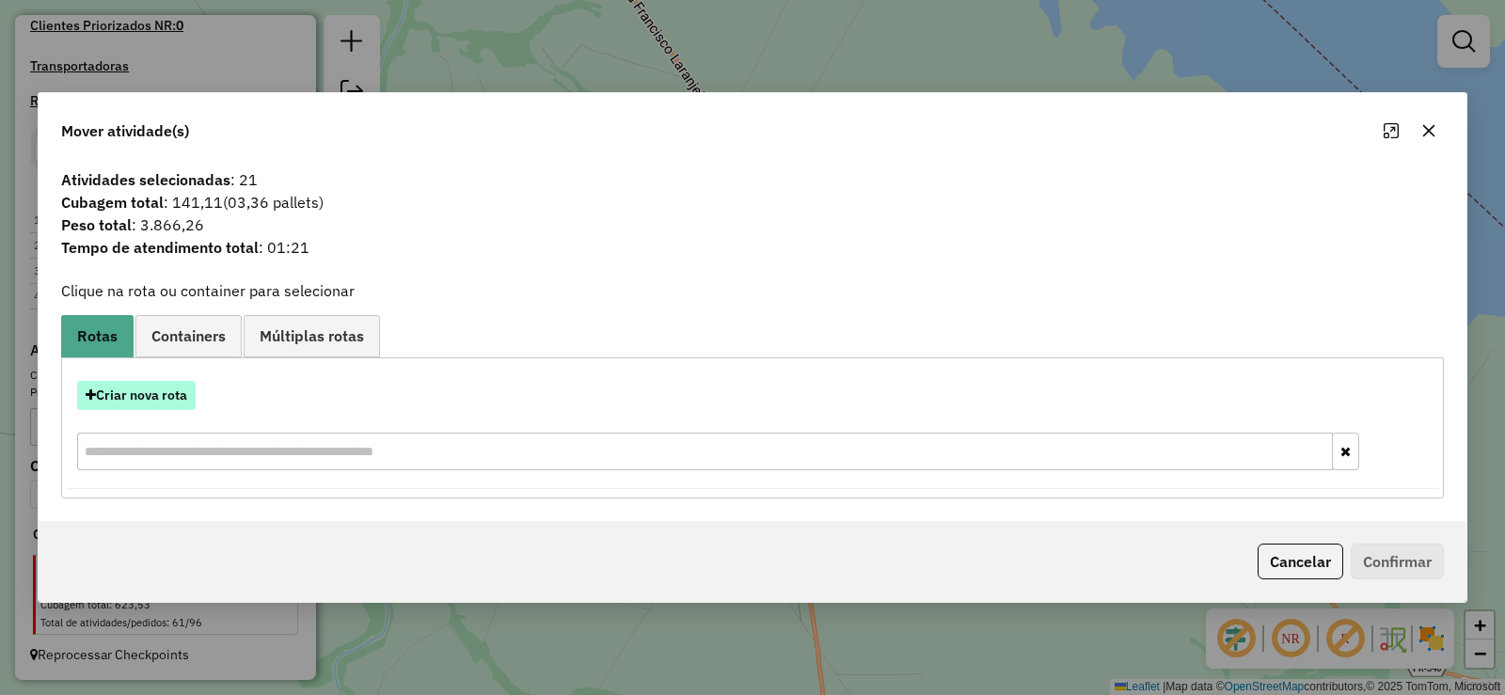
click at [131, 391] on button "Criar nova rota" at bounding box center [136, 395] width 119 height 29
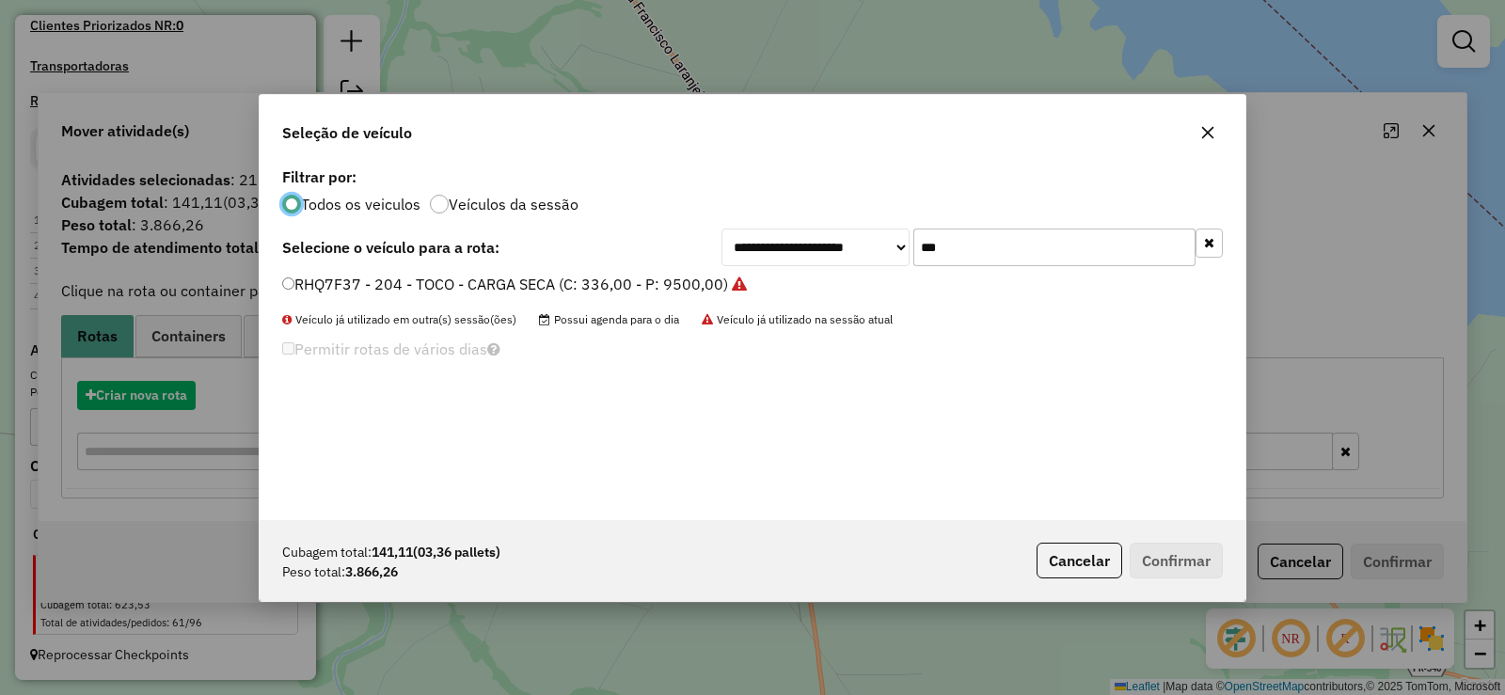
scroll to position [10, 6]
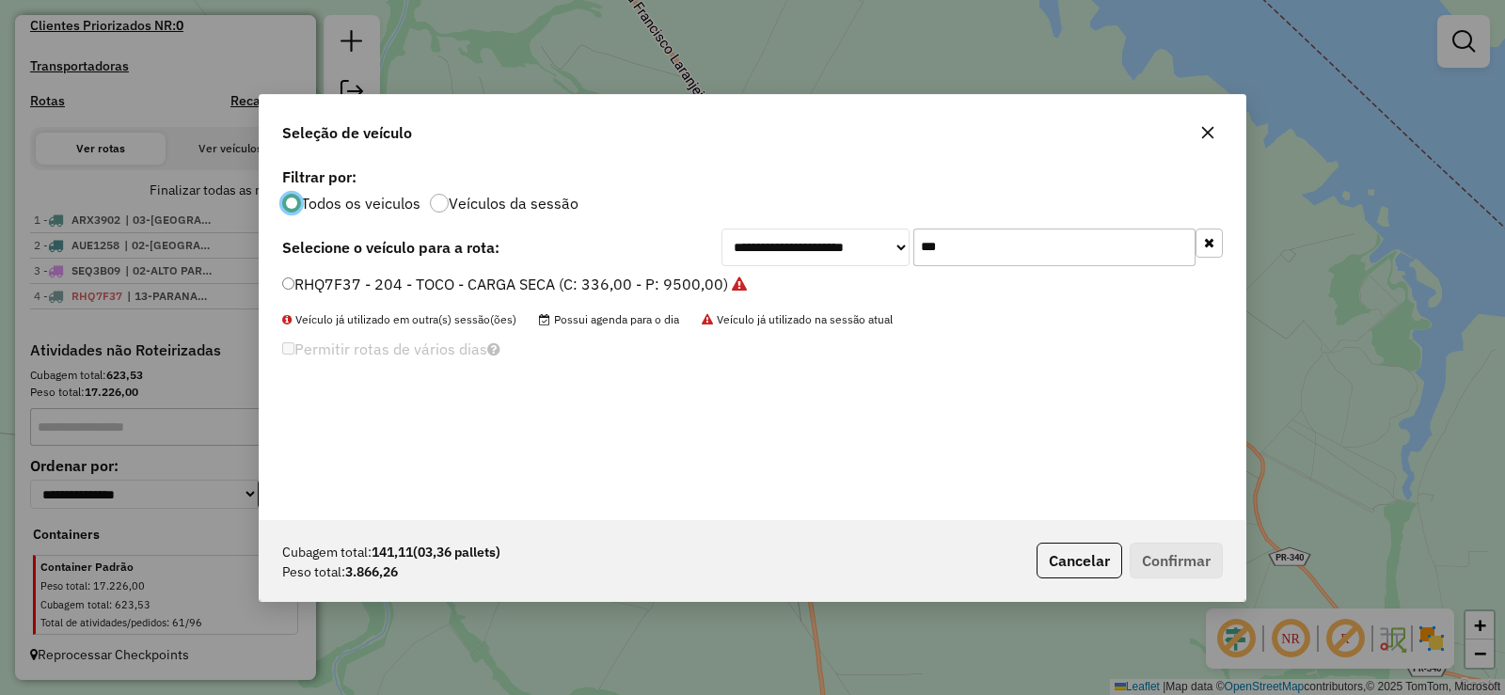
click at [968, 231] on input "***" at bounding box center [1054, 248] width 282 height 38
type input "***"
click at [654, 288] on label "RHQ0E22 - 202 - TOCO - CARGA SECA (C: 336,00 - P: 9500,00)" at bounding box center [505, 284] width 446 height 23
click at [1146, 549] on button "Confirmar" at bounding box center [1176, 561] width 93 height 36
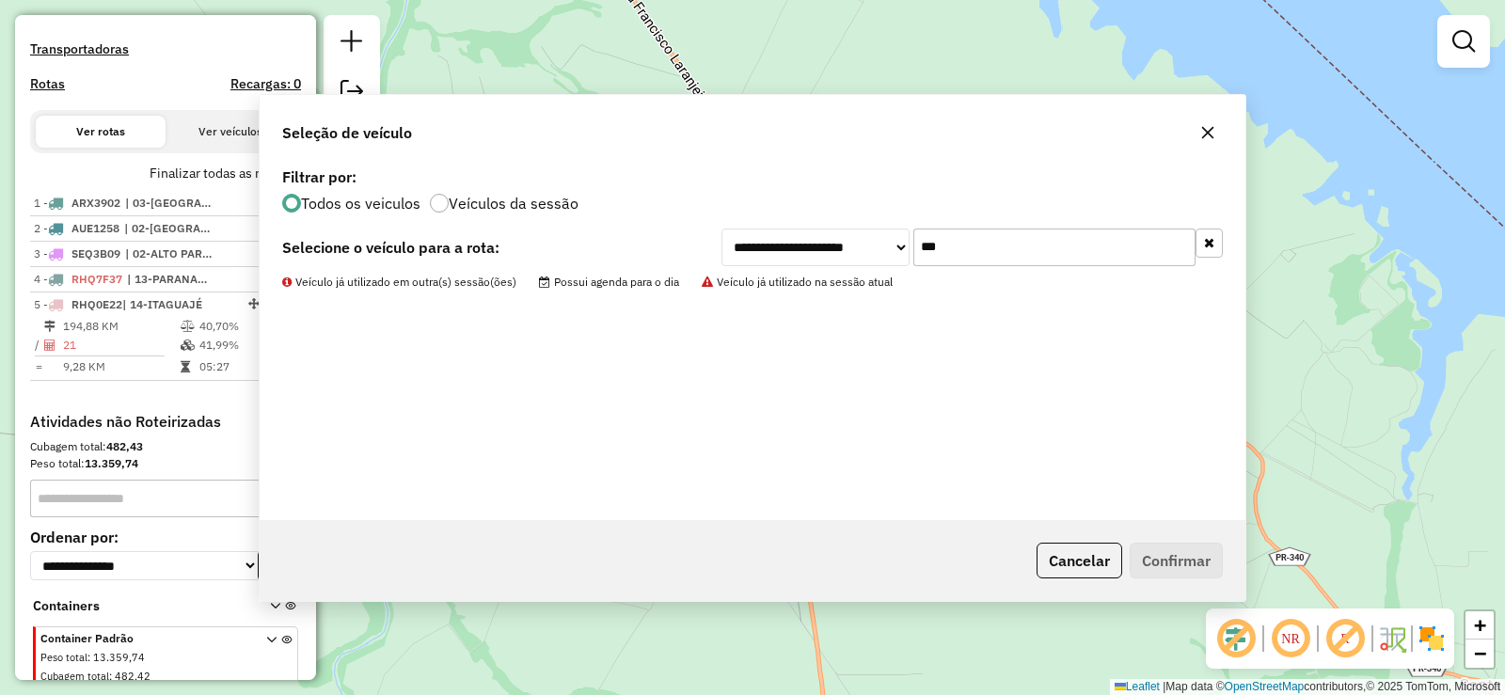
scroll to position [647, 0]
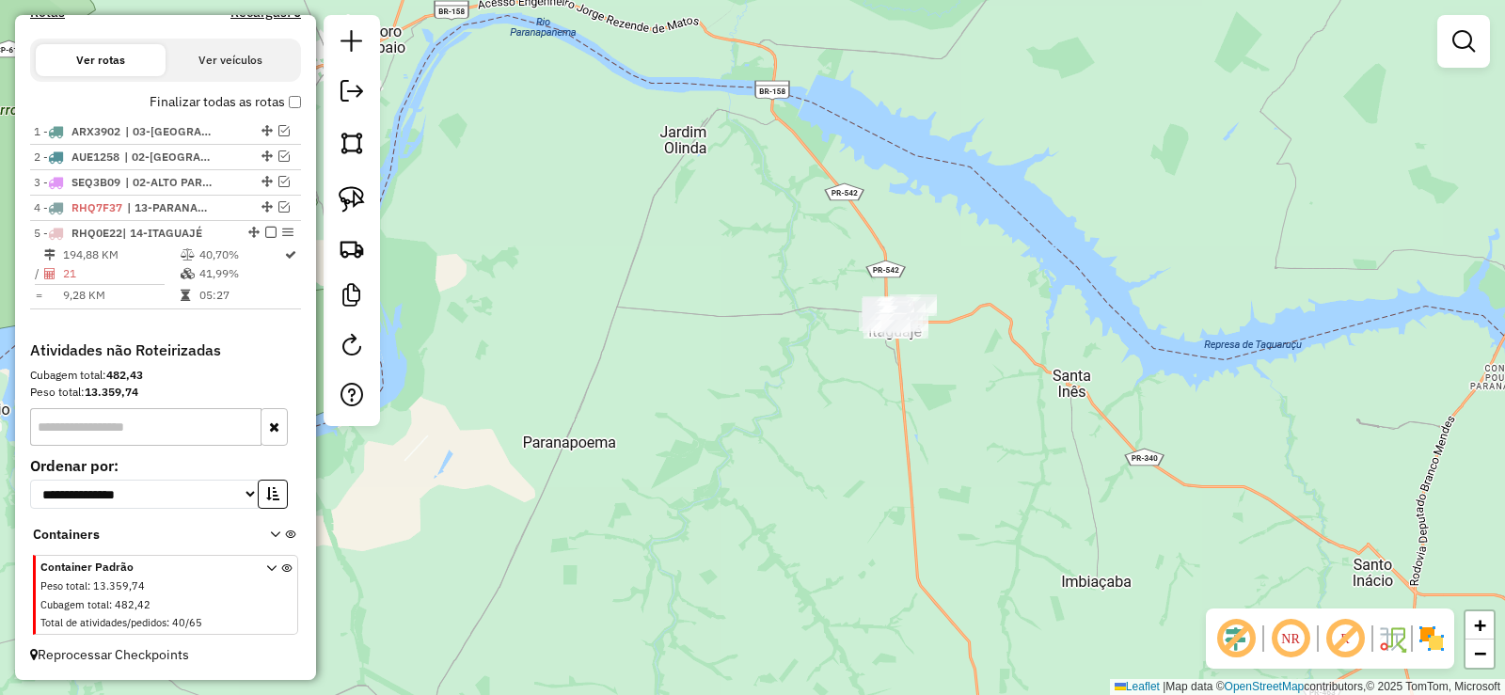
drag, startPoint x: 867, startPoint y: 618, endPoint x: 901, endPoint y: 370, distance: 250.6
click at [896, 394] on div "Janela de atendimento Grade de atendimento Capacidade Transportadoras Veículos …" at bounding box center [752, 347] width 1505 height 695
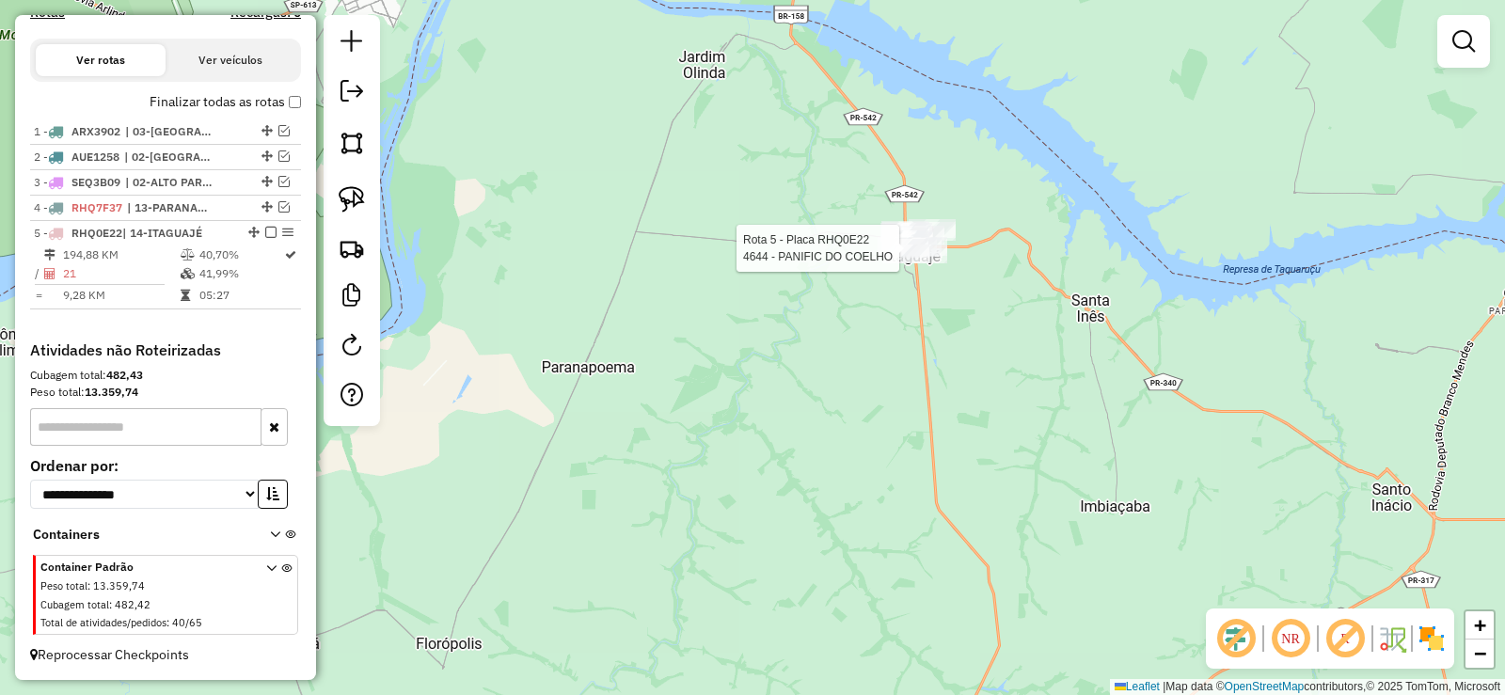
select select "**********"
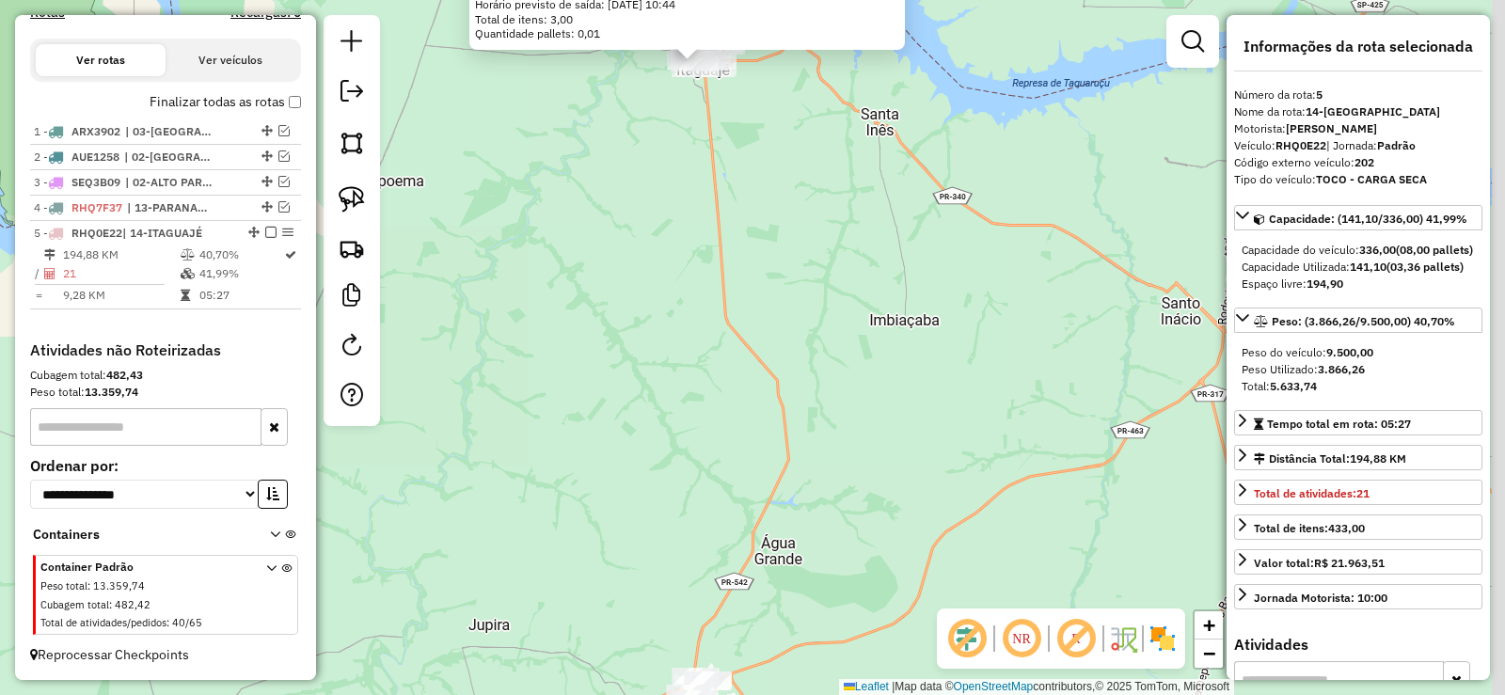
drag, startPoint x: 872, startPoint y: 562, endPoint x: 817, endPoint y: 210, distance: 356.0
click at [817, 209] on div "4644 - PANIFIC DO COELHO Endereço: [GEOGRAPHIC_DATA] Bairro: PR (CENTRO / ) Ped…" at bounding box center [752, 347] width 1505 height 695
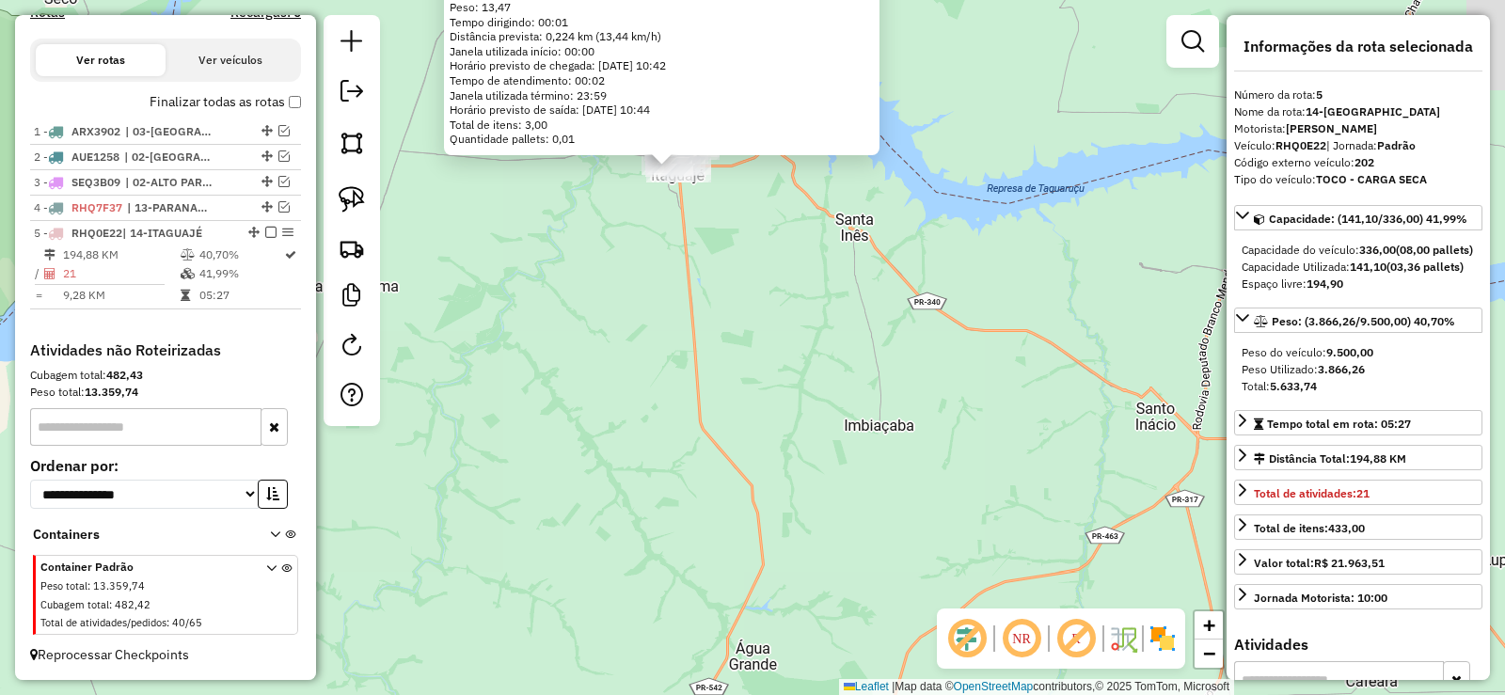
drag, startPoint x: 919, startPoint y: 206, endPoint x: 894, endPoint y: 411, distance: 206.6
click at [894, 411] on div "4644 - PANIFIC DO COELHO Endereço: [GEOGRAPHIC_DATA] Bairro: PR (CENTRO / ) Ped…" at bounding box center [752, 347] width 1505 height 695
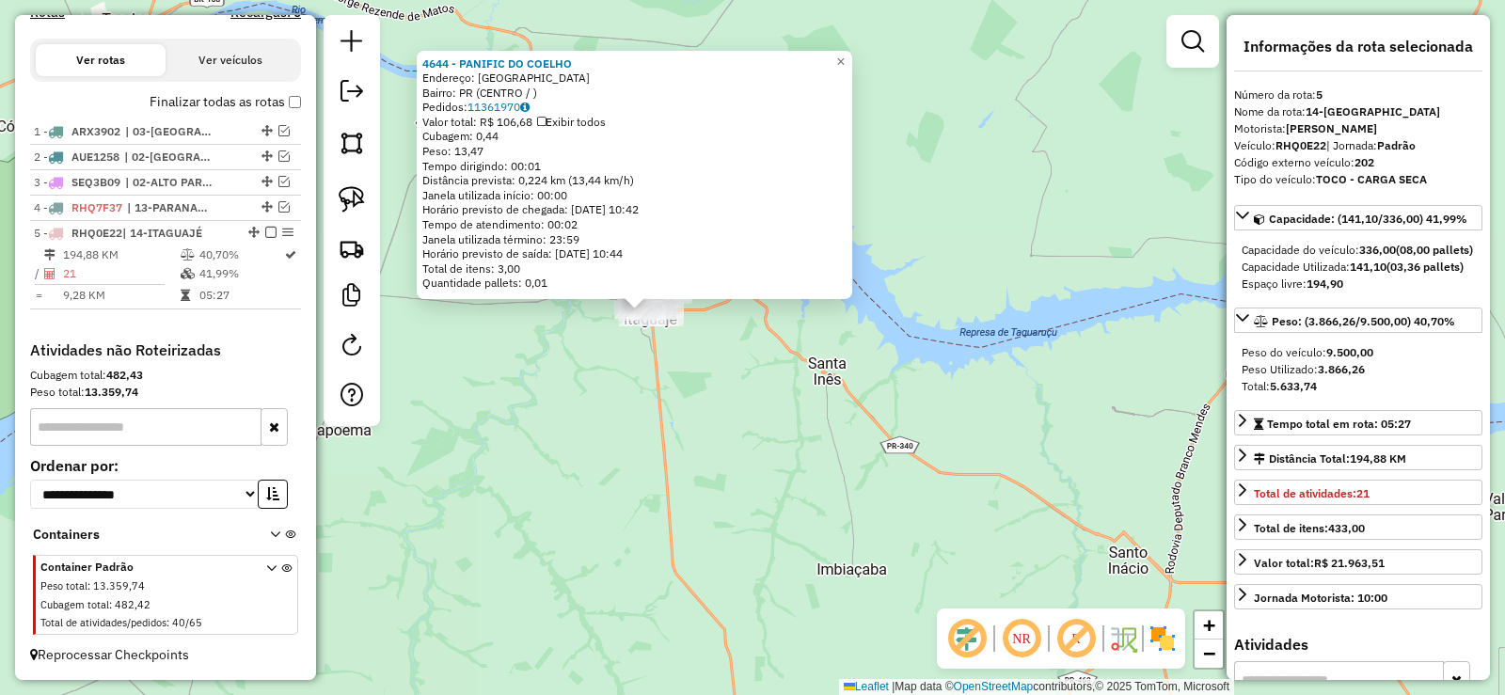
drag, startPoint x: 993, startPoint y: 407, endPoint x: 963, endPoint y: 523, distance: 119.5
click at [963, 526] on div "4644 - PANIFIC DO COELHO Endereço: [GEOGRAPHIC_DATA] Bairro: PR (CENTRO / ) Ped…" at bounding box center [752, 347] width 1505 height 695
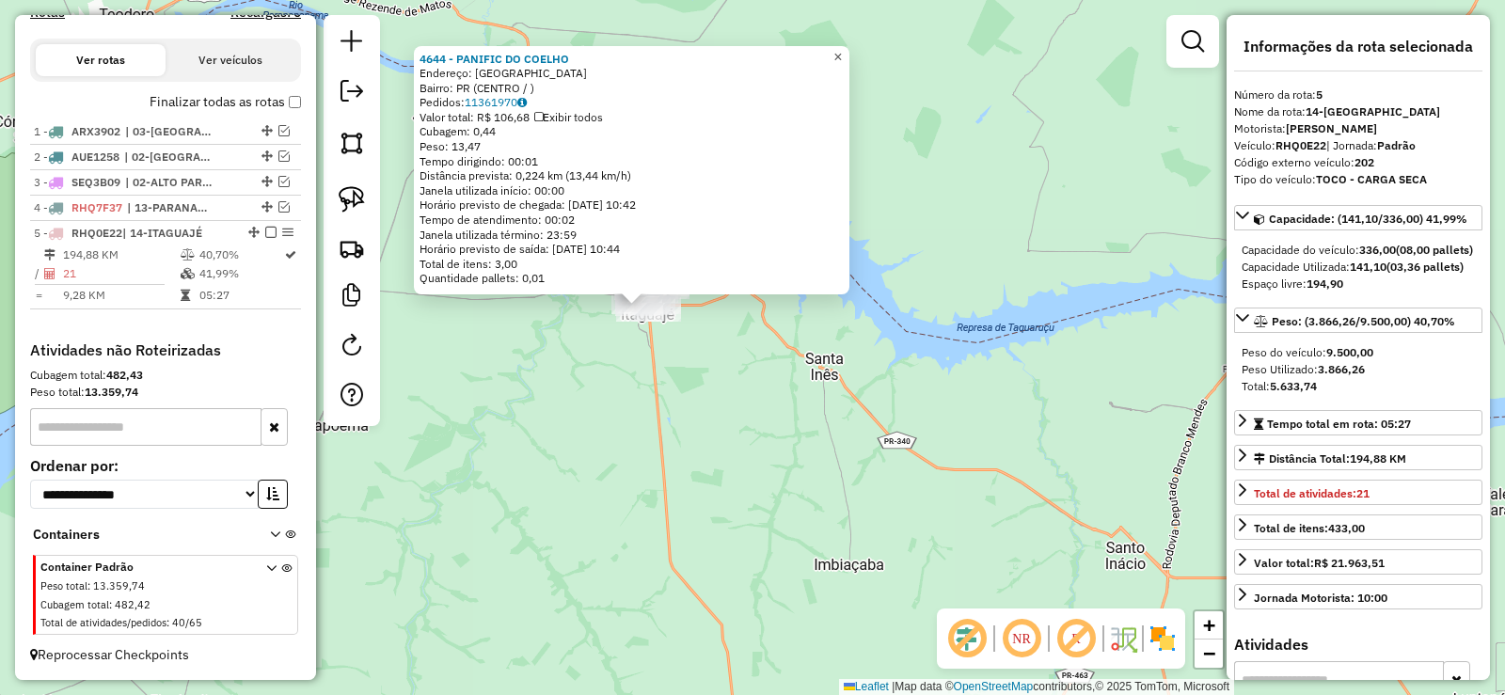
click at [842, 58] on span "×" at bounding box center [837, 57] width 8 height 16
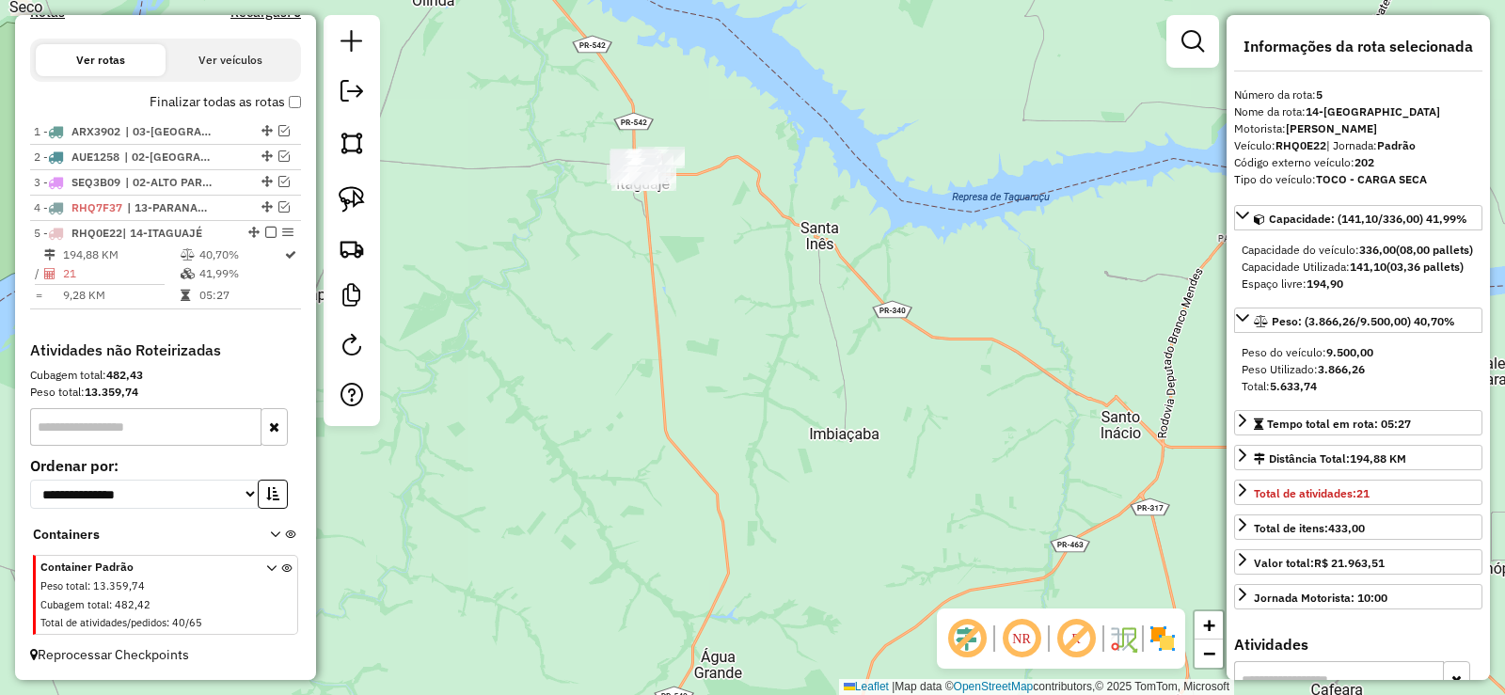
drag, startPoint x: 843, startPoint y: 414, endPoint x: 847, endPoint y: 163, distance: 251.2
click at [847, 165] on div "Janela de atendimento Grade de atendimento Capacidade Transportadoras Veículos …" at bounding box center [752, 347] width 1505 height 695
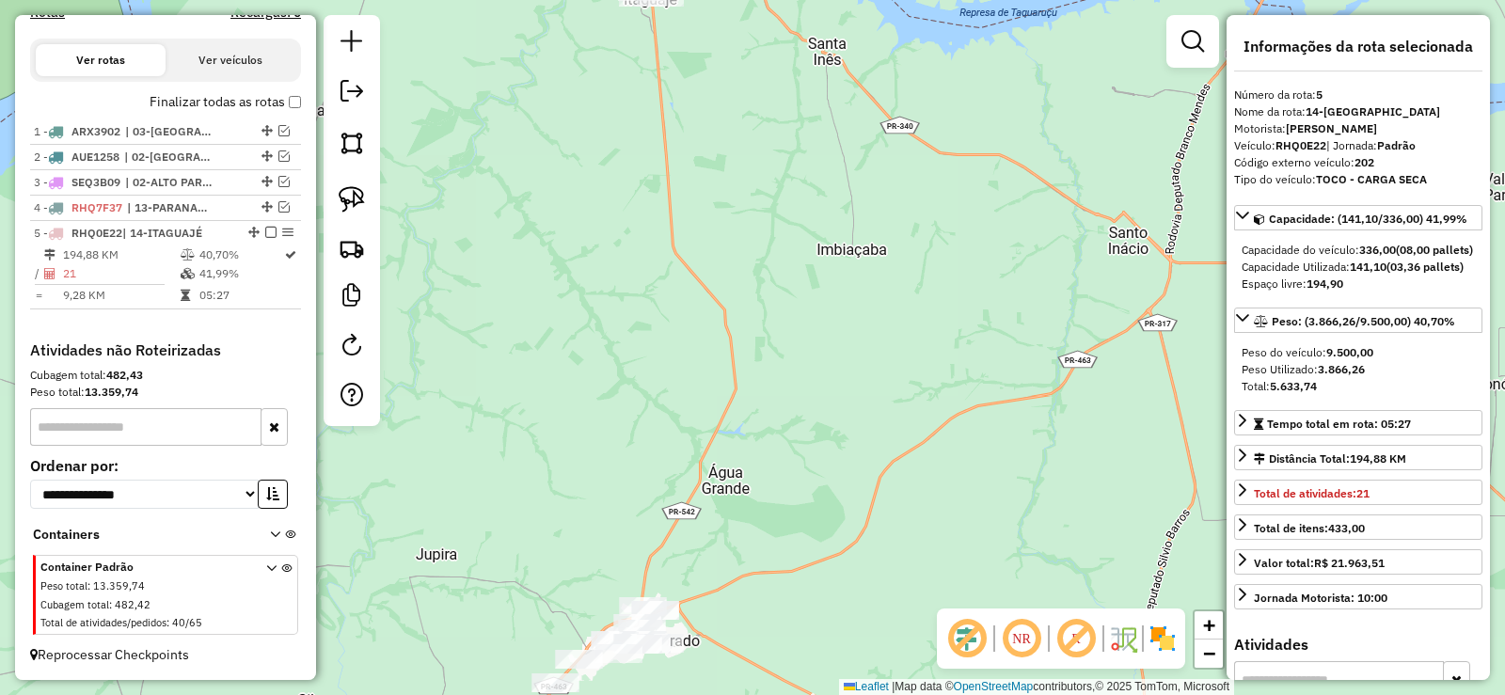
drag, startPoint x: 733, startPoint y: 577, endPoint x: 793, endPoint y: 309, distance: 274.8
click at [793, 309] on div "Janela de atendimento Grade de atendimento Capacidade Transportadoras Veículos …" at bounding box center [752, 347] width 1505 height 695
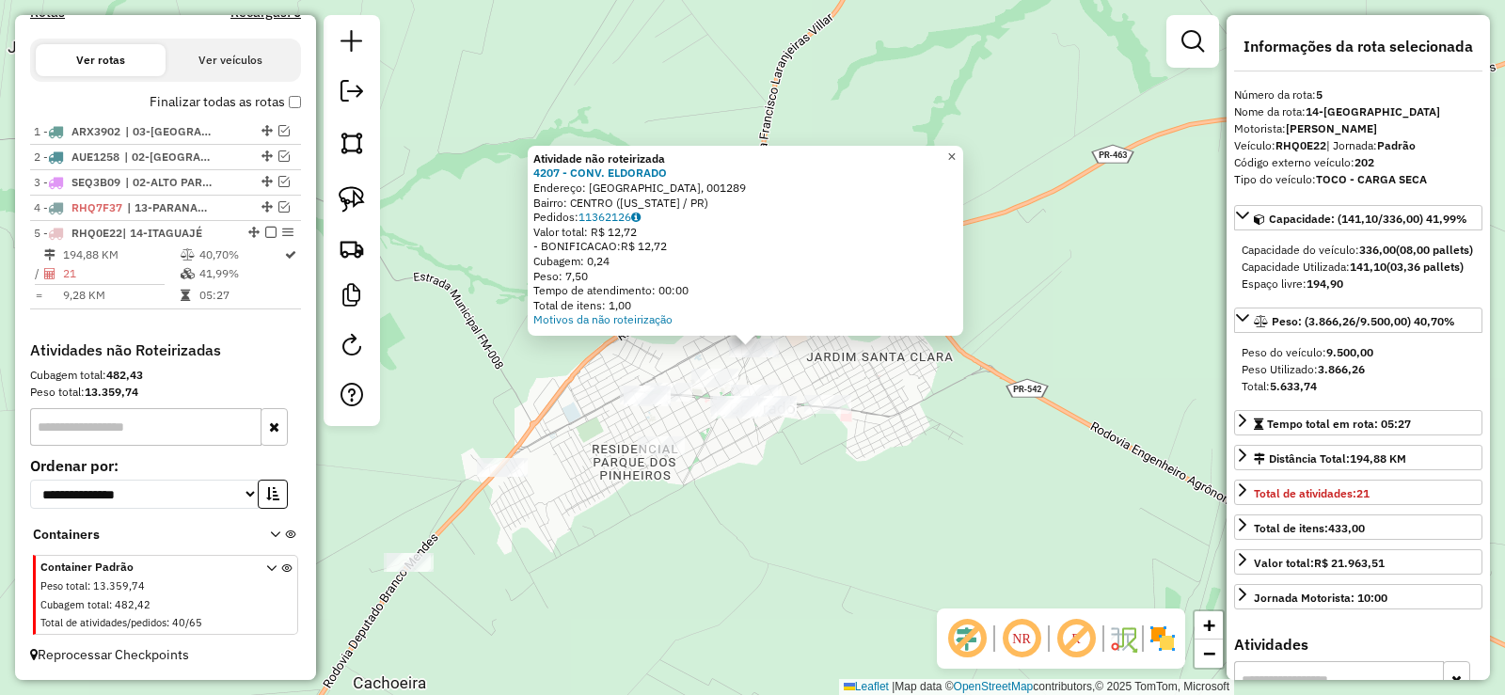
click at [956, 149] on span "×" at bounding box center [951, 157] width 8 height 16
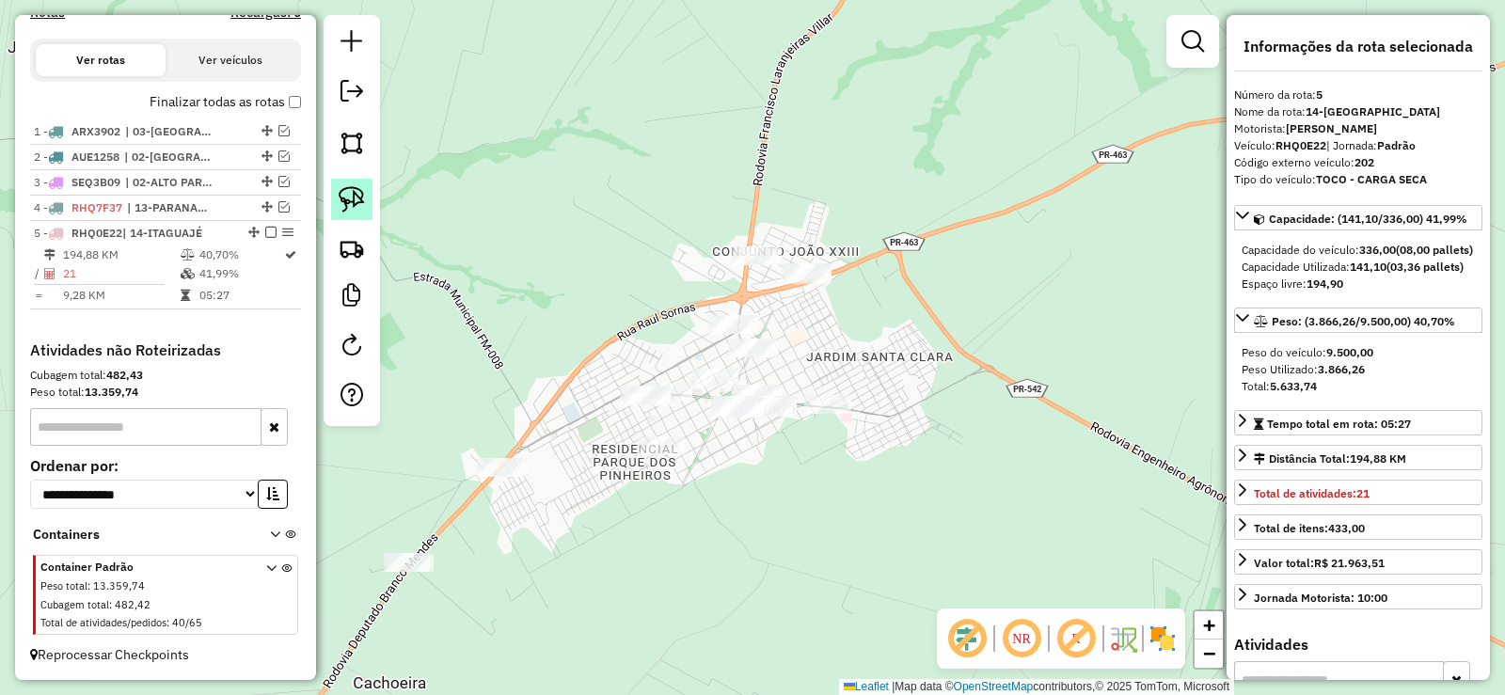
click at [360, 194] on img at bounding box center [352, 199] width 26 height 26
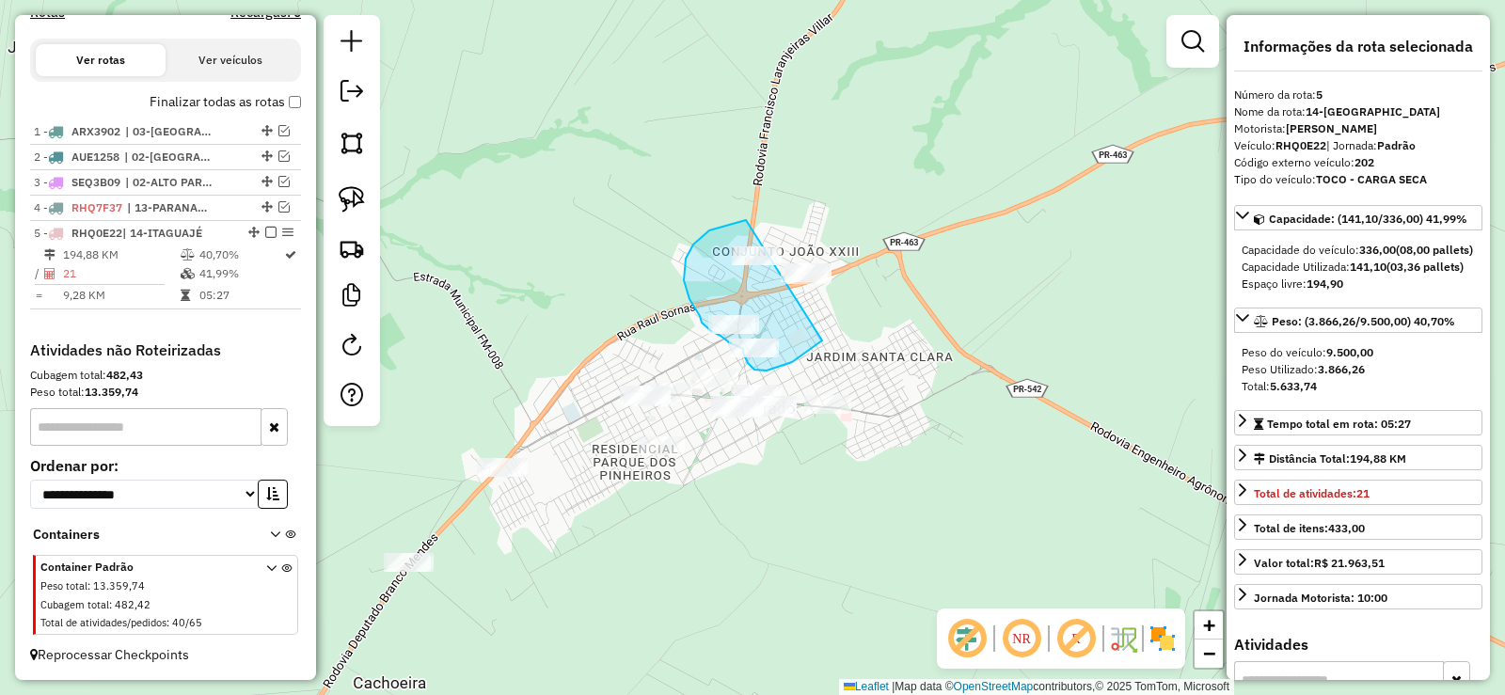
drag, startPoint x: 746, startPoint y: 220, endPoint x: 909, endPoint y: 246, distance: 164.8
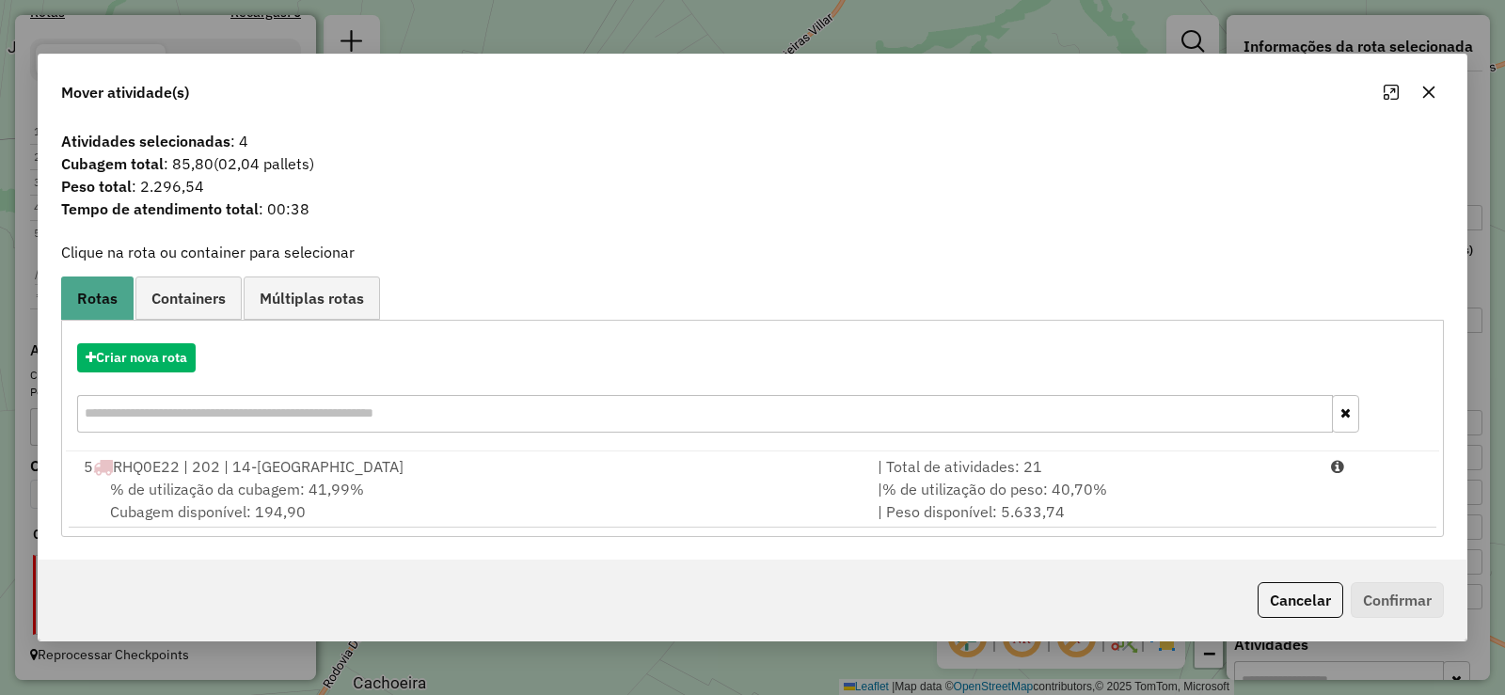
click at [1233, 506] on div "| % de utilização do peso: 40,70% | Peso disponível: 5.633,74" at bounding box center [1092, 500] width 453 height 45
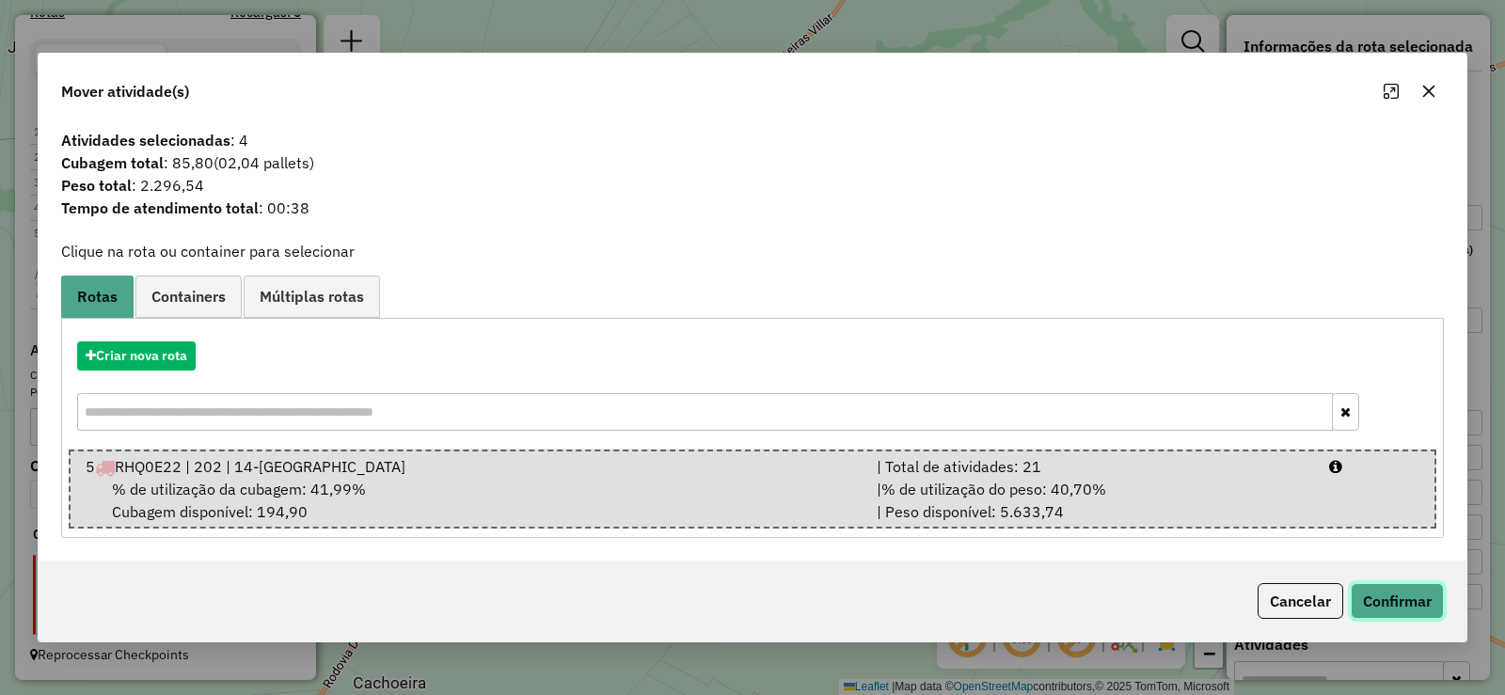
click at [1372, 586] on button "Confirmar" at bounding box center [1397, 601] width 93 height 36
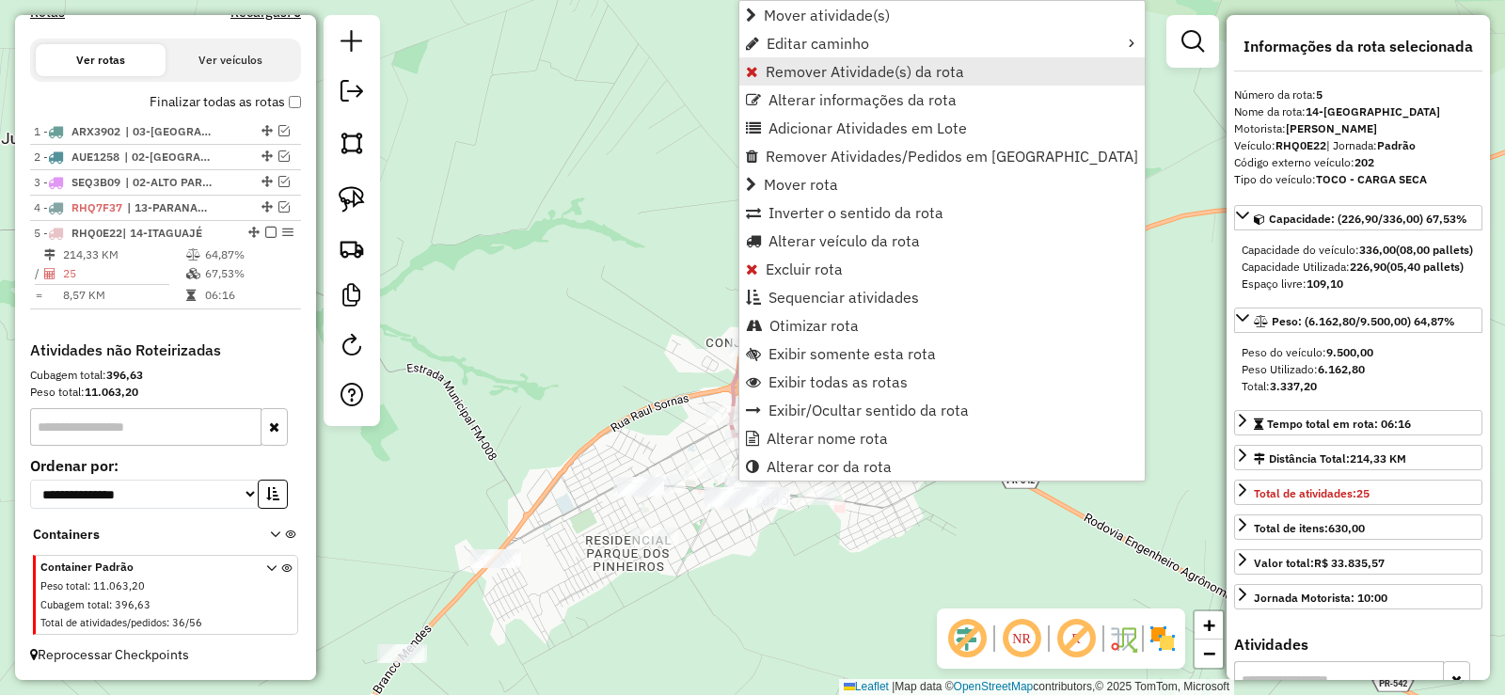
click at [847, 76] on span "Remover Atividade(s) da rota" at bounding box center [865, 71] width 198 height 15
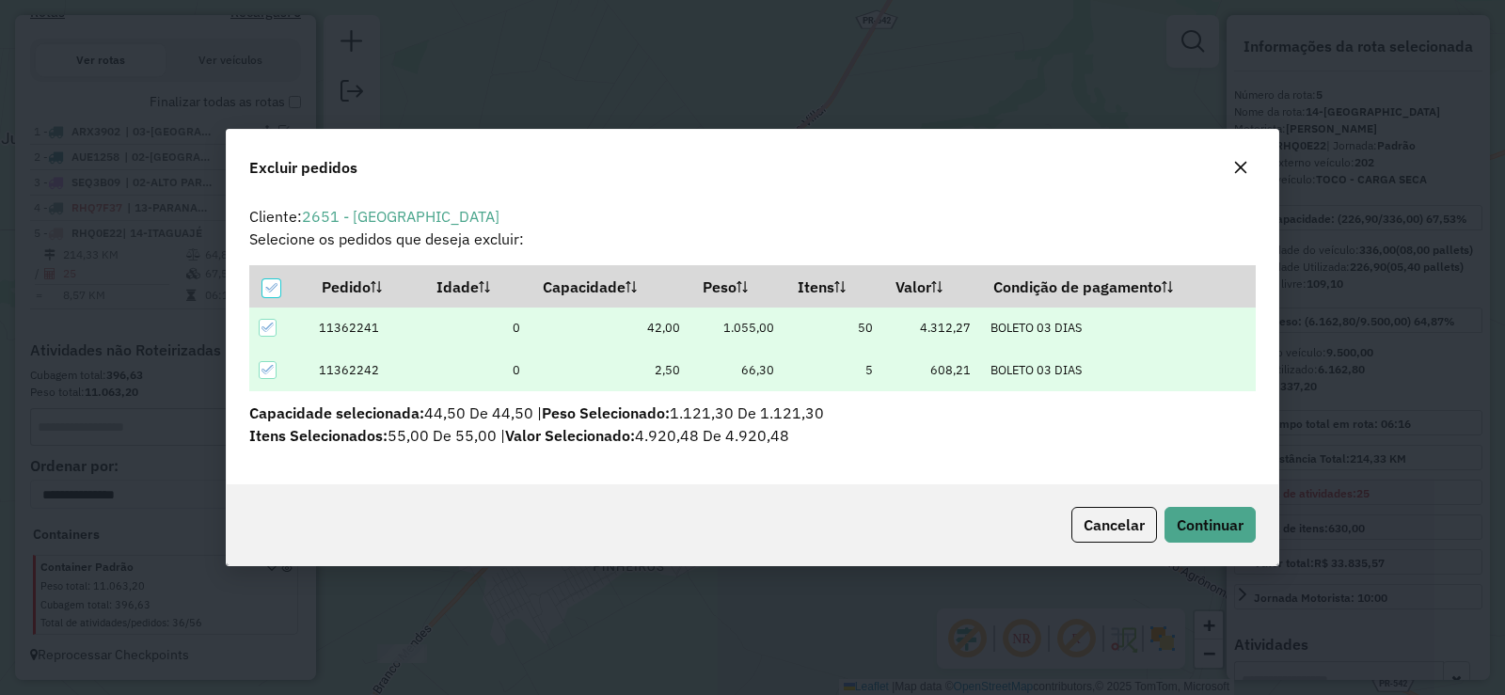
scroll to position [10, 6]
click at [1250, 158] on button "button" at bounding box center [1241, 167] width 30 height 30
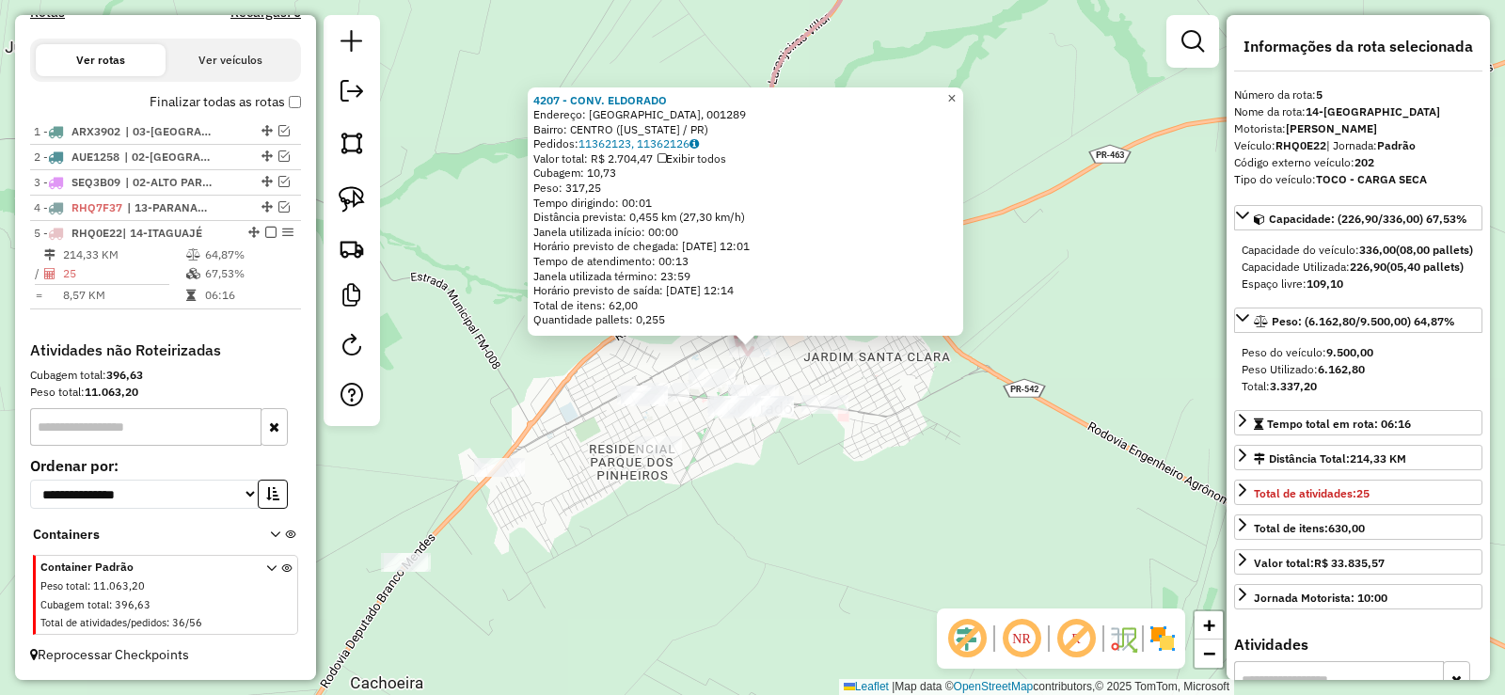
click at [956, 90] on span "×" at bounding box center [951, 98] width 8 height 16
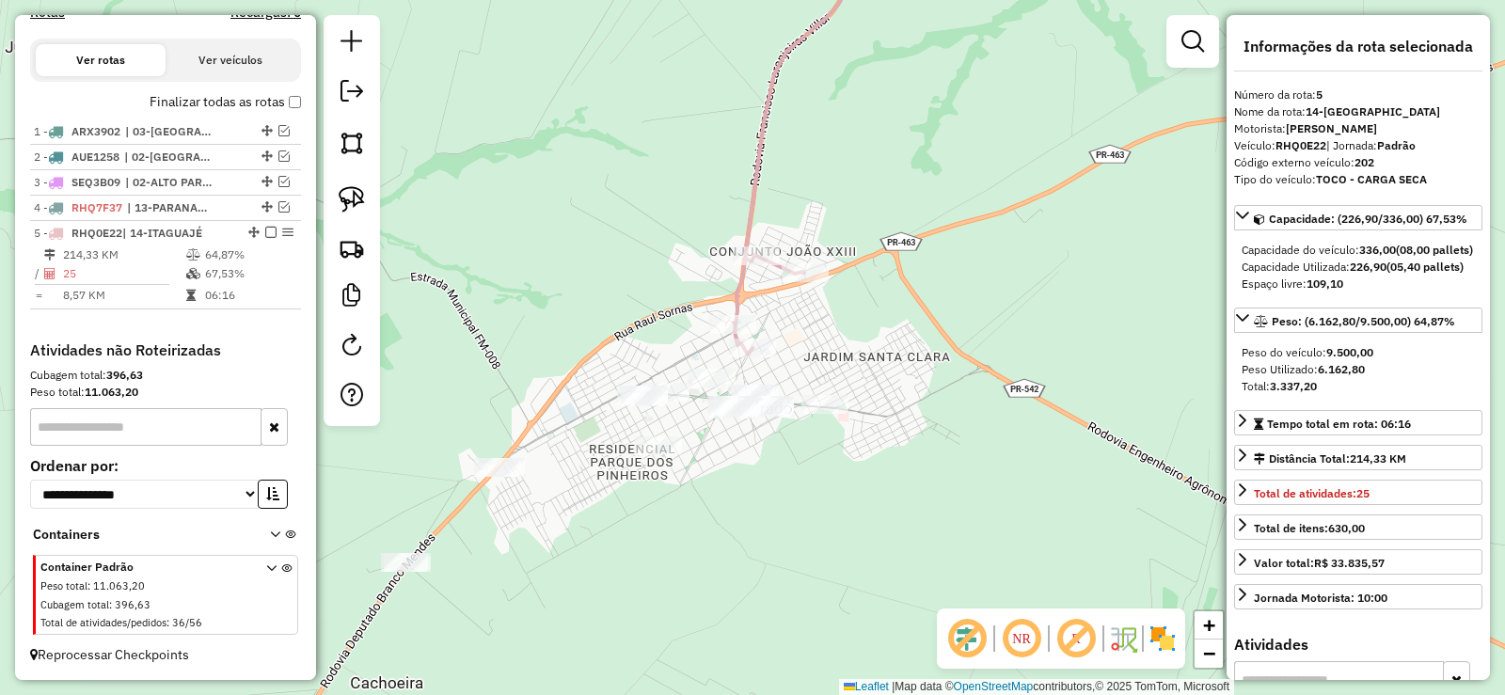
click at [748, 245] on icon at bounding box center [807, 142] width 147 height 424
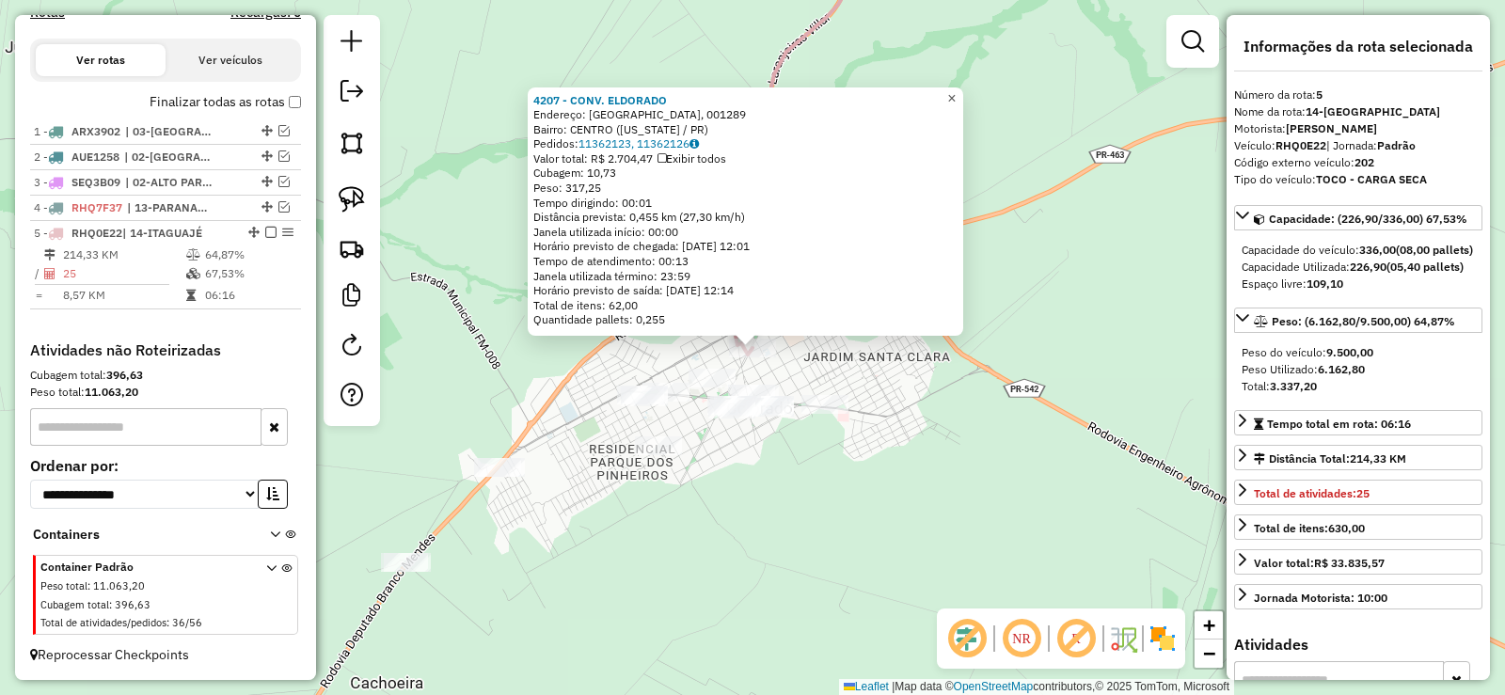
click at [956, 90] on span "×" at bounding box center [951, 98] width 8 height 16
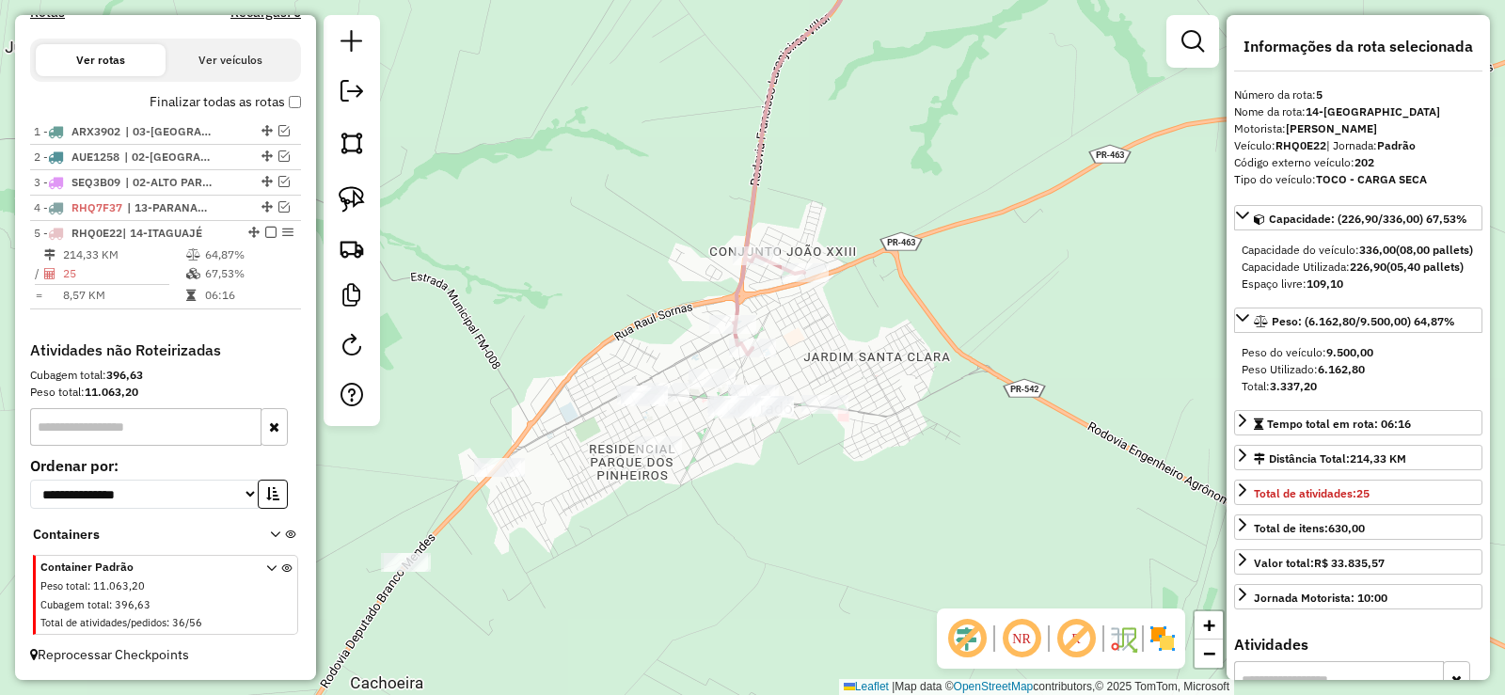
click at [745, 239] on icon at bounding box center [807, 142] width 147 height 424
click at [749, 244] on icon at bounding box center [807, 142] width 147 height 424
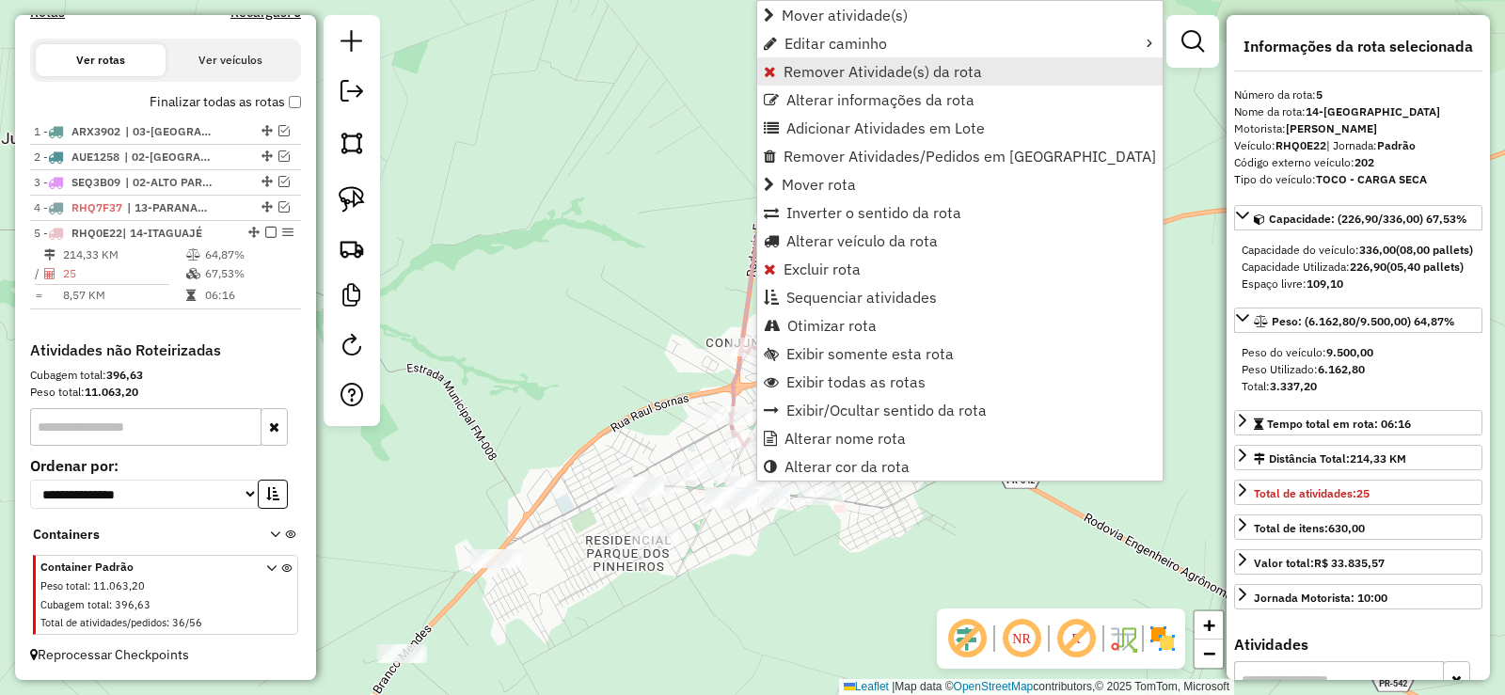
click at [800, 73] on span "Remover Atividade(s) da rota" at bounding box center [883, 71] width 198 height 15
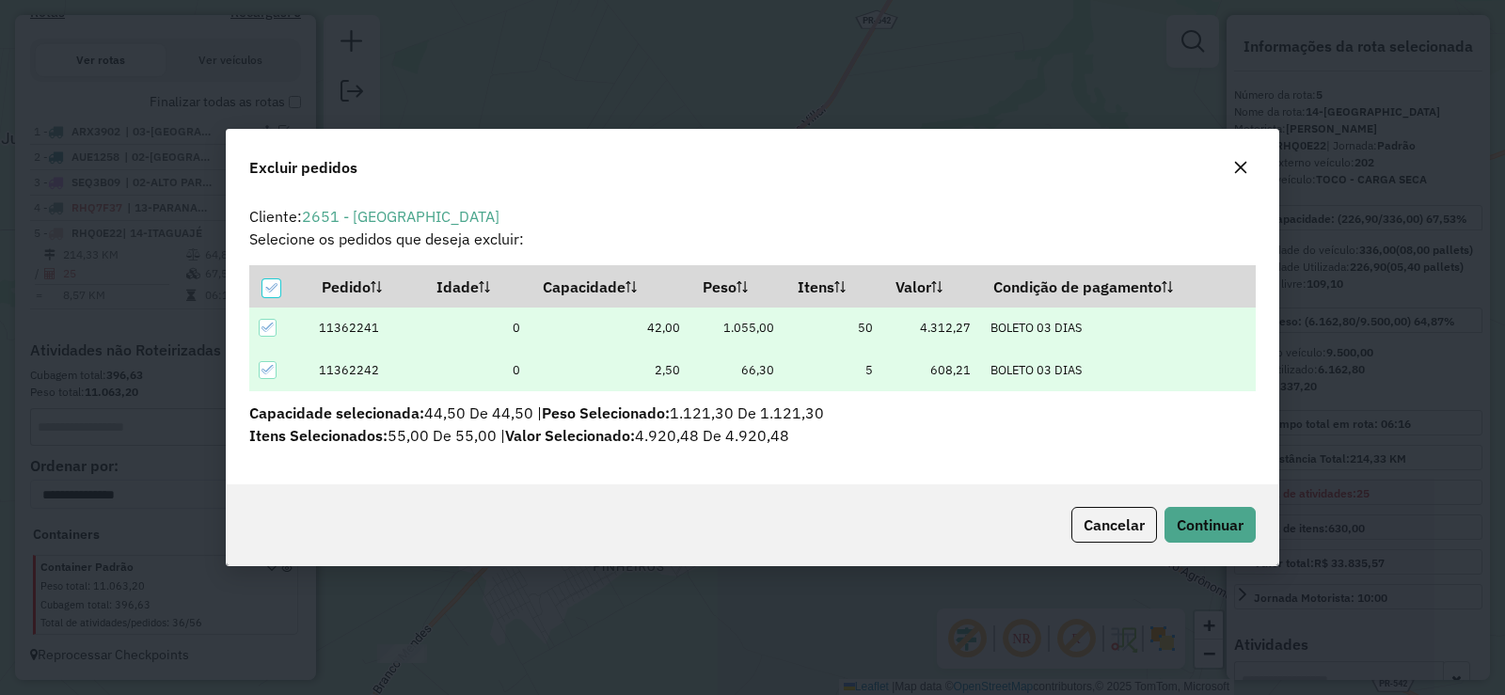
scroll to position [0, 0]
click at [1242, 170] on icon "button" at bounding box center [1240, 167] width 15 height 15
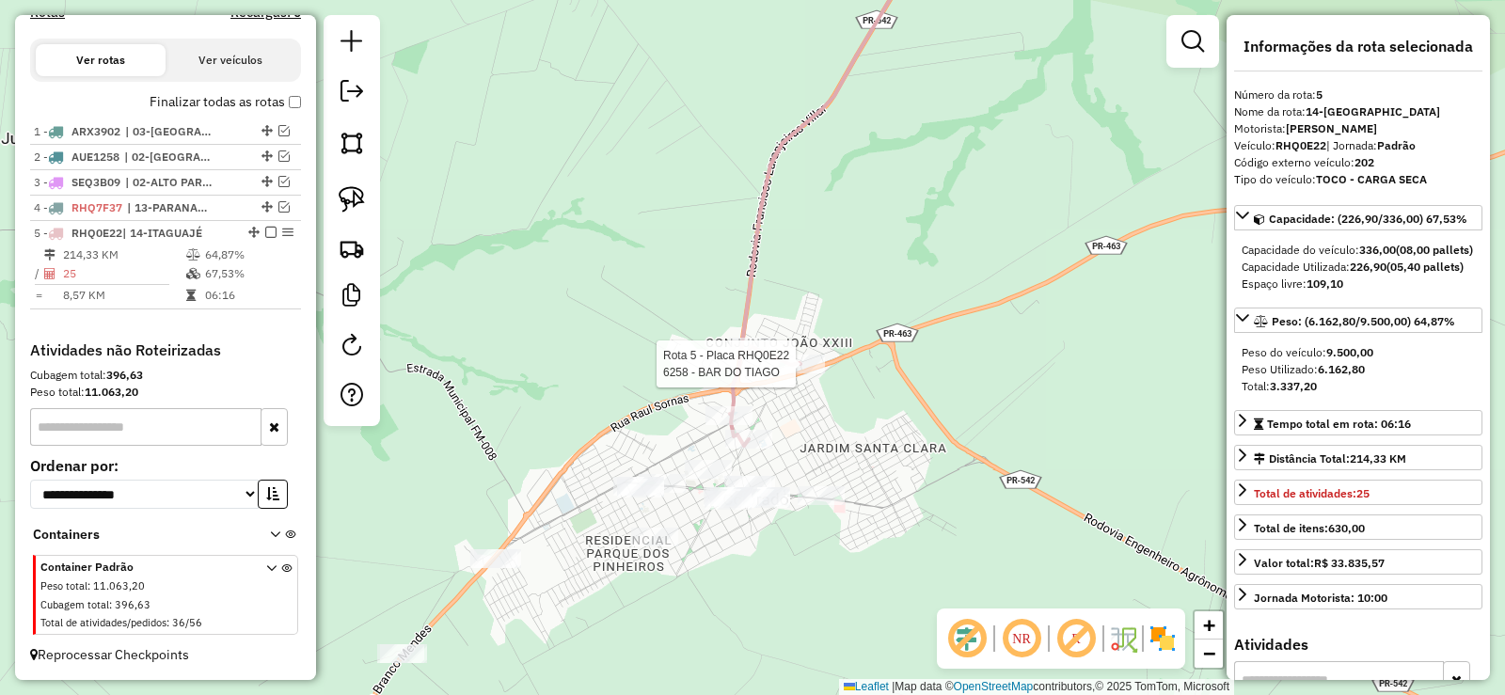
click at [814, 373] on div at bounding box center [801, 364] width 47 height 19
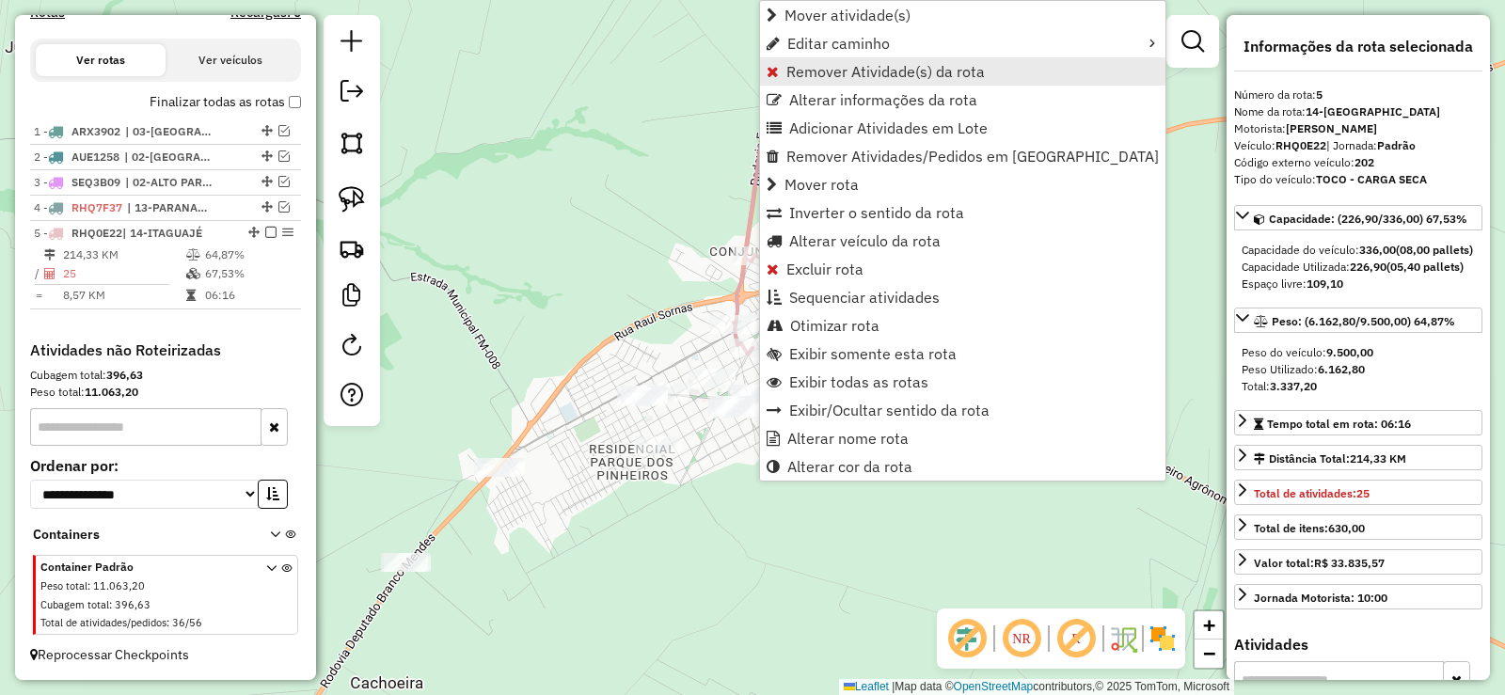
click at [866, 69] on span "Remover Atividade(s) da rota" at bounding box center [885, 71] width 198 height 15
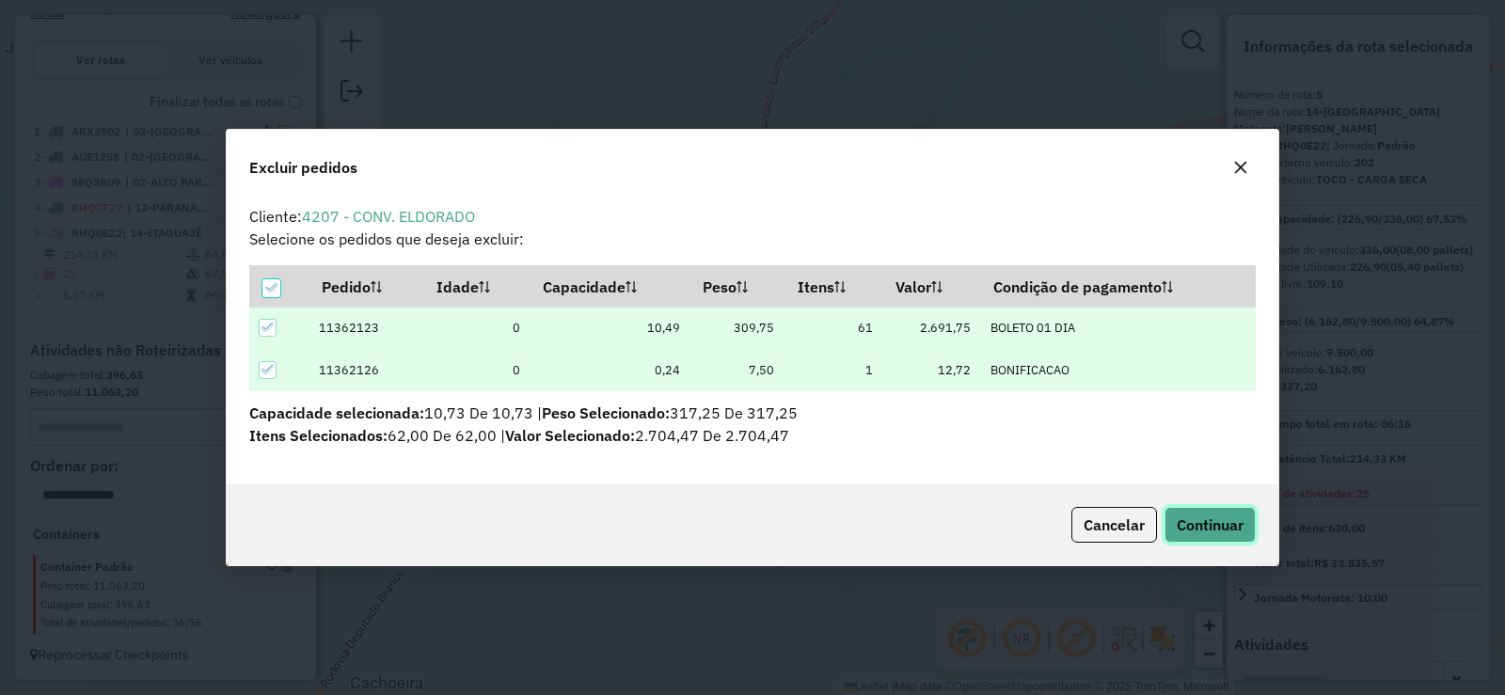
click at [1216, 508] on button "Continuar" at bounding box center [1209, 525] width 91 height 36
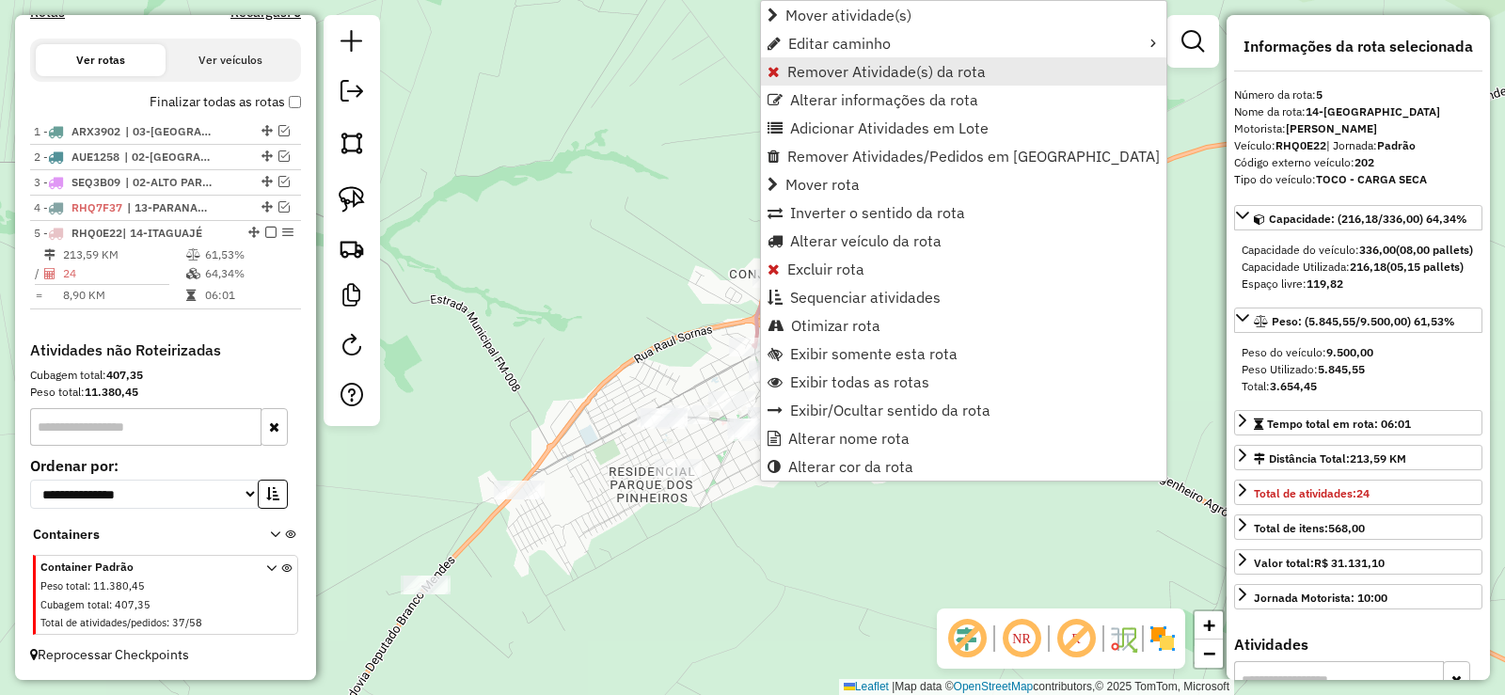
click at [859, 71] on span "Remover Atividade(s) da rota" at bounding box center [886, 71] width 198 height 15
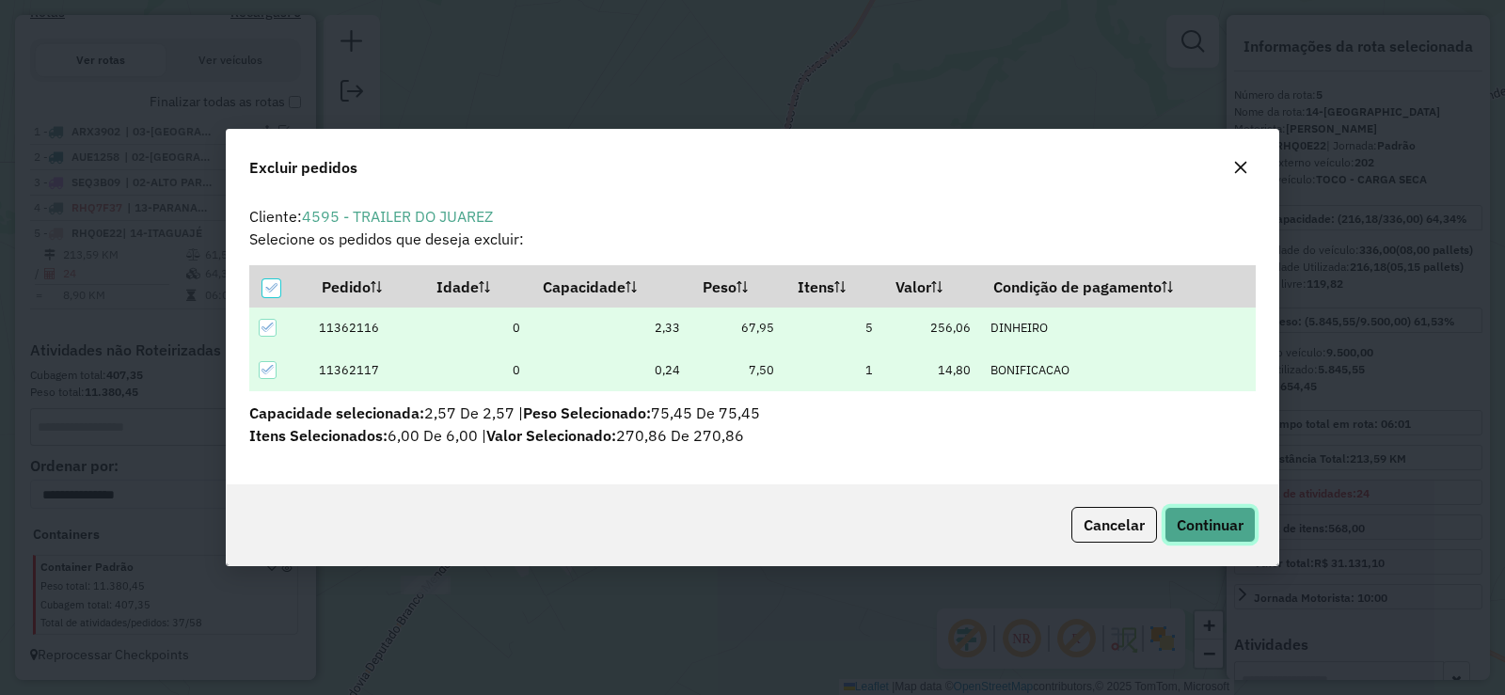
click at [1228, 521] on span "Continuar" at bounding box center [1210, 524] width 67 height 19
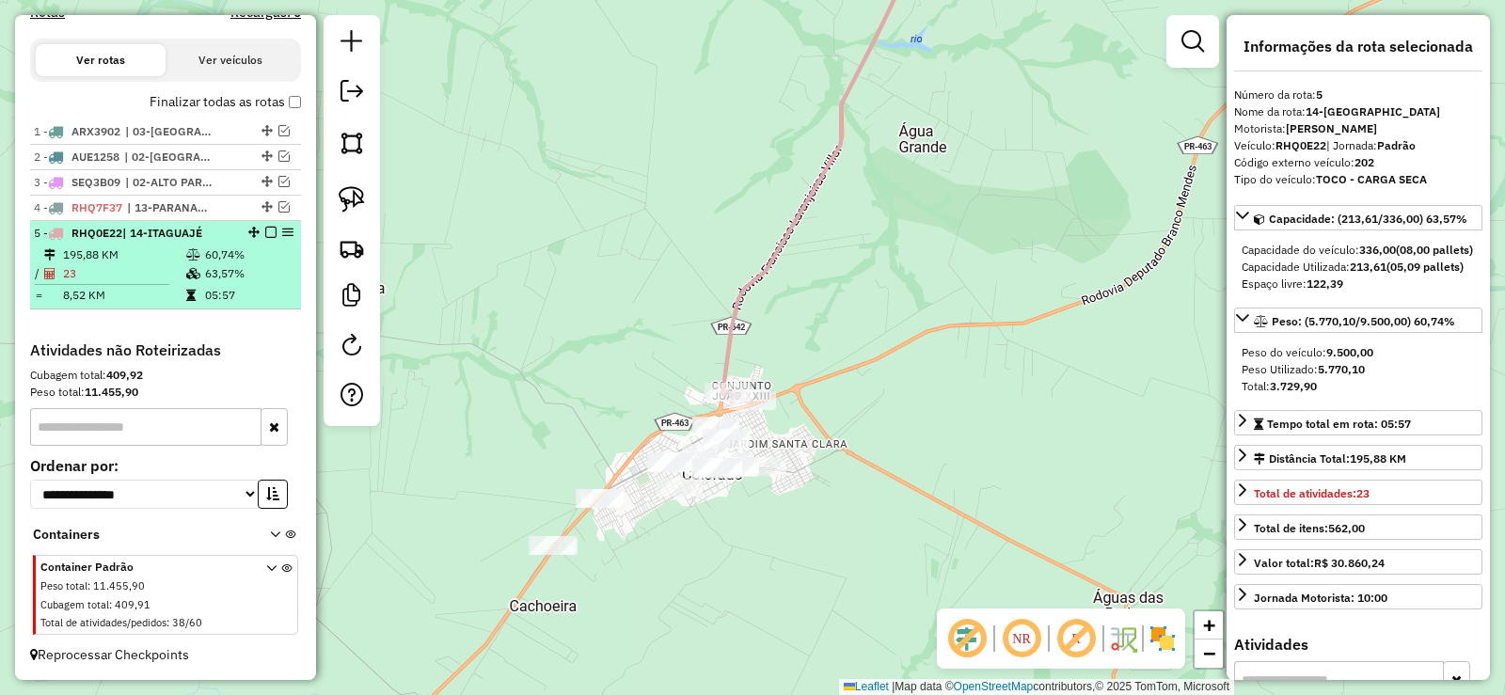
click at [266, 232] on em at bounding box center [270, 232] width 11 height 11
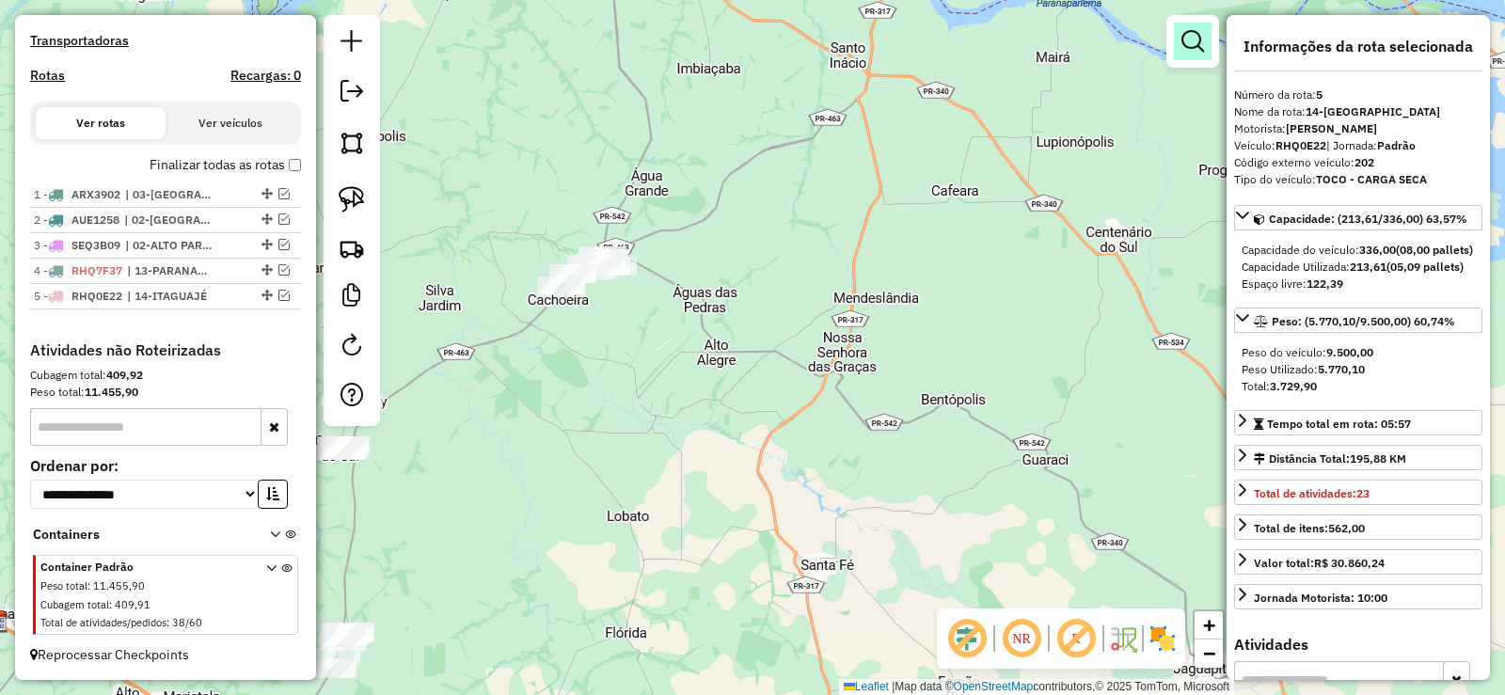
click at [1186, 49] on em at bounding box center [1192, 41] width 23 height 23
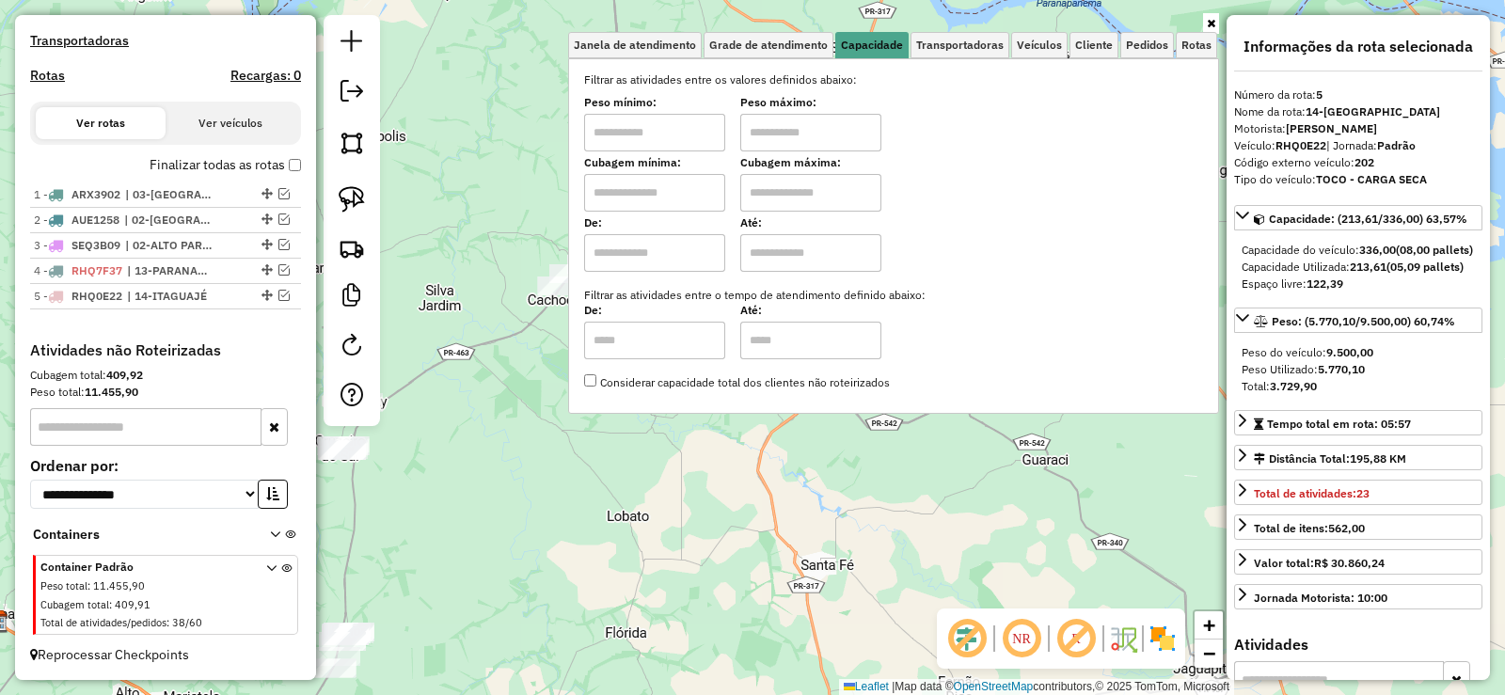
click at [986, 563] on div "Janela de atendimento Grade de atendimento Capacidade Transportadoras Veículos …" at bounding box center [752, 347] width 1505 height 695
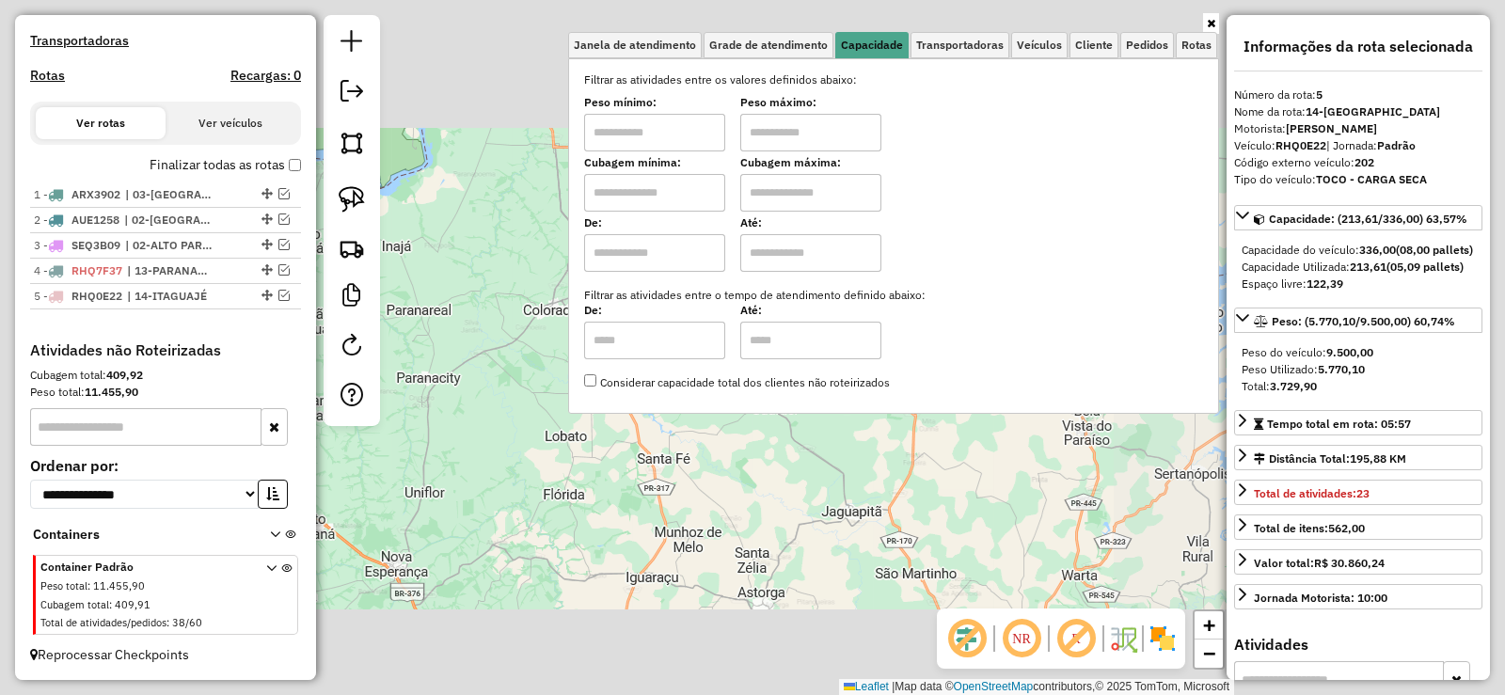
click at [541, 448] on div "Janela de atendimento Grade de atendimento Capacidade Transportadoras Veículos …" at bounding box center [752, 347] width 1505 height 695
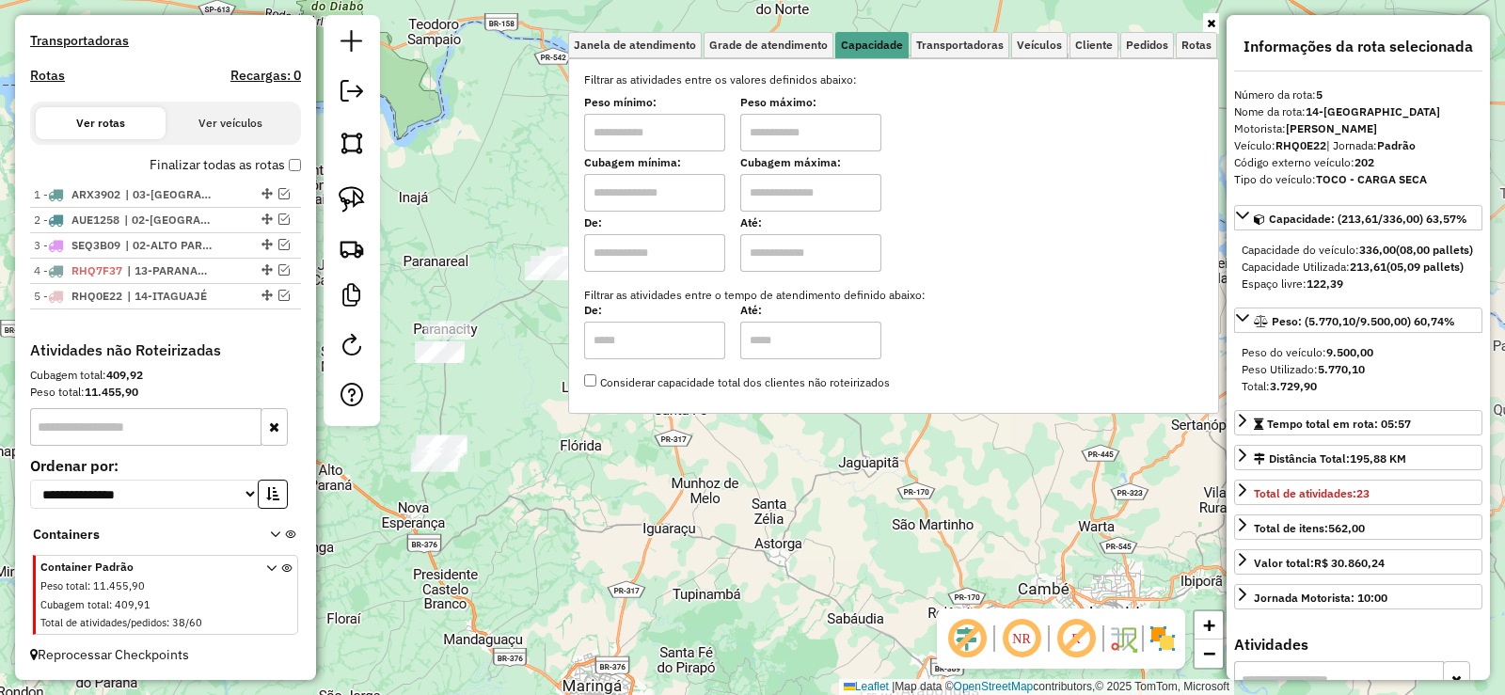
drag, startPoint x: 558, startPoint y: 427, endPoint x: 598, endPoint y: 363, distance: 75.7
click at [598, 363] on div "Janela de atendimento Grade de atendimento Capacidade Transportadoras Veículos …" at bounding box center [752, 347] width 1505 height 695
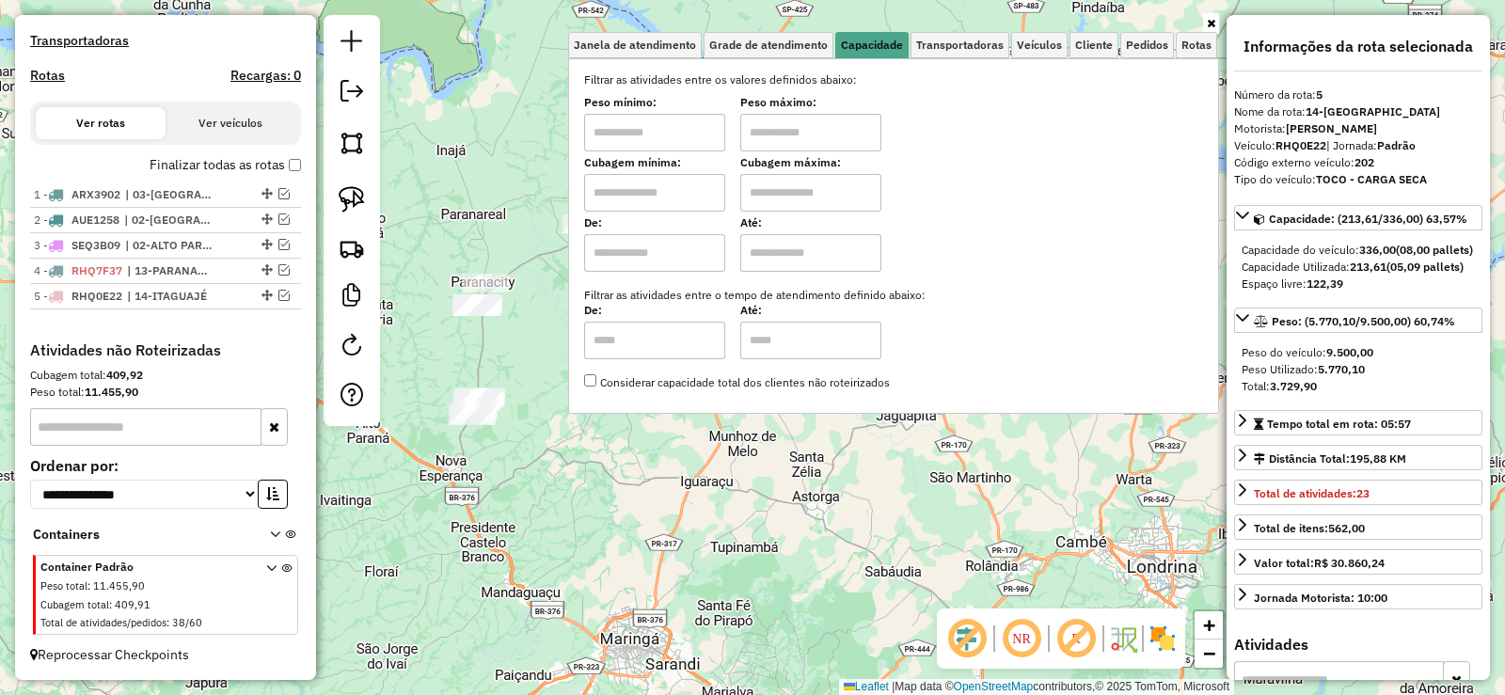
click at [527, 363] on div "Janela de atendimento Grade de atendimento Capacidade Transportadoras Veículos …" at bounding box center [752, 347] width 1505 height 695
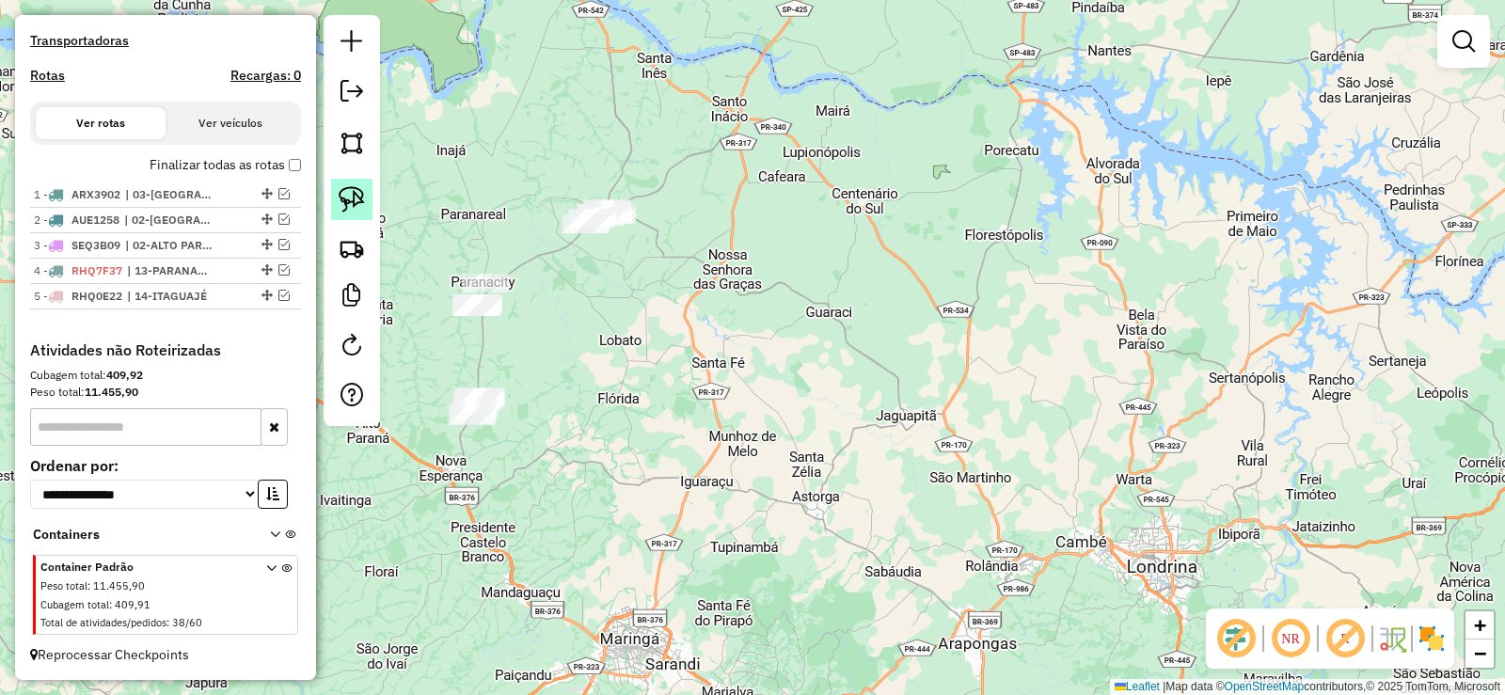
drag, startPoint x: 357, startPoint y: 206, endPoint x: 537, endPoint y: 139, distance: 191.7
click at [357, 205] on img at bounding box center [352, 199] width 26 height 26
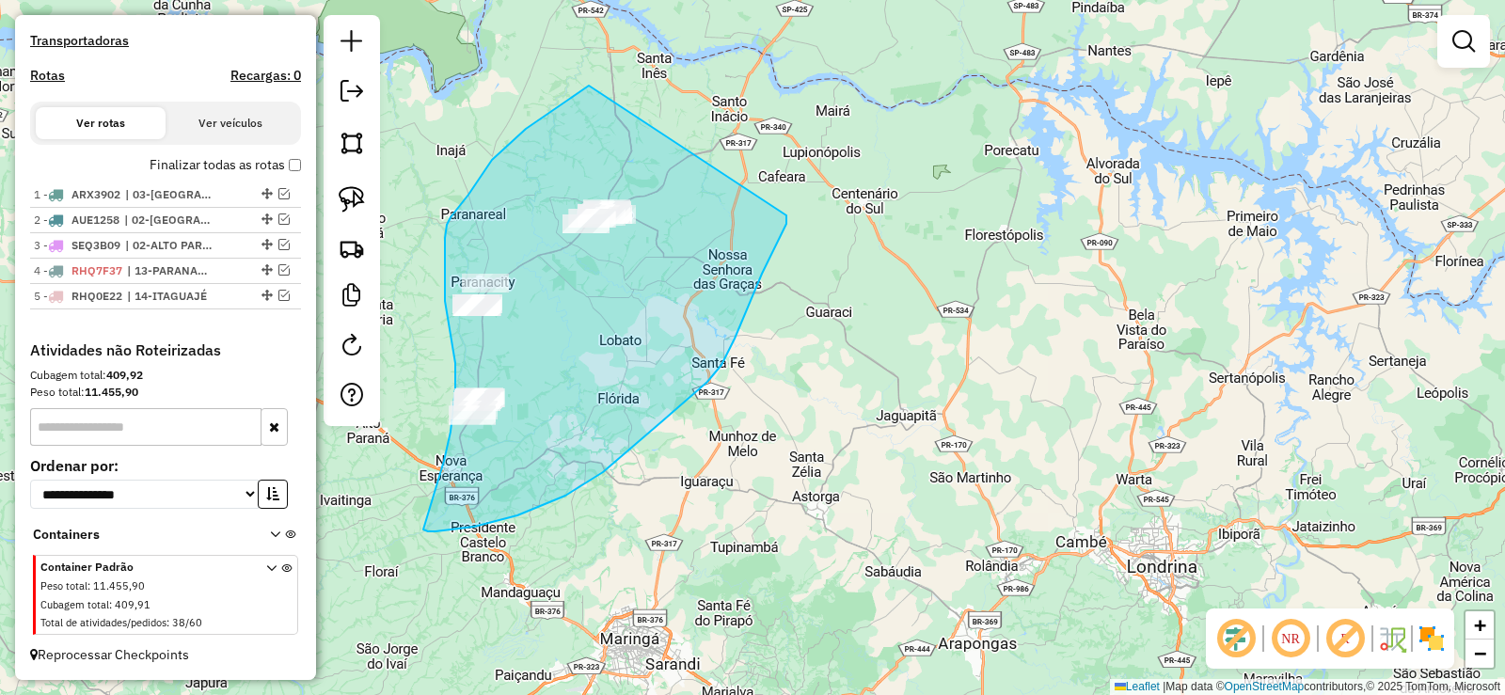
drag, startPoint x: 589, startPoint y: 86, endPoint x: 786, endPoint y: 215, distance: 236.4
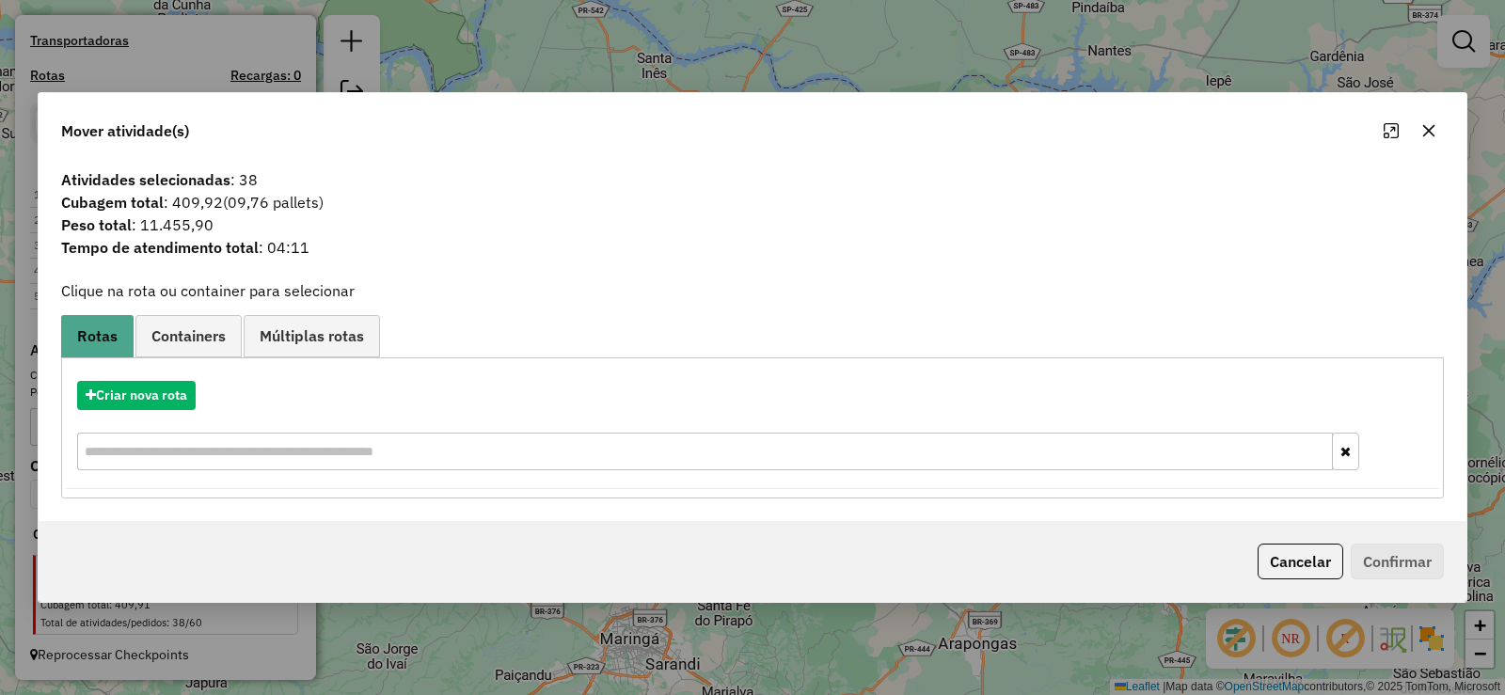
click at [1430, 130] on icon "button" at bounding box center [1429, 130] width 12 height 12
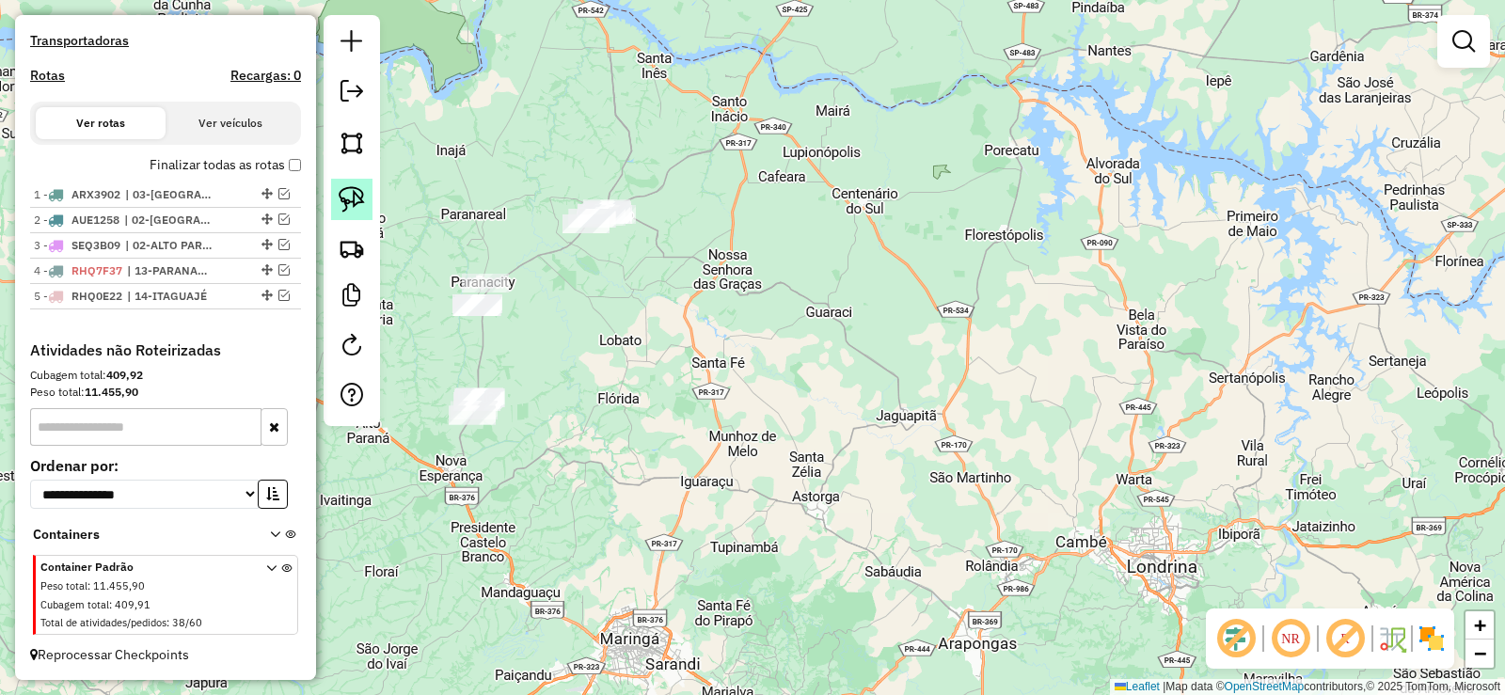
click at [356, 202] on img at bounding box center [352, 199] width 26 height 26
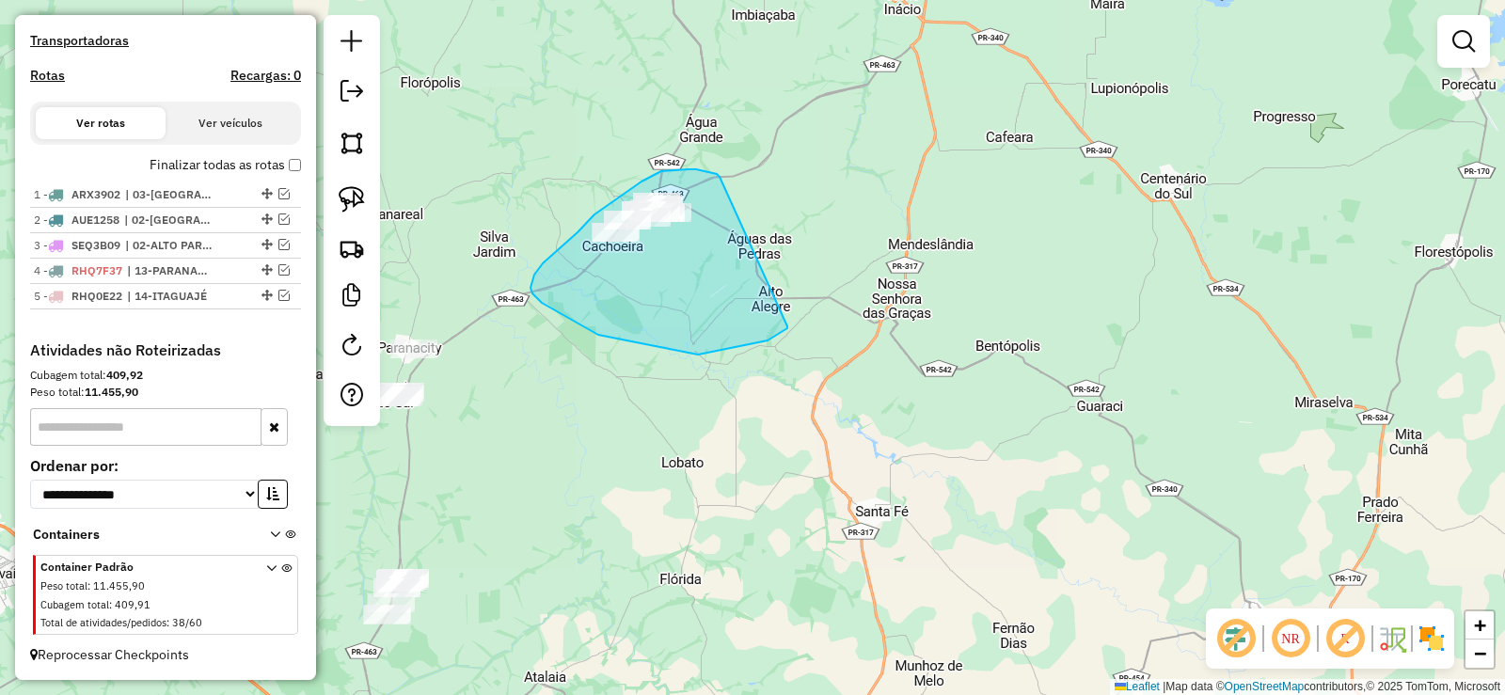
drag, startPoint x: 661, startPoint y: 171, endPoint x: 787, endPoint y: 326, distance: 199.9
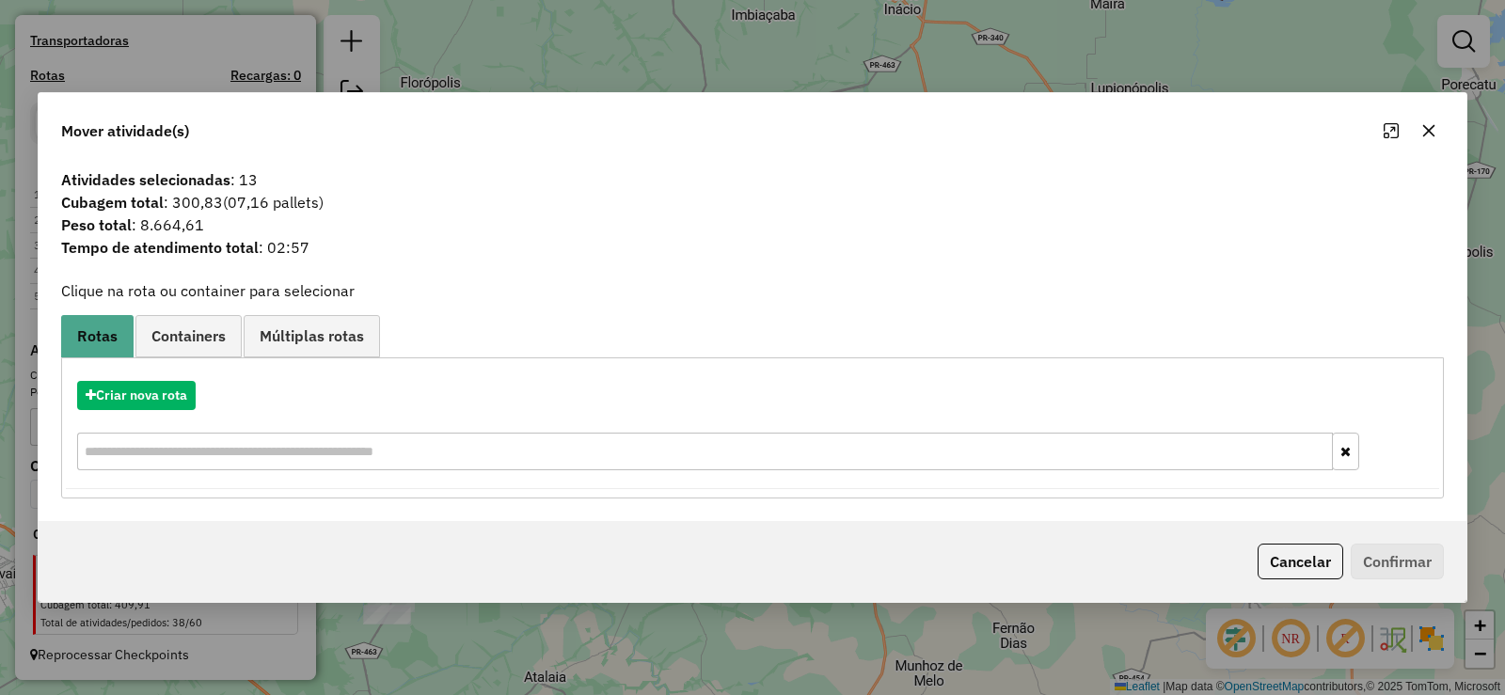
click at [1442, 124] on button "button" at bounding box center [1429, 131] width 30 height 30
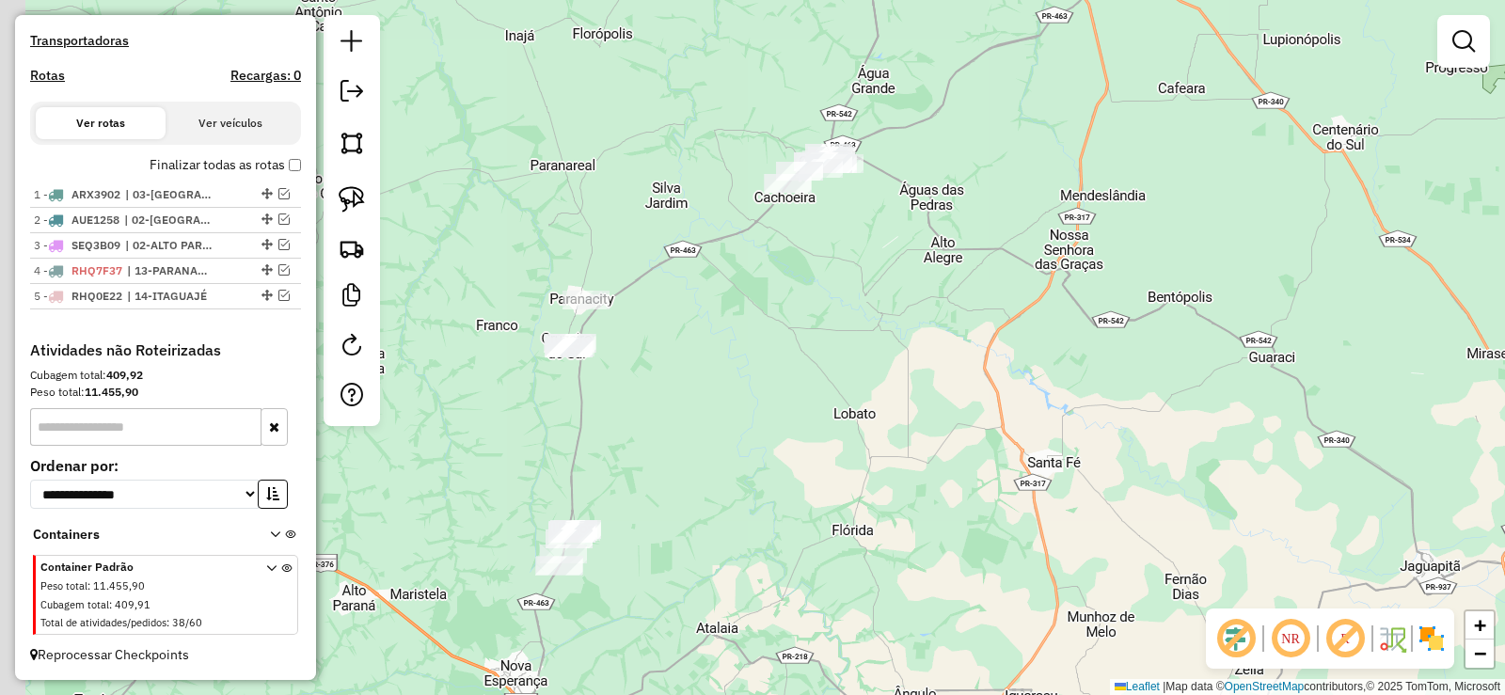
drag, startPoint x: 612, startPoint y: 409, endPoint x: 878, endPoint y: 338, distance: 274.7
click at [888, 336] on div "Janela de atendimento Grade de atendimento Capacidade Transportadoras Veículos …" at bounding box center [752, 347] width 1505 height 695
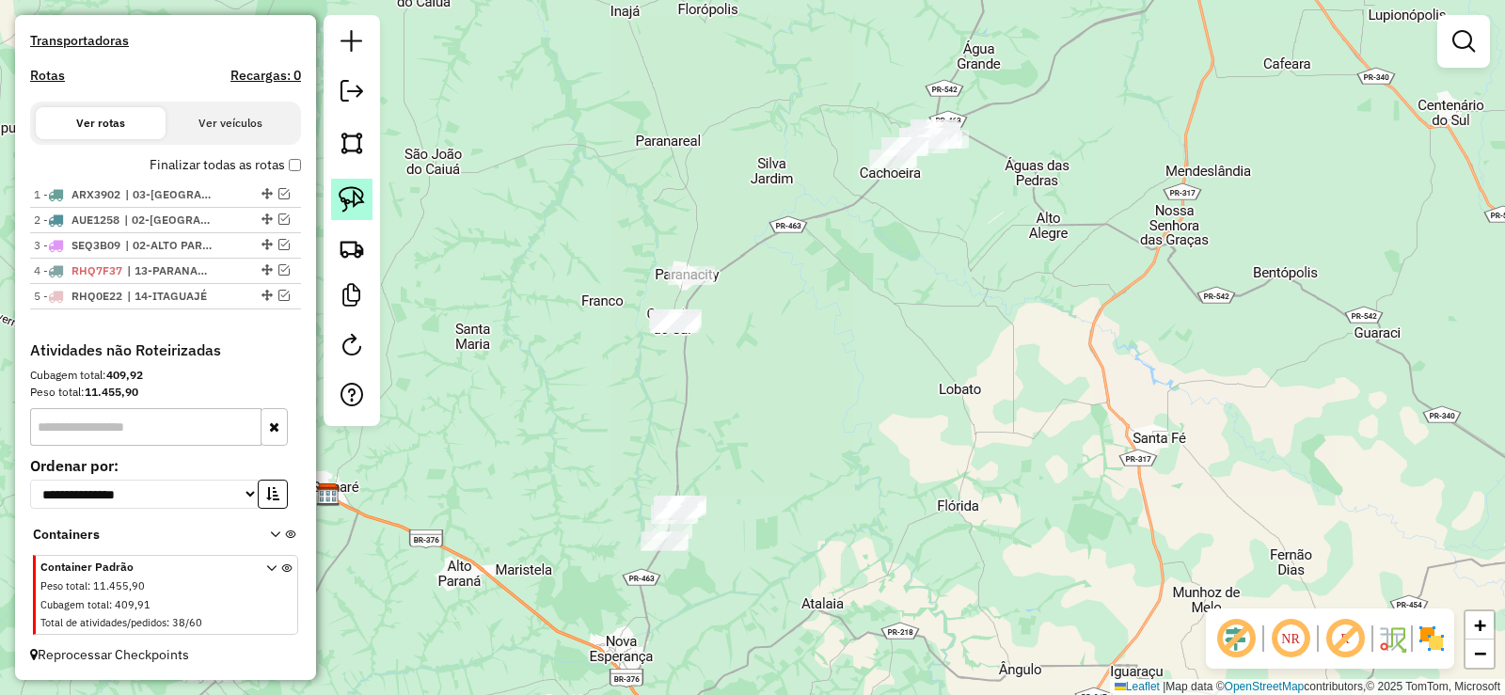
click at [355, 191] on img at bounding box center [352, 199] width 26 height 26
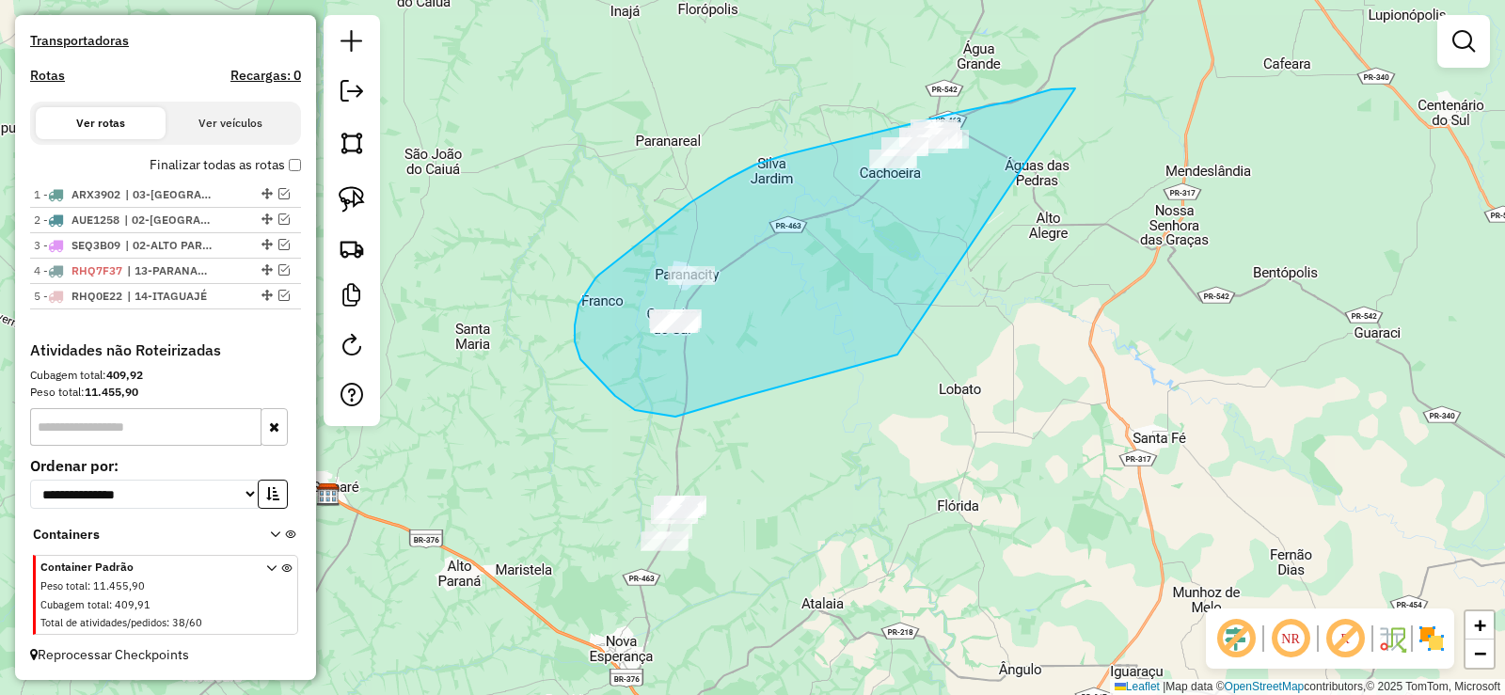
drag, startPoint x: 1075, startPoint y: 88, endPoint x: 897, endPoint y: 355, distance: 320.1
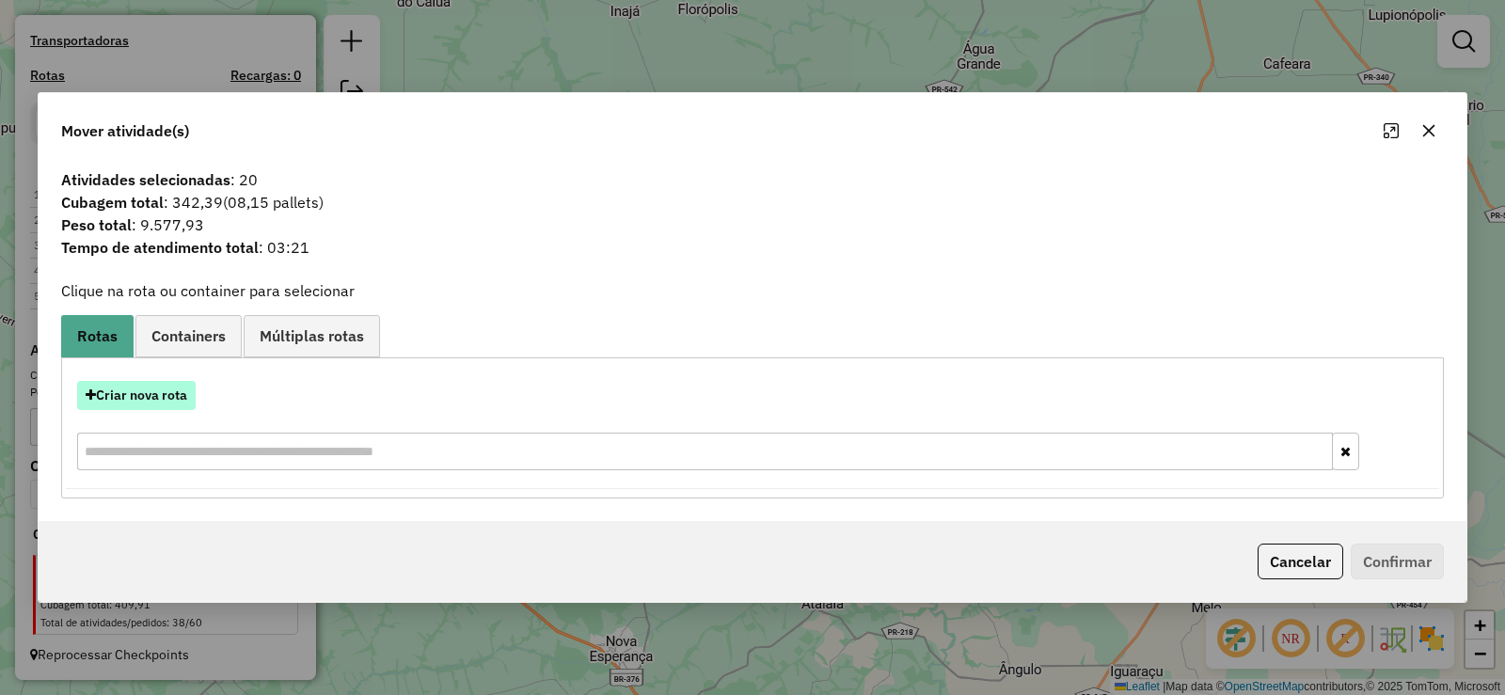
click at [165, 398] on button "Criar nova rota" at bounding box center [136, 395] width 119 height 29
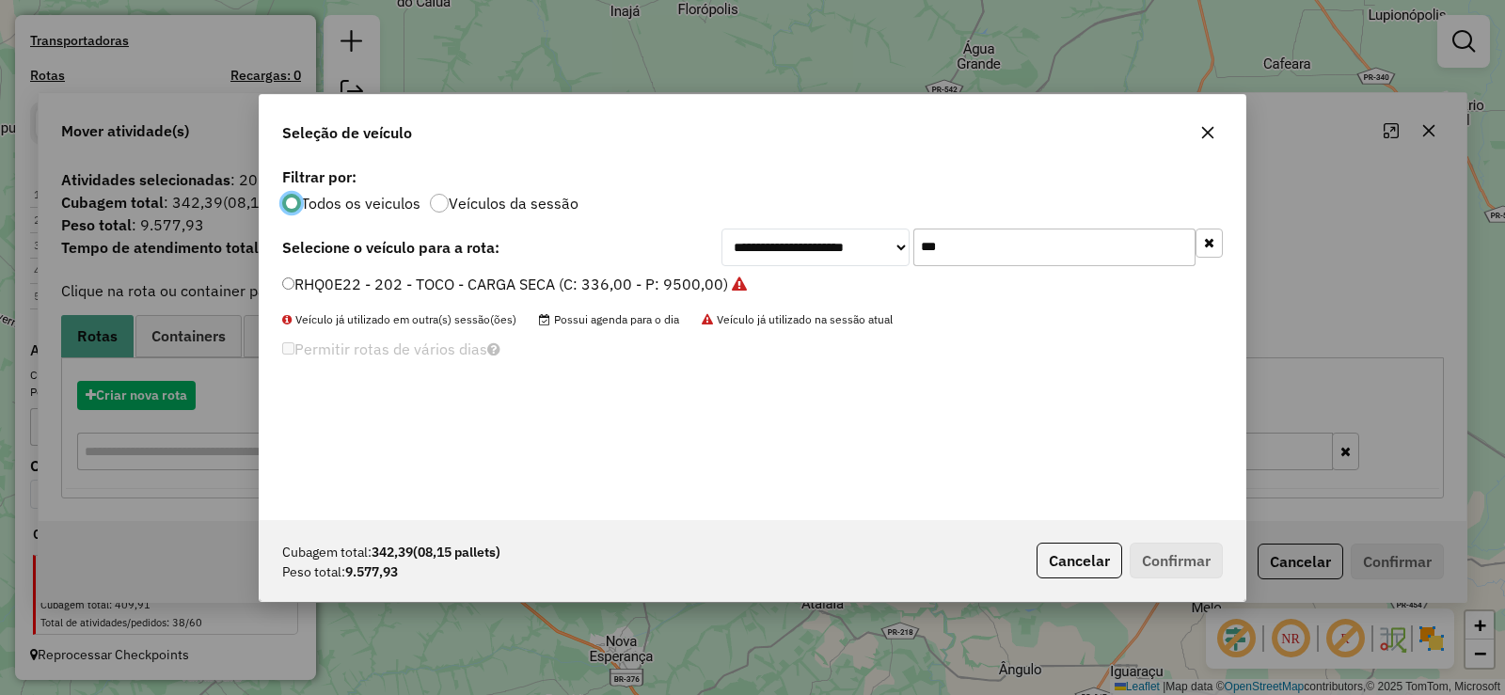
scroll to position [10, 6]
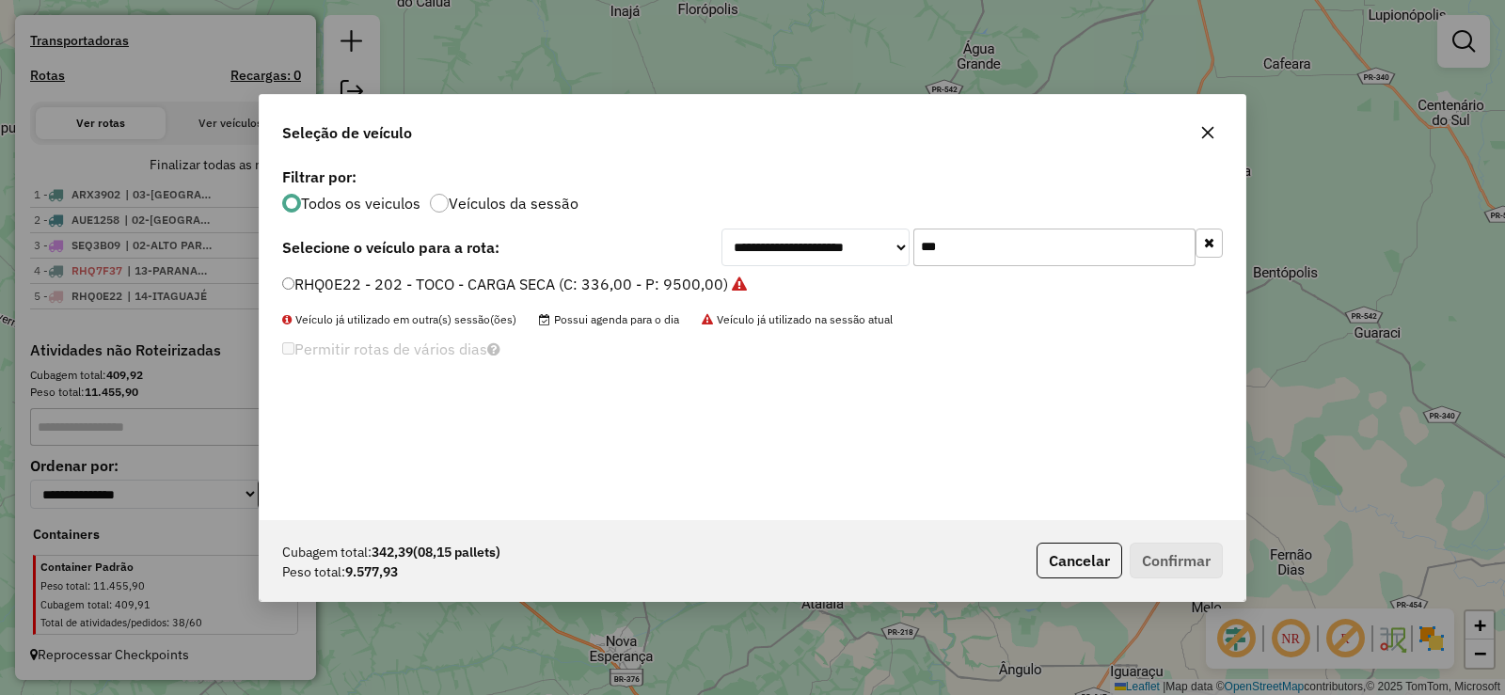
click at [1013, 241] on input "***" at bounding box center [1054, 248] width 282 height 38
type input "***"
click at [710, 281] on label "RHQ0E21 - 200 - TOCO - CARGA SECA (C: 336,00 - P: 9500,00)" at bounding box center [505, 284] width 446 height 23
click at [1147, 550] on button "Confirmar" at bounding box center [1176, 561] width 93 height 36
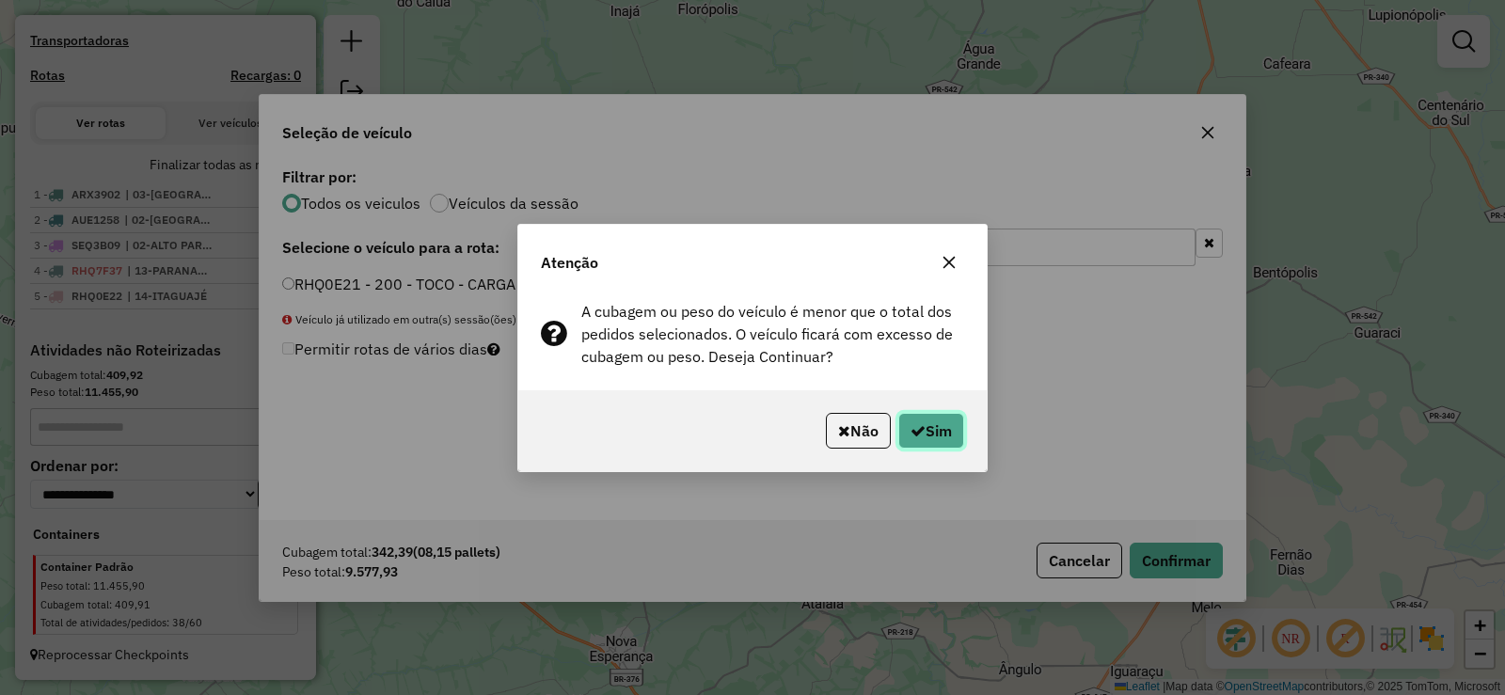
click at [933, 420] on button "Sim" at bounding box center [931, 431] width 66 height 36
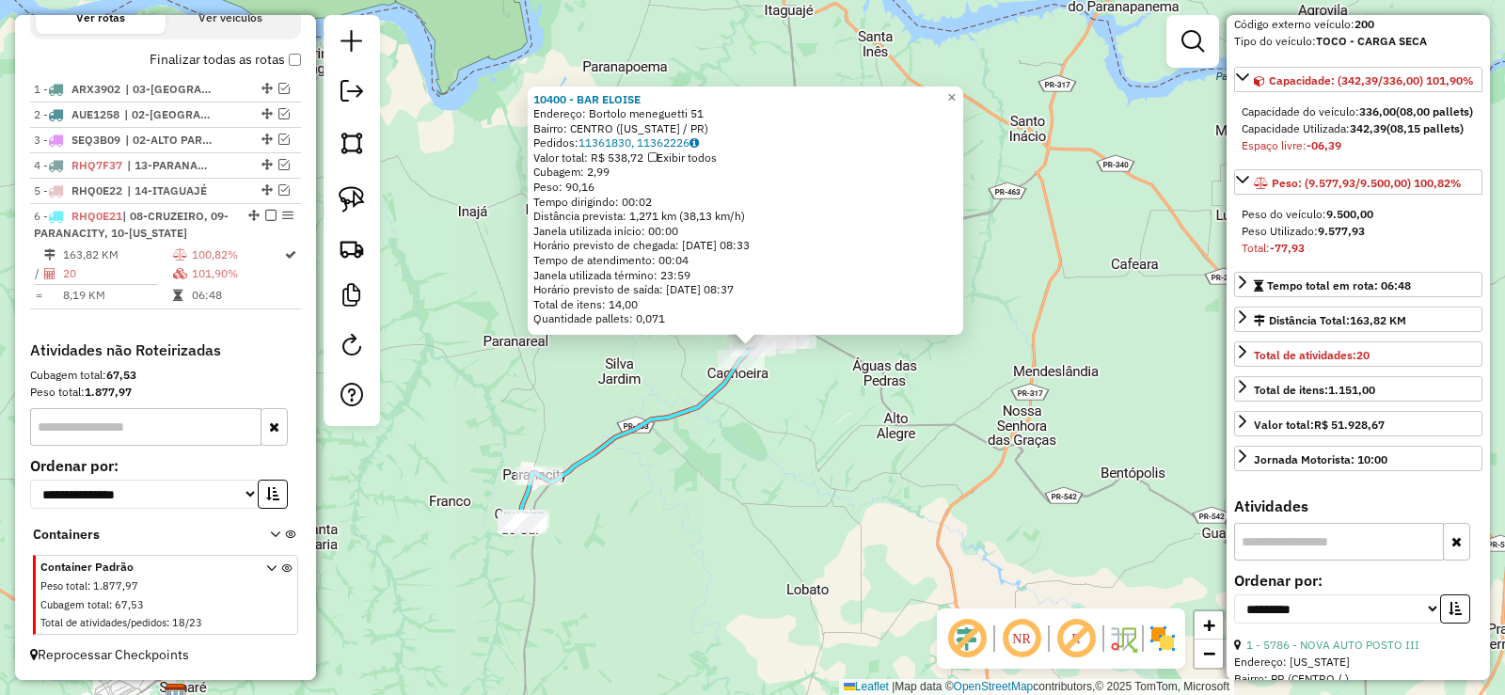
scroll to position [376, 0]
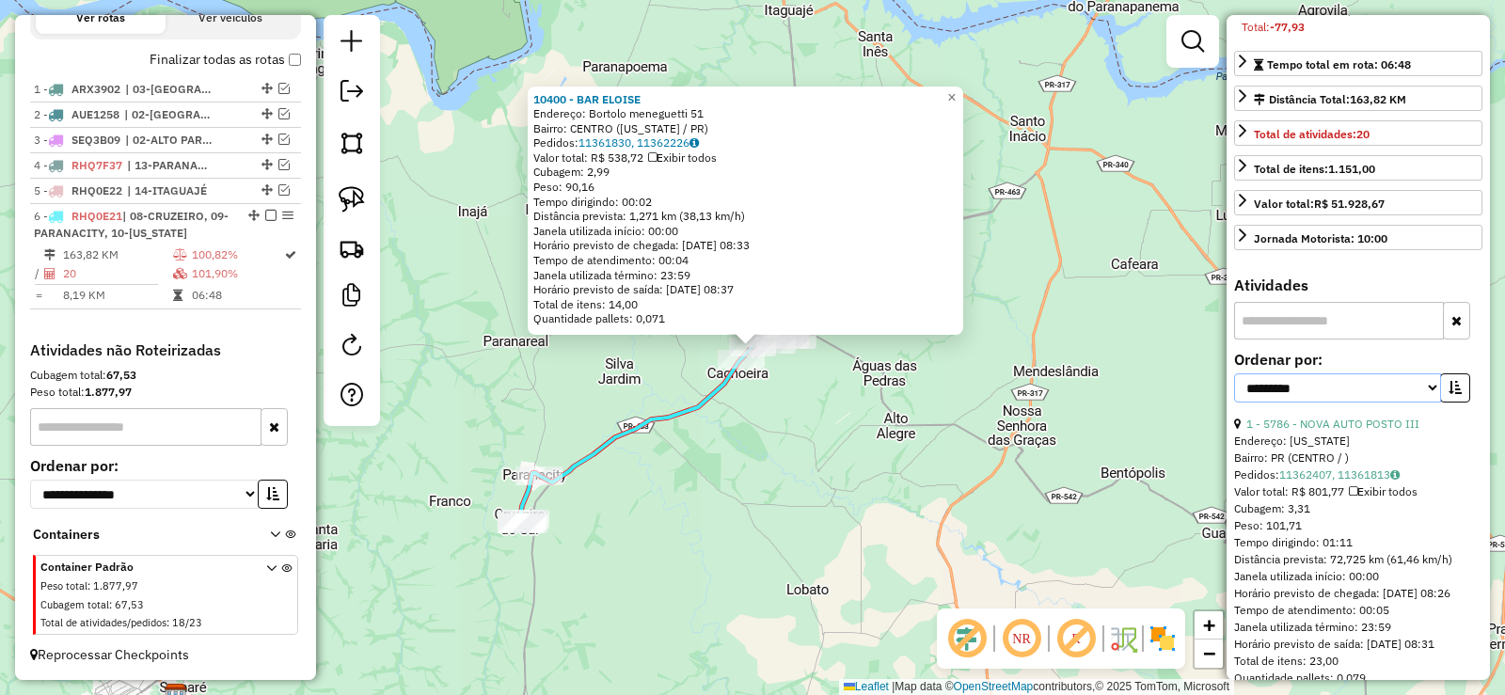
click at [1409, 403] on select "**********" at bounding box center [1337, 387] width 207 height 29
select select "*********"
click at [1234, 403] on select "**********" at bounding box center [1337, 387] width 207 height 29
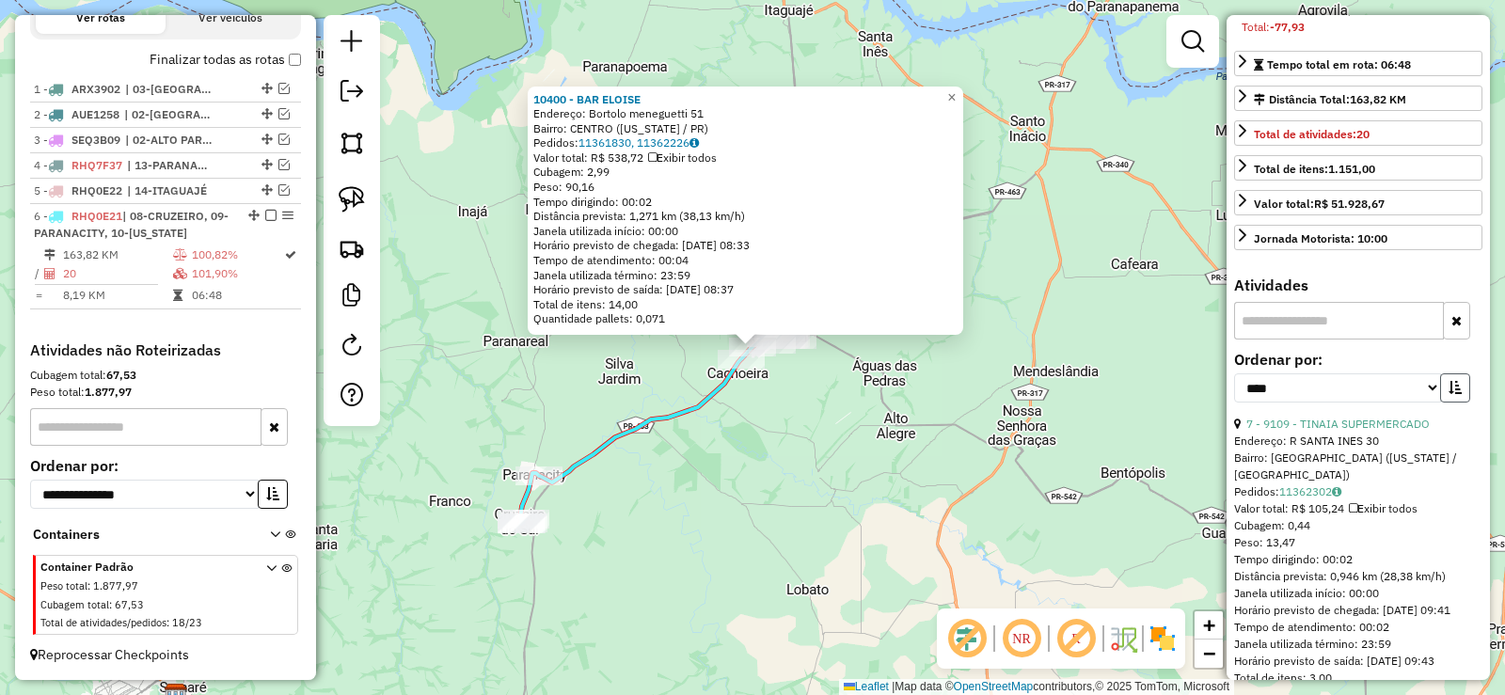
click at [1459, 403] on button "button" at bounding box center [1455, 387] width 30 height 29
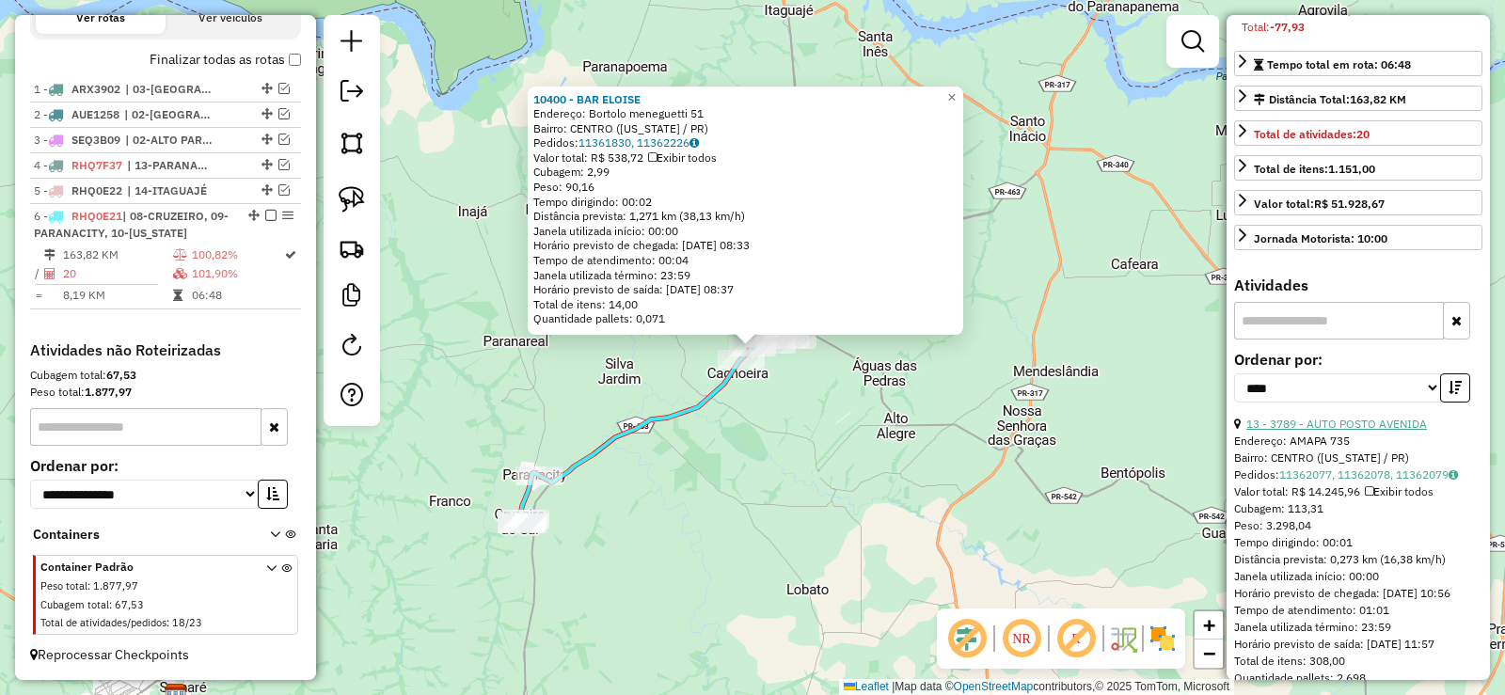
click at [1380, 431] on link "13 - 3789 - AUTO POSTO AVENIDA" at bounding box center [1336, 424] width 181 height 14
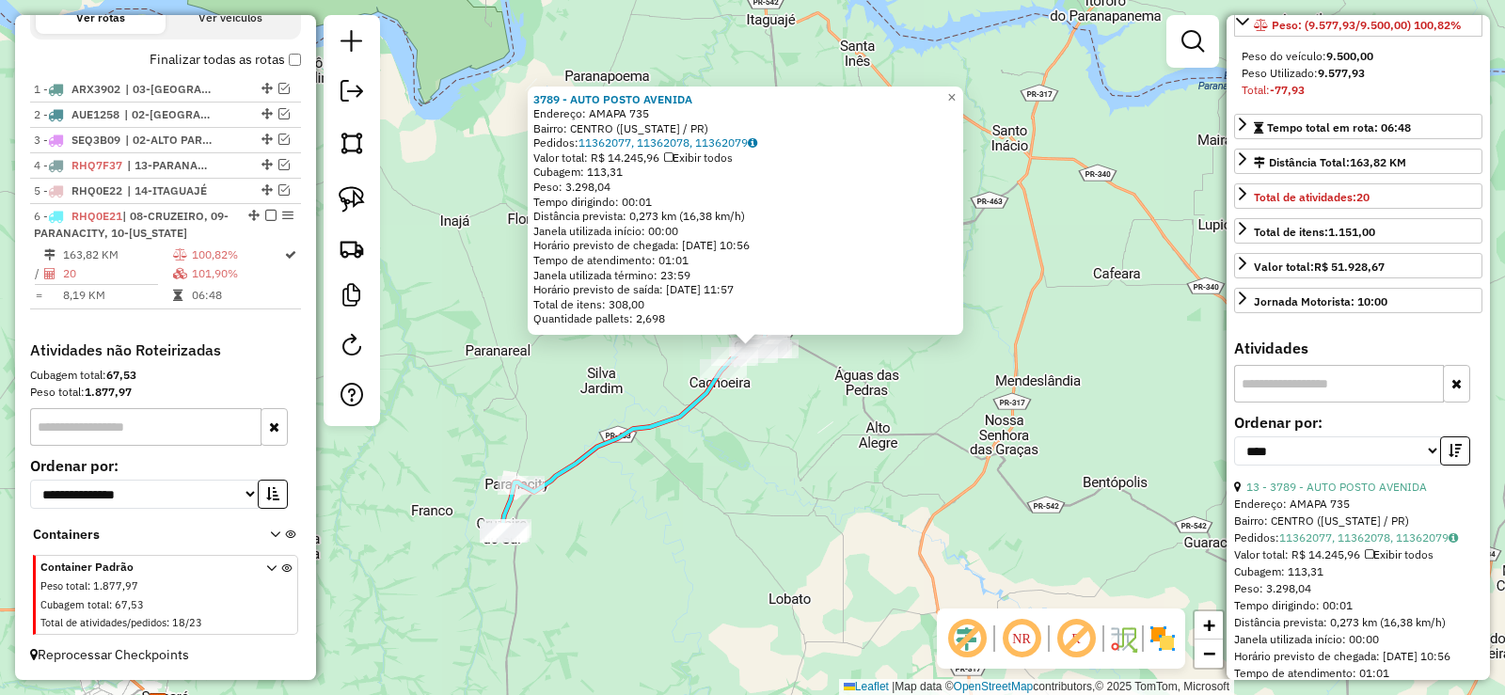
scroll to position [282, 0]
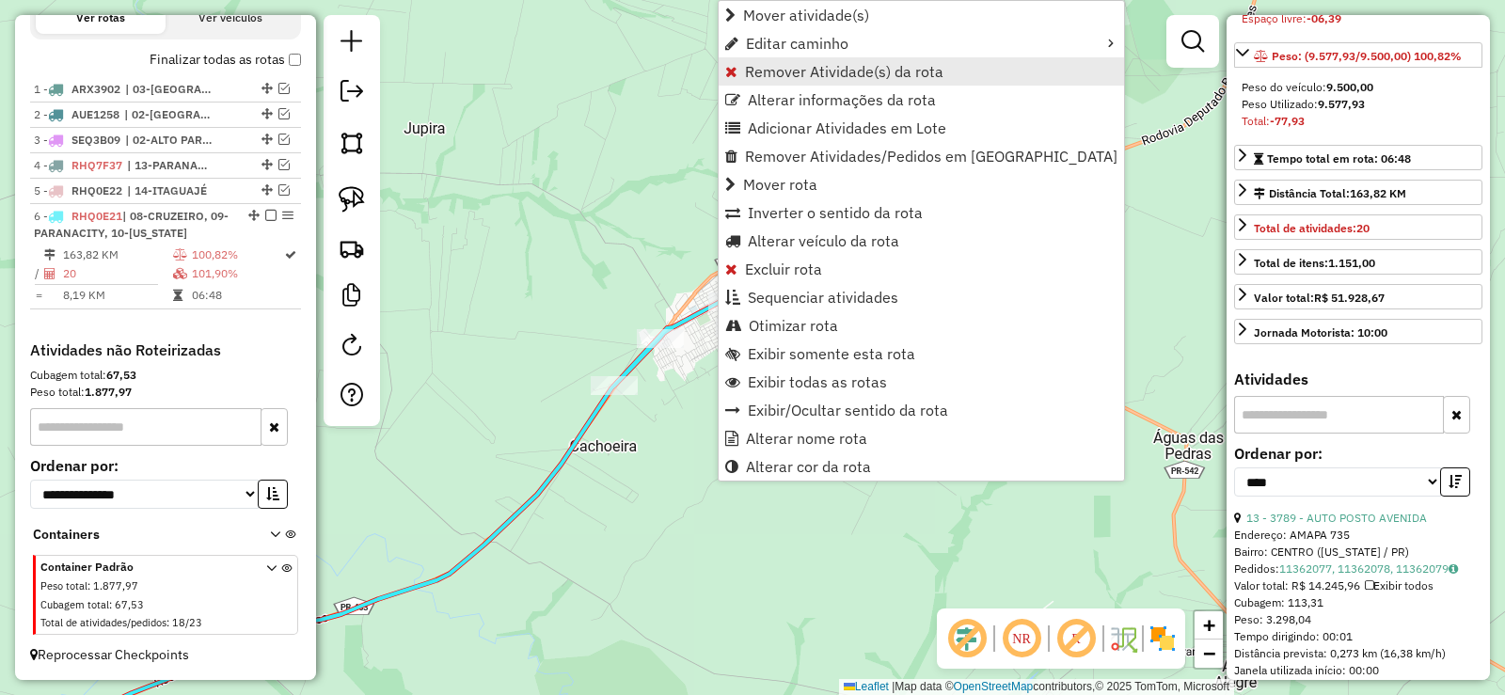
click at [888, 71] on span "Remover Atividade(s) da rota" at bounding box center [844, 71] width 198 height 15
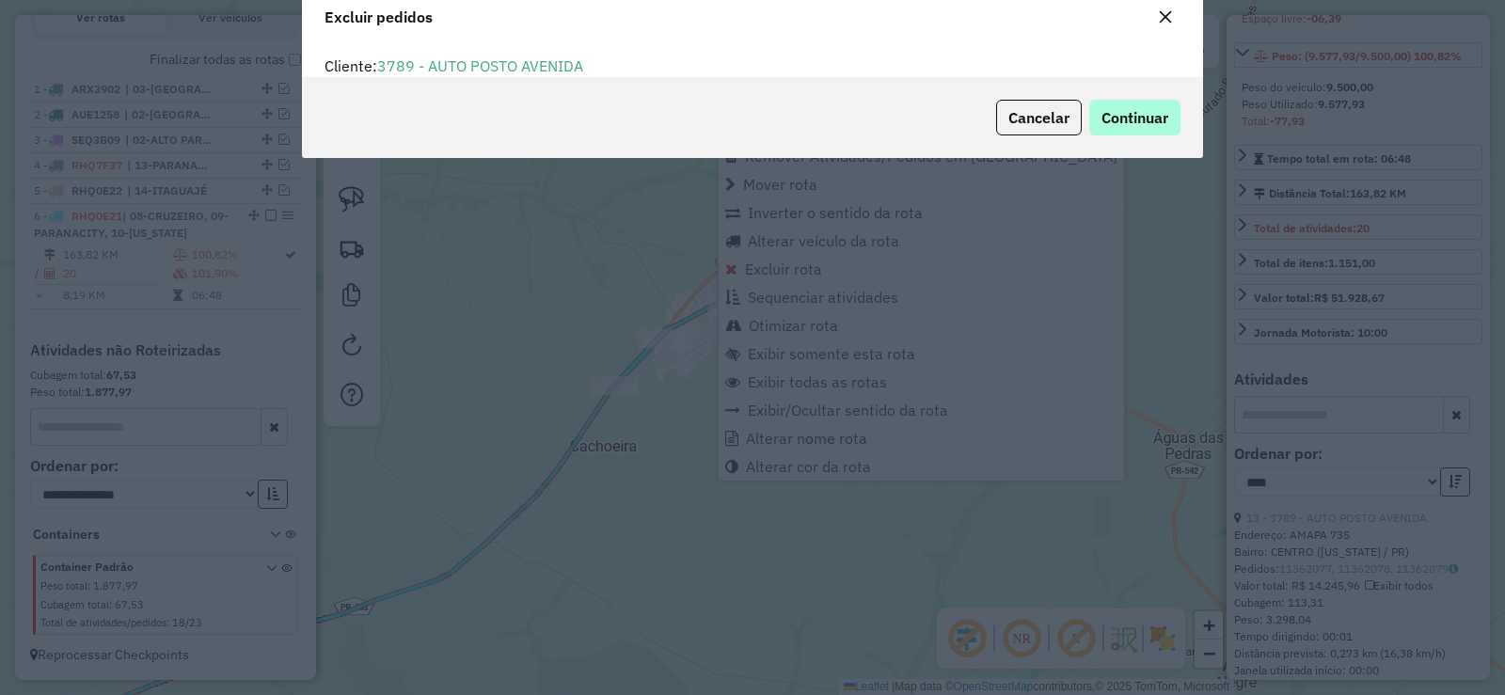
scroll to position [10, 6]
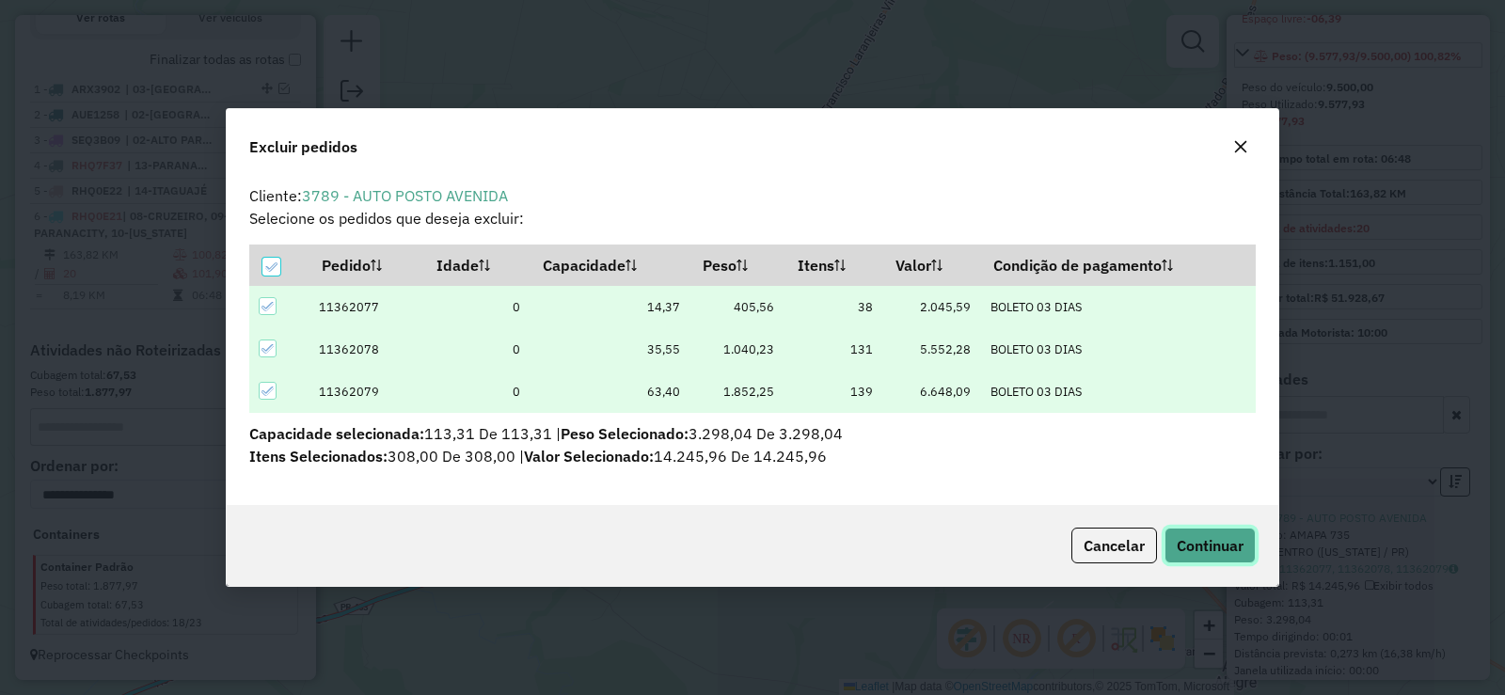
click at [1215, 550] on span "Continuar" at bounding box center [1210, 545] width 67 height 19
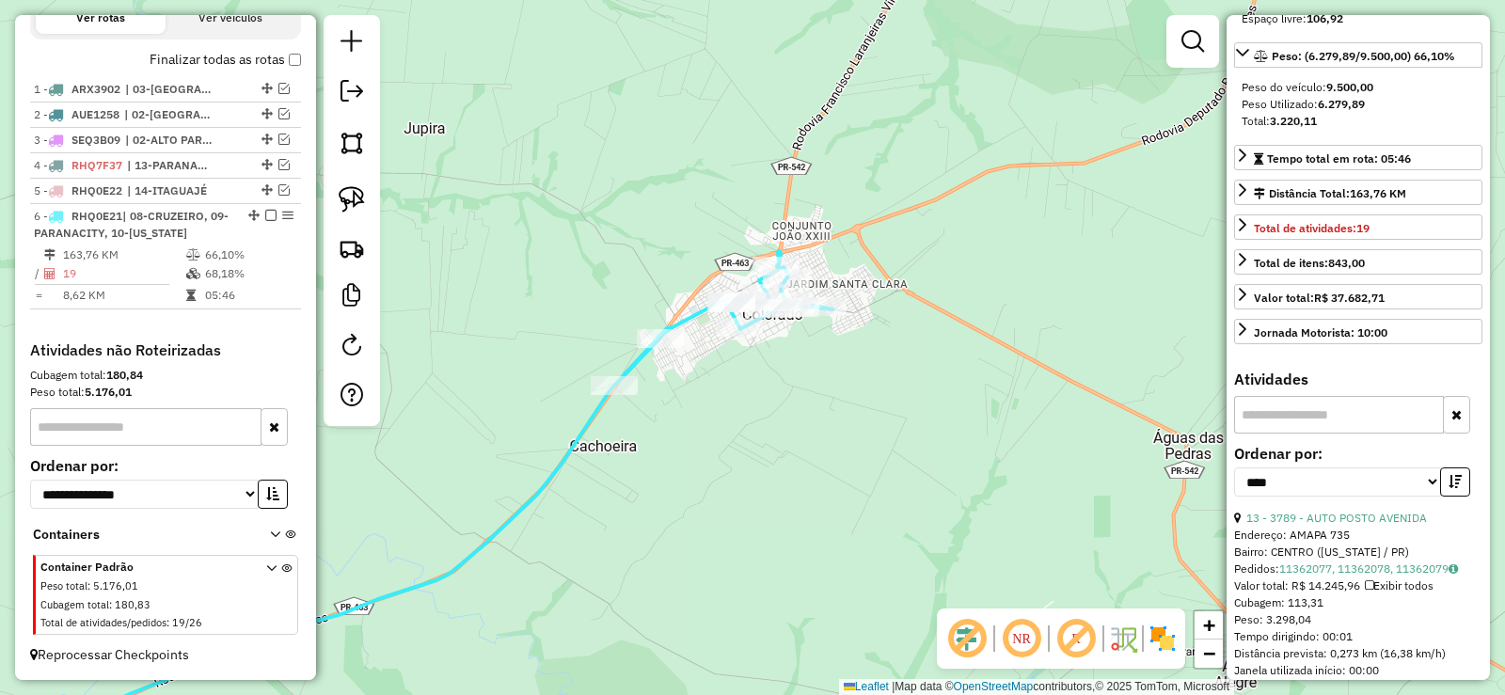
scroll to position [265, 0]
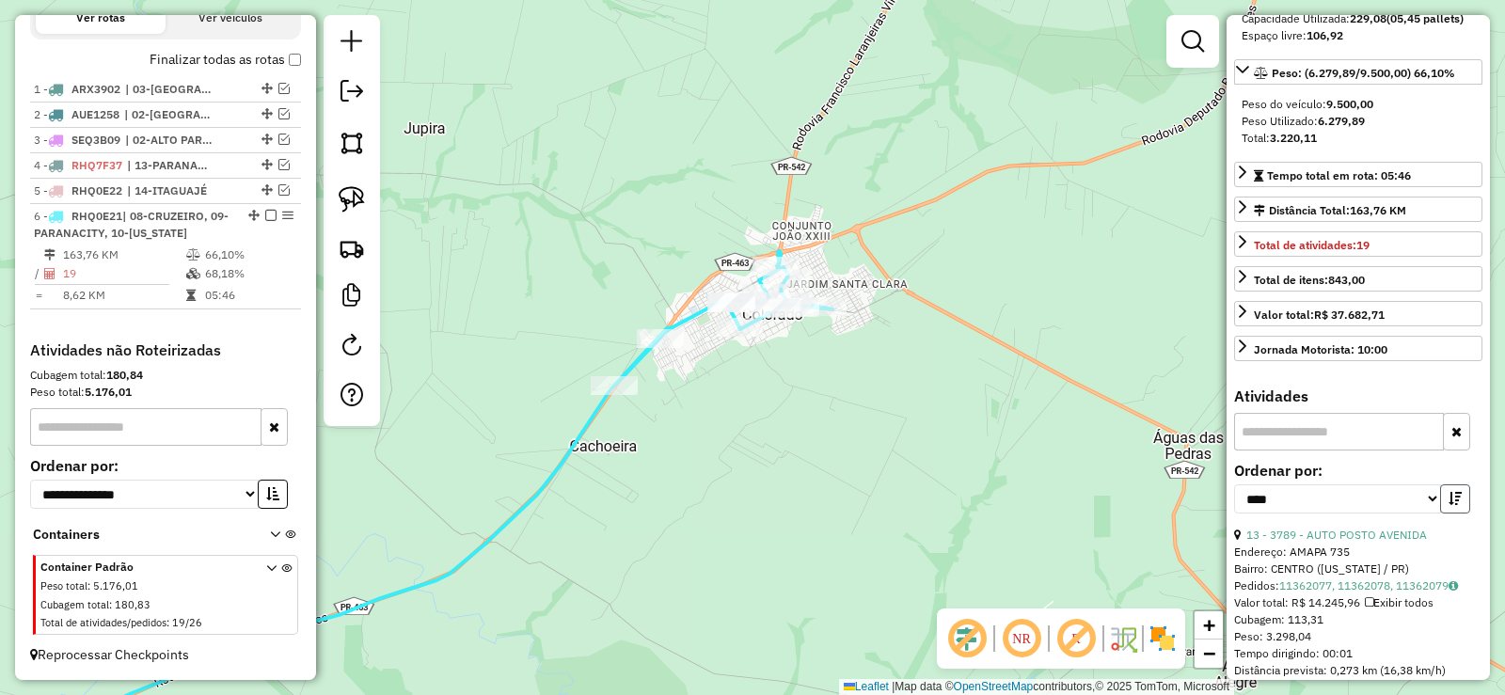
click at [1453, 505] on icon "button" at bounding box center [1455, 498] width 13 height 13
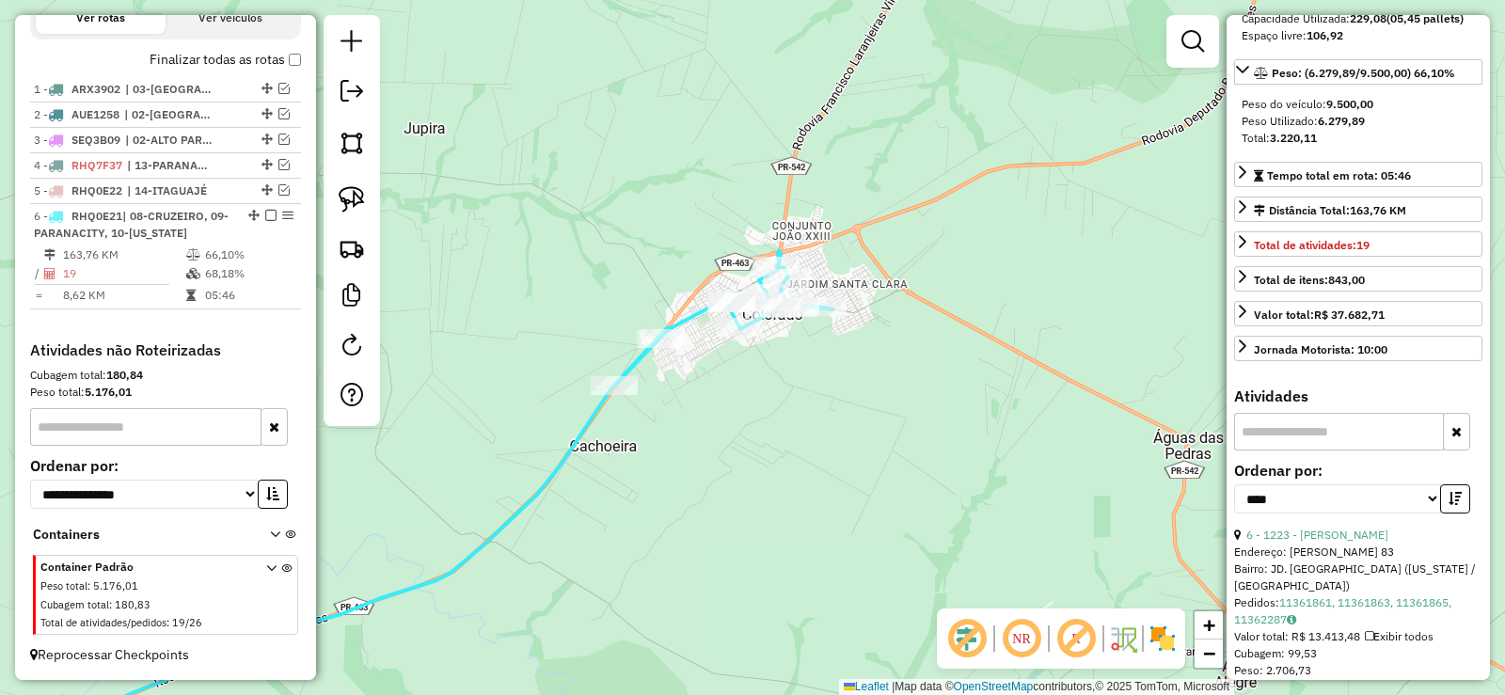
scroll to position [453, 0]
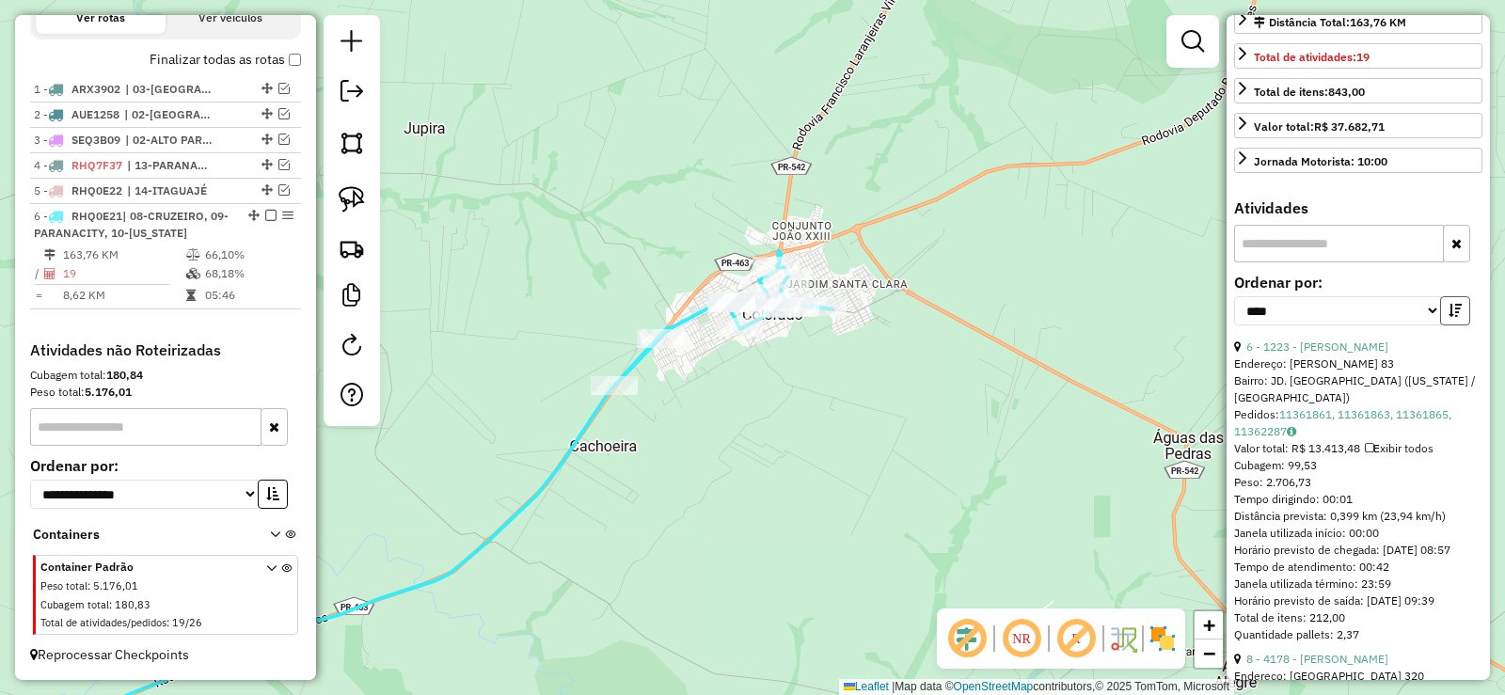
click at [1454, 325] on button "button" at bounding box center [1455, 310] width 30 height 29
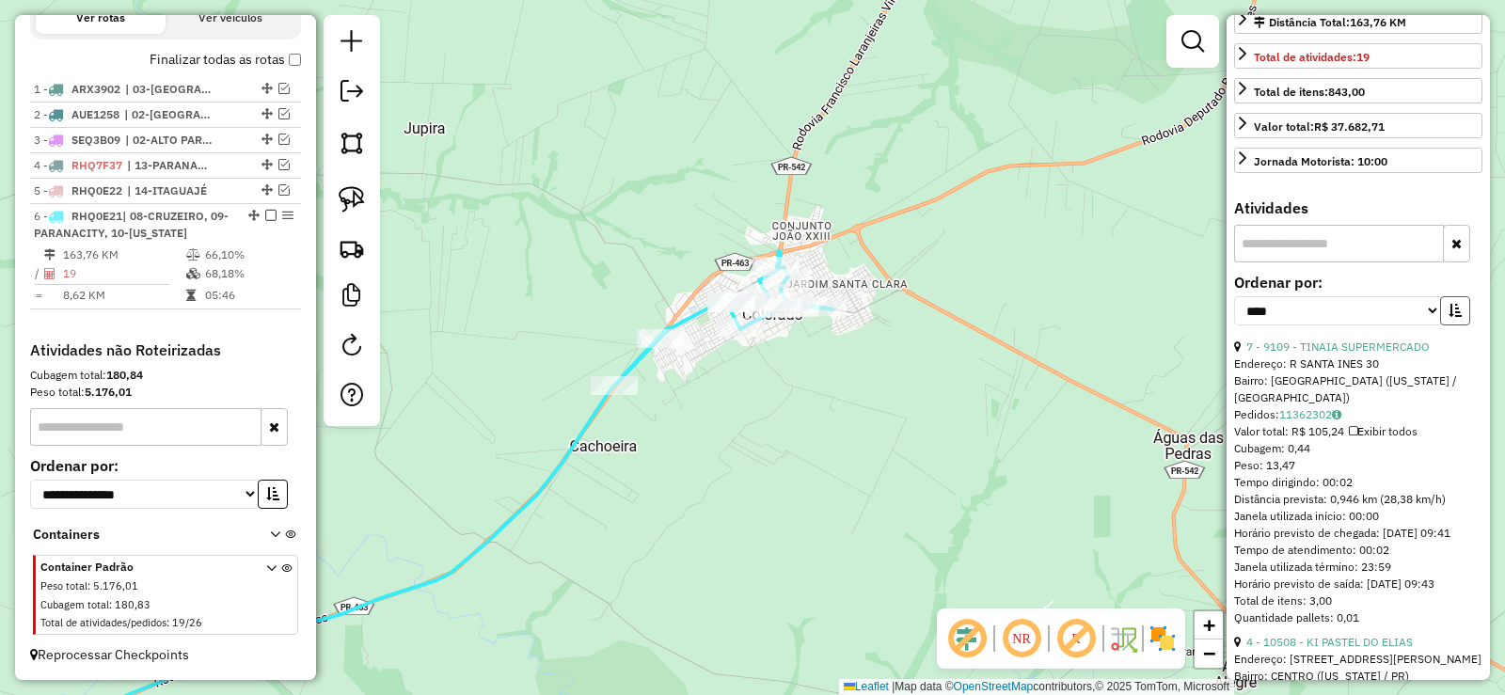
click at [1454, 325] on button "button" at bounding box center [1455, 310] width 30 height 29
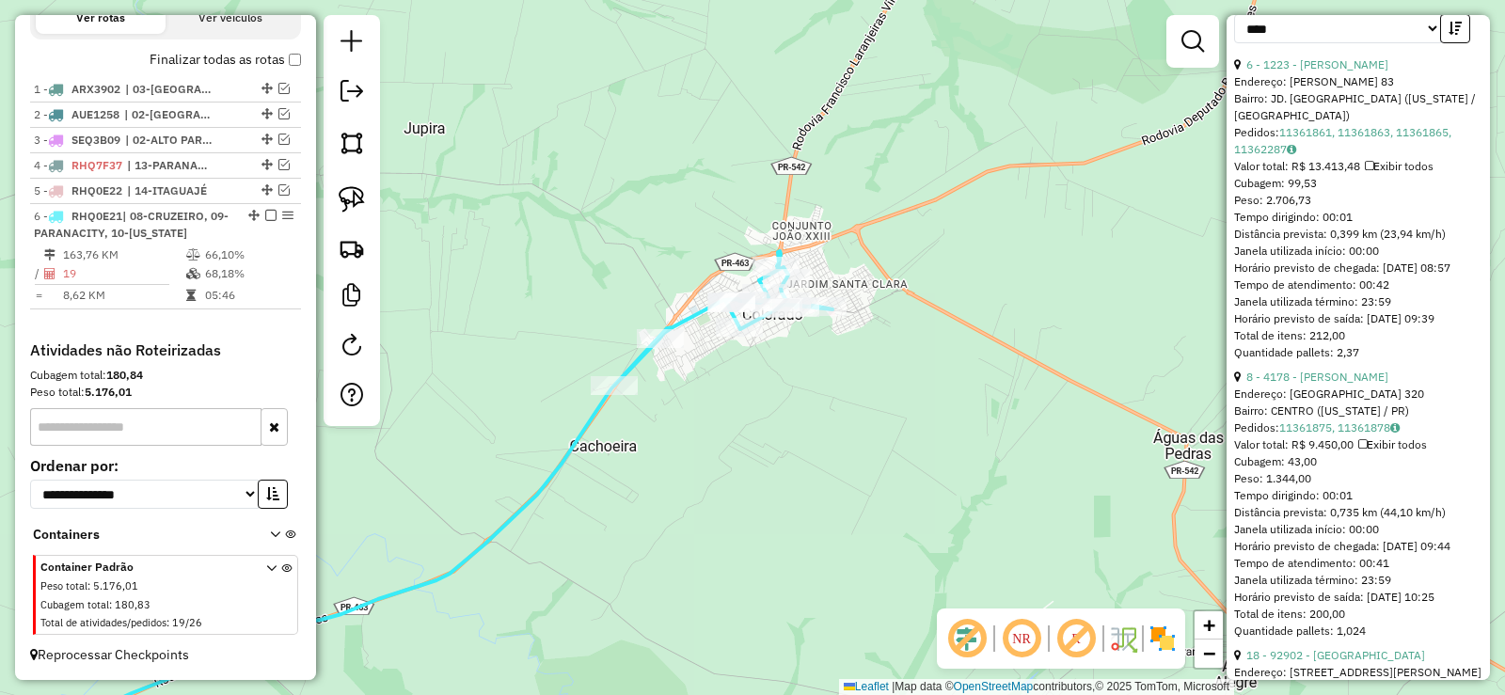
scroll to position [641, 0]
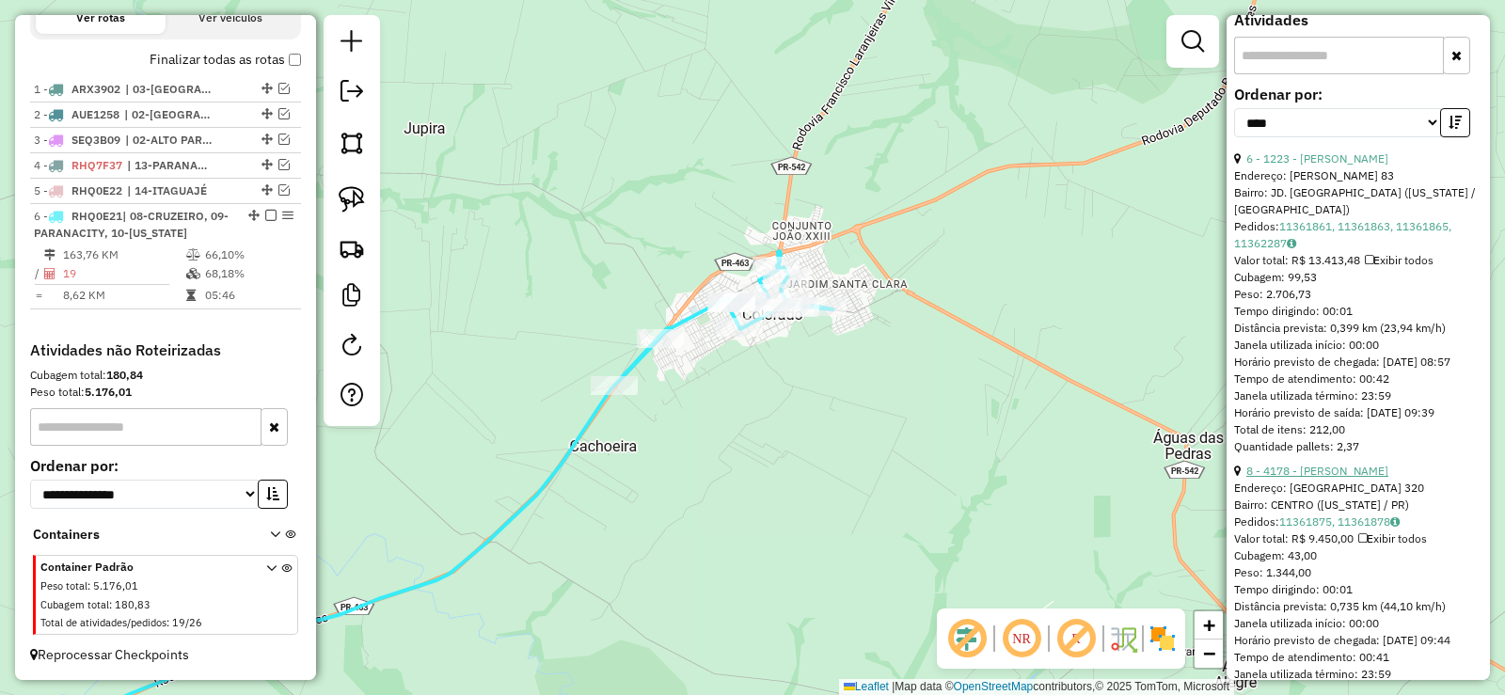
click at [1303, 478] on link "8 - 4178 - [PERSON_NAME]" at bounding box center [1317, 471] width 142 height 14
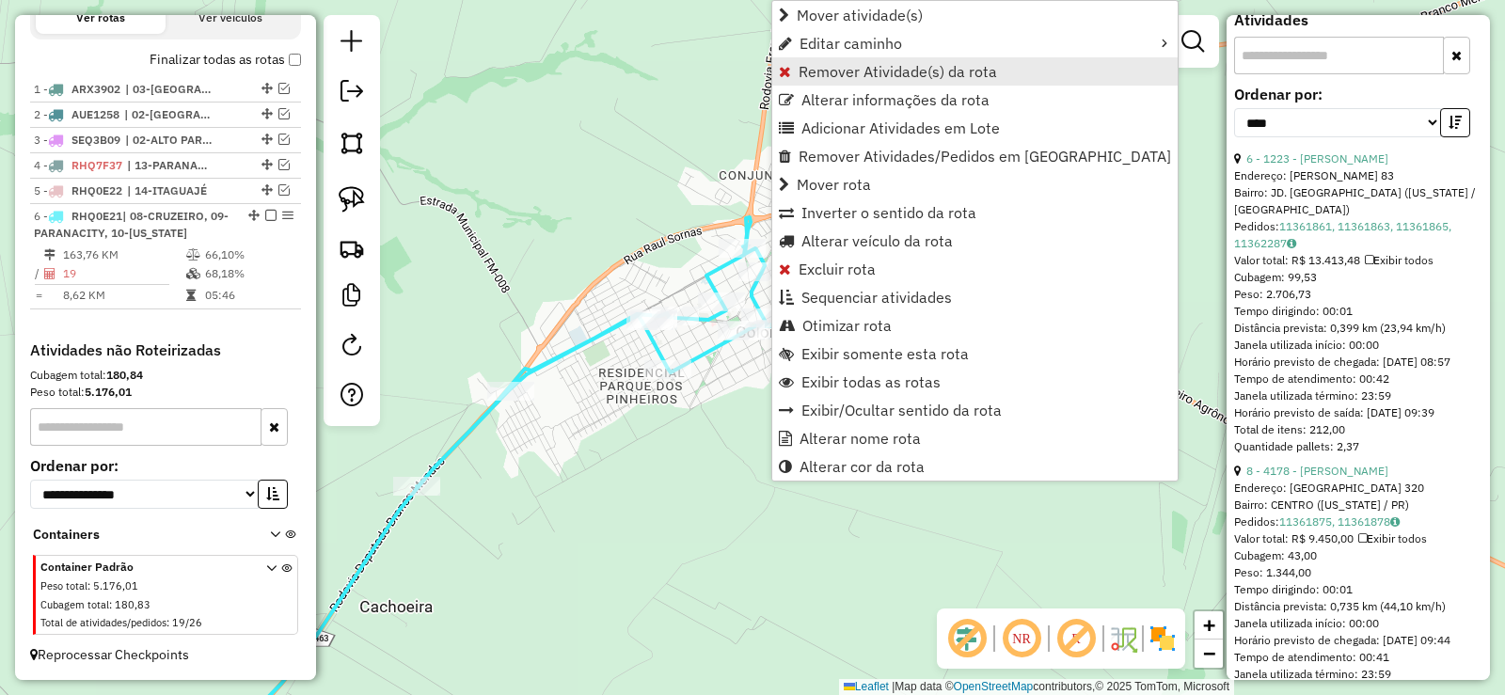
click at [876, 73] on span "Remover Atividade(s) da rota" at bounding box center [898, 71] width 198 height 15
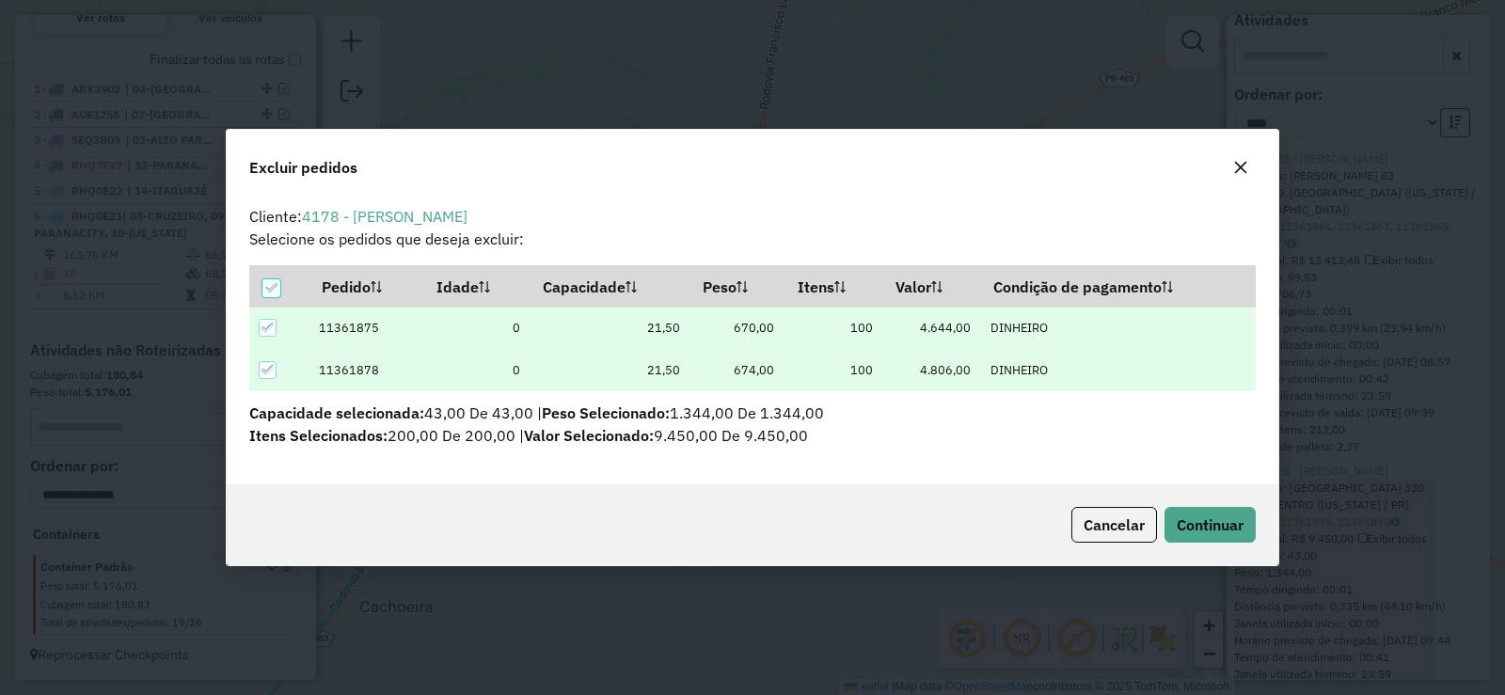
scroll to position [0, 0]
click at [267, 285] on icon at bounding box center [270, 287] width 13 height 13
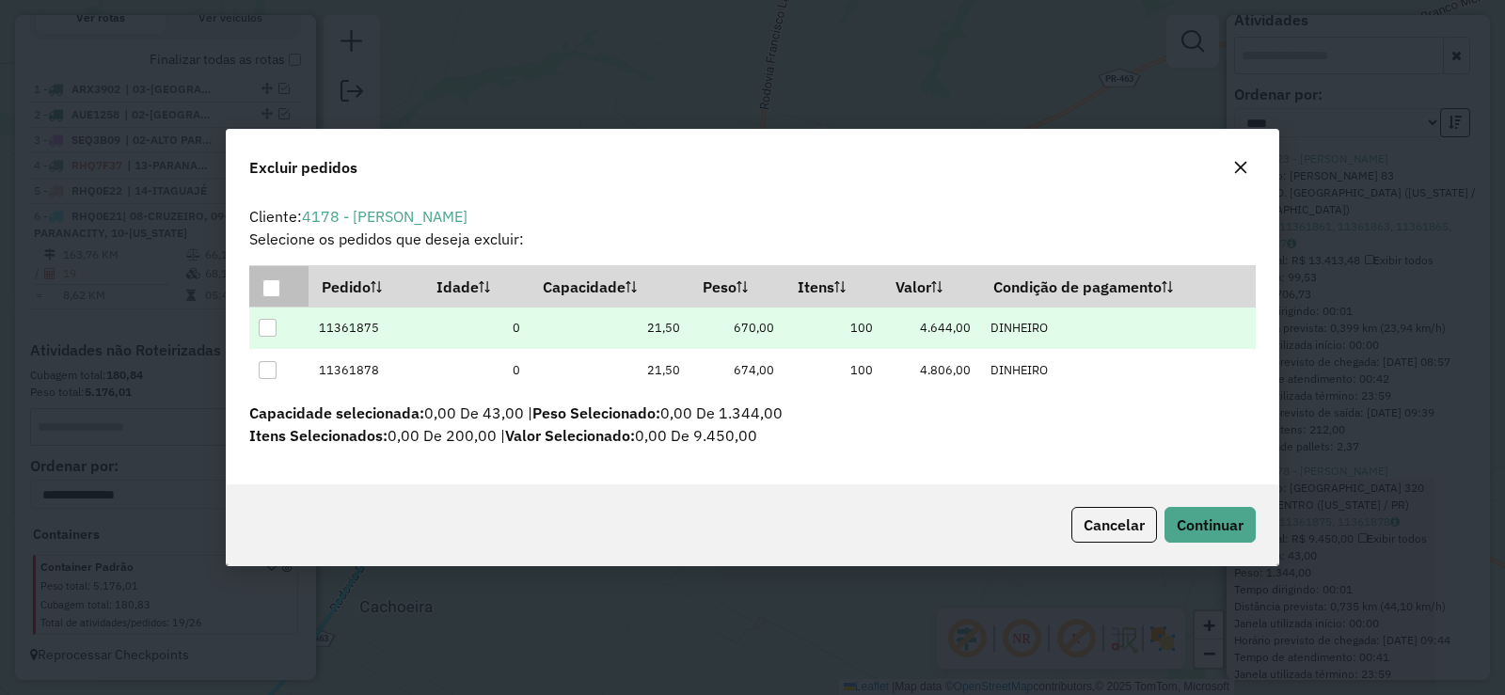
click at [263, 332] on div at bounding box center [268, 328] width 18 height 18
click at [1233, 520] on span "Continuar" at bounding box center [1210, 524] width 67 height 19
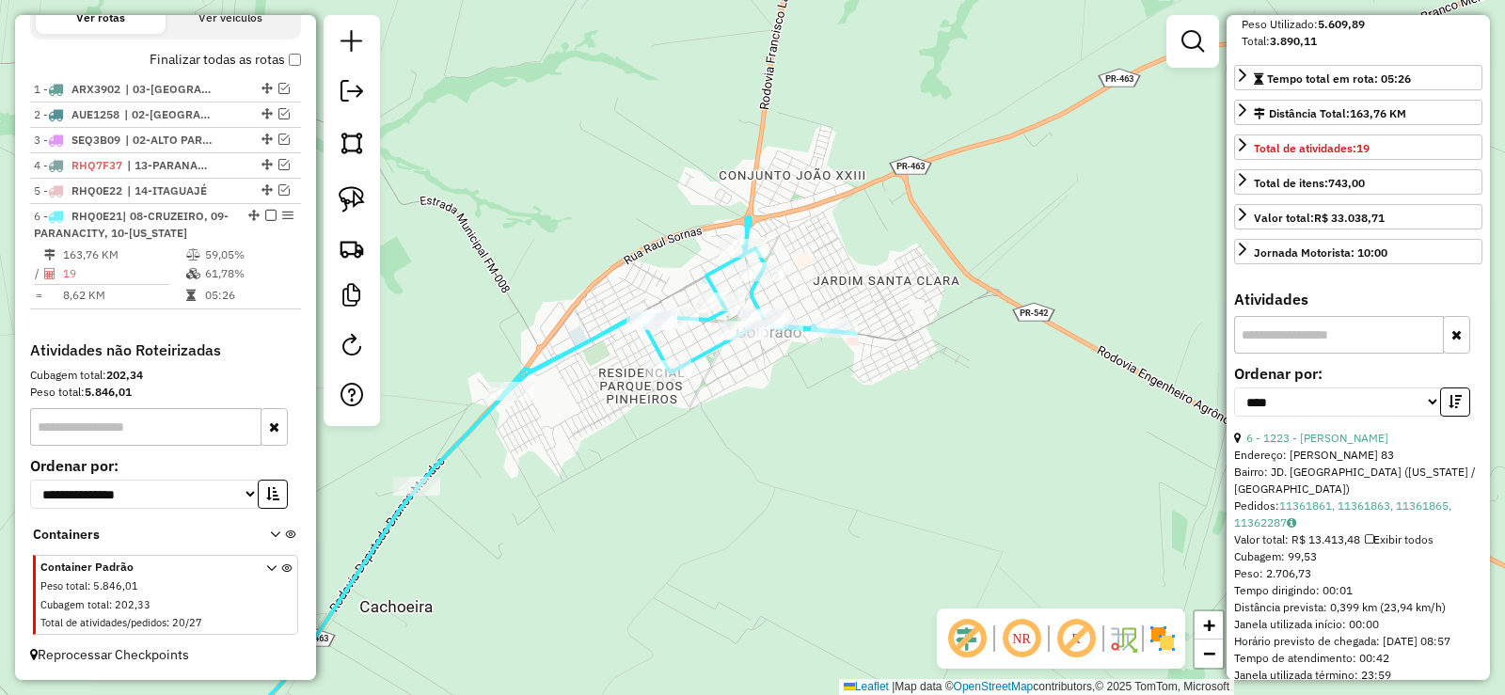
scroll to position [359, 0]
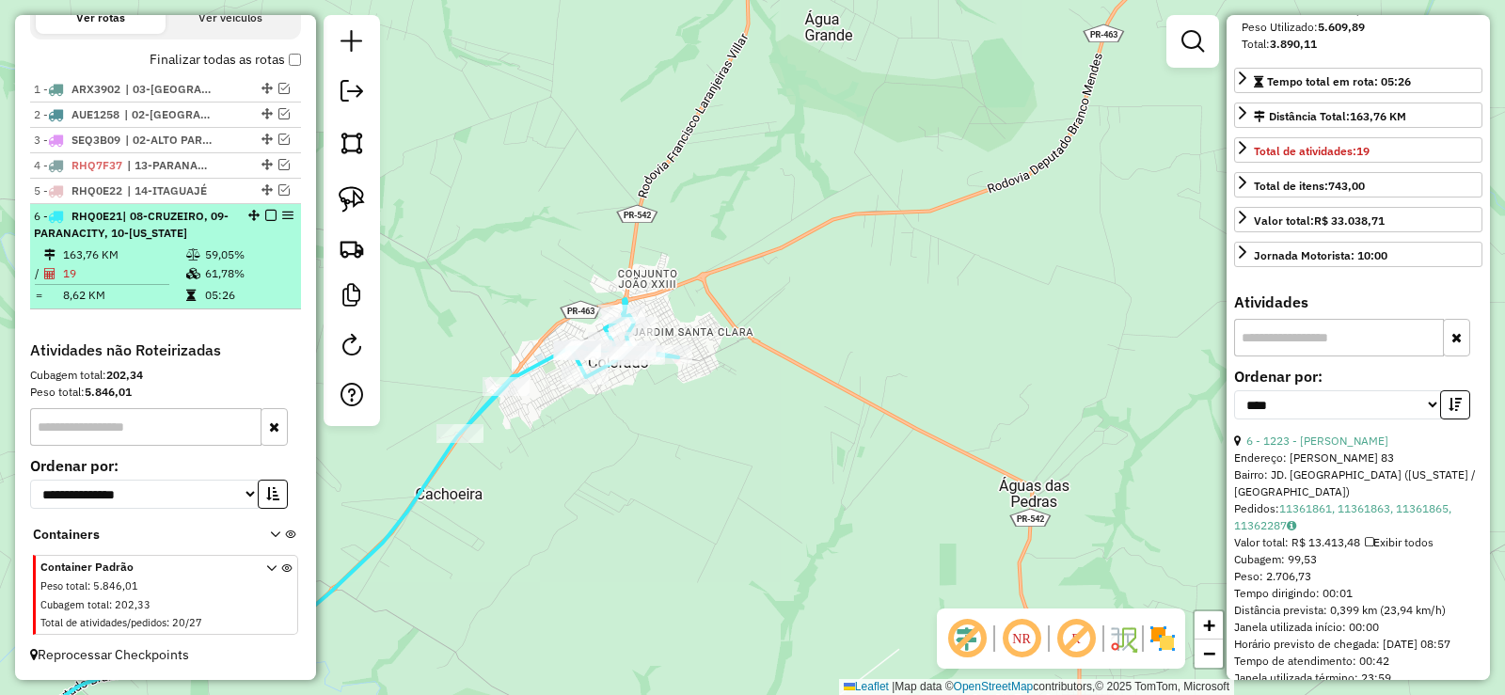
click at [265, 214] on em at bounding box center [270, 215] width 11 height 11
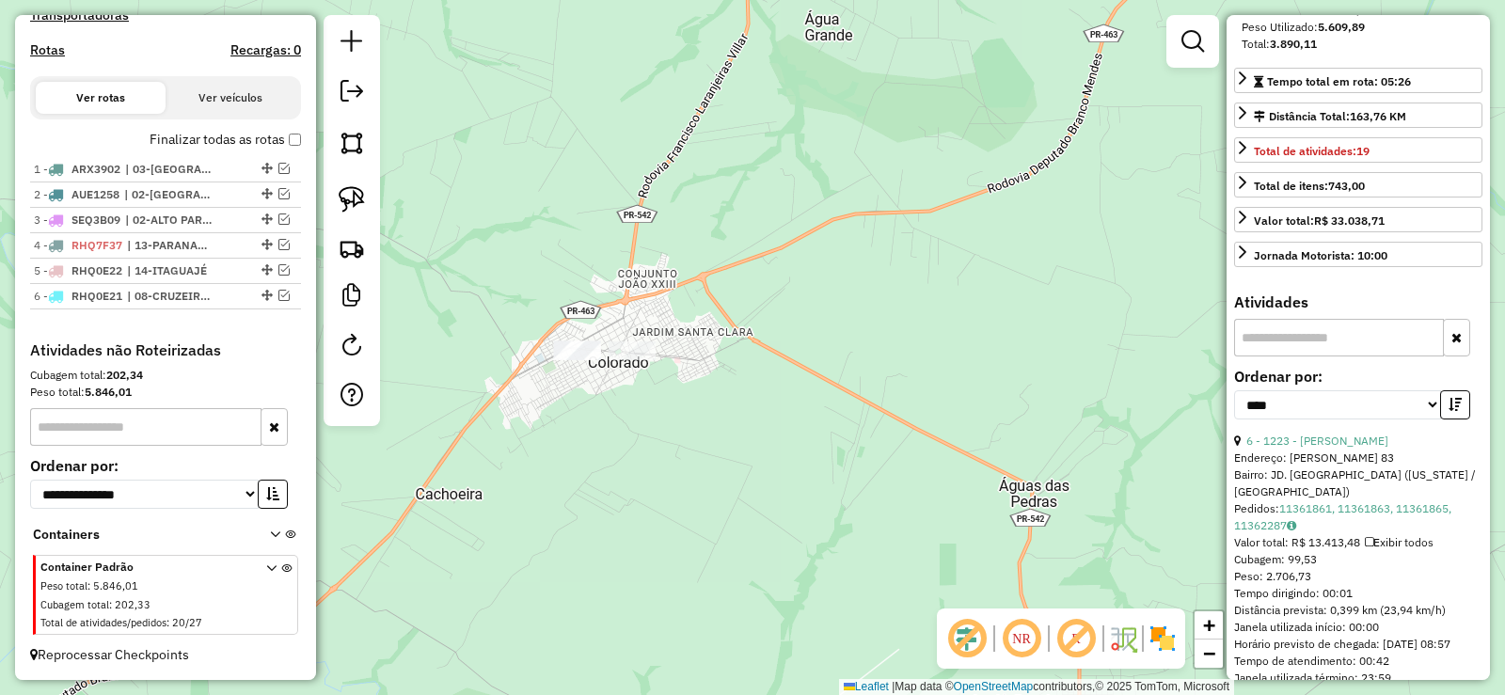
scroll to position [610, 0]
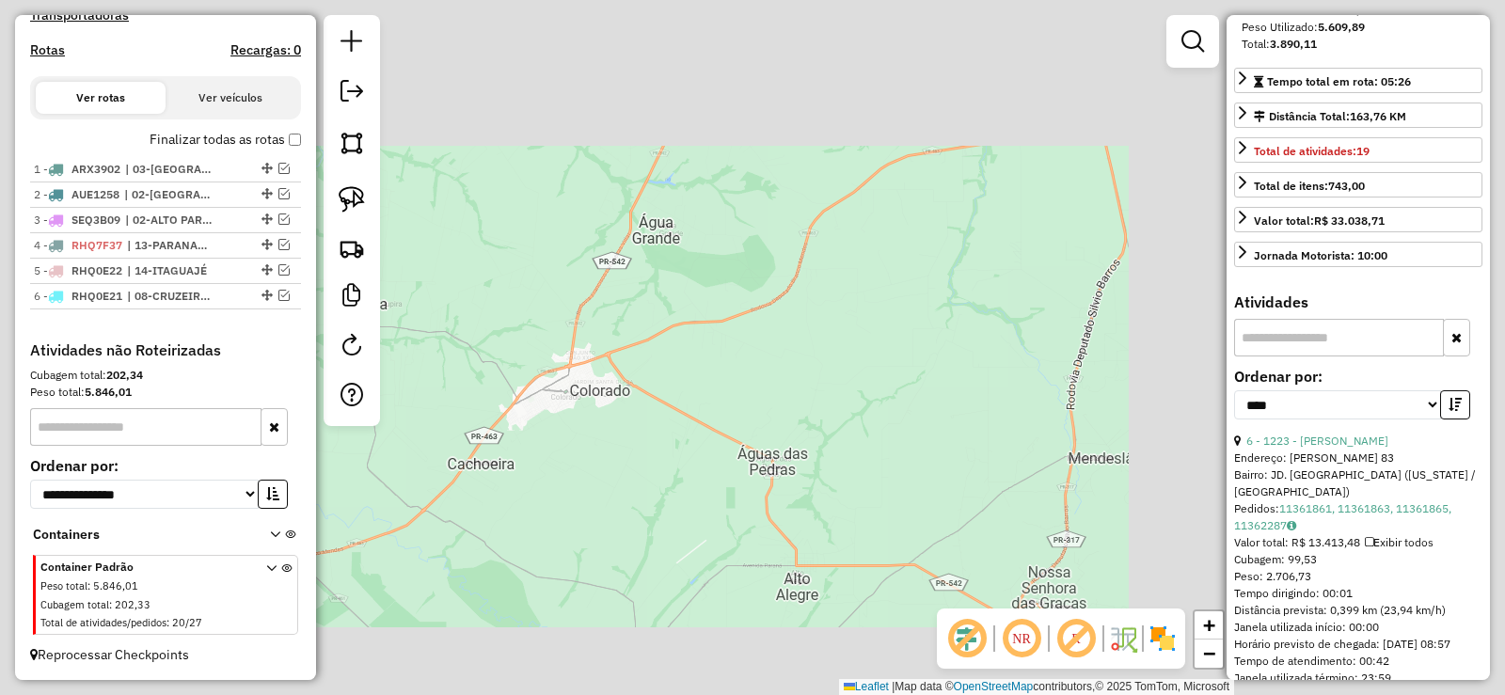
click at [538, 554] on div "Janela de atendimento Grade de atendimento Capacidade Transportadoras Veículos …" at bounding box center [752, 347] width 1505 height 695
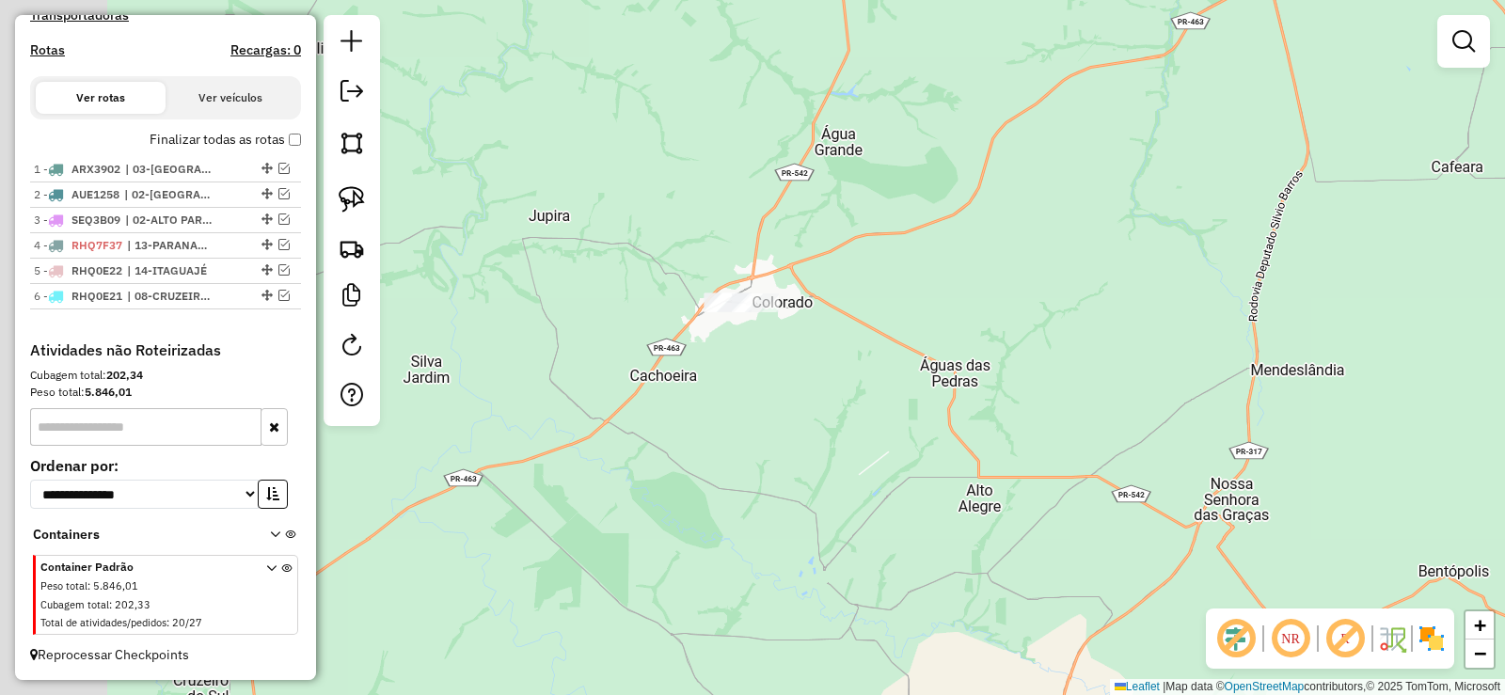
drag, startPoint x: 554, startPoint y: 558, endPoint x: 1089, endPoint y: 353, distance: 573.1
click at [1086, 353] on div "Janela de atendimento Grade de atendimento Capacidade Transportadoras Veículos …" at bounding box center [752, 347] width 1505 height 695
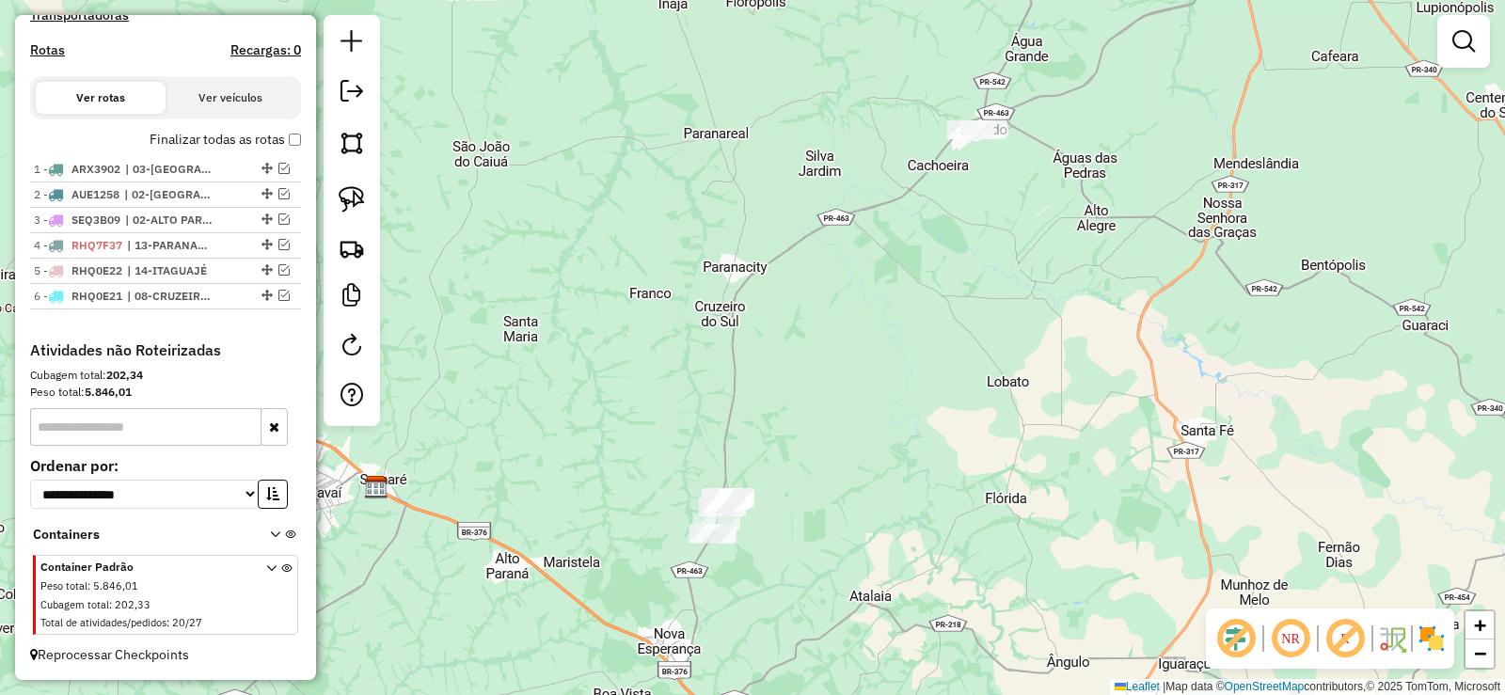
drag, startPoint x: 711, startPoint y: 537, endPoint x: 684, endPoint y: 303, distance: 235.8
click at [755, 356] on div "Janela de atendimento Grade de atendimento Capacidade Transportadoras Veículos …" at bounding box center [752, 347] width 1505 height 695
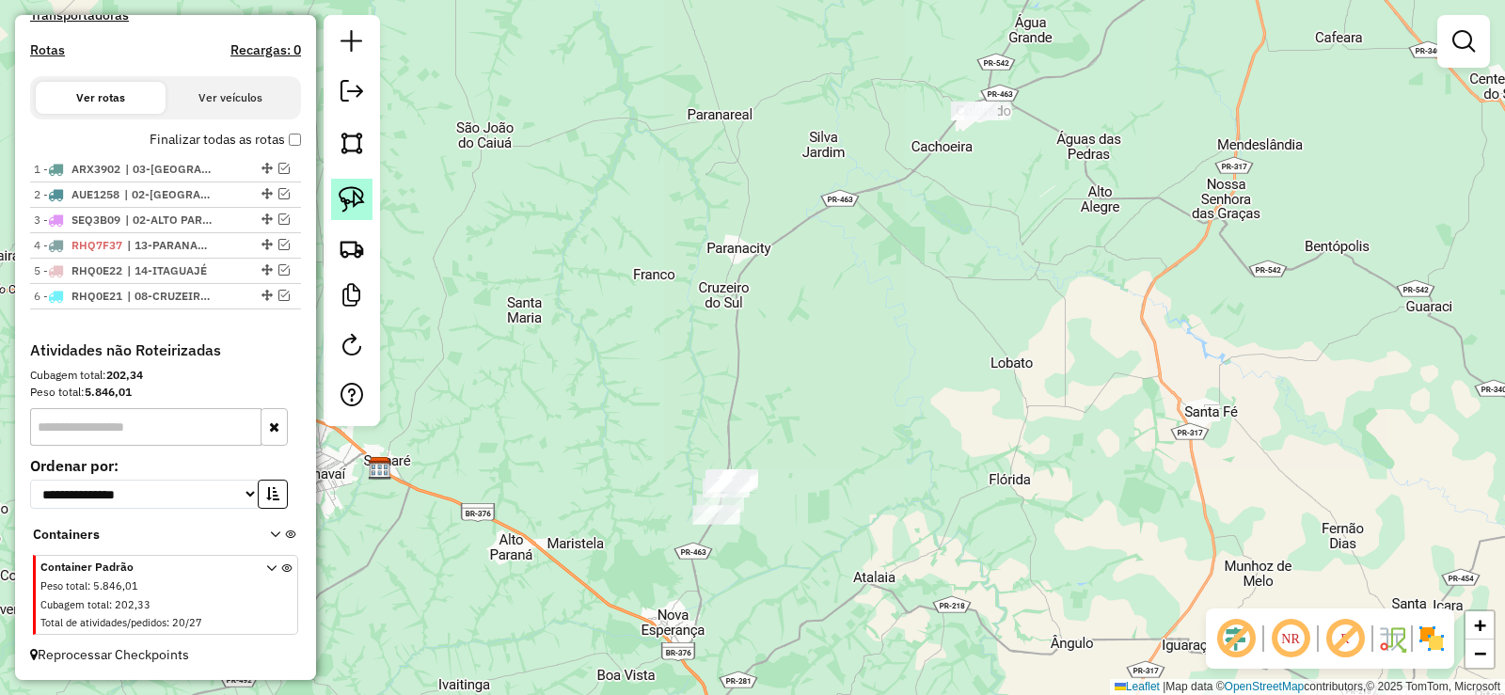
click at [348, 198] on img at bounding box center [352, 199] width 26 height 26
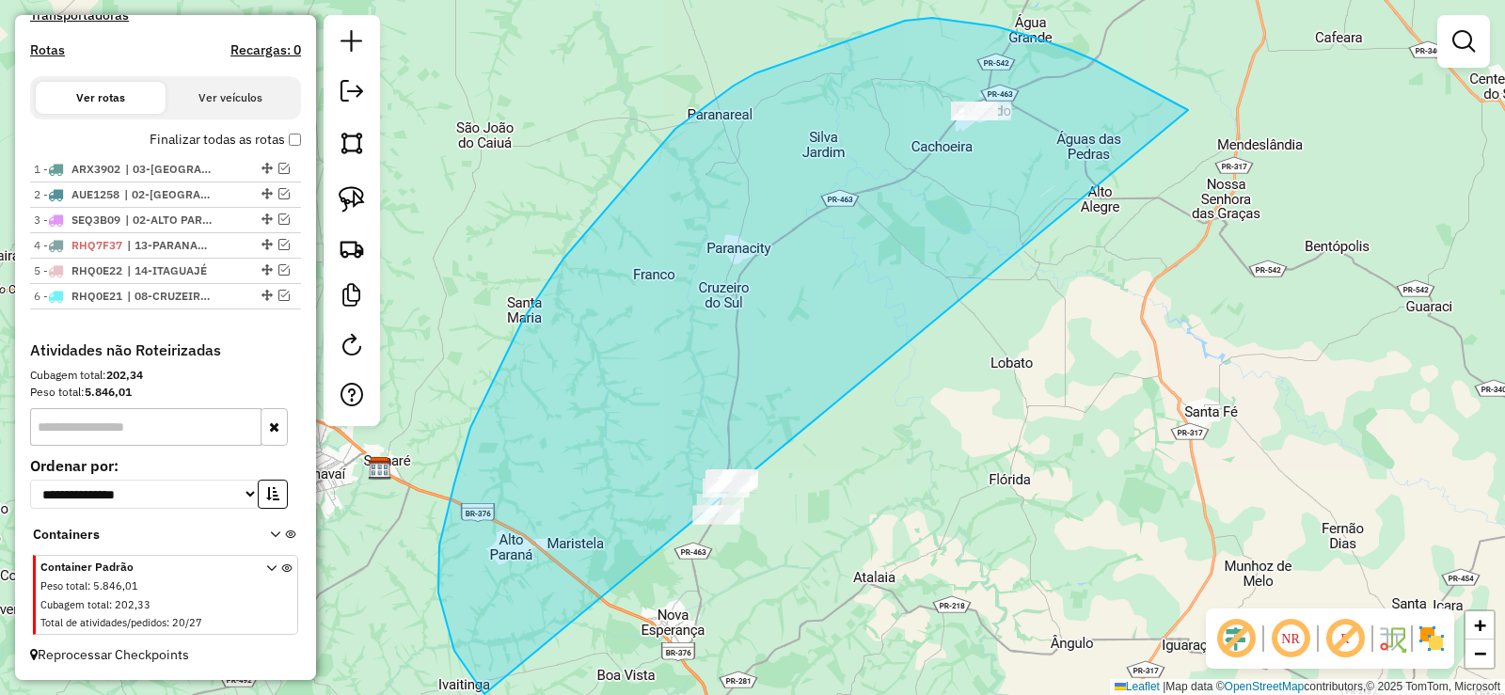
drag, startPoint x: 1188, startPoint y: 110, endPoint x: 958, endPoint y: 667, distance: 602.6
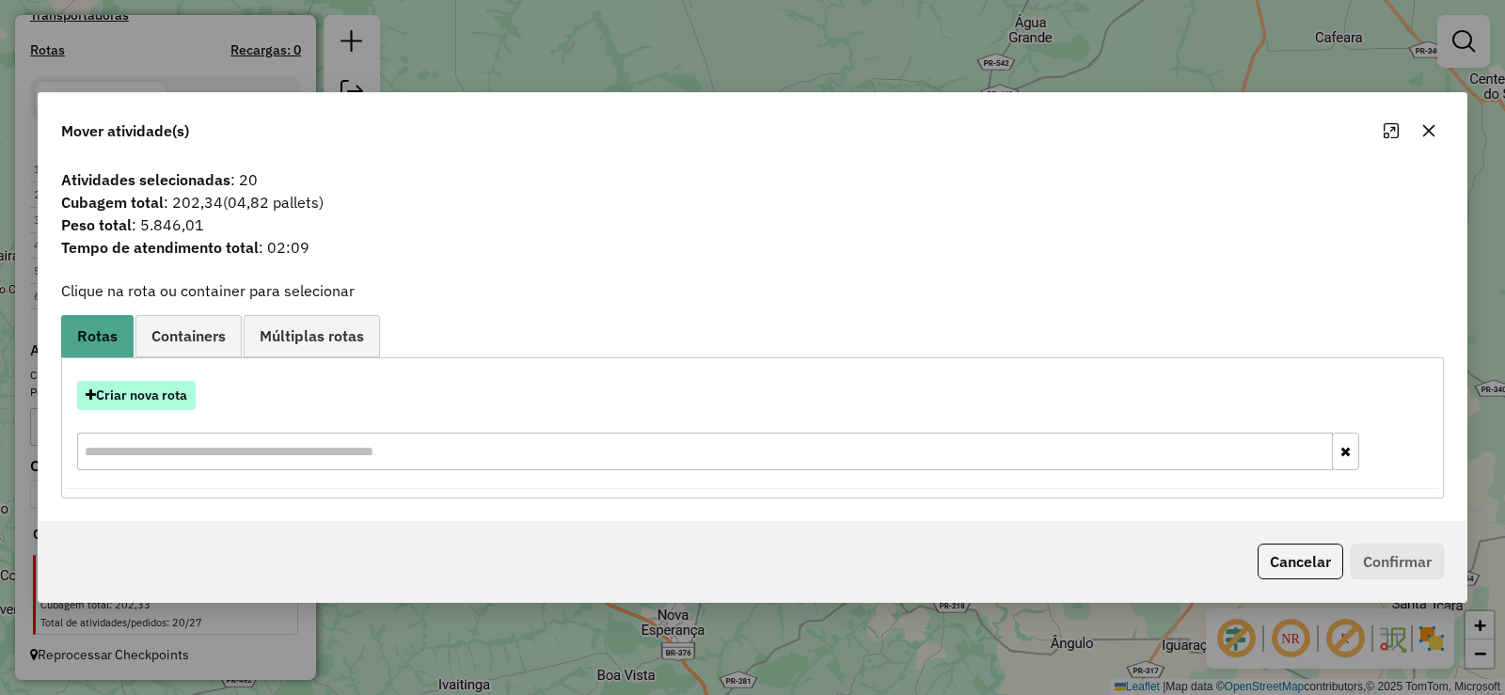
click at [182, 395] on button "Criar nova rota" at bounding box center [136, 395] width 119 height 29
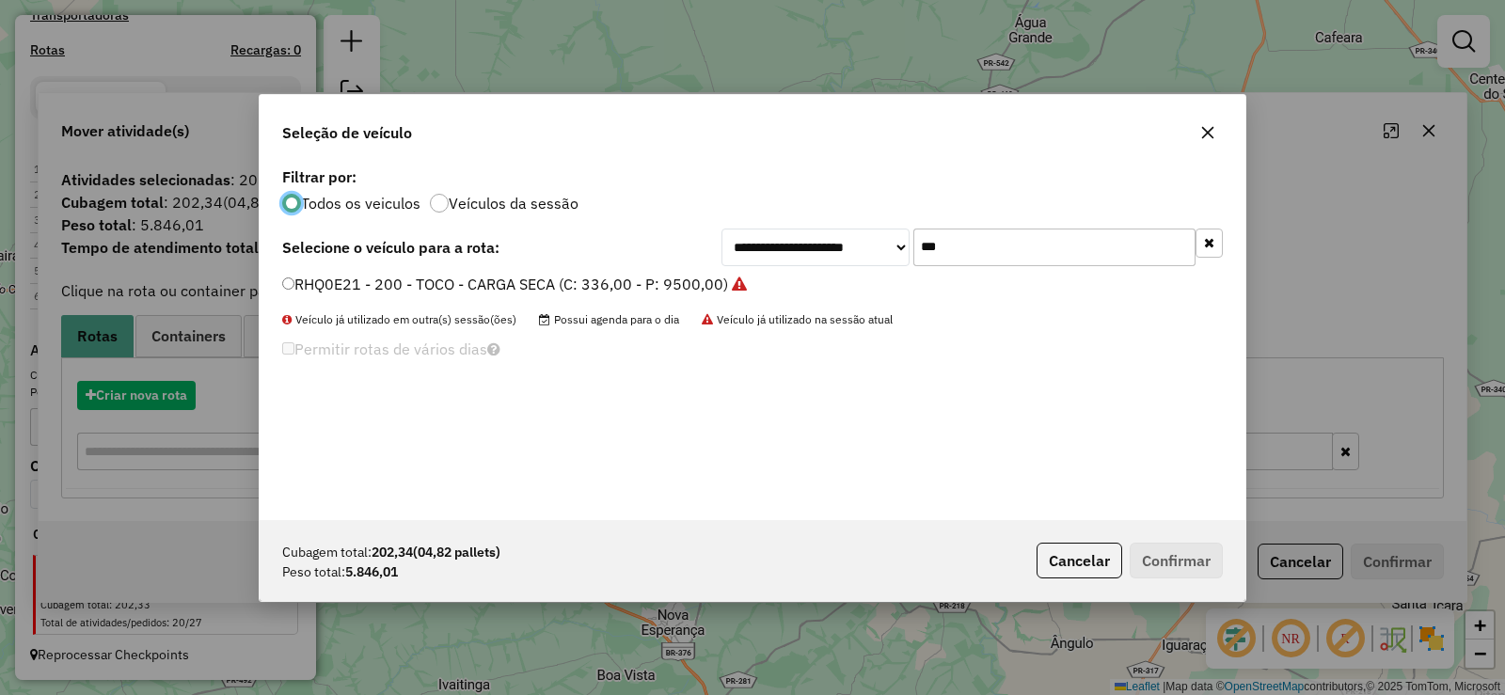
scroll to position [10, 6]
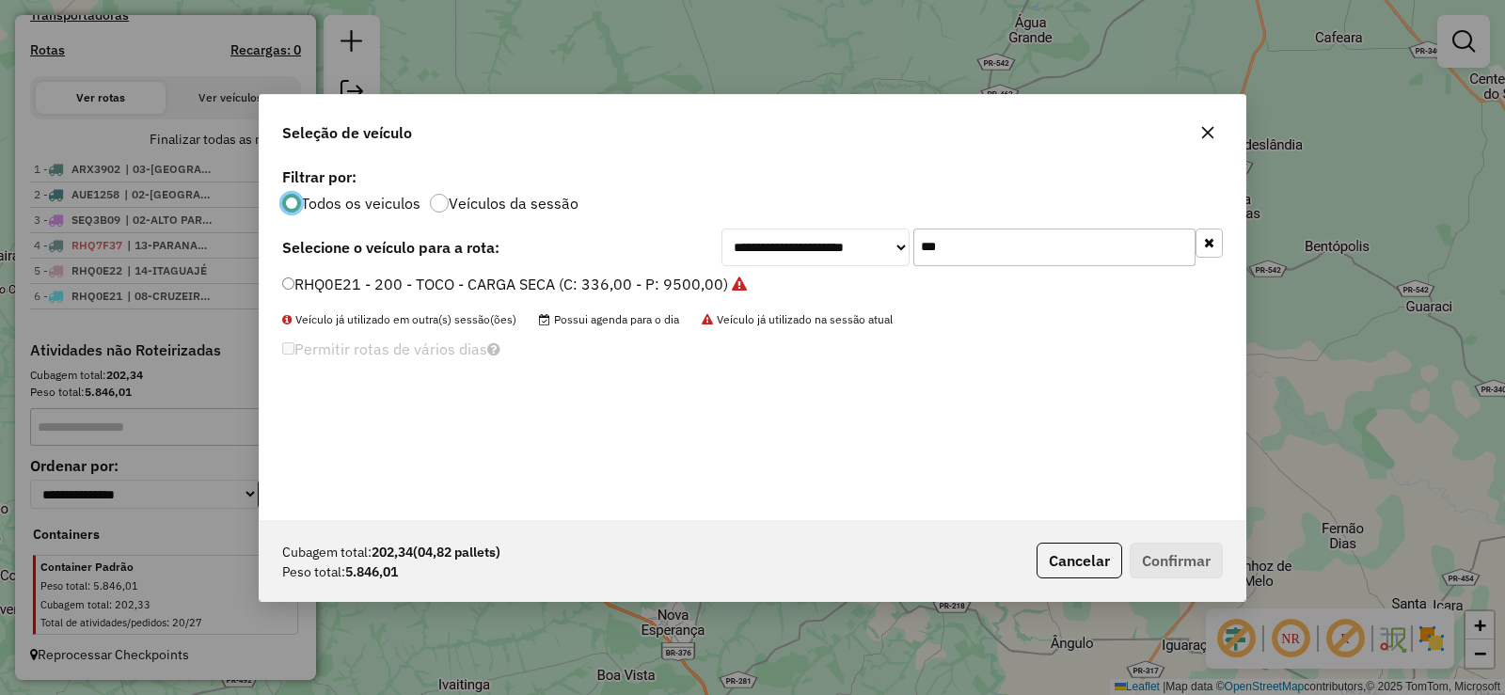
click at [982, 260] on input "***" at bounding box center [1054, 248] width 282 height 38
type input "***"
click at [700, 281] on label "ARX3904 - 182 - TOCO - CARGA SECA (C: 336,00 - P: 9500,00)" at bounding box center [504, 284] width 445 height 23
click at [1169, 558] on button "Confirmar" at bounding box center [1176, 561] width 93 height 36
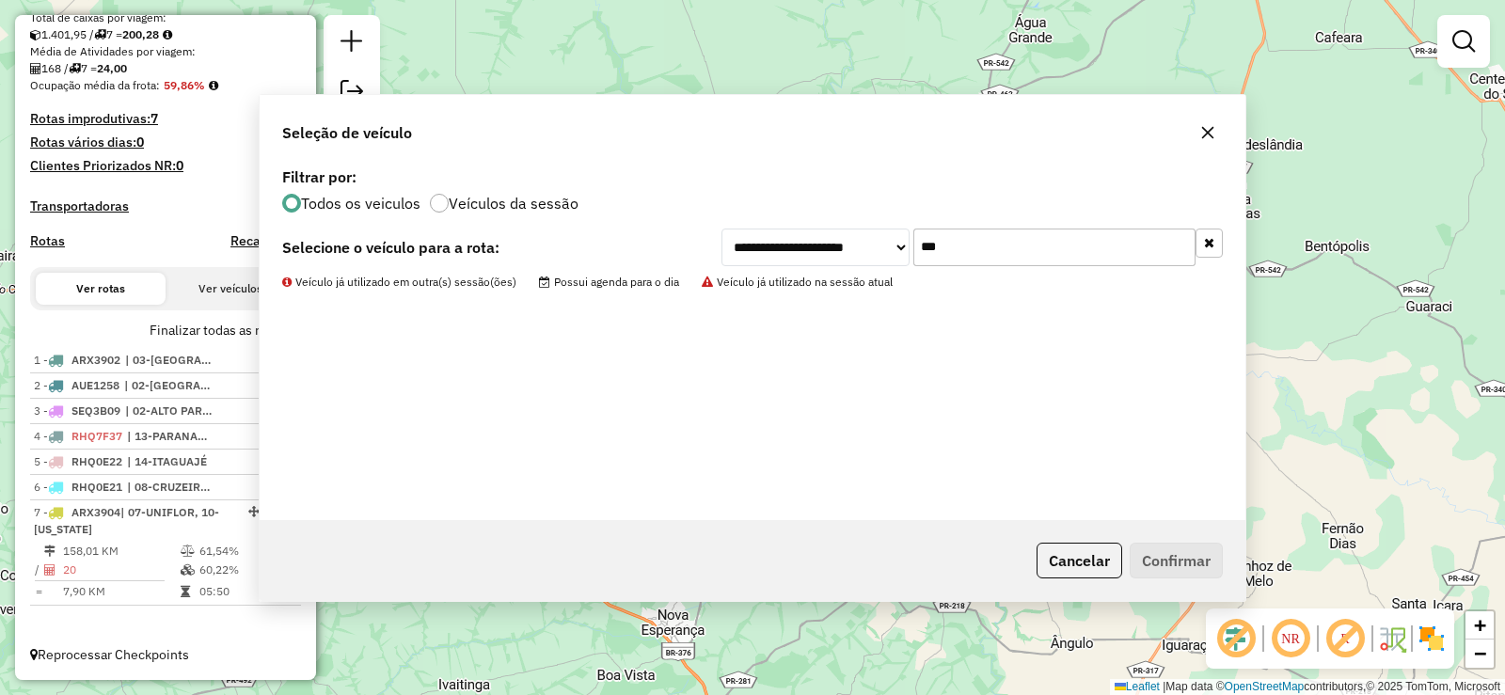
scroll to position [419, 0]
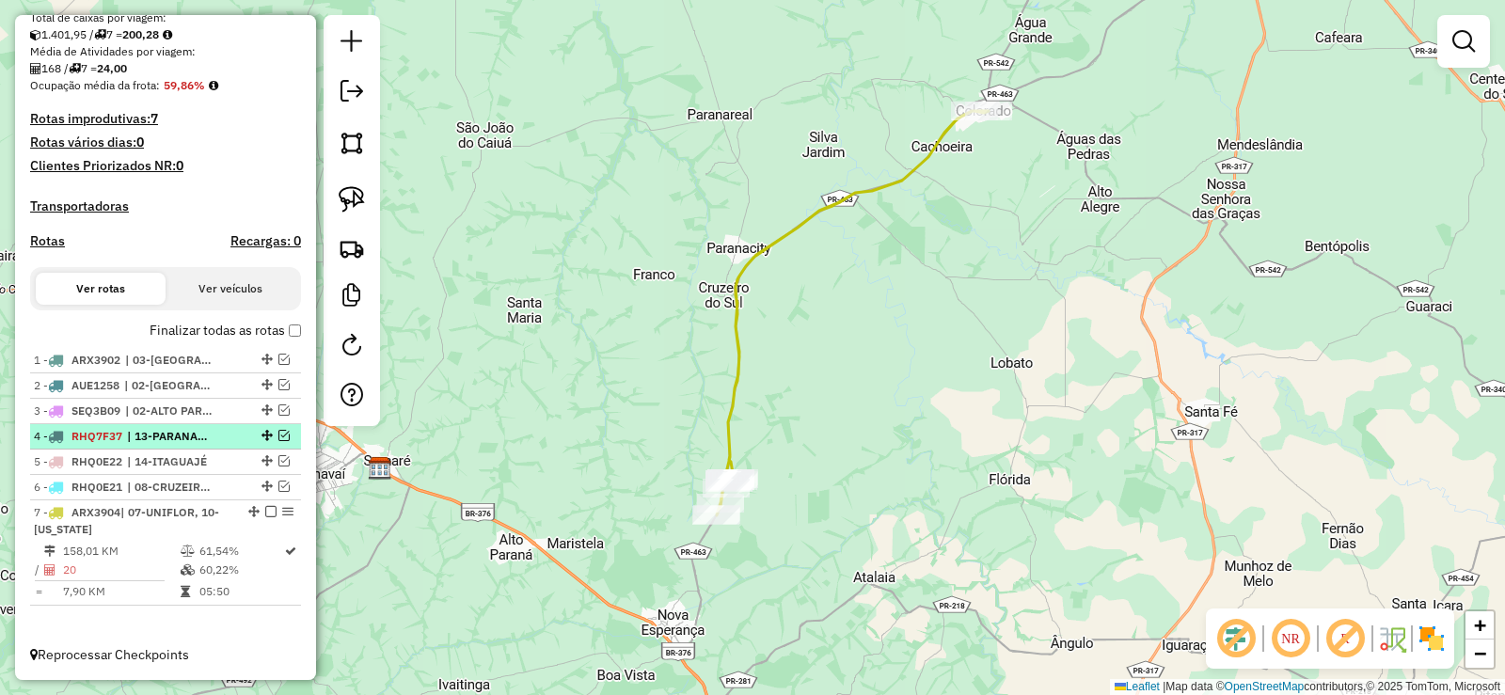
click at [267, 514] on em at bounding box center [270, 511] width 11 height 11
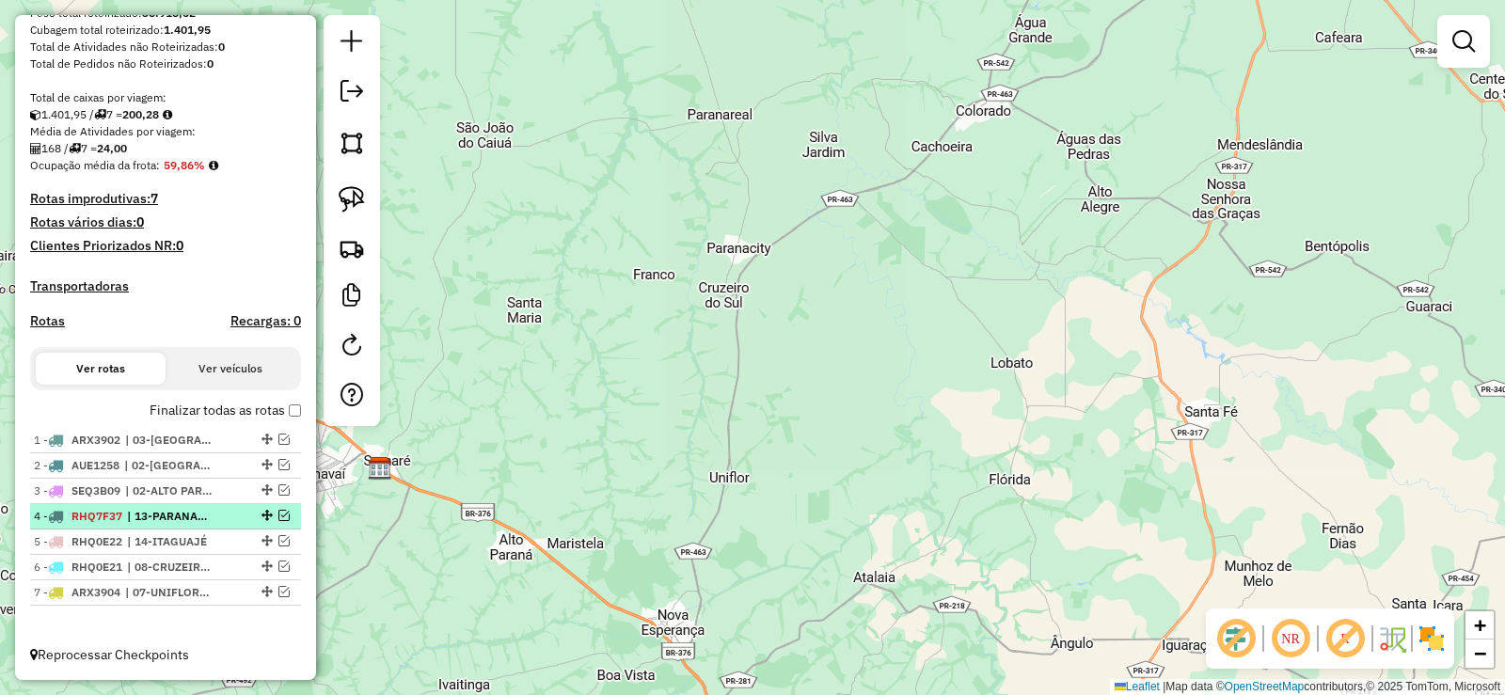
scroll to position [339, 0]
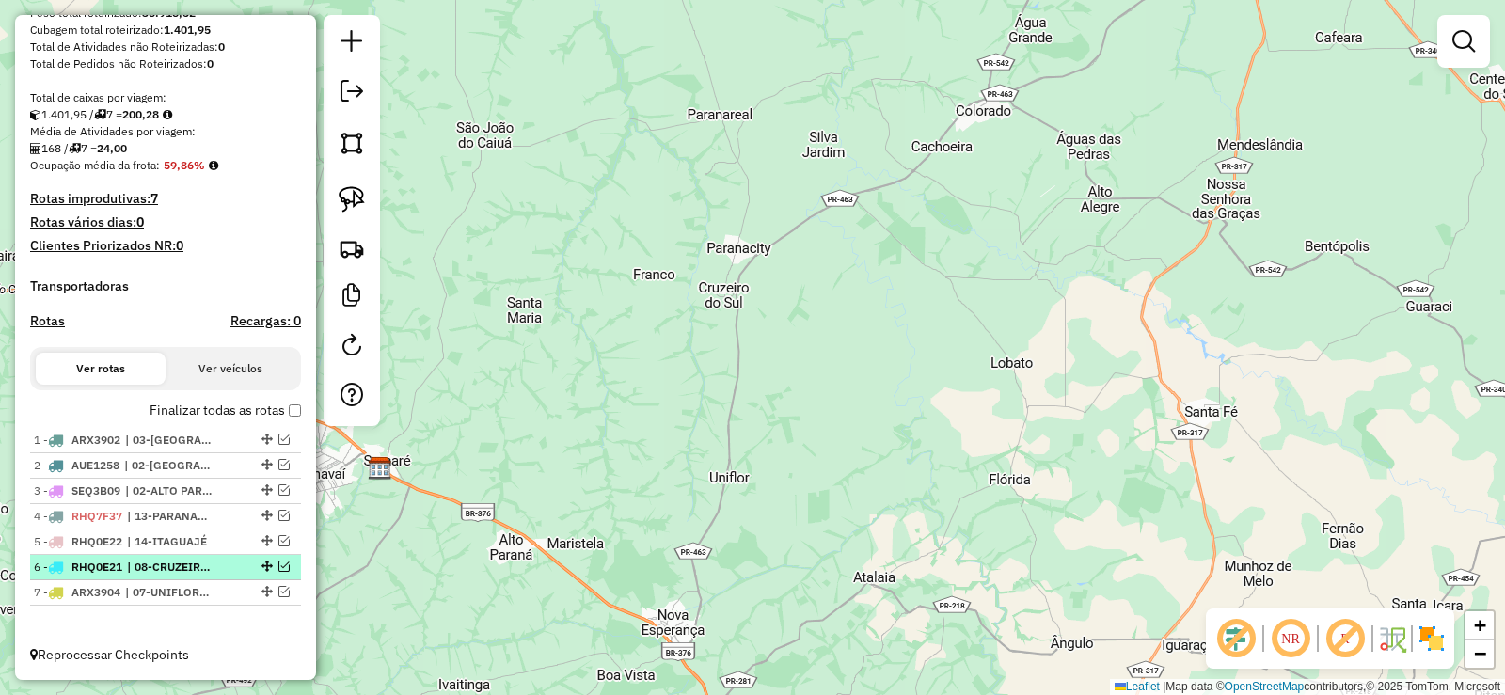
click at [278, 570] on em at bounding box center [283, 566] width 11 height 11
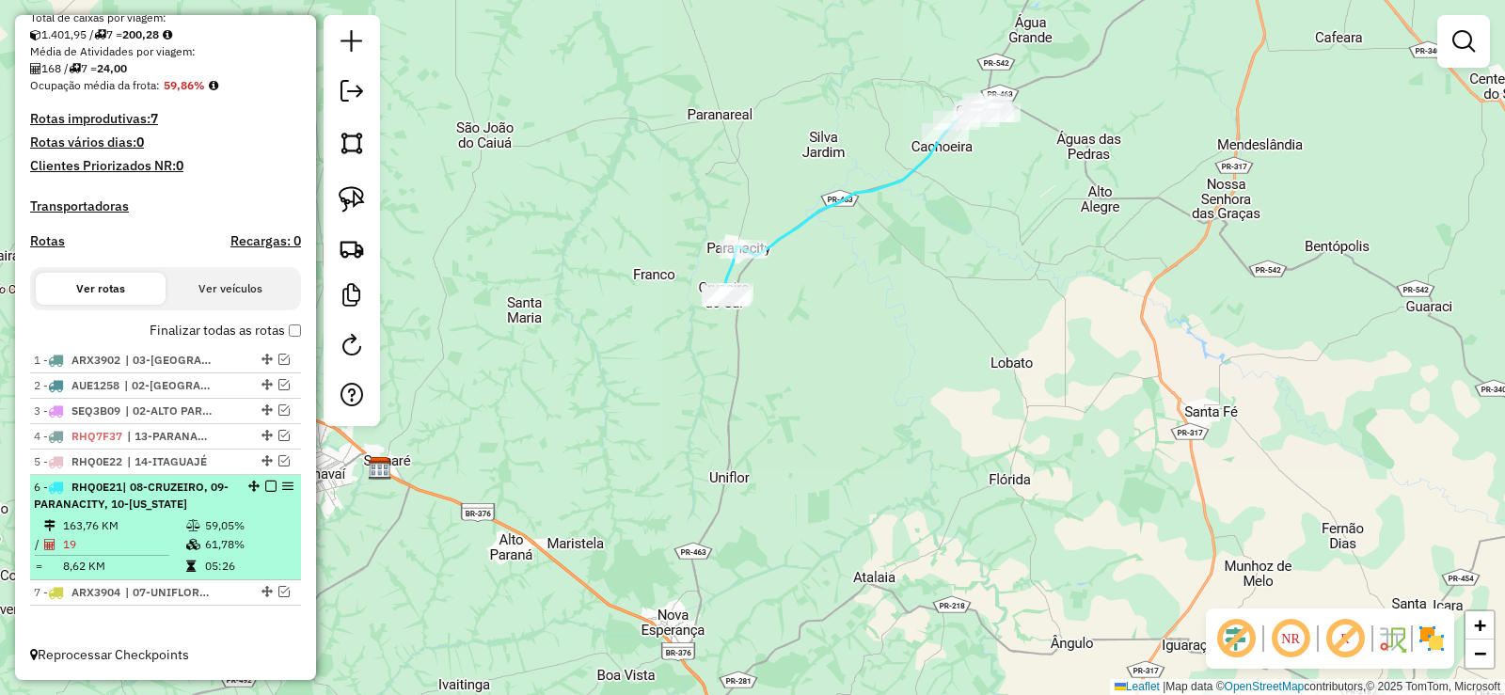
click at [268, 488] on em at bounding box center [270, 486] width 11 height 11
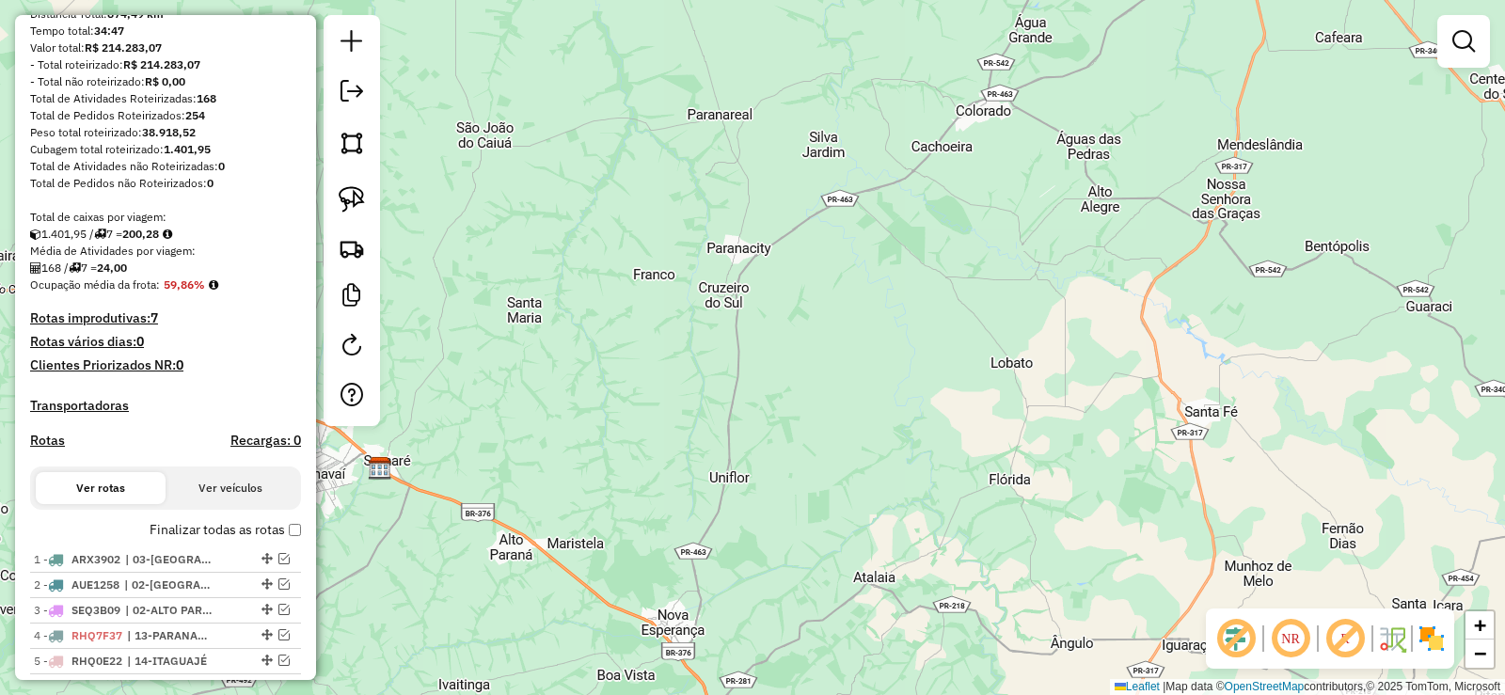
scroll to position [0, 0]
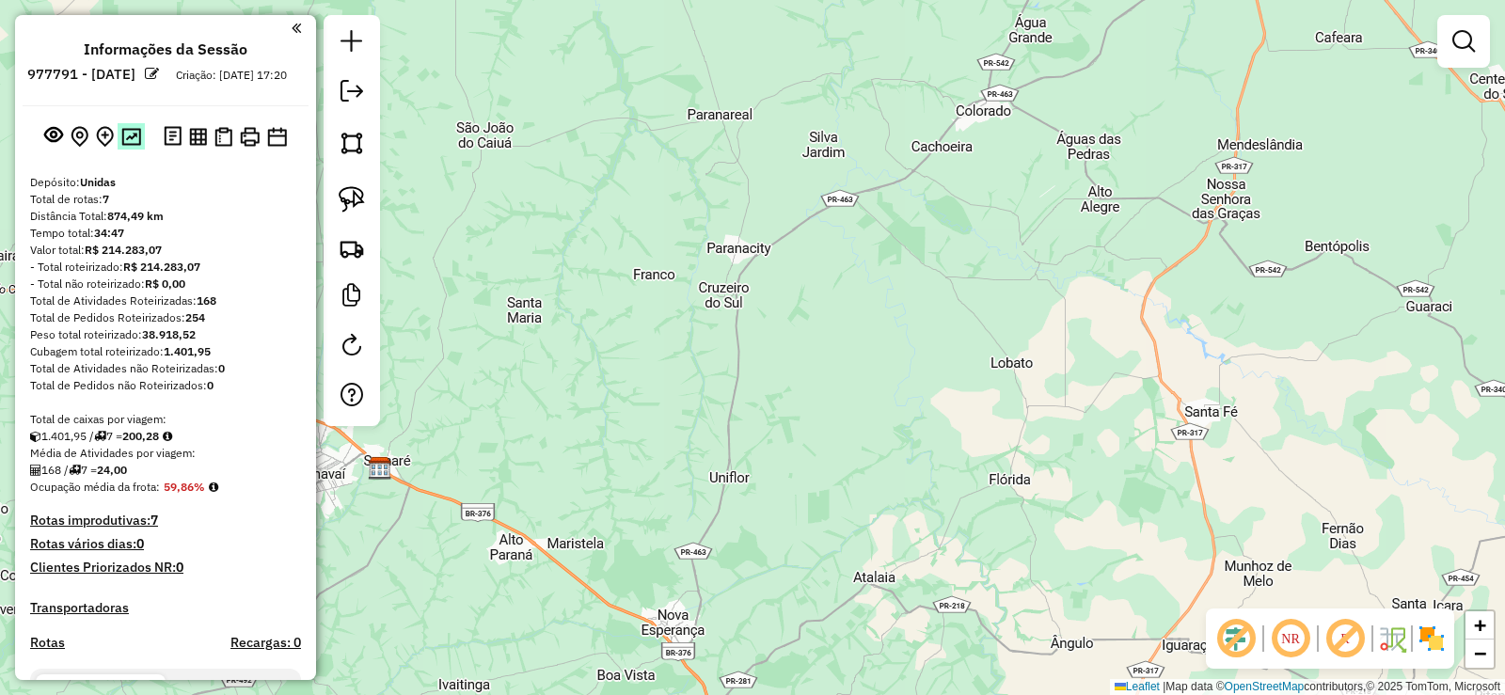
click at [123, 146] on img at bounding box center [131, 137] width 20 height 18
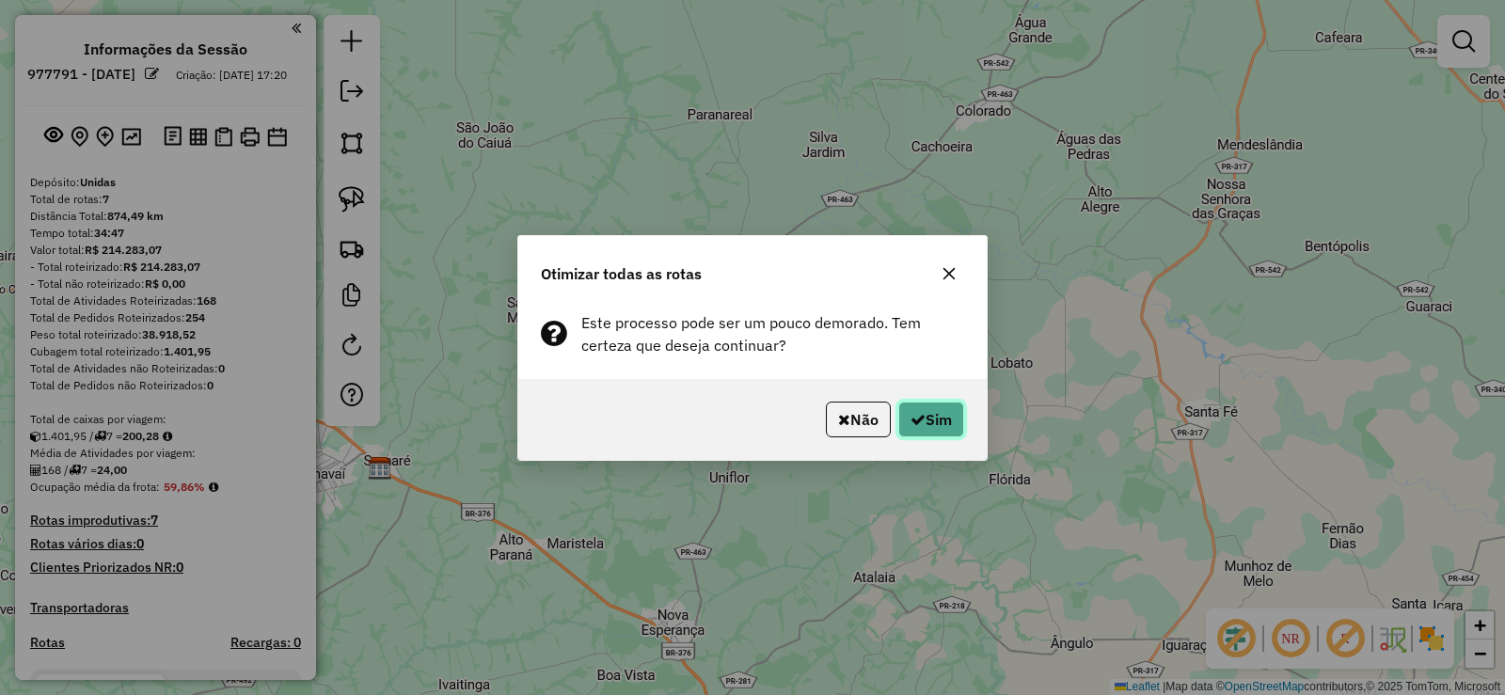
click at [926, 430] on button "Sim" at bounding box center [931, 420] width 66 height 36
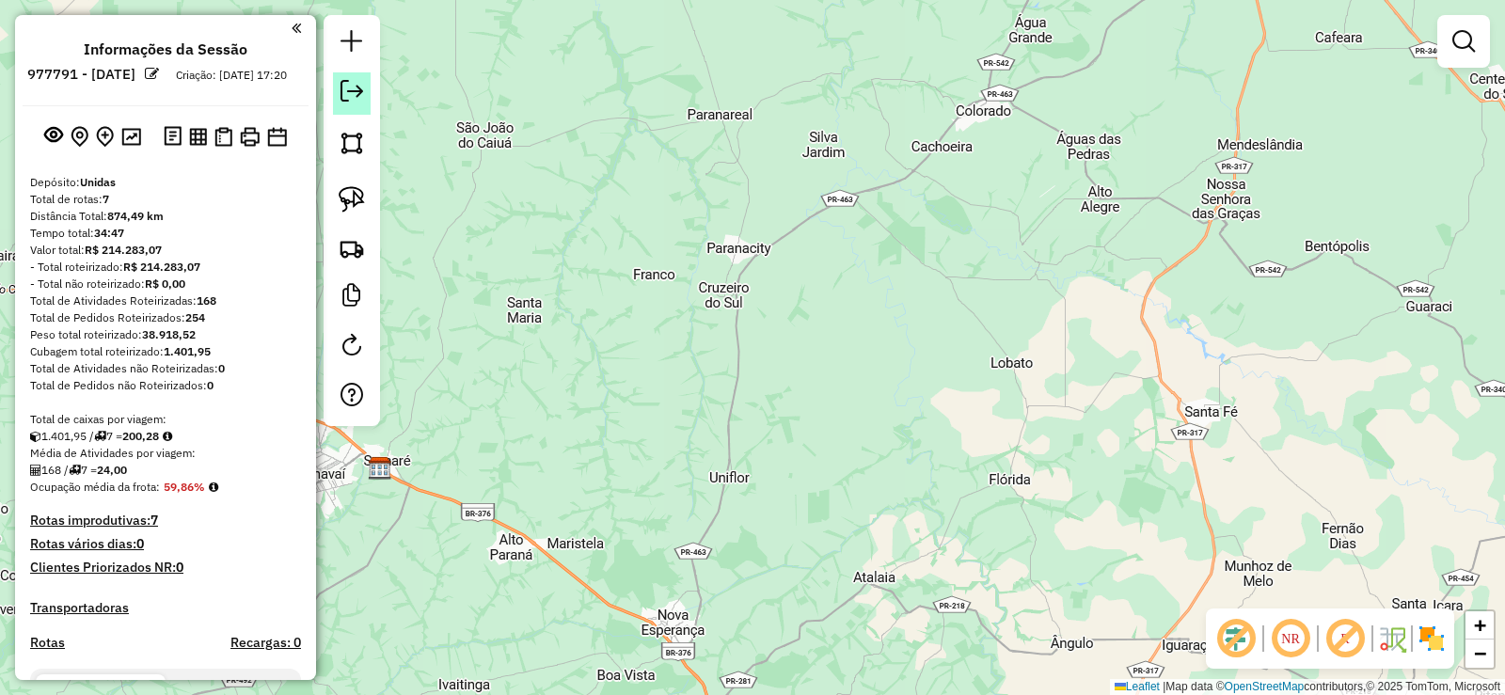
click at [343, 103] on link at bounding box center [352, 93] width 38 height 42
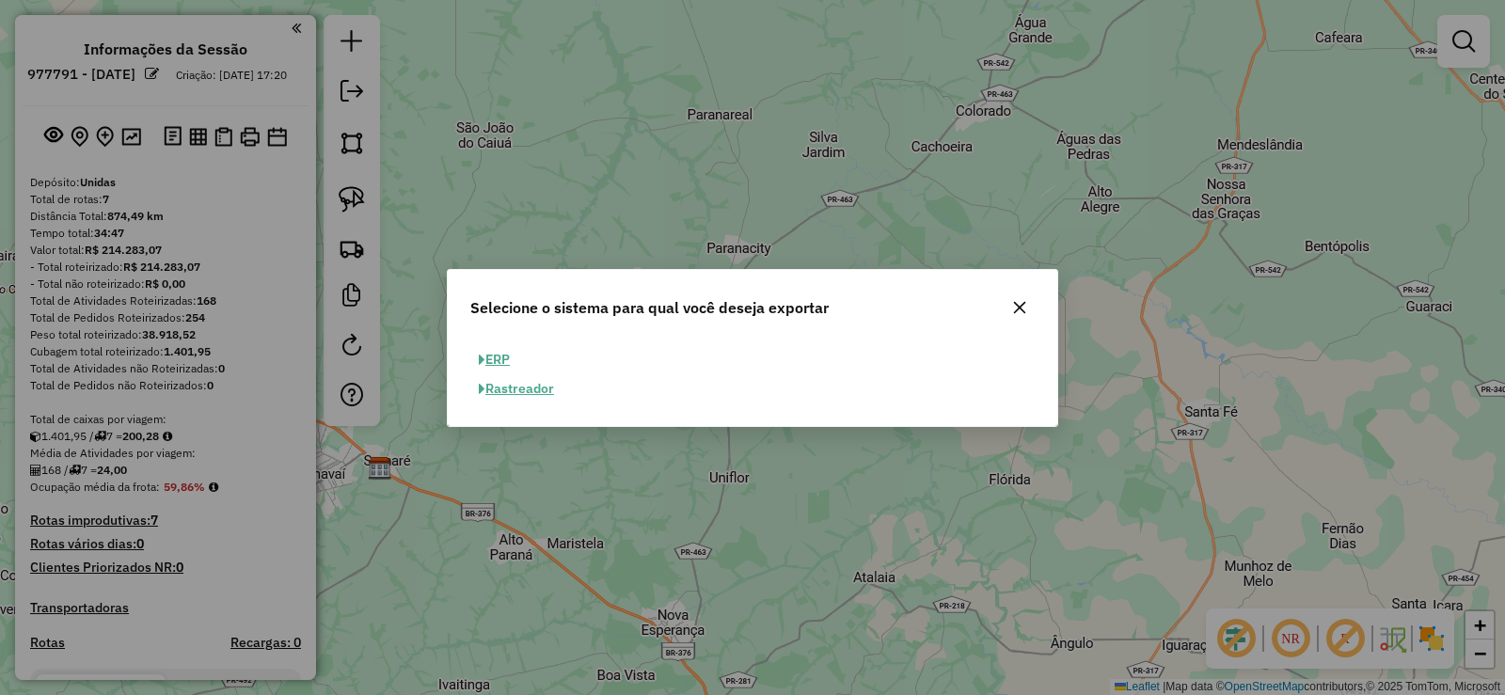
click at [490, 348] on button "ERP" at bounding box center [494, 359] width 48 height 29
select select "**"
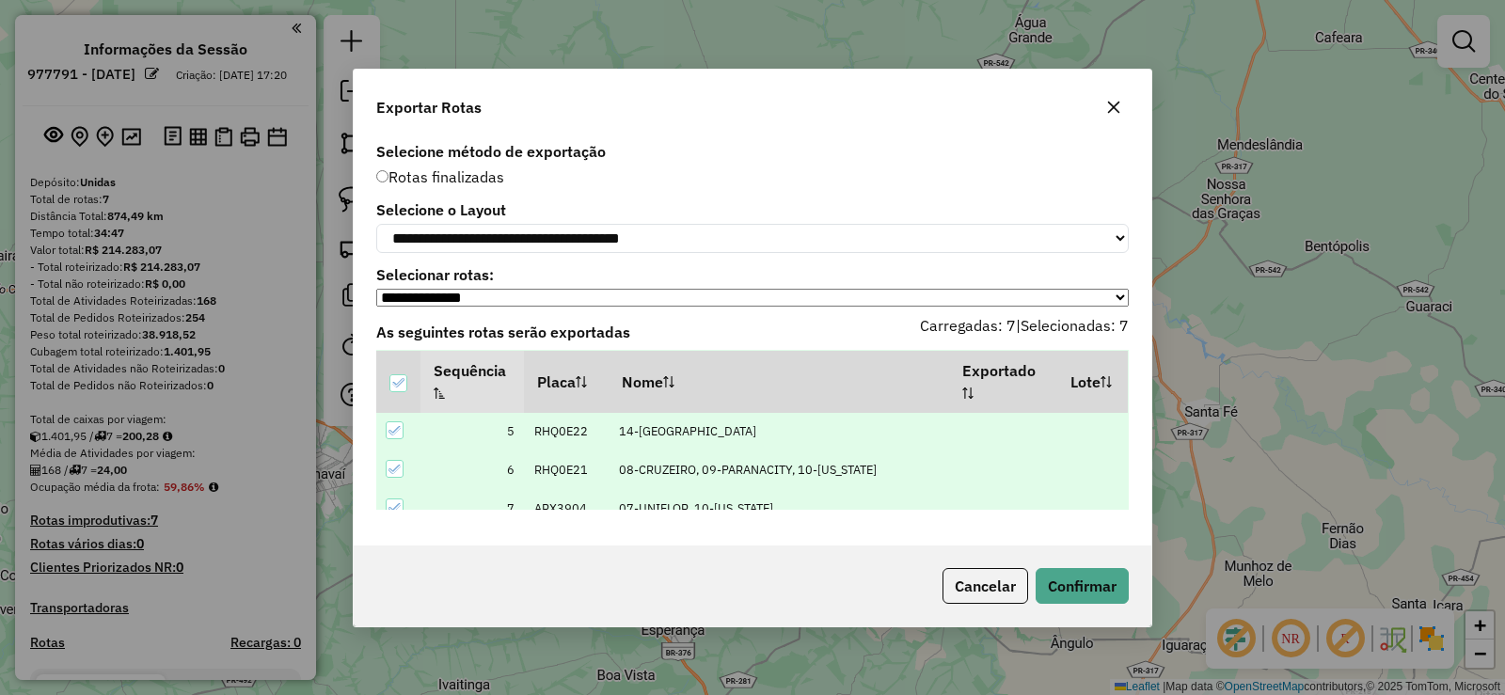
scroll to position [174, 0]
click at [1082, 590] on button "Confirmar" at bounding box center [1082, 586] width 93 height 36
